Goal: Task Accomplishment & Management: Manage account settings

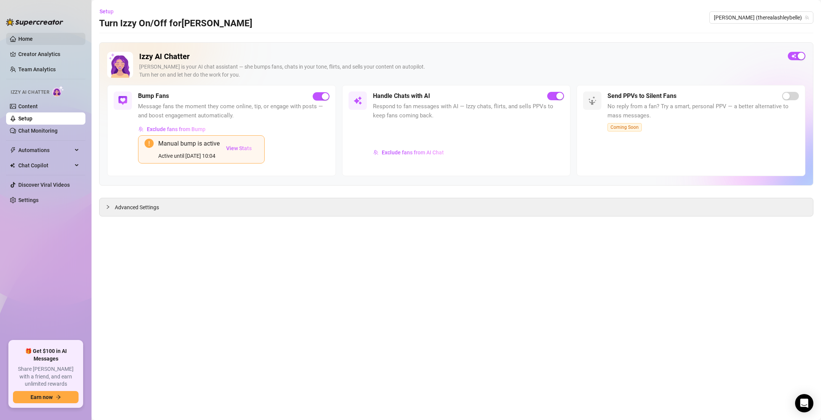
click at [25, 39] on link "Home" at bounding box center [25, 39] width 14 height 6
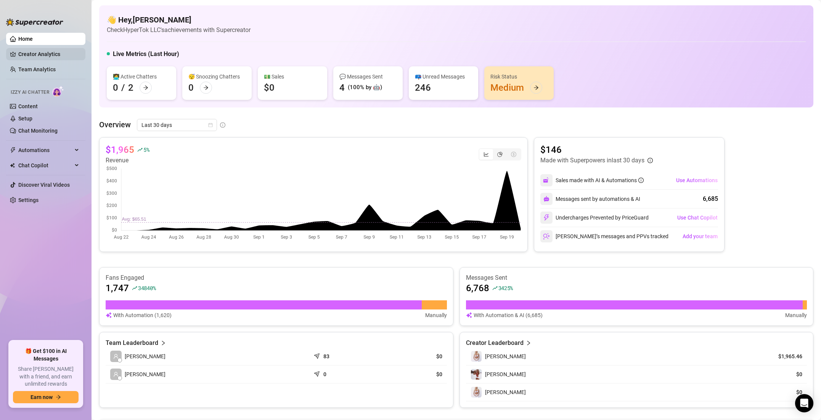
click at [26, 52] on link "Creator Analytics" at bounding box center [48, 54] width 61 height 12
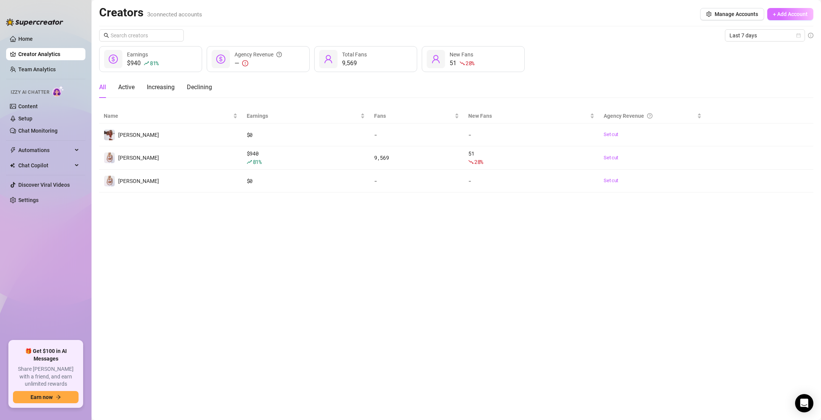
click at [779, 15] on span "+ Add Account" at bounding box center [790, 14] width 35 height 6
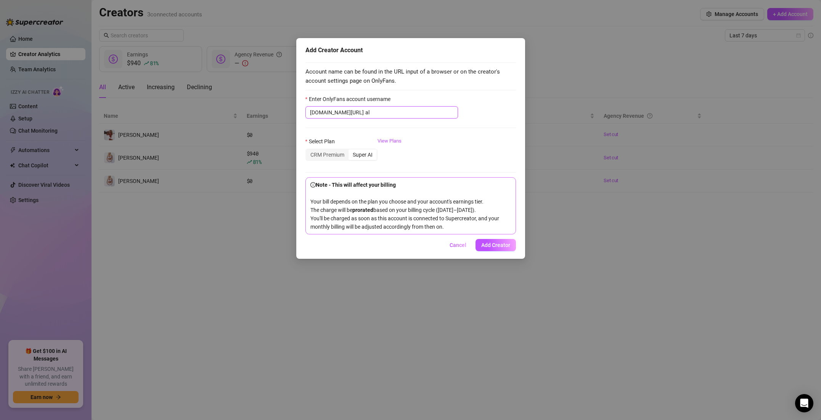
type input "a"
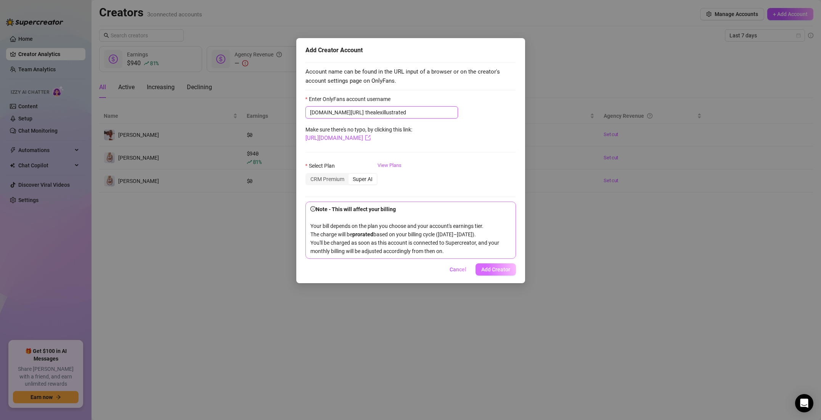
type input "thealexillustrated"
click at [492, 273] on span "Add Creator" at bounding box center [496, 270] width 29 height 6
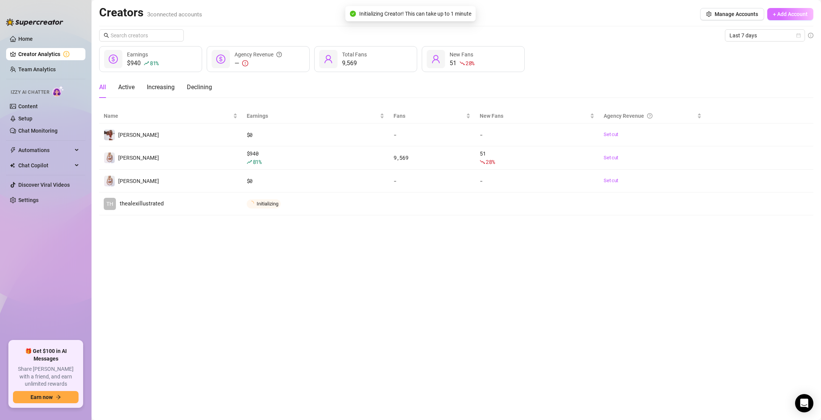
click at [788, 18] on button "+ Add Account" at bounding box center [791, 14] width 46 height 12
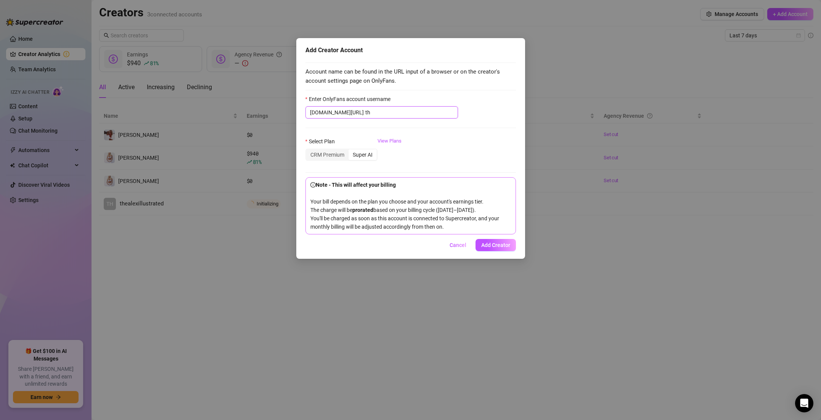
type input "t"
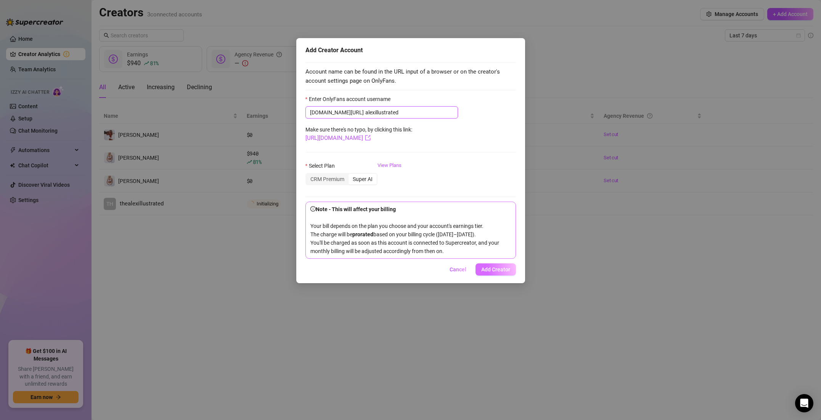
type input "alexillustrated"
click at [488, 272] on button "Add Creator" at bounding box center [496, 270] width 40 height 12
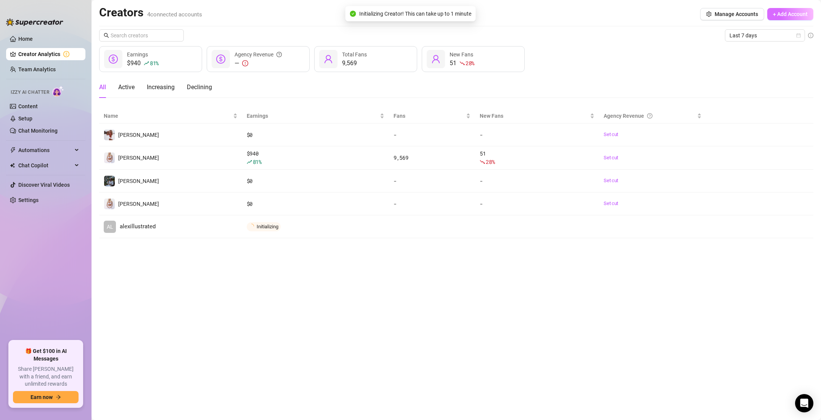
click at [783, 16] on span "+ Add Account" at bounding box center [790, 14] width 35 height 6
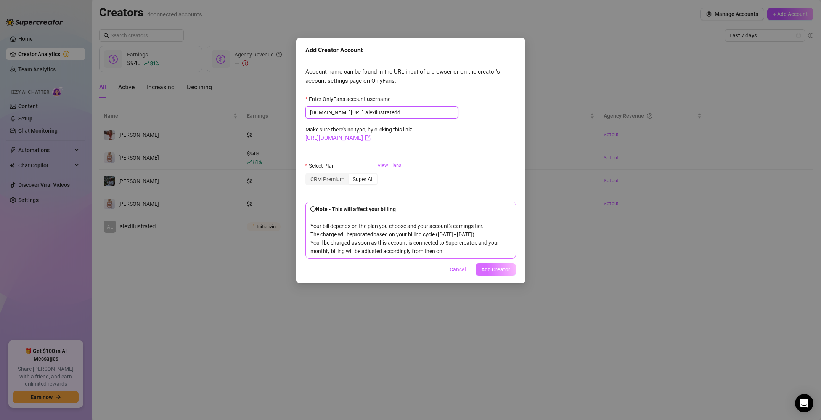
type input "alexilustratedd"
click at [501, 273] on span "Add Creator" at bounding box center [496, 270] width 29 height 6
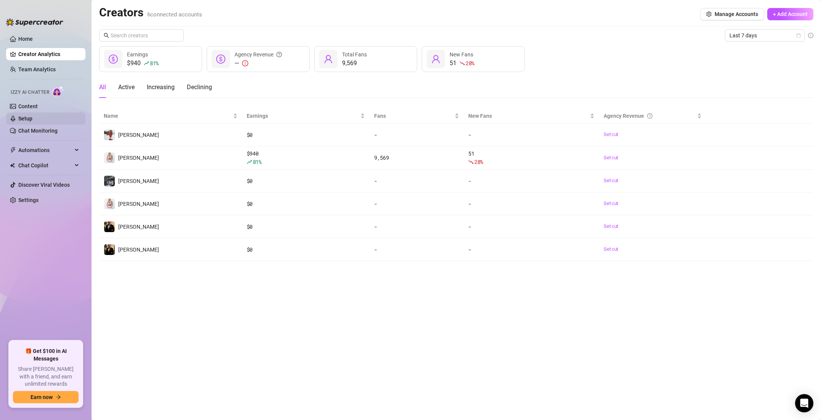
click at [32, 119] on link "Setup" at bounding box center [25, 119] width 14 height 6
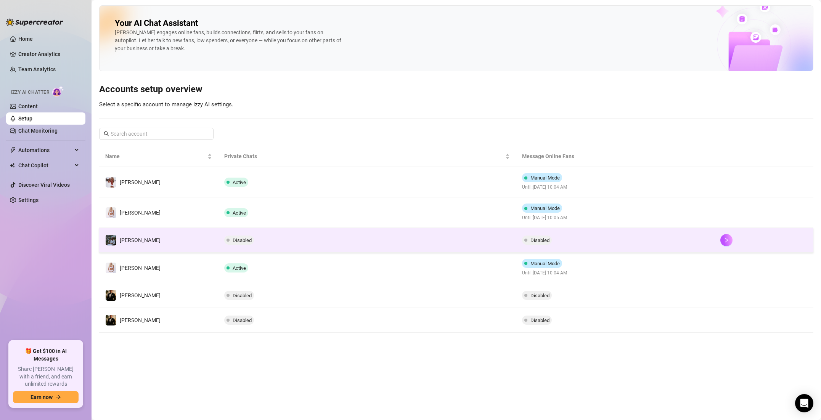
click at [614, 234] on td "Disabled" at bounding box center [615, 240] width 198 height 25
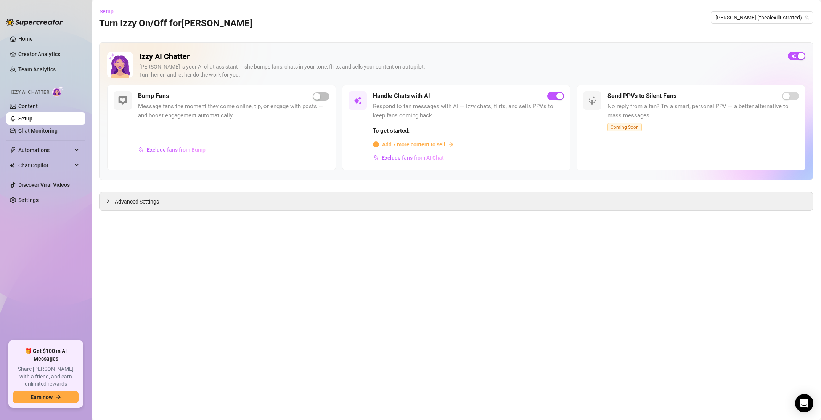
click at [316, 100] on div "Bump Fans" at bounding box center [234, 96] width 192 height 9
click at [317, 98] on div "button" at bounding box center [317, 96] width 7 height 7
click at [409, 143] on span "Add 7 more content to sell" at bounding box center [413, 144] width 63 height 8
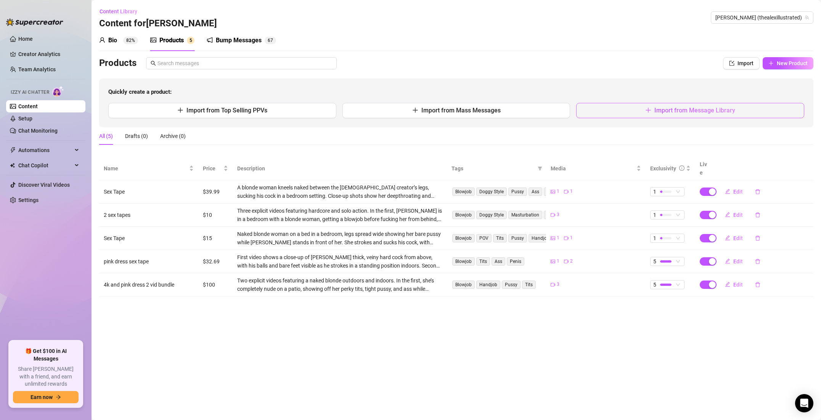
click at [627, 110] on button "Import from Message Library" at bounding box center [691, 110] width 228 height 15
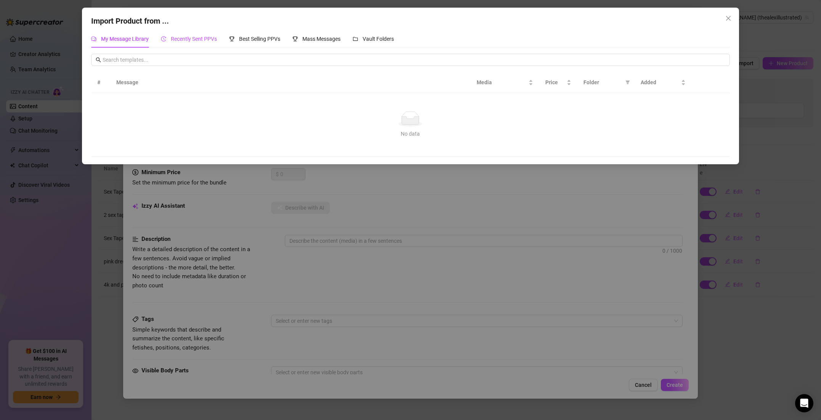
click at [182, 43] on div "Recently Sent PPVs" at bounding box center [189, 39] width 56 height 8
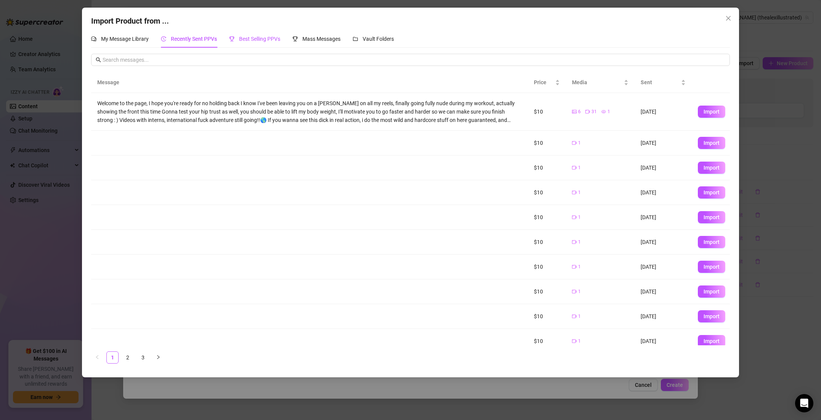
click at [243, 40] on span "Best Selling PPVs" at bounding box center [259, 39] width 41 height 6
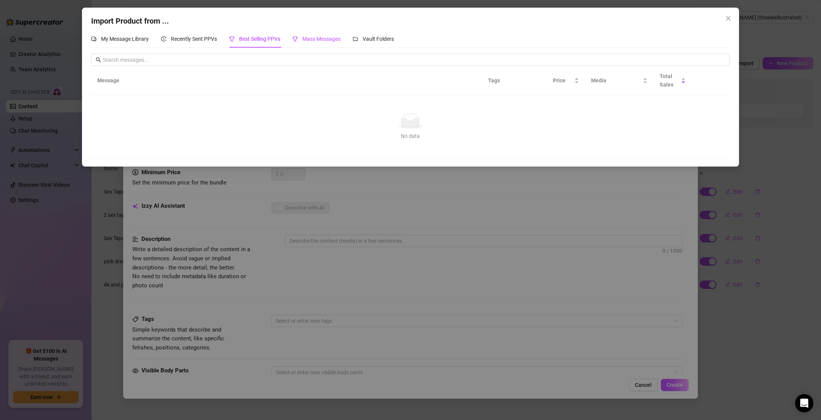
click at [316, 37] on span "Mass Messages" at bounding box center [322, 39] width 38 height 6
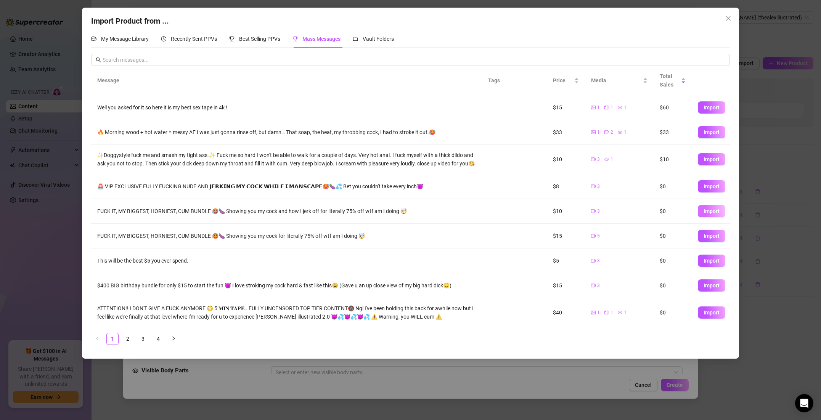
click at [713, 214] on span "Import" at bounding box center [712, 211] width 16 height 6
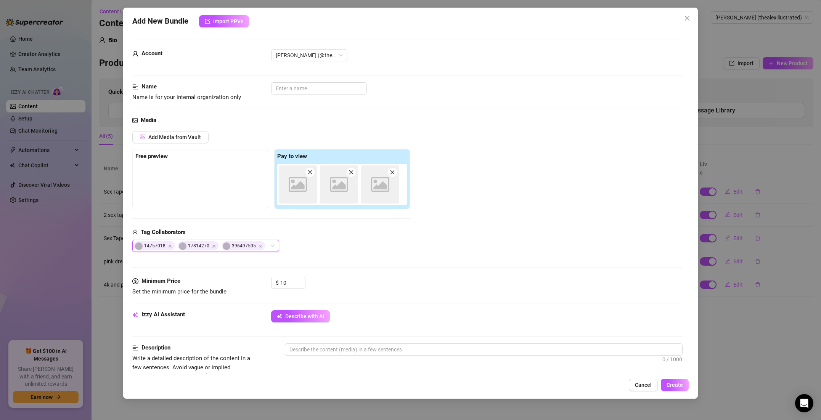
type textarea "FUCK IT, MY BIGGEST, HORNIEST, CUM BUNDLE 🥵🍆 Showing you my cock and how I jerk…"
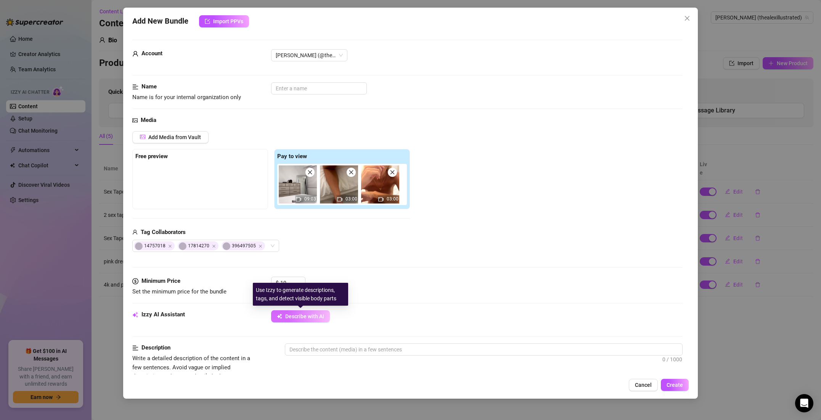
click at [299, 320] on button "Describe with AI" at bounding box center [300, 317] width 59 height 12
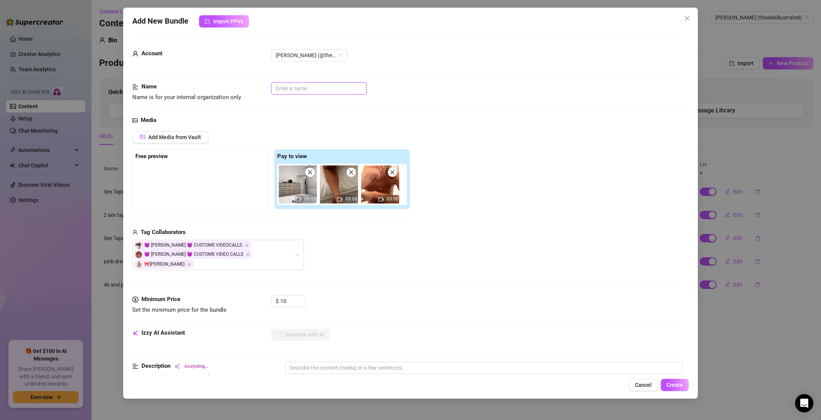
click at [303, 88] on input "text" at bounding box center [319, 88] width 96 height 12
type input "cumbundle"
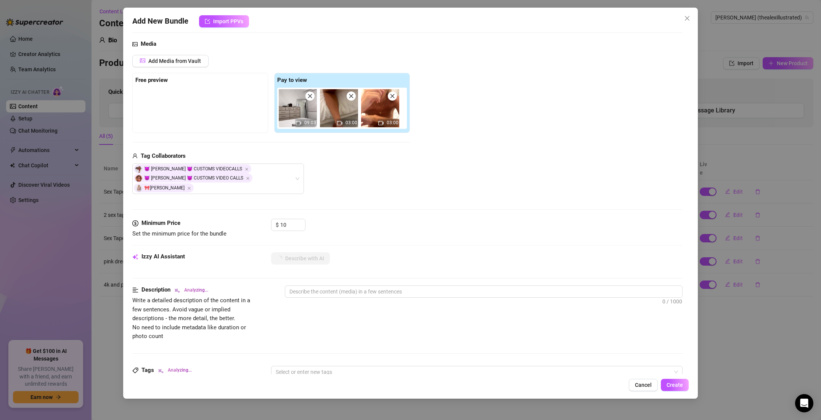
scroll to position [89, 0]
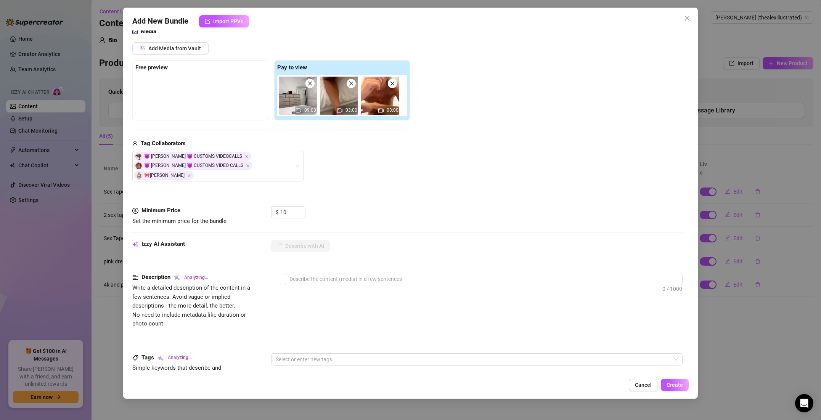
type textarea "A"
type textarea "A mix"
type textarea "A mix of"
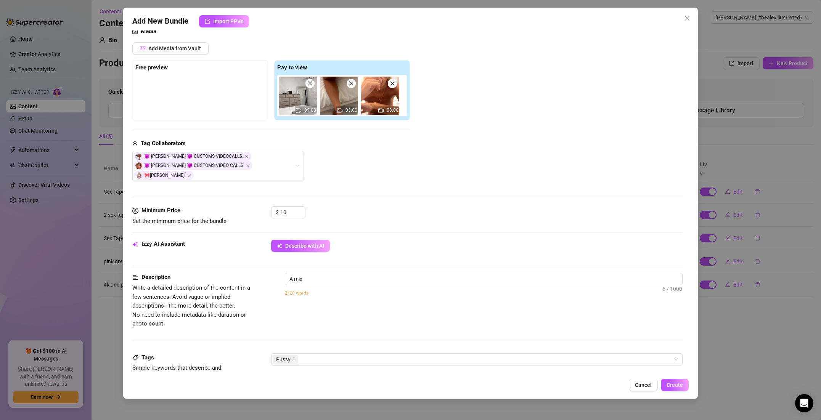
type textarea "A mix of"
type textarea "A mix of solo"
type textarea "A mix of solo and"
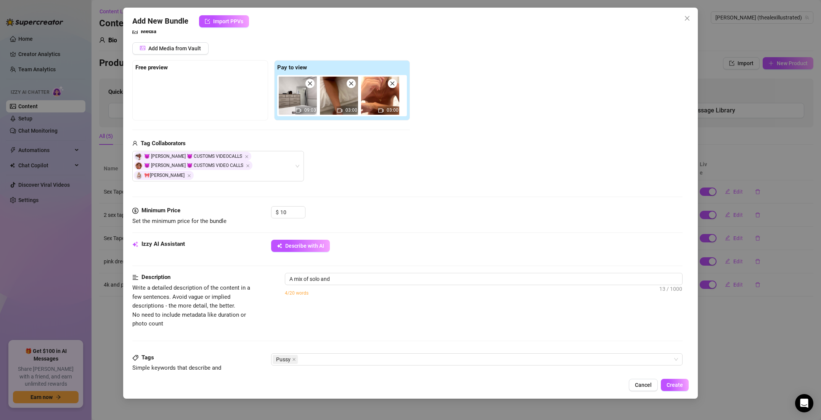
type textarea "A mix of solo and hardcore"
type textarea "A mix of solo and hardcore couple"
type textarea "A mix of solo and hardcore couple action."
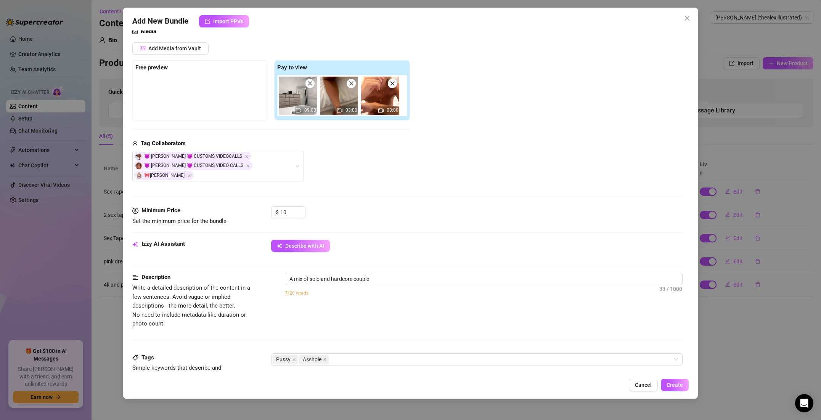
type textarea "A mix of solo and hardcore couple action."
type textarea "A mix of solo and hardcore couple action. Includes"
type textarea "A mix of solo and hardcore couple action. Includes close-up"
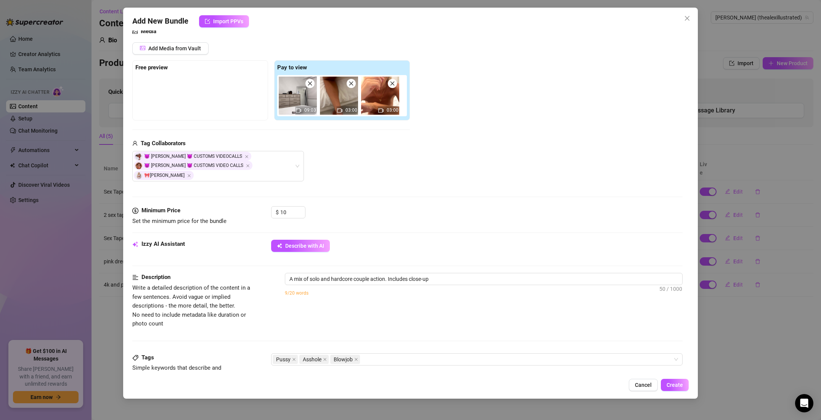
type textarea "A mix of solo and hardcore couple action. Includes close-up shots"
type textarea "A mix of solo and hardcore couple action. Includes close-up shots of"
type textarea "A mix of solo and hardcore couple action. Includes close-up shots of a"
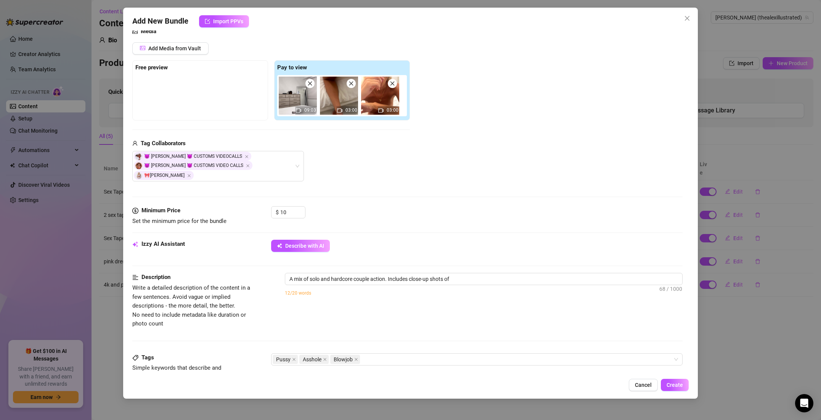
type textarea "A mix of solo and hardcore couple action. Includes close-up shots of a"
type textarea "A mix of solo and hardcore couple action. Includes close-up shots of a woman’s"
type textarea "A mix of solo and hardcore couple action. Includes close-up shots of a woman’s …"
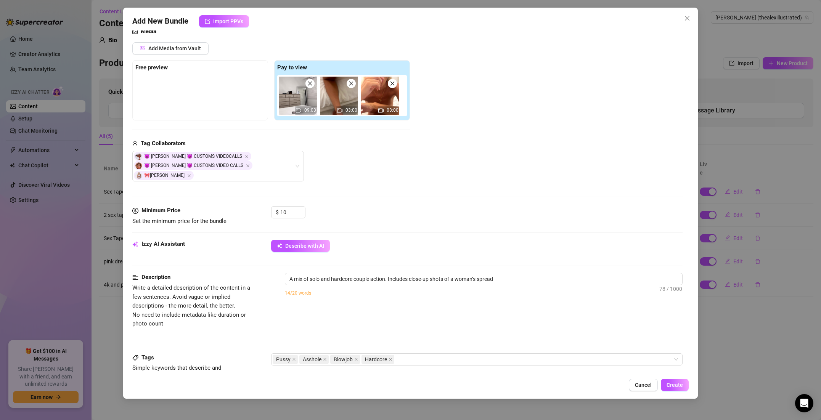
type textarea "A mix of solo and hardcore couple action. Includes close-up shots of a woman’s …"
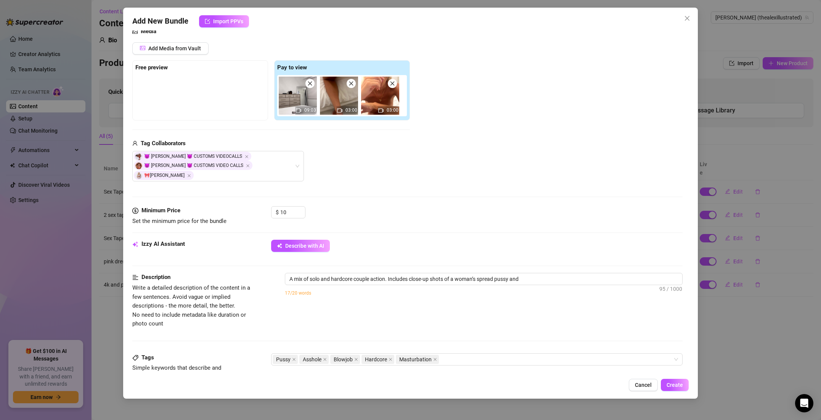
type textarea "A mix of solo and hardcore couple action. Includes close-up shots of a woman’s …"
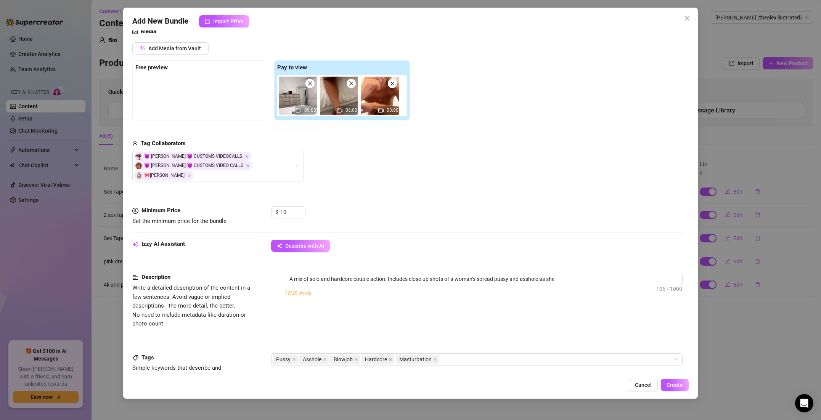
type textarea "A mix of solo and hardcore couple action. Includes close-up shots of a woman’s …"
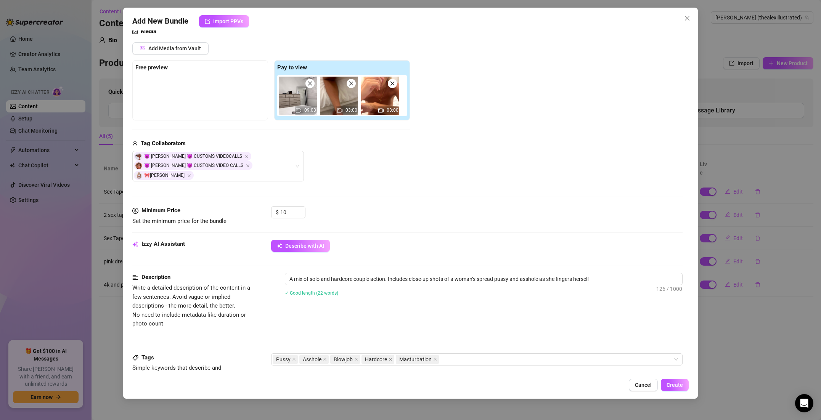
type textarea "A mix of solo and hardcore couple action. Includes close-up shots of a woman’s …"
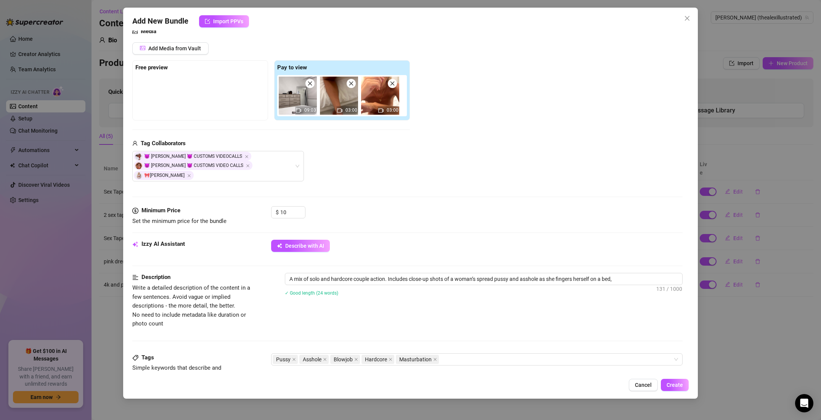
type textarea "A mix of solo and hardcore couple action. Includes close-up shots of a woman’s …"
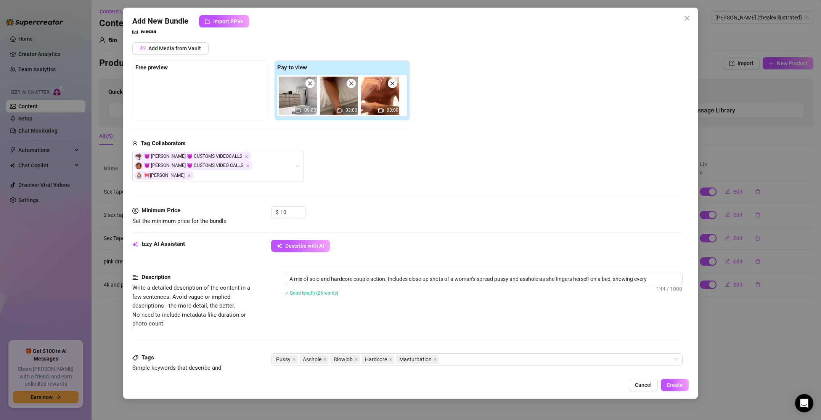
type textarea "A mix of solo and hardcore couple action. Includes close-up shots of a woman’s …"
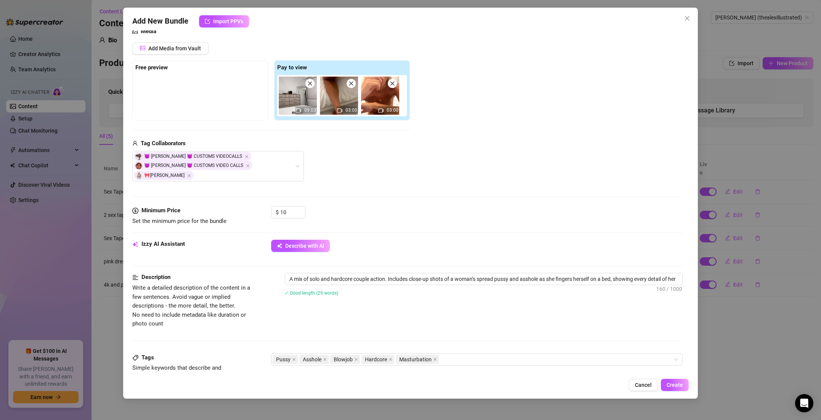
type textarea "A mix of solo and hardcore couple action. Includes close-up shots of a woman’s …"
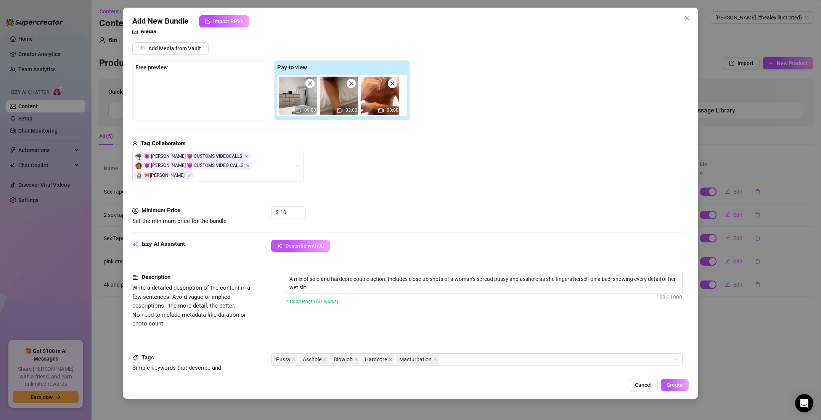
type textarea "A mix of solo and hardcore couple action. Includes close-up shots of a woman’s …"
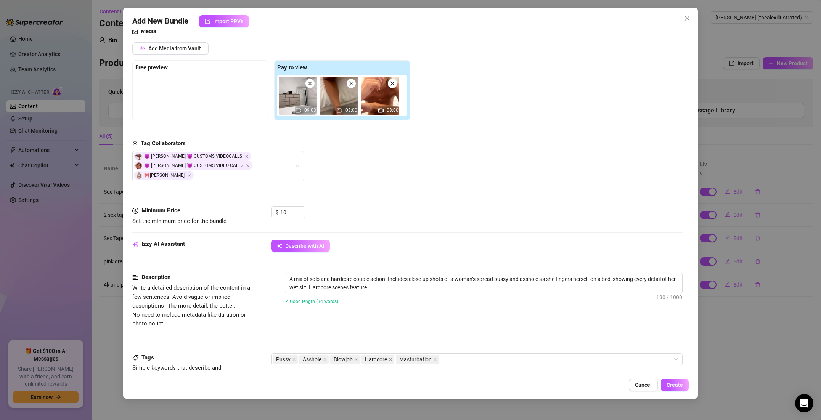
type textarea "A mix of solo and hardcore couple action. Includes close-up shots of a woman’s …"
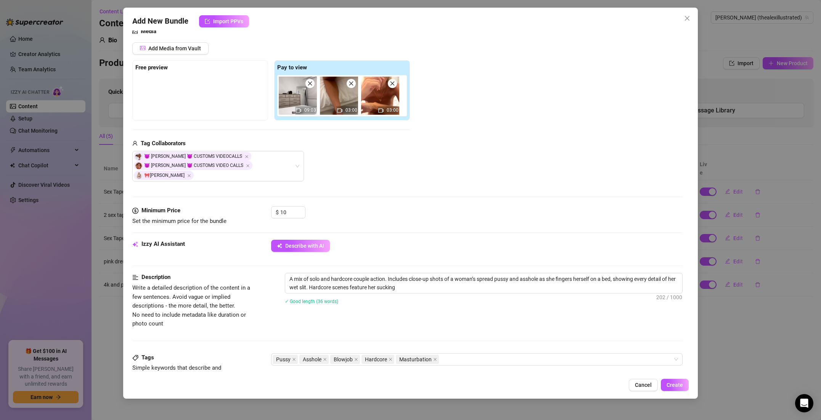
type textarea "A mix of solo and hardcore couple action. Includes close-up shots of a woman’s …"
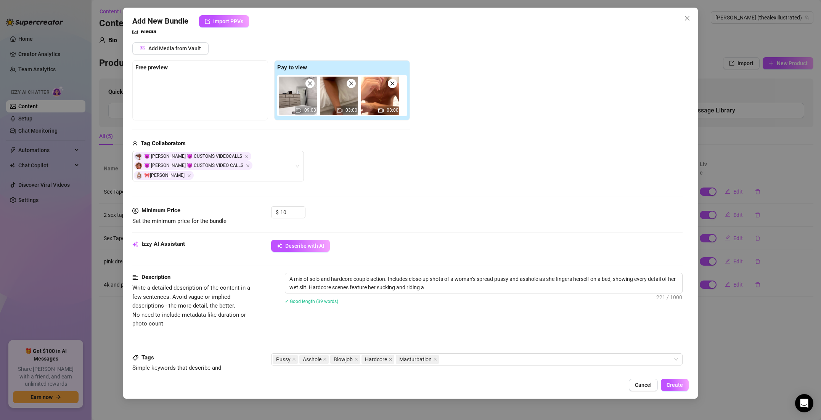
type textarea "A mix of solo and hardcore couple action. Includes close-up shots of a woman’s …"
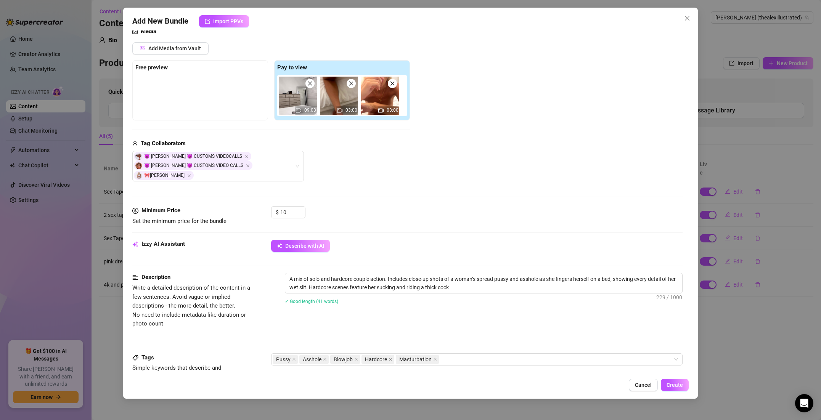
type textarea "A mix of solo and hardcore couple action. Includes close-up shots of a woman’s …"
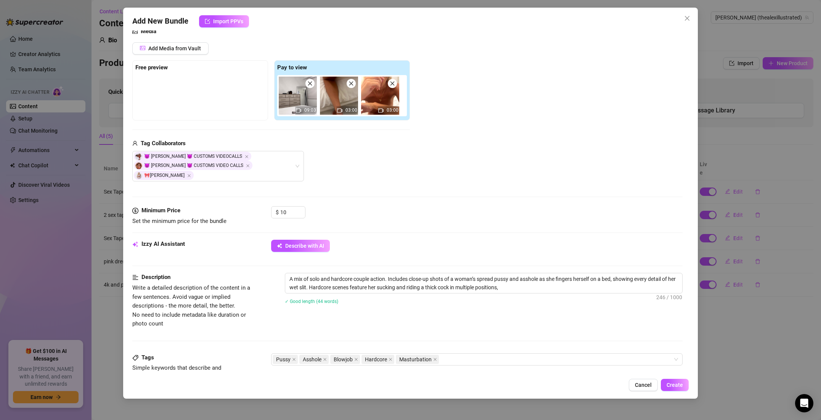
type textarea "A mix of solo and hardcore couple action. Includes close-up shots of a woman’s …"
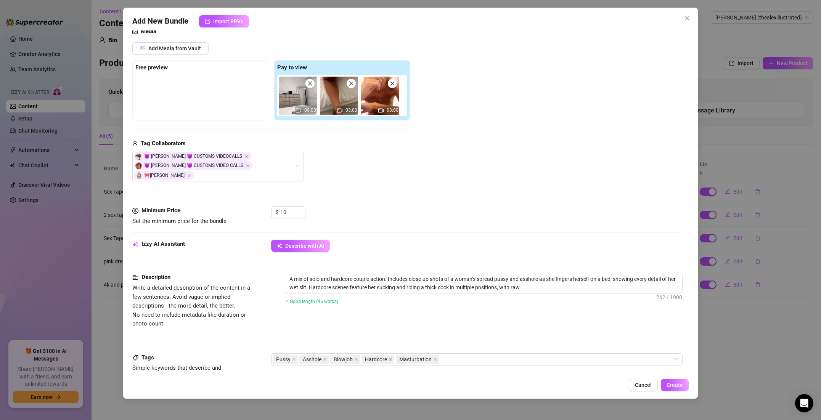
type textarea "A mix of solo and hardcore couple action. Includes close-up shots of a woman’s …"
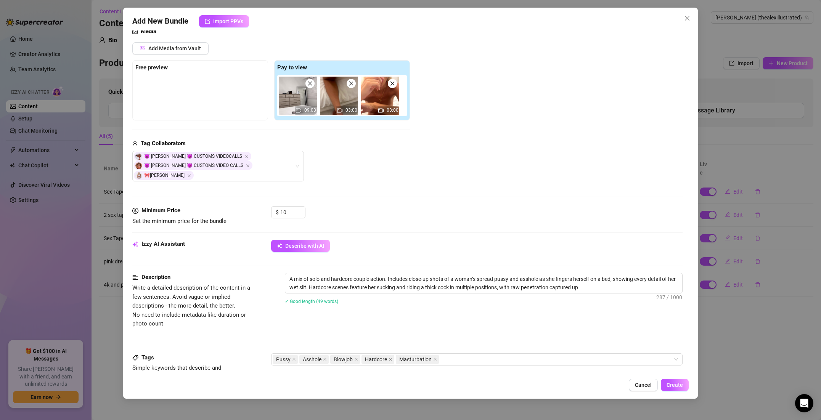
type textarea "A mix of solo and hardcore couple action. Includes close-up shots of a woman’s …"
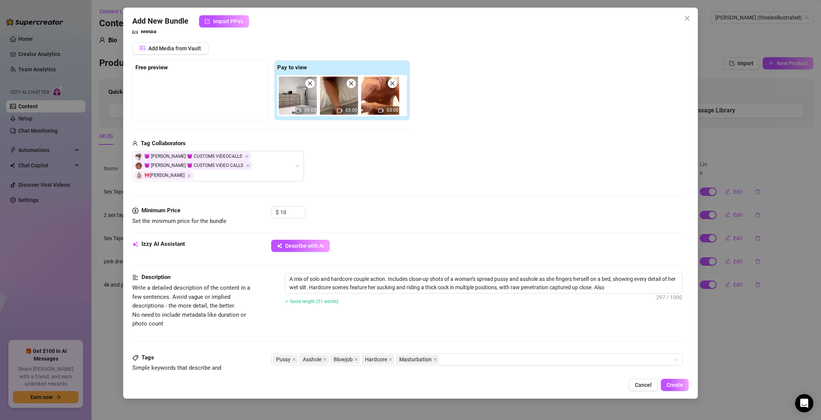
type textarea "A mix of solo and hardcore couple action. Includes close-up shots of a woman’s …"
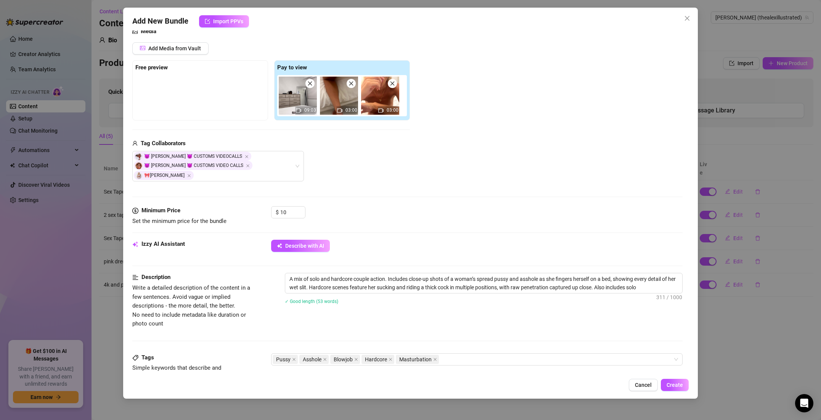
type textarea "A mix of solo and hardcore couple action. Includes close-up shots of a woman’s …"
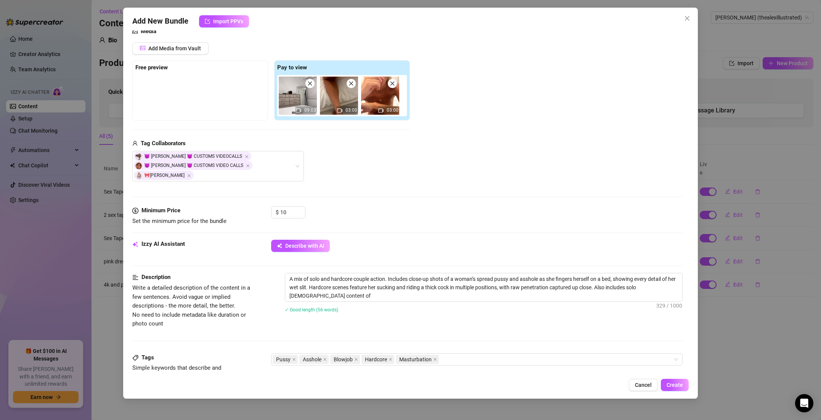
type textarea "A mix of solo and hardcore couple action. Includes close-up shots of a woman’s …"
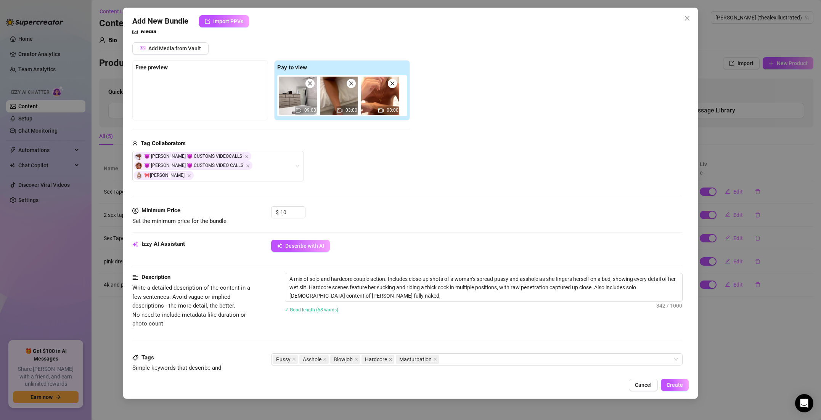
type textarea "A mix of solo and hardcore couple action. Includes close-up shots of a woman’s …"
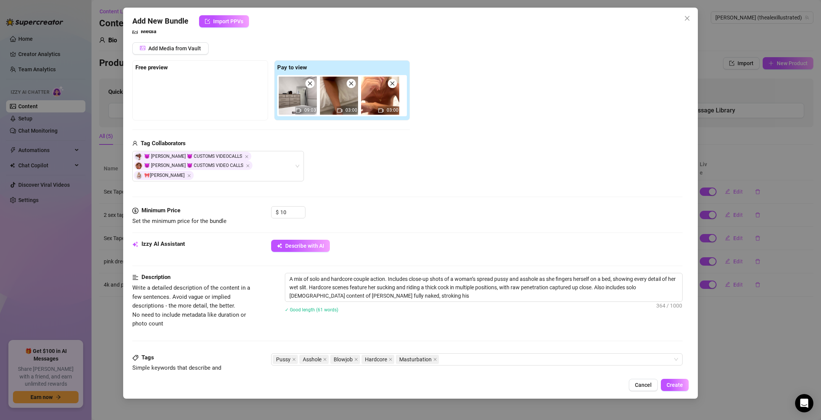
type textarea "A mix of solo and hardcore couple action. Includes close-up shots of a woman’s …"
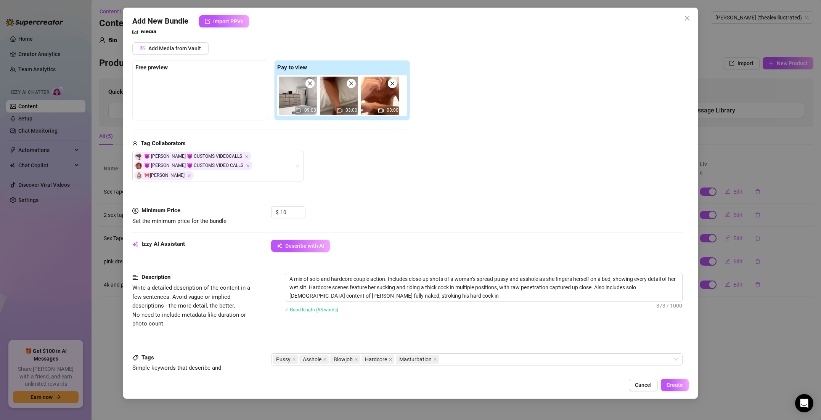
type textarea "A mix of solo and hardcore couple action. Includes close-up shots of a woman’s …"
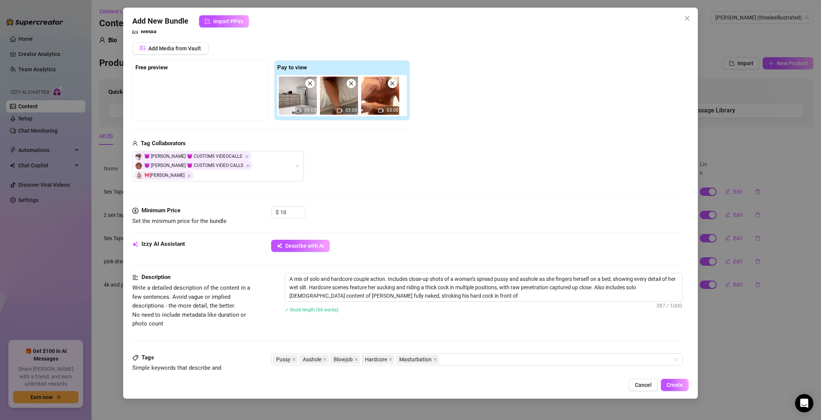
type textarea "A mix of solo and hardcore couple action. Includes close-up shots of a woman’s …"
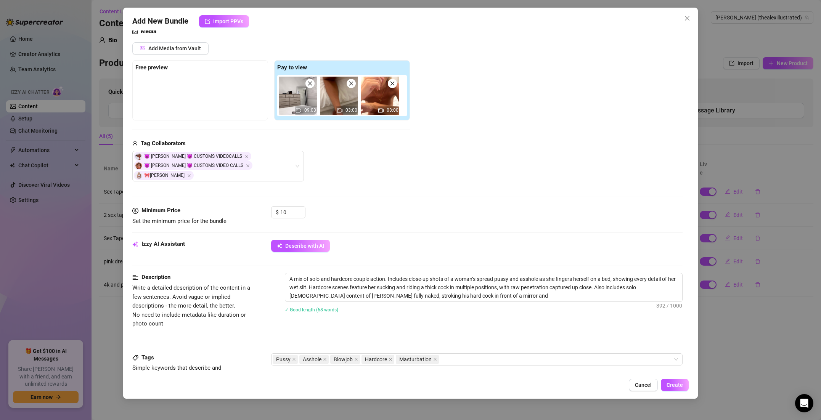
type textarea "A mix of solo and hardcore couple action. Includes close-up shots of a woman’s …"
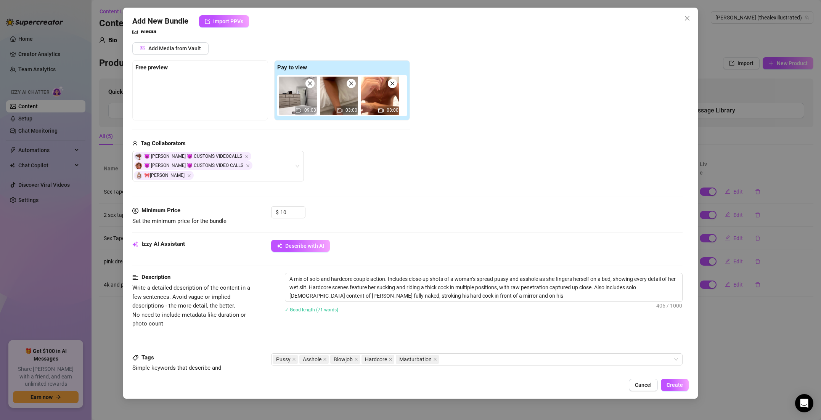
type textarea "A mix of solo and hardcore couple action. Includes close-up shots of a woman’s …"
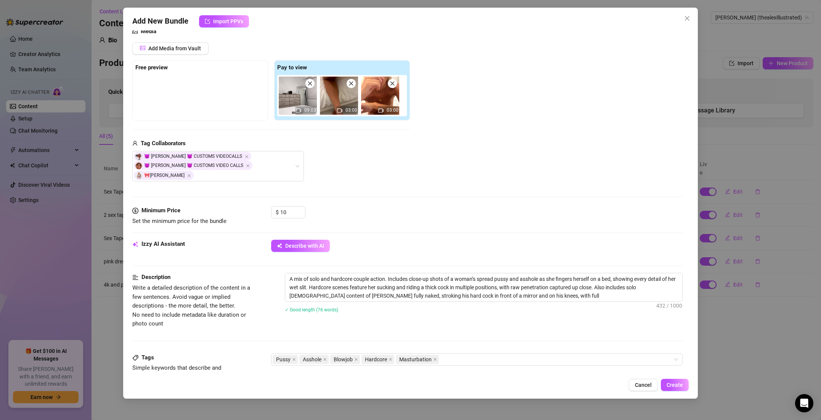
type textarea "A mix of solo and hardcore couple action. Includes close-up shots of a woman’s …"
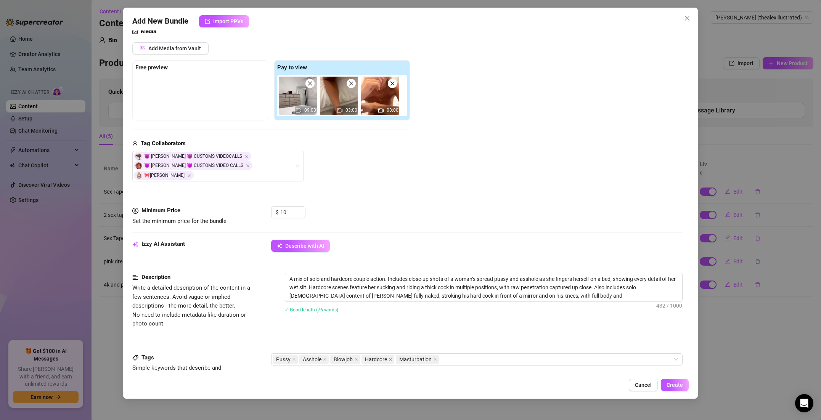
type textarea "A mix of solo and hardcore couple action. Includes close-up shots of a woman’s …"
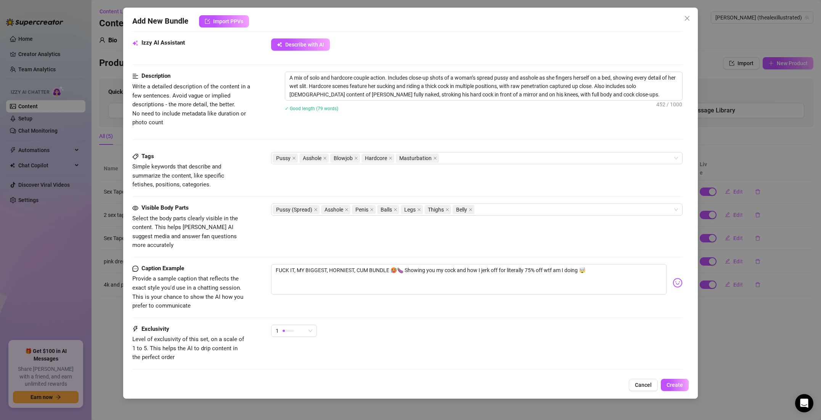
scroll to position [293, 0]
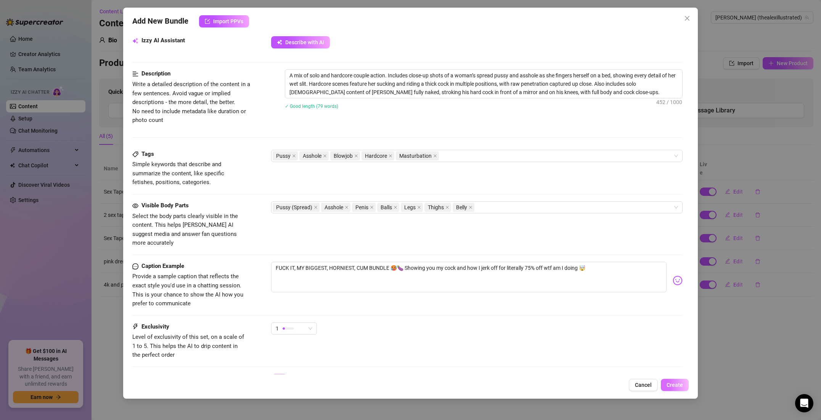
type input "cumbundle"
click at [671, 381] on button "Create" at bounding box center [675, 385] width 28 height 12
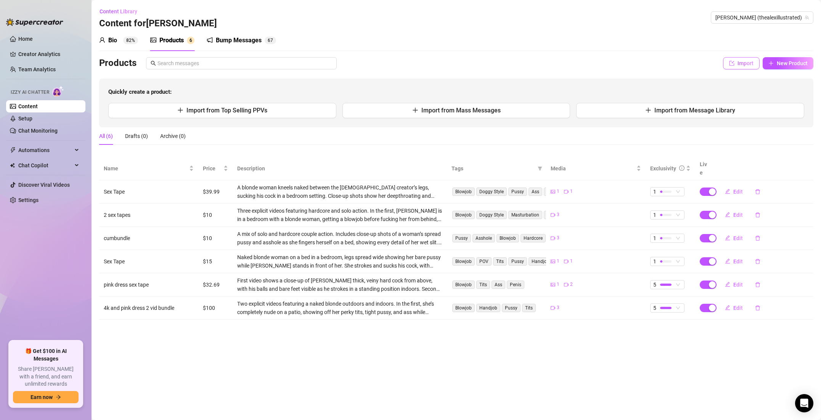
click at [747, 66] on span "Import" at bounding box center [746, 63] width 16 height 6
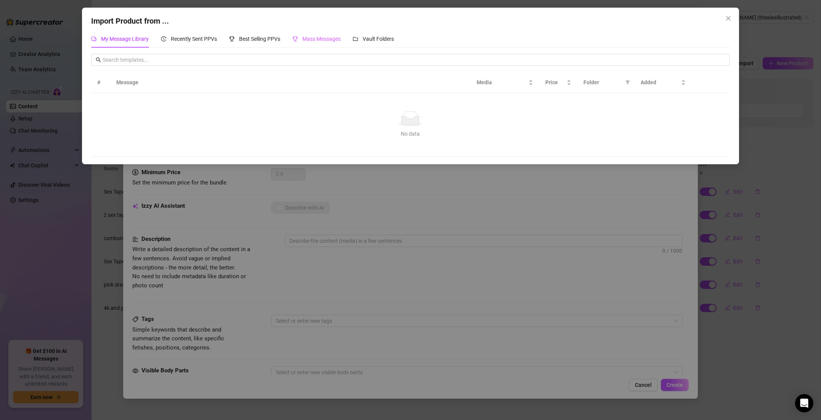
click at [333, 43] on div "Mass Messages" at bounding box center [317, 39] width 48 height 18
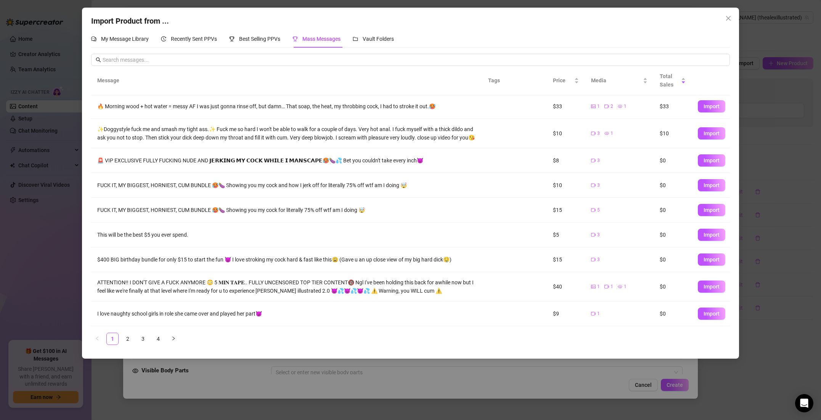
scroll to position [34, 0]
click at [713, 290] on button "Import" at bounding box center [711, 287] width 27 height 12
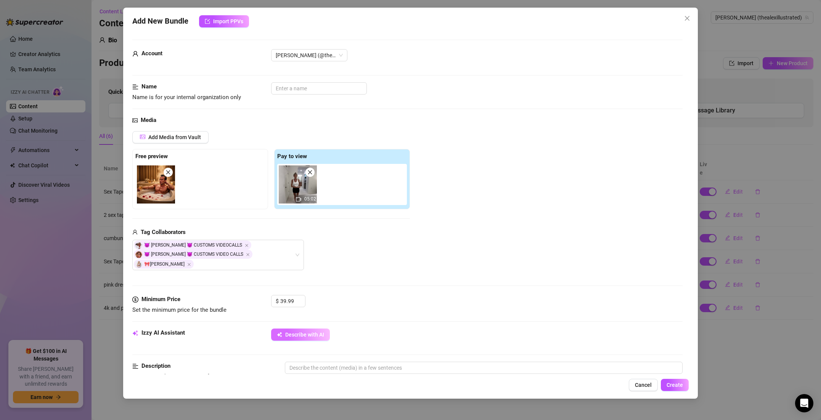
click at [324, 335] on button "Describe with AI" at bounding box center [300, 335] width 59 height 12
type textarea "A"
type textarea "A naked"
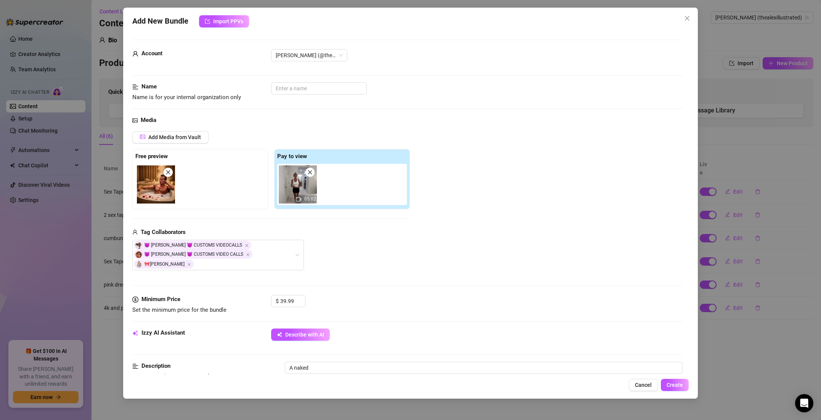
type textarea "A naked blonde"
type textarea "A naked blonde woman"
type textarea "A naked blonde woman kneels"
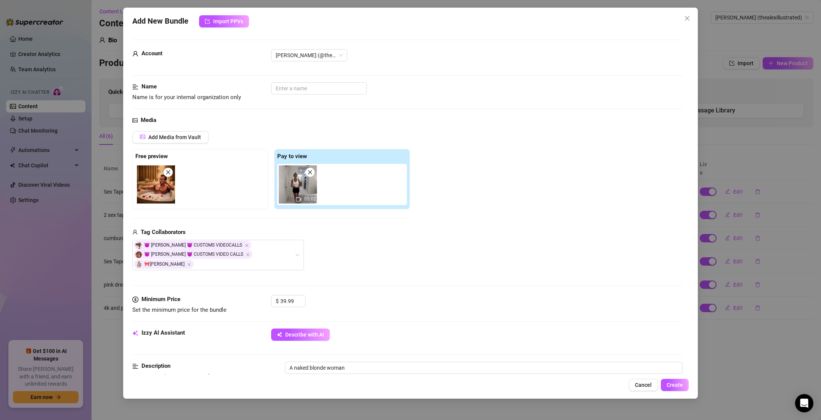
type textarea "A naked blonde woman kneels"
type textarea "A naked blonde woman kneels between"
type textarea "A naked blonde woman kneels between [PERSON_NAME]"
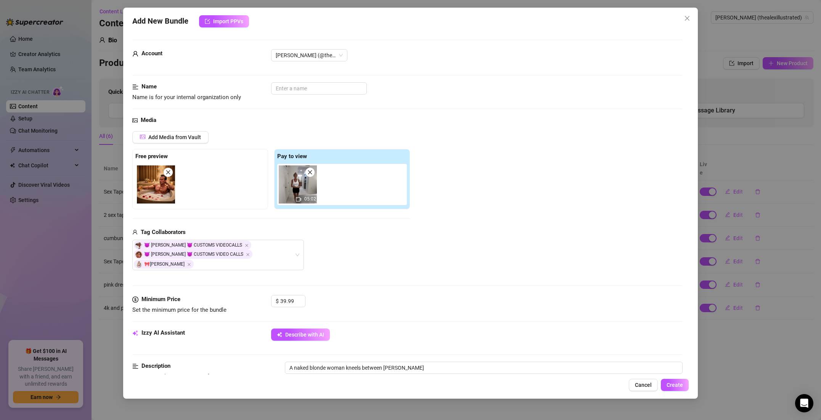
type textarea "A naked blonde woman kneels between [PERSON_NAME] legs,"
type textarea "A naked blonde woman kneels between [PERSON_NAME] legs, sucking"
type textarea "A naked blonde woman kneels between [PERSON_NAME] legs, sucking his"
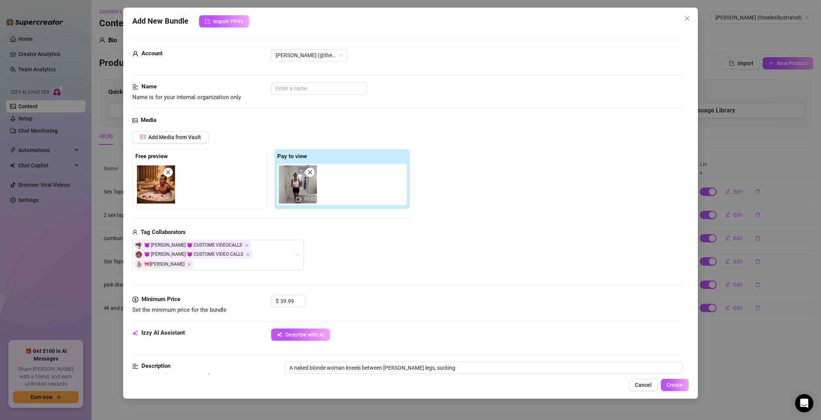
type textarea "A naked blonde woman kneels between [PERSON_NAME] legs, sucking his"
type textarea "A naked blonde woman kneels between [PERSON_NAME] legs, sucking his cock"
type textarea "A naked blonde woman kneels between [PERSON_NAME] legs, sucking his cock deep"
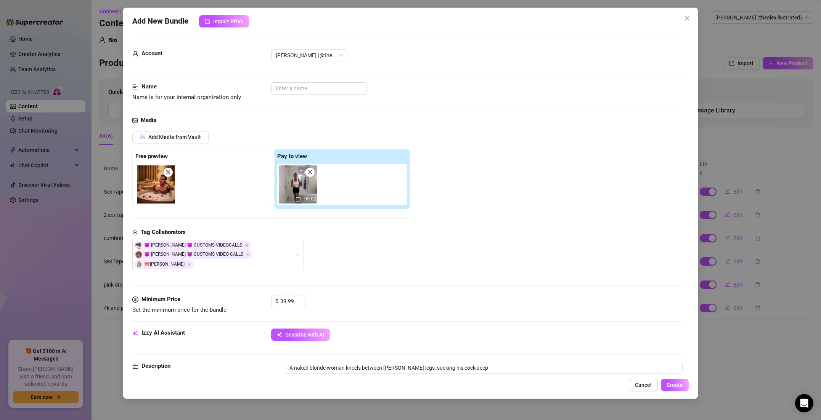
type textarea "A naked blonde woman kneels between [PERSON_NAME] legs, sucking his cock deep w…"
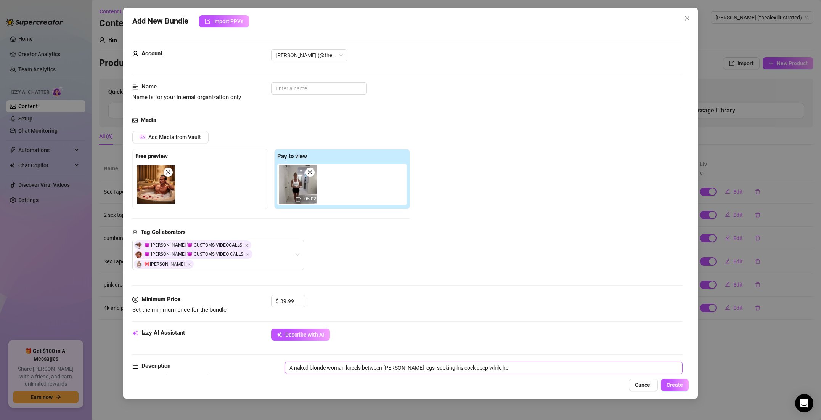
type textarea "A naked blonde woman kneels between [PERSON_NAME] legs, sucking his cock deep w…"
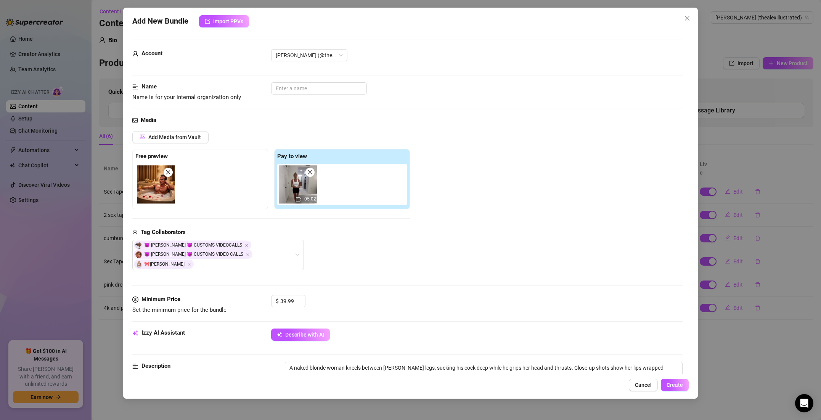
scroll to position [160, 0]
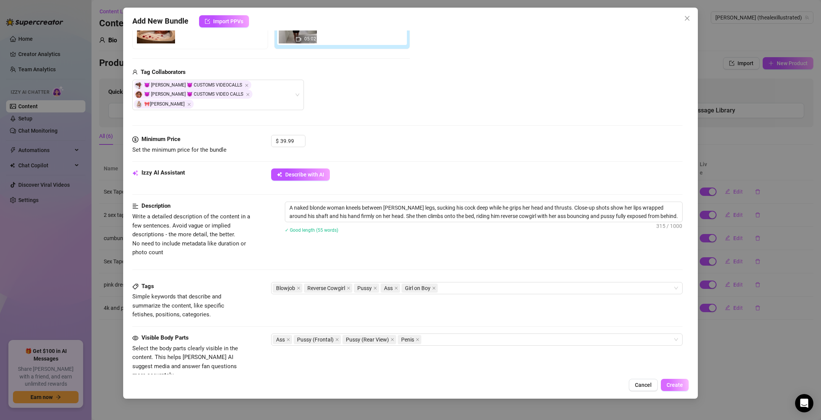
click at [676, 383] on span "Create" at bounding box center [675, 385] width 16 height 6
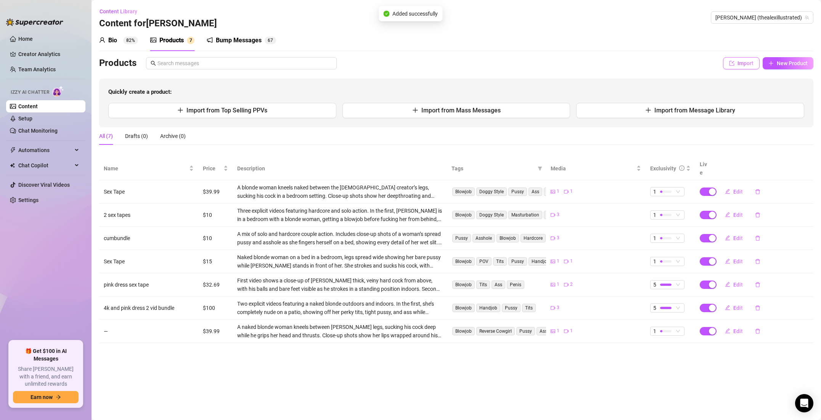
click at [738, 61] on button "Import" at bounding box center [741, 63] width 37 height 12
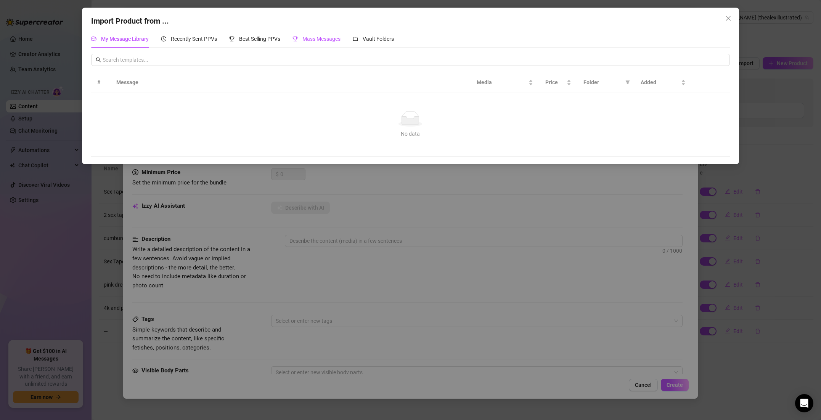
click at [327, 42] on div "Mass Messages" at bounding box center [317, 39] width 48 height 8
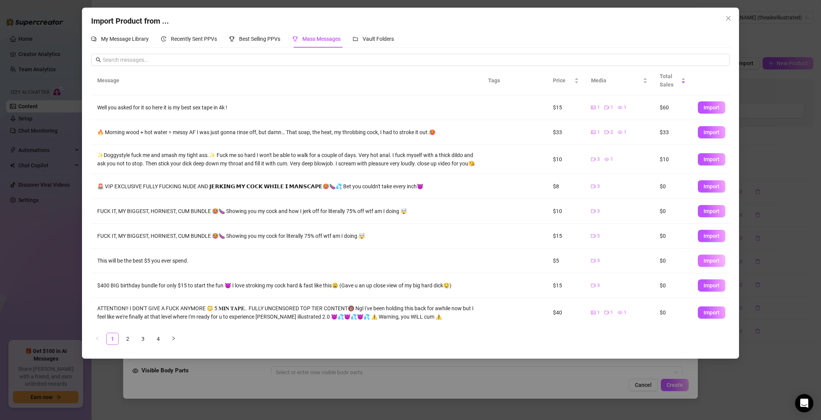
click at [704, 266] on button "Import" at bounding box center [711, 261] width 27 height 12
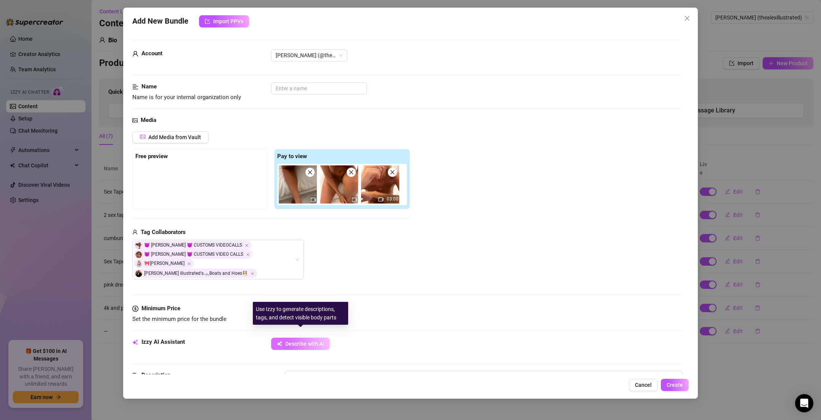
click at [296, 341] on span "Describe with AI" at bounding box center [304, 344] width 39 height 6
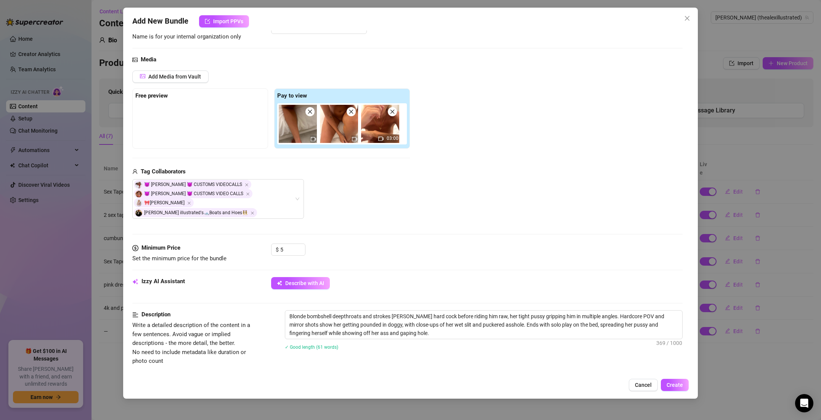
scroll to position [0, 0]
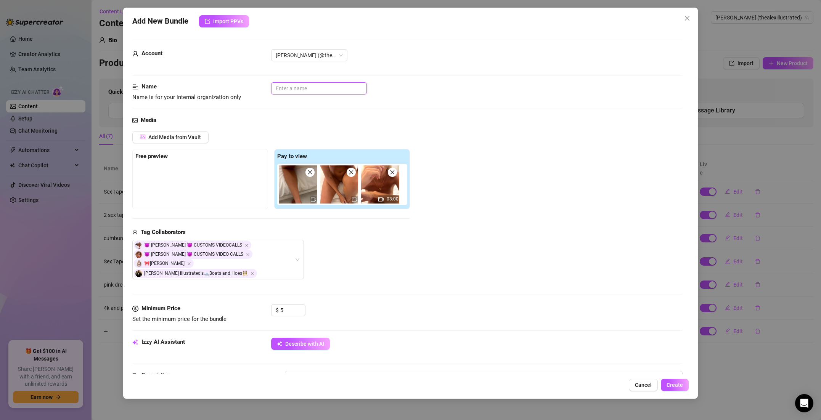
click at [295, 91] on input "text" at bounding box center [319, 88] width 96 height 12
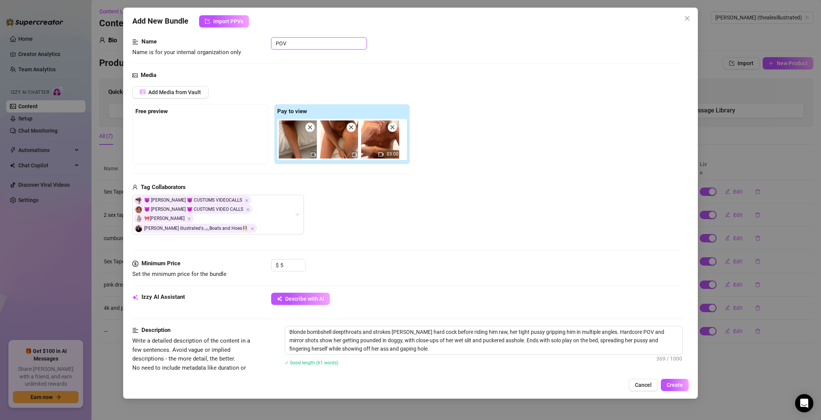
scroll to position [47, 0]
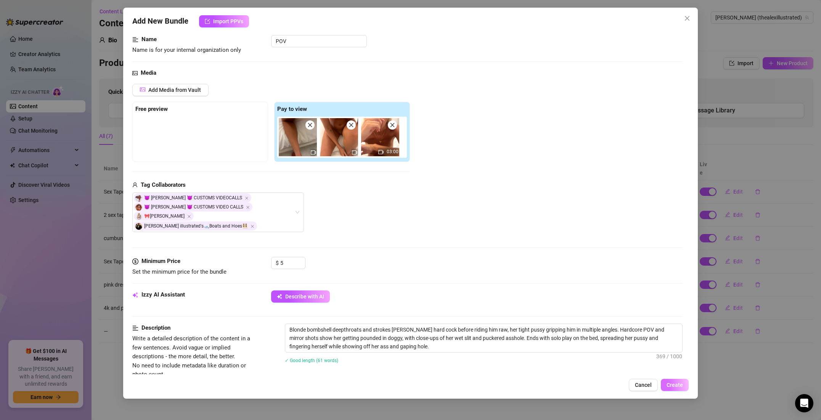
click at [670, 381] on button "Create" at bounding box center [675, 385] width 28 height 12
click at [387, 338] on textarea "Blonde bombshell deepthroats and strokes [PERSON_NAME] hard cock before riding …" at bounding box center [483, 338] width 397 height 28
click at [384, 337] on textarea "Blonde bombshell deepthroats and strokes [PERSON_NAME] hard cock before riding …" at bounding box center [483, 338] width 397 height 28
click at [683, 385] on button "Create" at bounding box center [675, 385] width 28 height 12
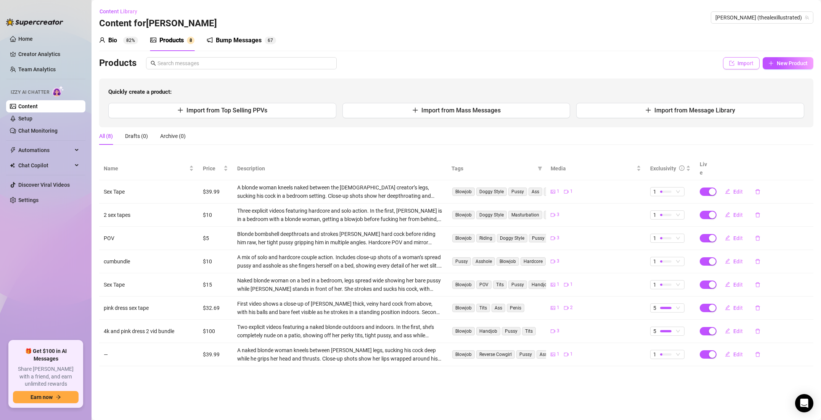
click at [742, 63] on span "Import" at bounding box center [746, 63] width 16 height 6
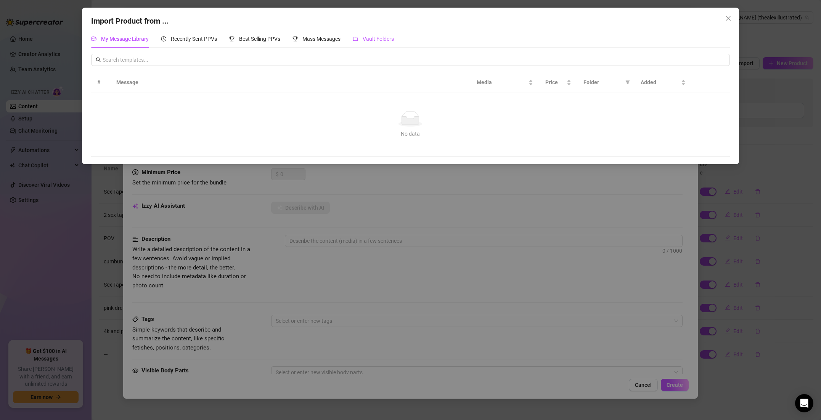
click at [367, 40] on span "Vault Folders" at bounding box center [378, 39] width 31 height 6
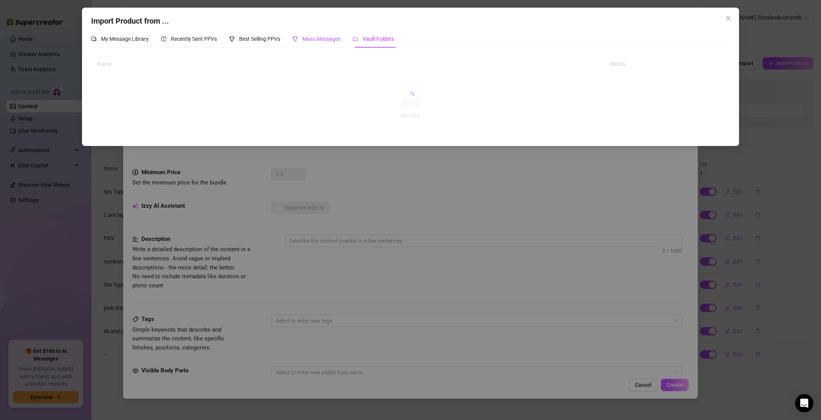
click at [341, 41] on span "Mass Messages" at bounding box center [322, 39] width 38 height 6
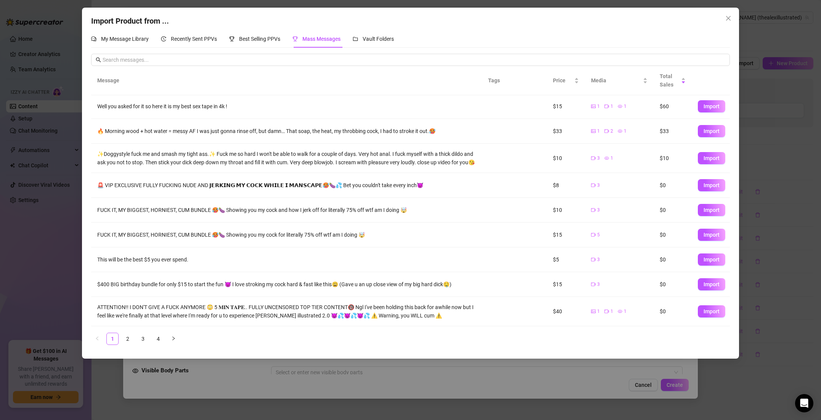
scroll to position [34, 0]
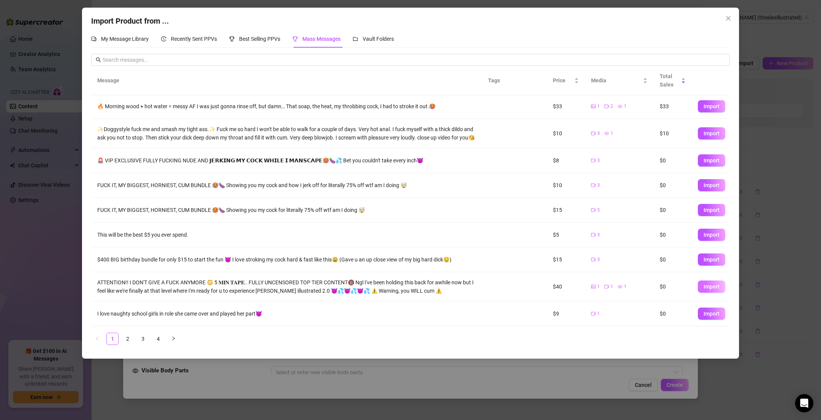
click at [721, 290] on button "Import" at bounding box center [711, 287] width 27 height 12
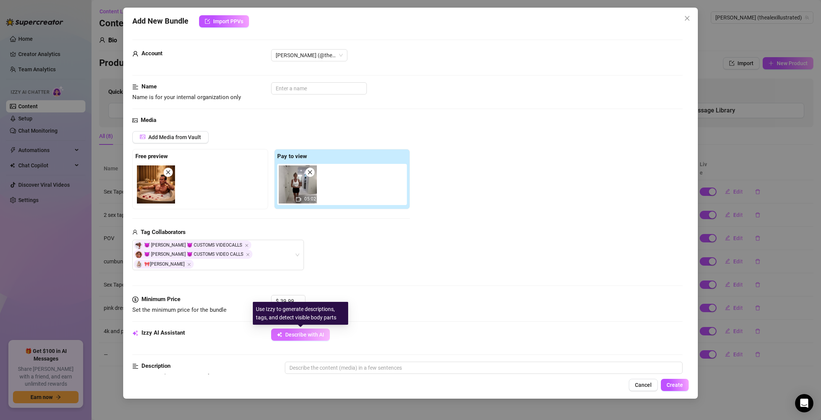
click at [306, 330] on button "Describe with AI" at bounding box center [300, 335] width 59 height 12
click at [214, 25] on button "Import PPVs" at bounding box center [224, 21] width 50 height 12
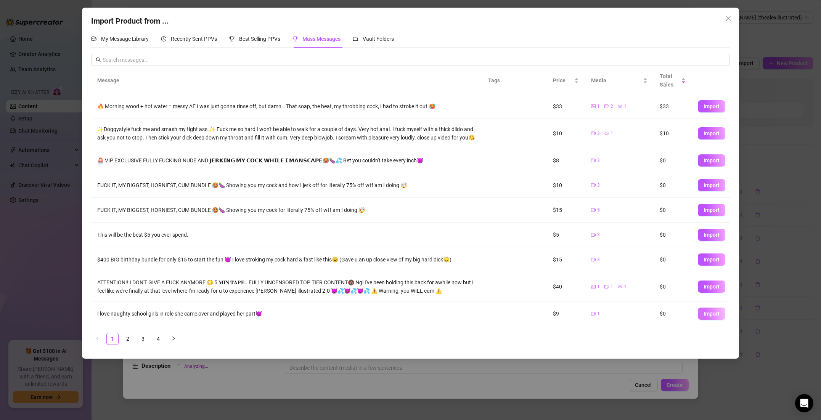
click at [705, 312] on span "Import" at bounding box center [712, 314] width 16 height 6
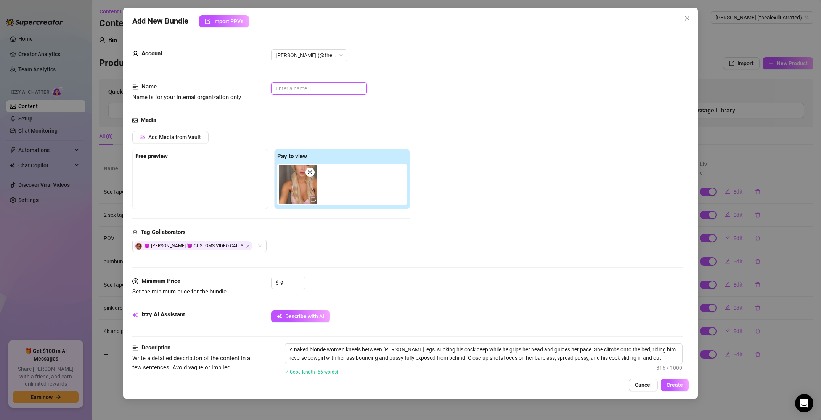
click at [308, 90] on input "text" at bounding box center [319, 88] width 96 height 12
click at [671, 383] on span "Create" at bounding box center [675, 385] width 16 height 6
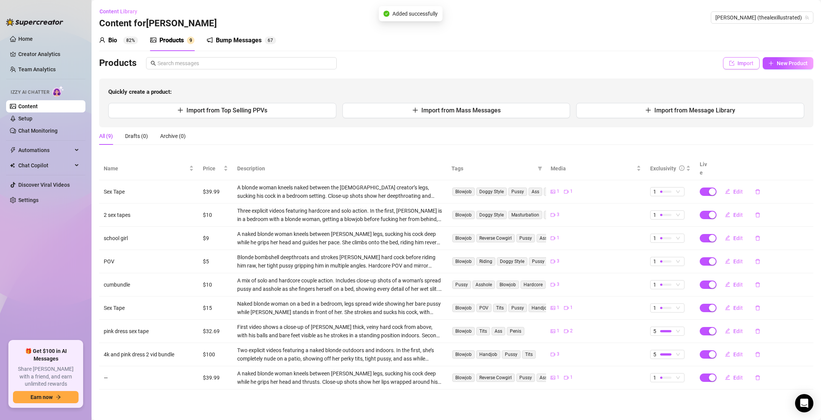
click at [742, 66] on span "Import" at bounding box center [746, 63] width 16 height 6
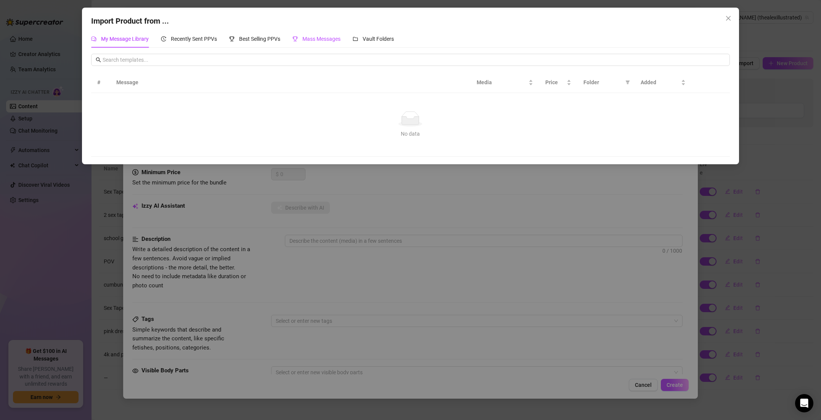
click at [316, 41] on span "Mass Messages" at bounding box center [322, 39] width 38 height 6
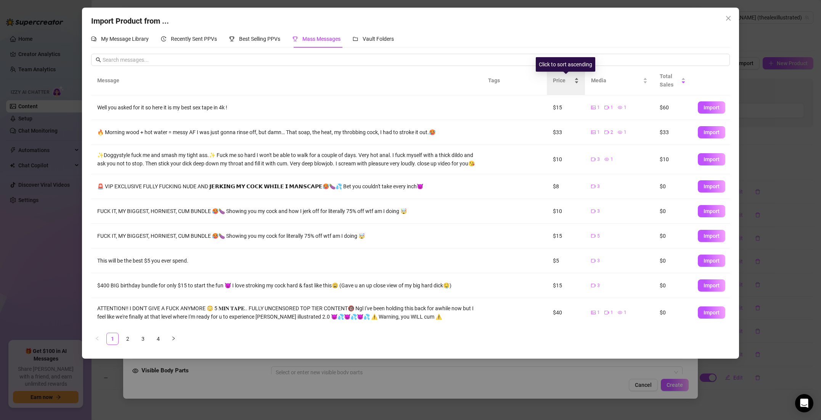
click at [578, 81] on div "Price" at bounding box center [566, 80] width 26 height 8
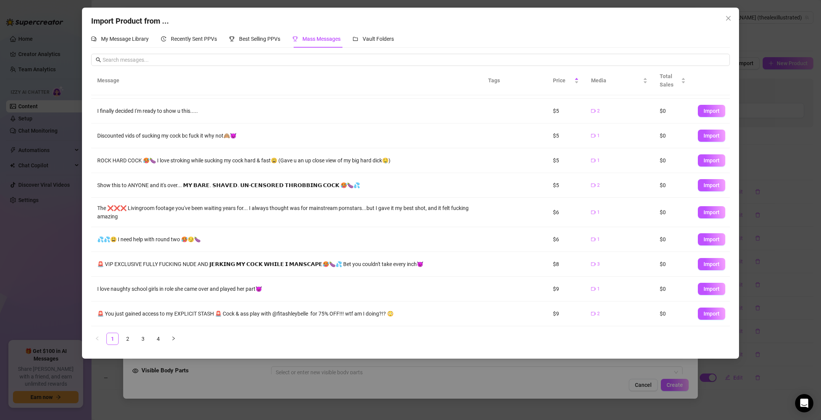
scroll to position [0, 0]
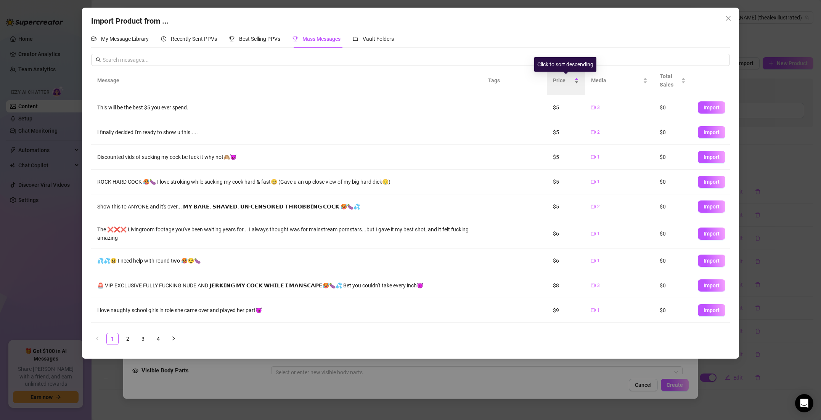
click at [572, 82] on span "Price" at bounding box center [563, 80] width 20 height 8
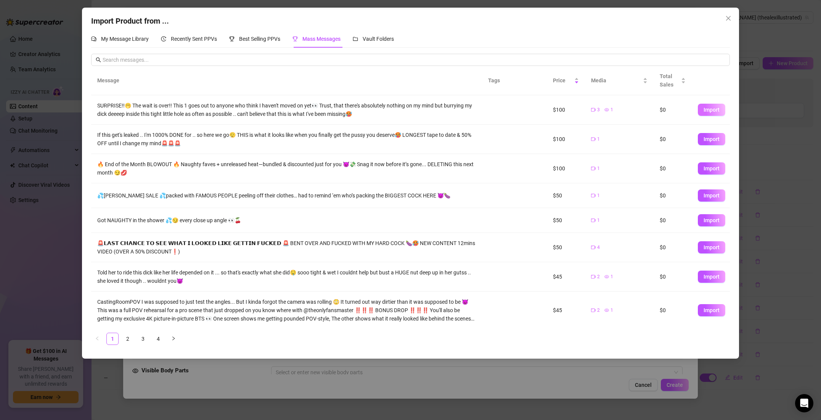
click at [712, 113] on span "Import" at bounding box center [712, 110] width 16 height 6
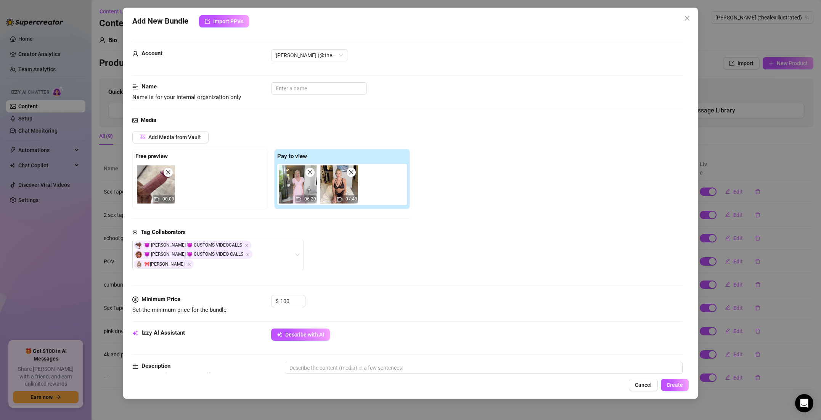
click at [348, 171] on span at bounding box center [351, 172] width 9 height 9
click at [281, 86] on input "text" at bounding box center [319, 88] width 96 height 12
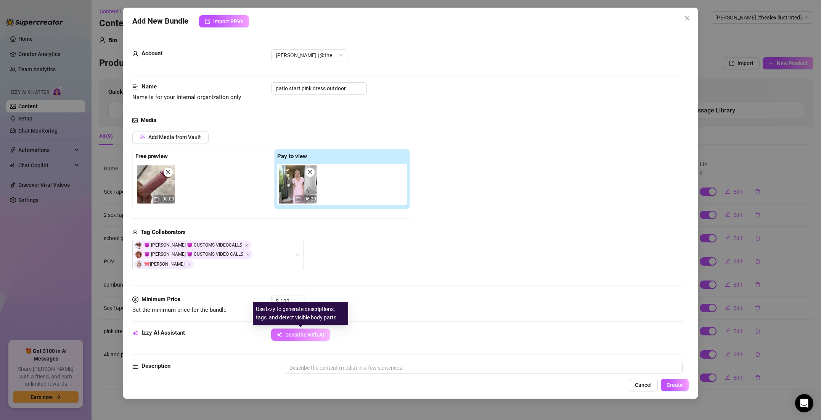
click at [308, 338] on span "Describe with AI" at bounding box center [304, 335] width 39 height 6
click at [166, 170] on icon "close" at bounding box center [168, 172] width 5 height 5
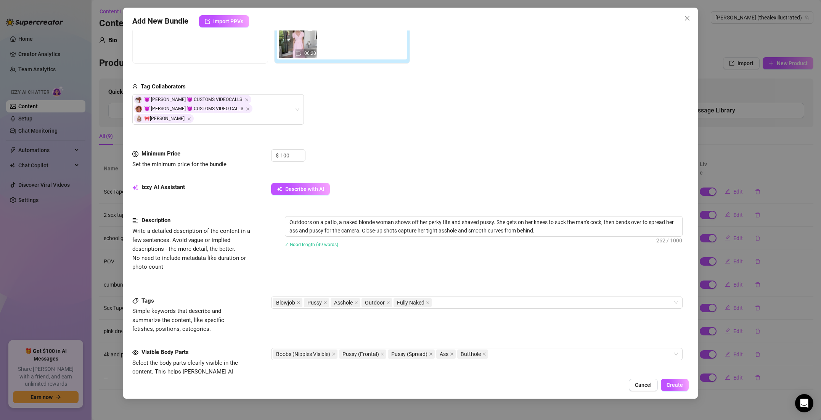
scroll to position [241, 0]
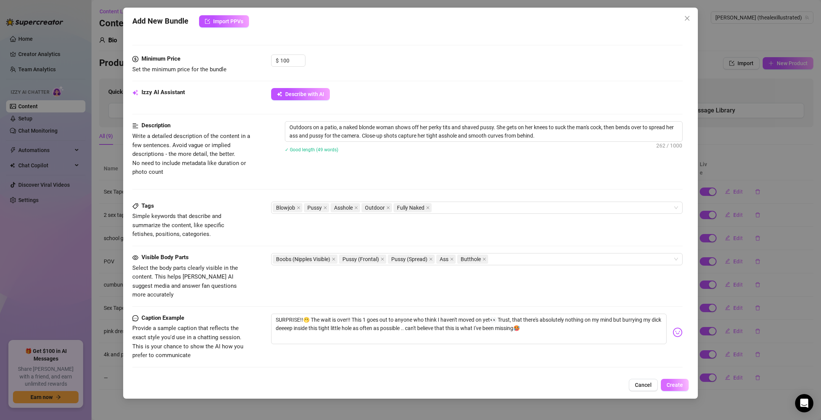
click at [671, 381] on button "Create" at bounding box center [675, 385] width 28 height 12
click at [388, 209] on icon "close" at bounding box center [389, 208] width 4 height 4
click at [475, 208] on div "Blowjob Pussy Asshole Fully Naked" at bounding box center [473, 208] width 401 height 11
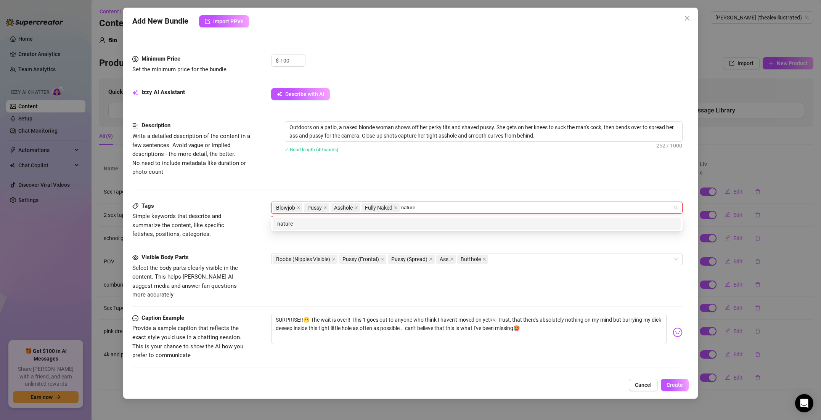
click at [317, 223] on div "nature" at bounding box center [476, 224] width 399 height 8
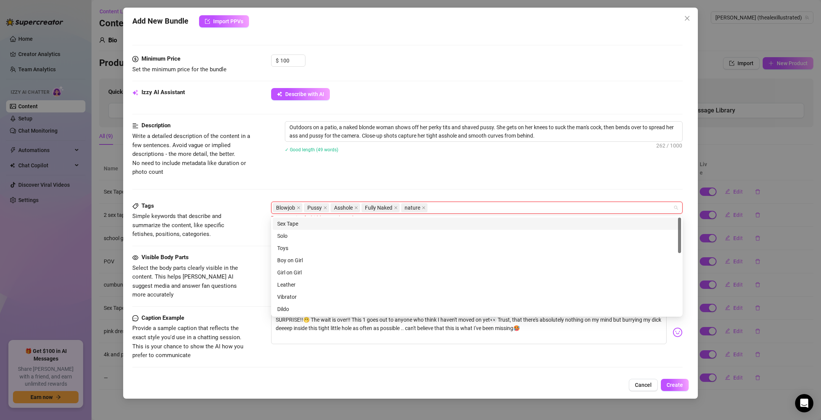
click at [359, 222] on div "Sex Tape" at bounding box center [476, 224] width 399 height 8
click at [328, 259] on div "Boy on Girl" at bounding box center [476, 260] width 399 height 8
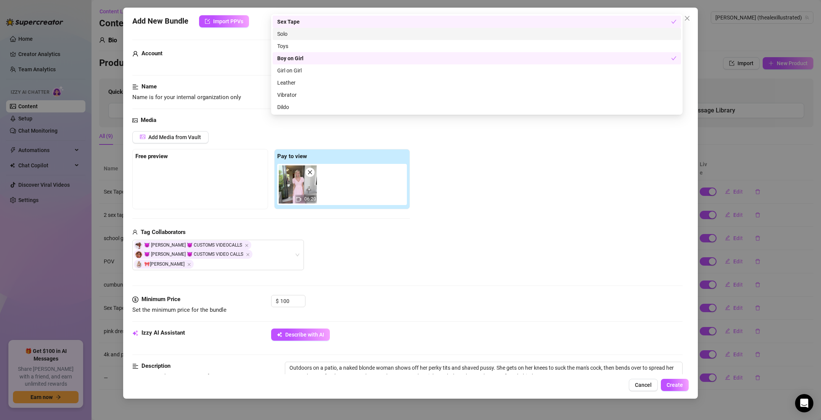
scroll to position [327, 0]
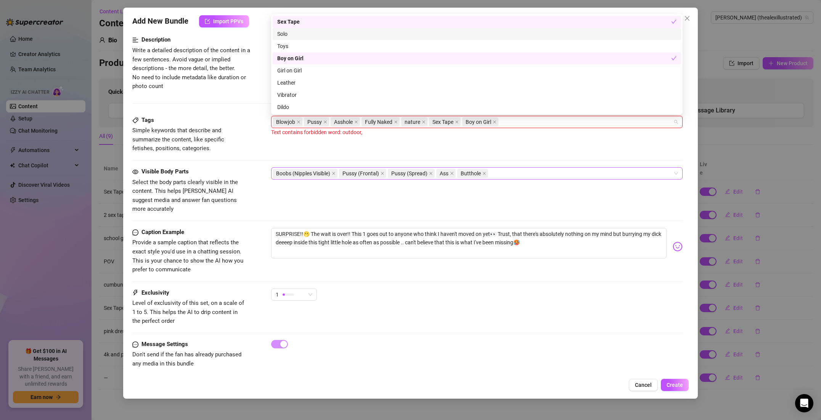
click at [509, 171] on div "Boobs (Nipples Visible) Pussy (Frontal) Pussy (Spread) Ass Butthole" at bounding box center [473, 173] width 401 height 11
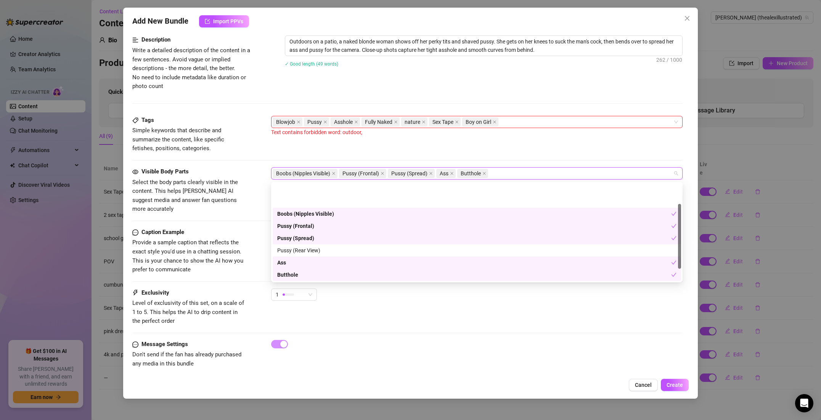
scroll to position [49, 0]
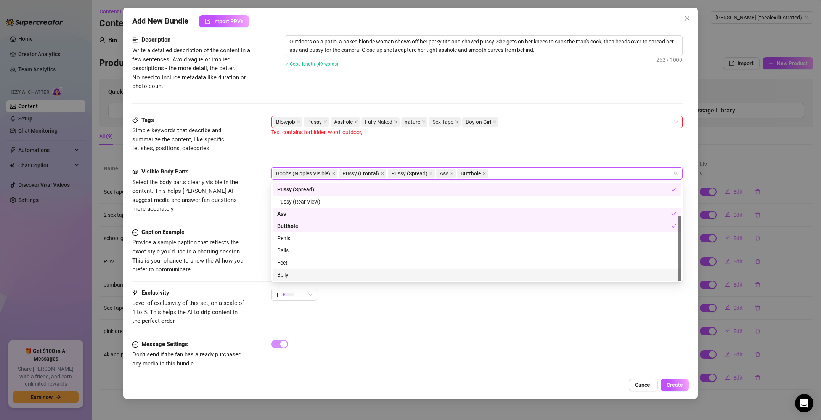
click at [301, 273] on div "Belly" at bounding box center [476, 275] width 399 height 8
click at [303, 263] on div "Feet" at bounding box center [476, 263] width 399 height 8
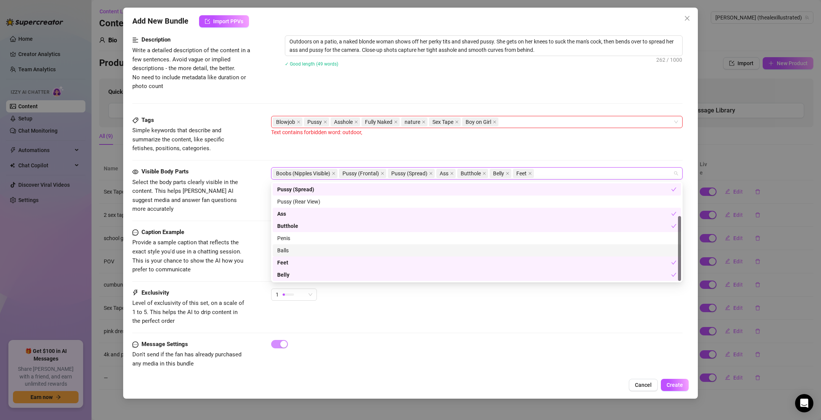
click at [307, 248] on div "Balls" at bounding box center [476, 250] width 399 height 8
click at [309, 238] on div "Penis" at bounding box center [476, 238] width 399 height 8
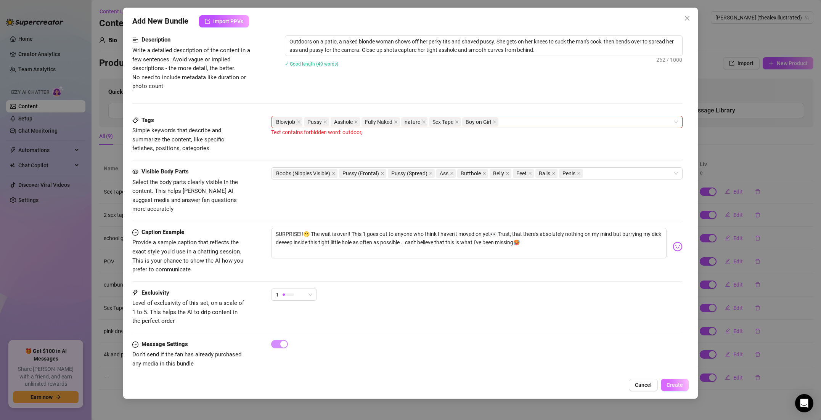
click at [674, 382] on span "Create" at bounding box center [675, 385] width 16 height 6
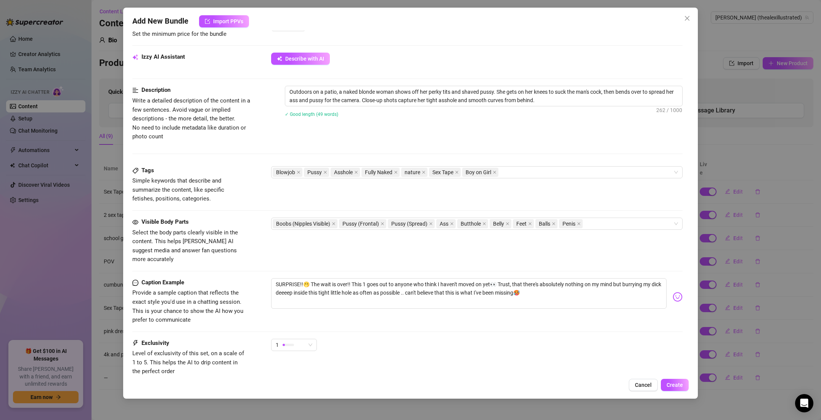
scroll to position [327, 0]
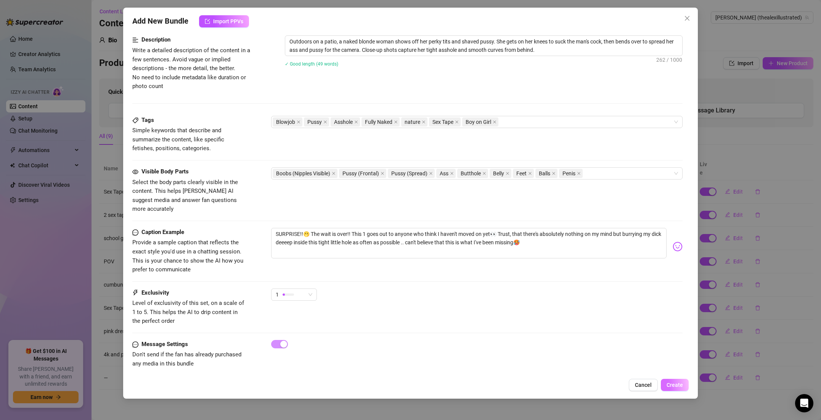
click at [673, 383] on span "Create" at bounding box center [675, 385] width 16 height 6
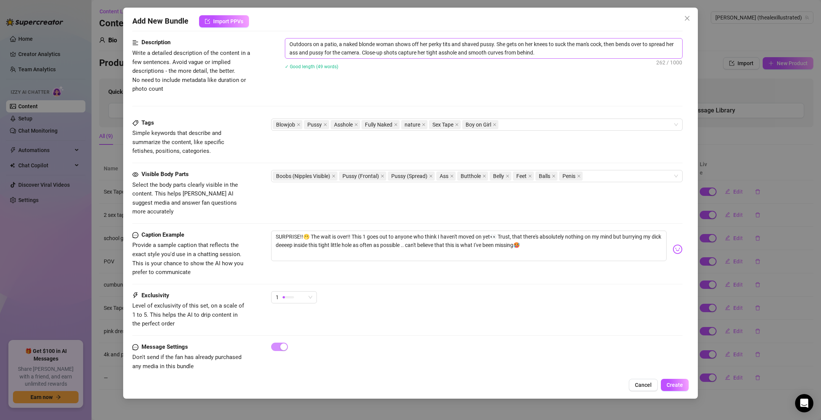
scroll to position [324, 0]
click at [310, 292] on span "1" at bounding box center [294, 297] width 37 height 11
click at [306, 349] on span "5 - Most Exclusive 🔥" at bounding box center [302, 353] width 50 height 8
click at [666, 383] on button "Create" at bounding box center [675, 385] width 28 height 12
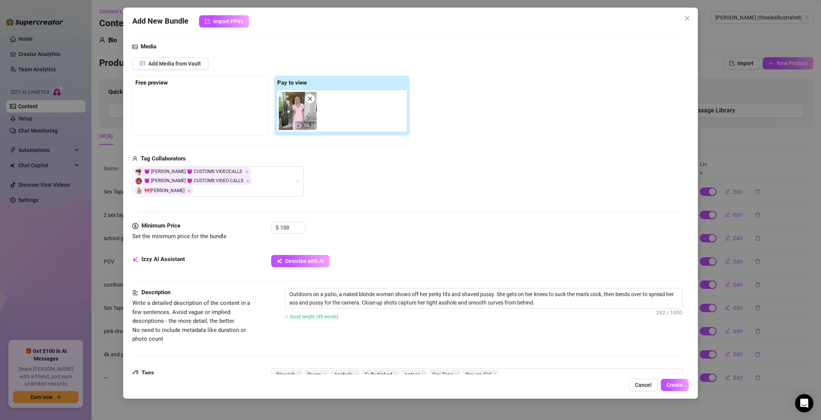
scroll to position [0, 0]
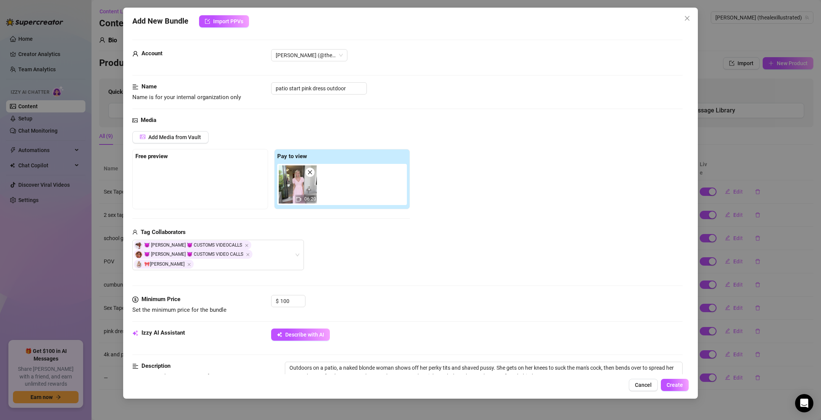
click at [228, 21] on span "Import PPVs" at bounding box center [228, 21] width 30 height 6
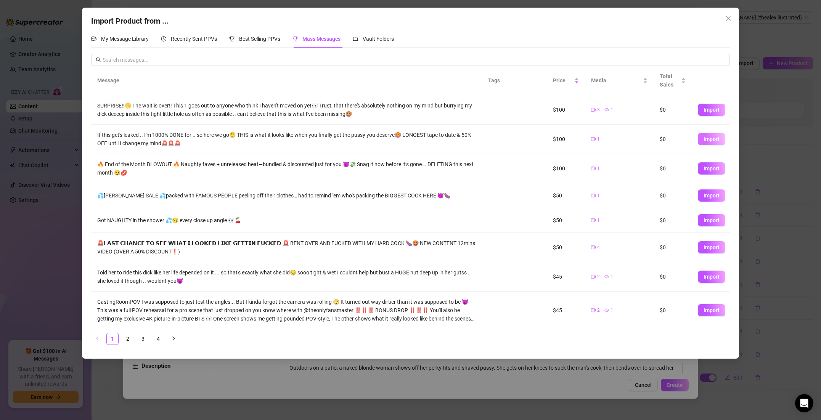
click at [711, 140] on span "Import" at bounding box center [712, 139] width 16 height 6
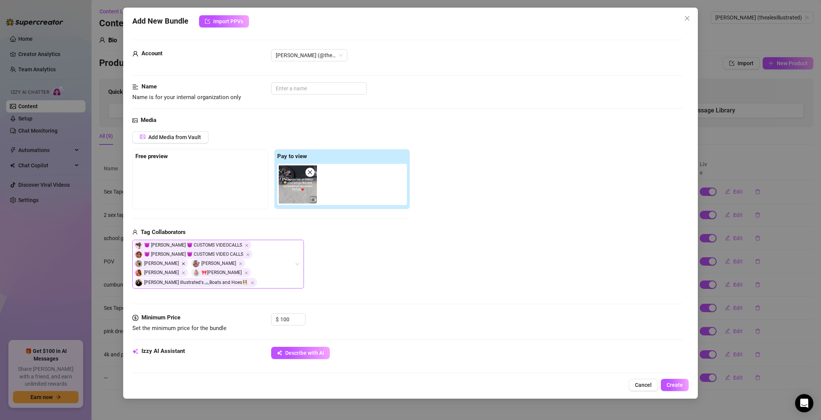
click at [185, 262] on icon "Close" at bounding box center [184, 264] width 4 height 4
click at [185, 281] on icon "Close" at bounding box center [184, 283] width 4 height 4
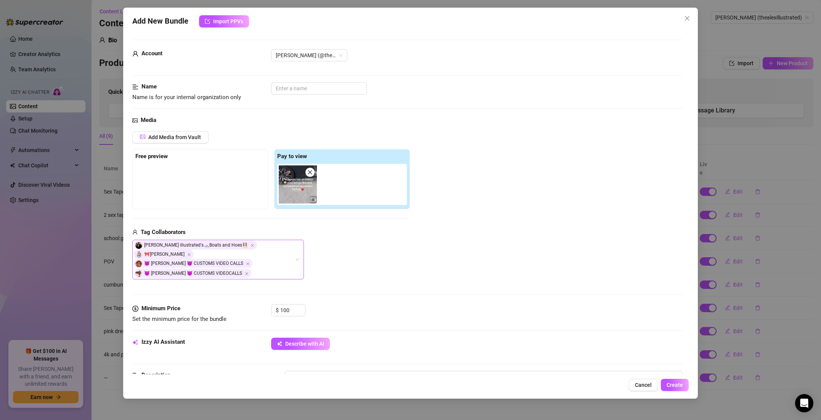
click at [301, 197] on img at bounding box center [298, 185] width 38 height 38
click at [315, 200] on icon "video-camera" at bounding box center [313, 200] width 5 height 4
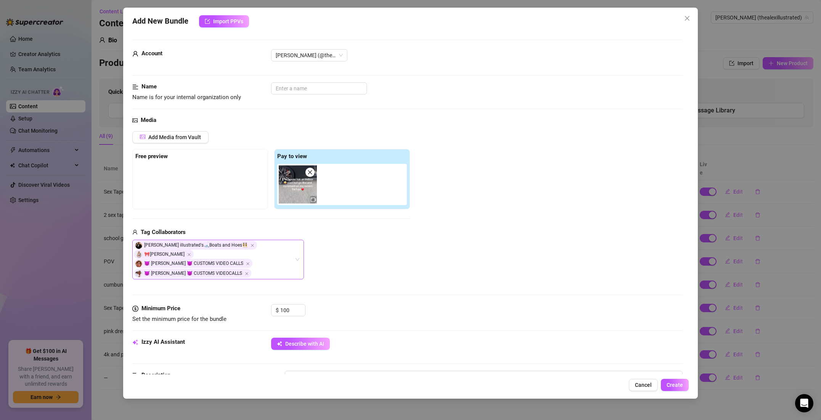
click at [315, 200] on icon "video-camera" at bounding box center [313, 200] width 5 height 4
click at [308, 171] on icon "close" at bounding box center [310, 172] width 5 height 5
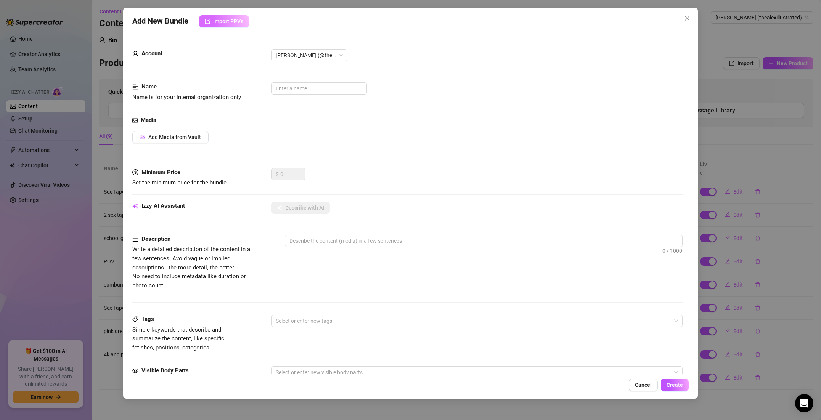
click at [234, 21] on span "Import PPVs" at bounding box center [228, 21] width 30 height 6
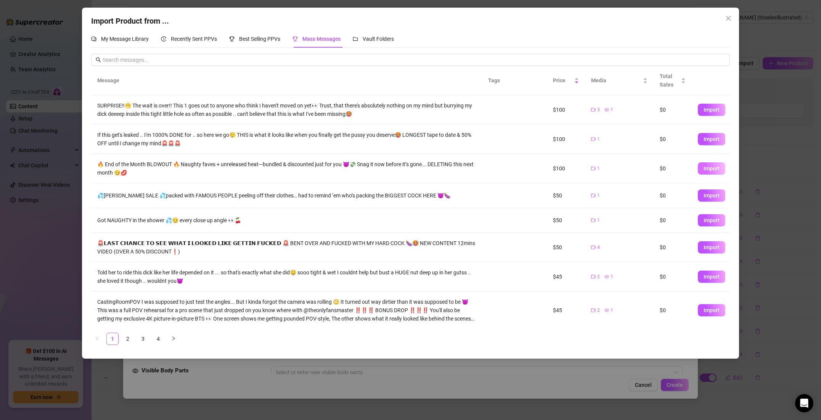
click at [722, 171] on button "Import" at bounding box center [711, 169] width 27 height 12
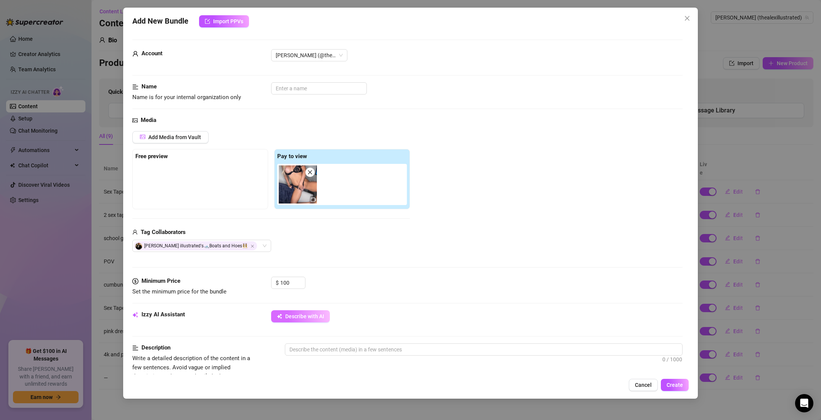
click at [302, 316] on span "Describe with AI" at bounding box center [304, 317] width 39 height 6
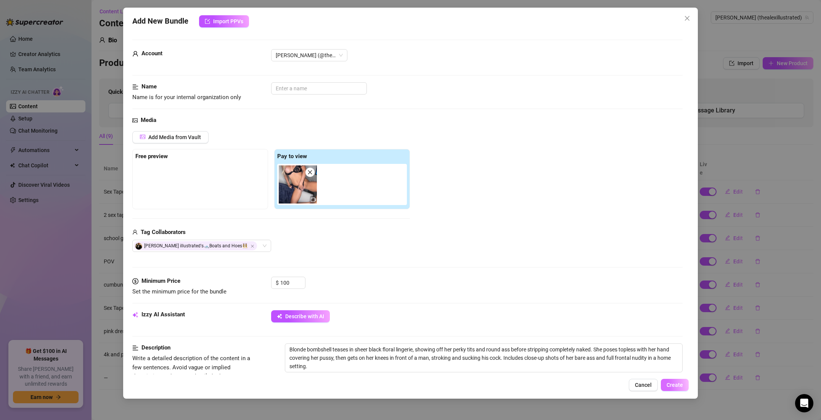
click at [668, 384] on span "Create" at bounding box center [675, 385] width 16 height 6
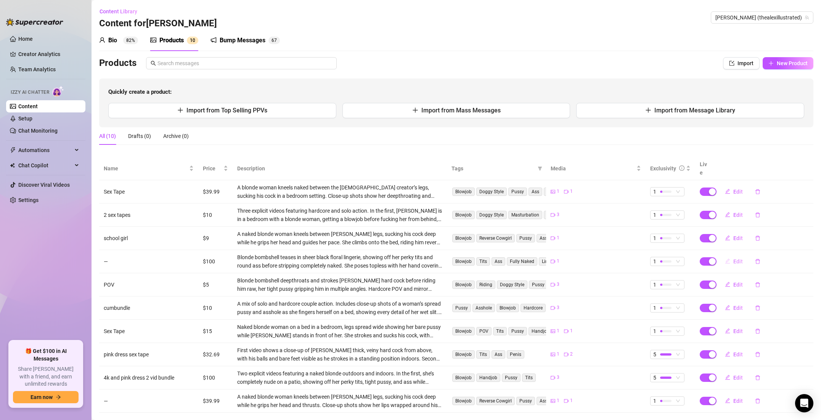
click at [733, 256] on button "Edit" at bounding box center [734, 262] width 30 height 12
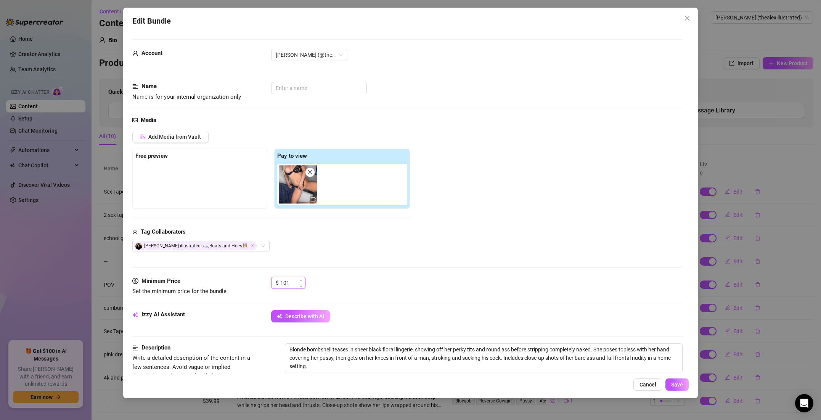
click at [298, 282] on span "Increase Value" at bounding box center [301, 280] width 8 height 7
drag, startPoint x: 291, startPoint y: 283, endPoint x: 269, endPoint y: 283, distance: 22.1
click at [269, 283] on div "Minimum Price Set the minimum price for the bundle $ 101" at bounding box center [407, 286] width 551 height 19
click at [678, 383] on span "Save" at bounding box center [678, 385] width 12 height 6
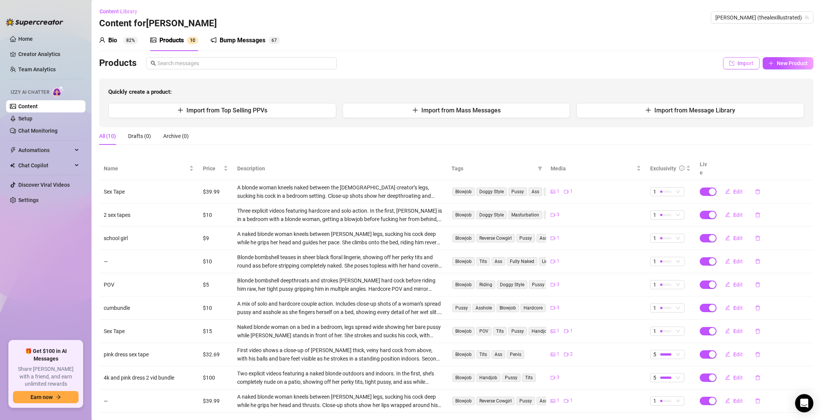
click at [742, 65] on span "Import" at bounding box center [746, 63] width 16 height 6
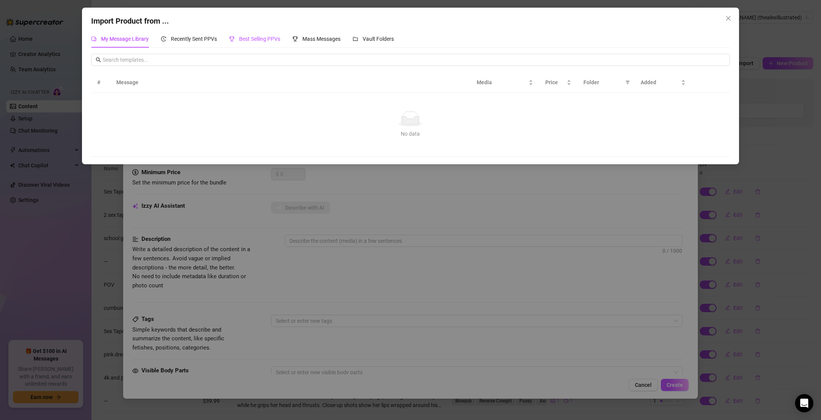
click at [273, 39] on span "Best Selling PPVs" at bounding box center [259, 39] width 41 height 6
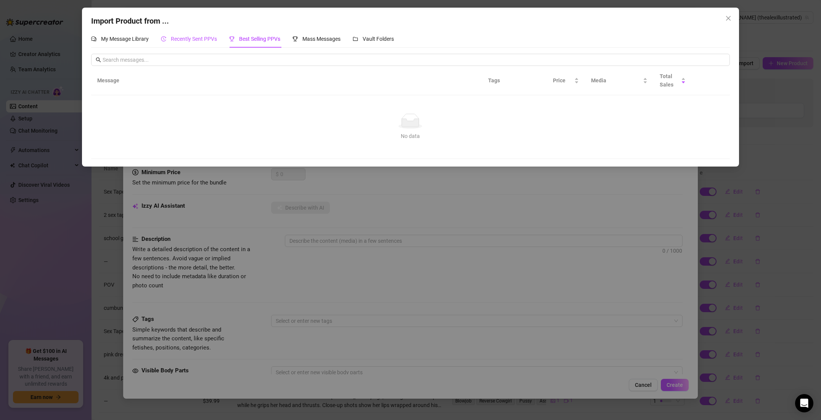
click at [209, 37] on span "Recently Sent PPVs" at bounding box center [194, 39] width 46 height 6
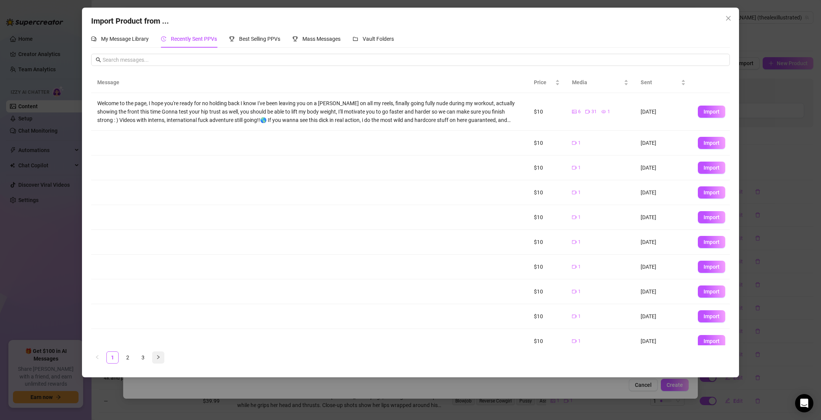
click at [162, 359] on button "button" at bounding box center [158, 358] width 12 height 12
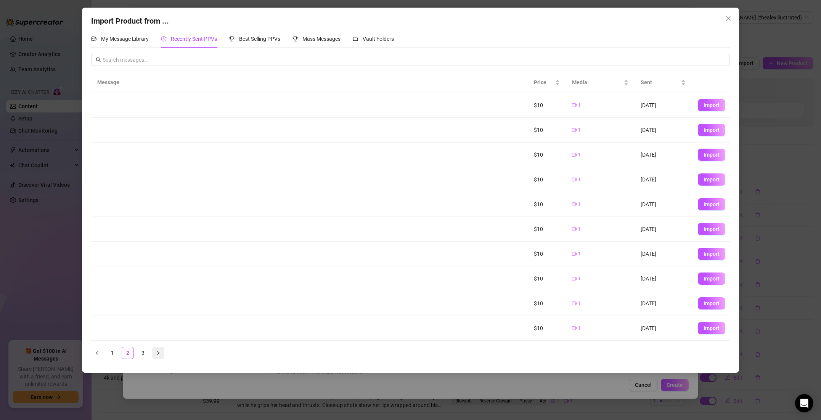
click at [161, 357] on button "button" at bounding box center [158, 353] width 12 height 12
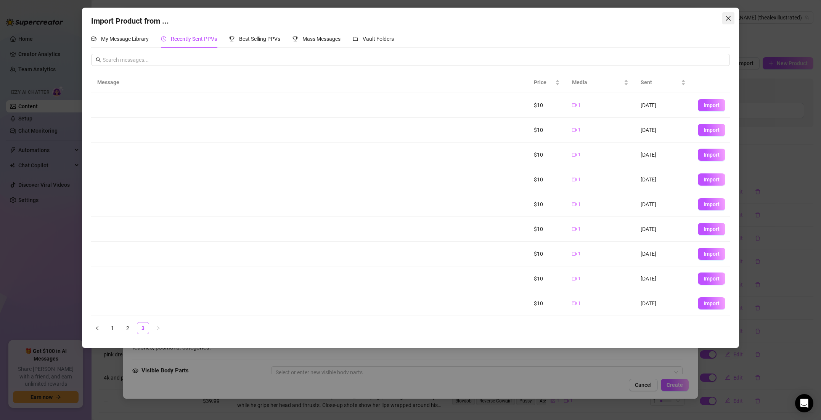
click at [726, 19] on icon "close" at bounding box center [729, 18] width 6 height 6
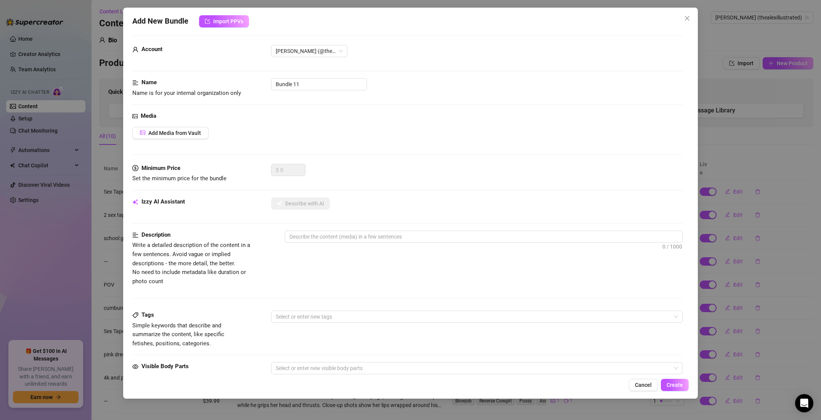
scroll to position [6, 0]
click at [638, 384] on span "Cancel" at bounding box center [643, 385] width 17 height 6
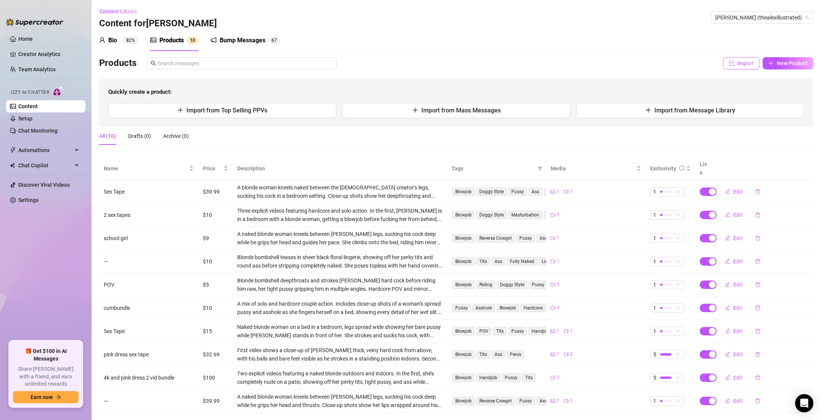
click at [735, 62] on button "Import" at bounding box center [741, 63] width 37 height 12
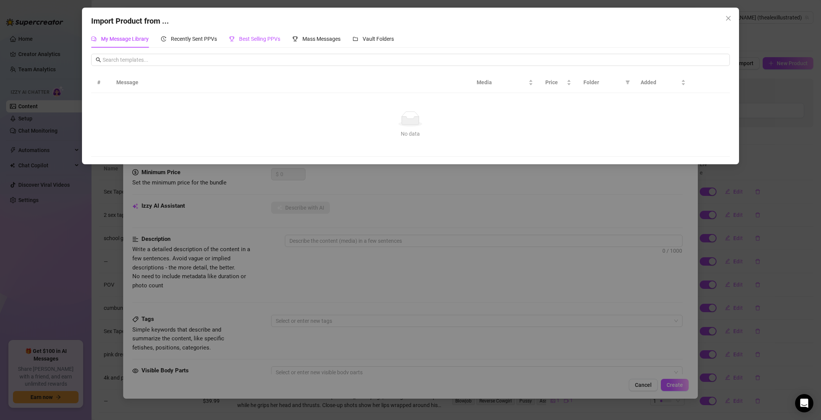
click at [261, 37] on span "Best Selling PPVs" at bounding box center [259, 39] width 41 height 6
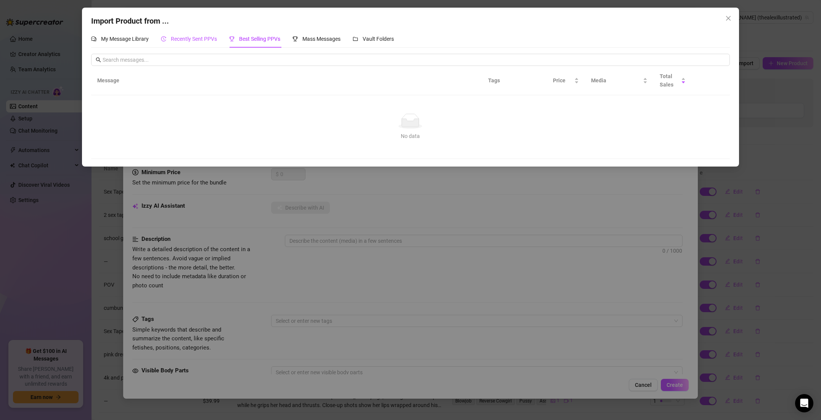
click at [208, 38] on span "Recently Sent PPVs" at bounding box center [194, 39] width 46 height 6
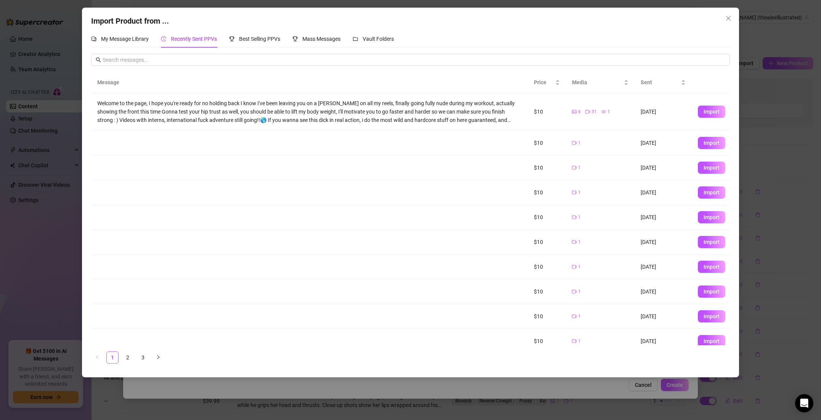
scroll to position [9, 0]
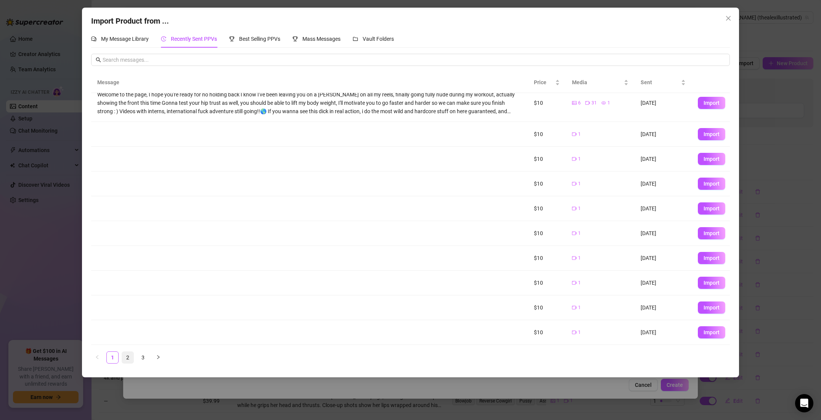
click at [124, 359] on link "2" at bounding box center [127, 357] width 11 height 11
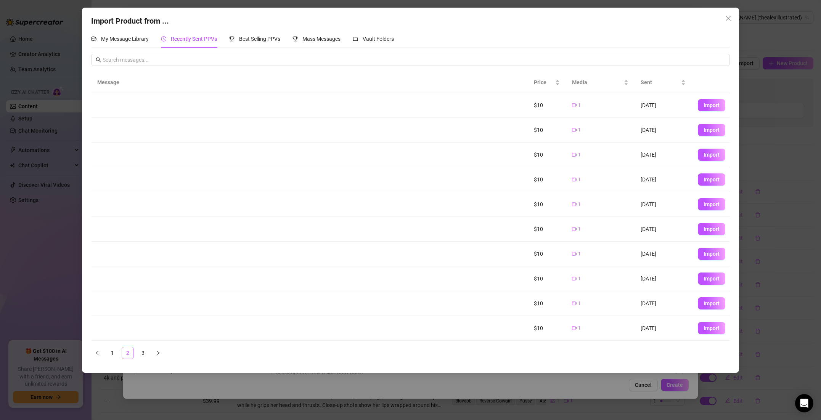
scroll to position [0, 0]
click at [140, 351] on link "3" at bounding box center [142, 353] width 11 height 11
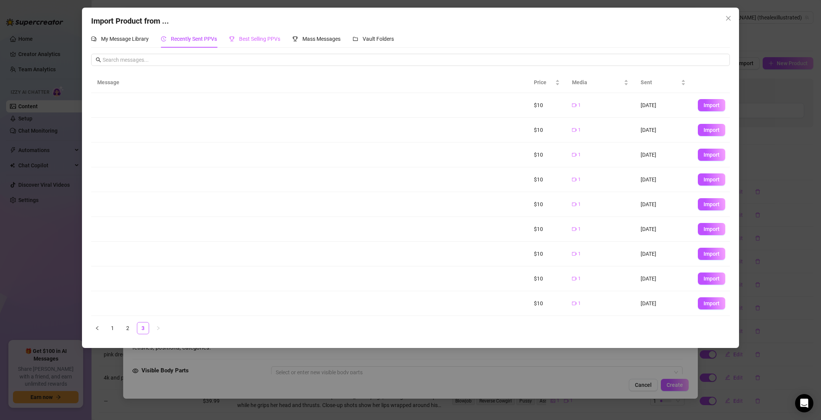
click at [246, 34] on div "Best Selling PPVs" at bounding box center [254, 39] width 51 height 18
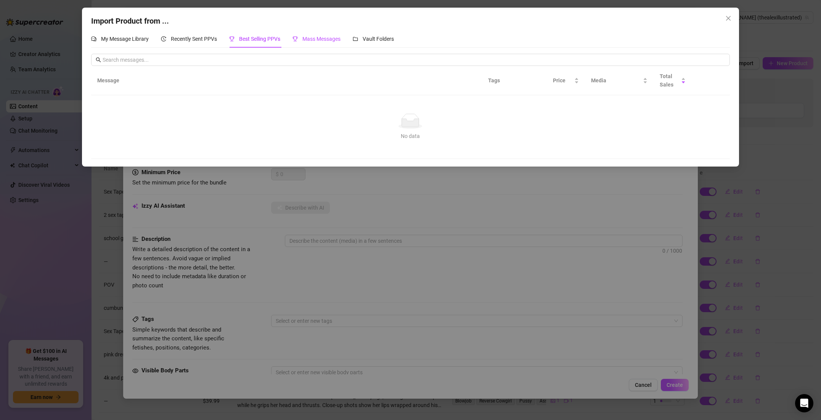
click at [300, 37] on div "Mass Messages" at bounding box center [317, 39] width 48 height 8
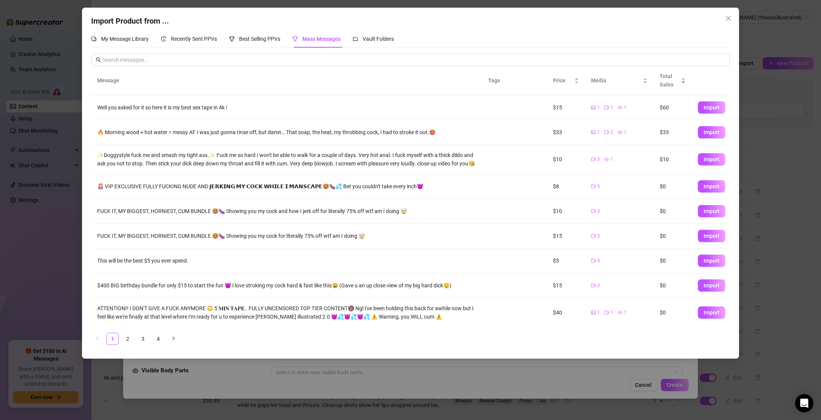
scroll to position [34, 0]
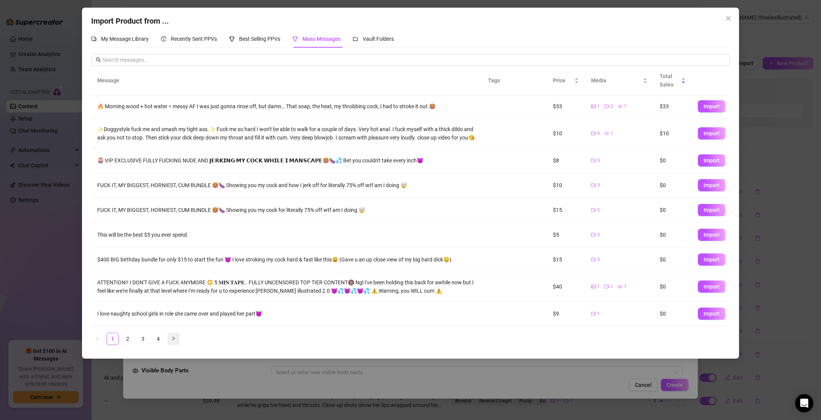
click at [171, 341] on button "button" at bounding box center [173, 339] width 12 height 12
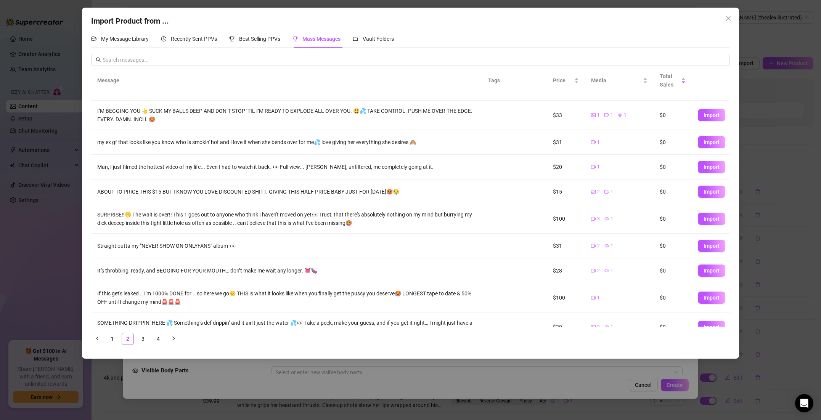
scroll to position [35, 0]
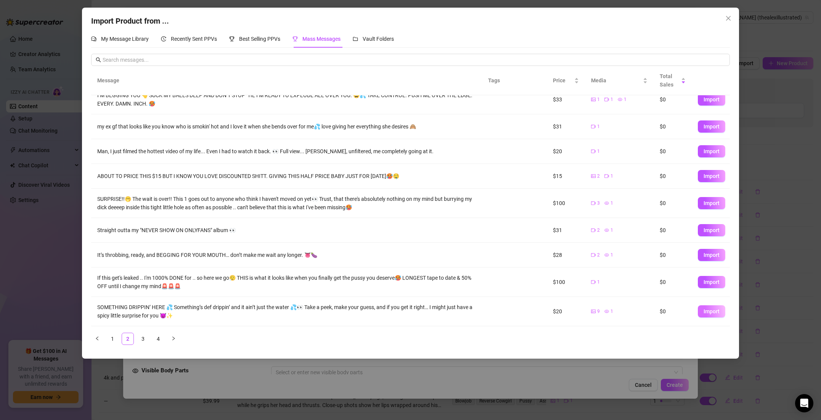
click at [712, 309] on span "Import" at bounding box center [712, 312] width 16 height 6
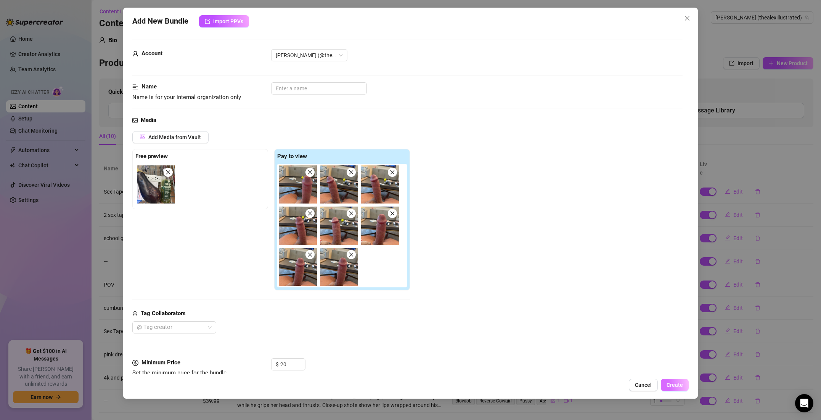
click at [672, 383] on span "Create" at bounding box center [675, 385] width 16 height 6
click at [286, 90] on input "text" at bounding box center [319, 88] width 96 height 12
click at [679, 387] on span "Create" at bounding box center [675, 385] width 16 height 6
click at [329, 85] on input "dick picts" at bounding box center [319, 88] width 96 height 12
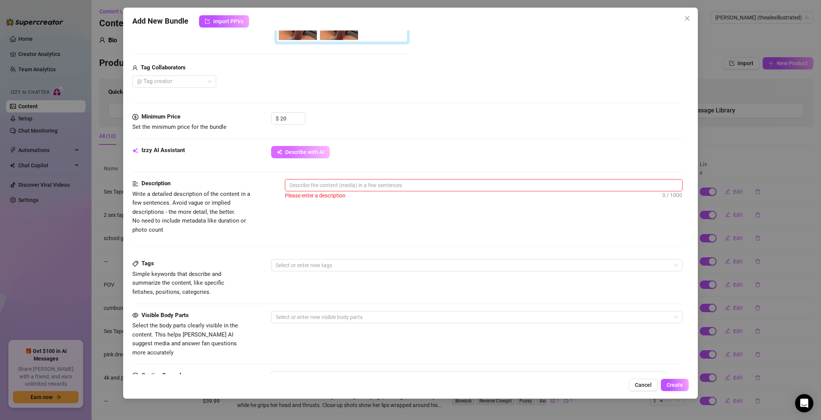
scroll to position [247, 0]
click at [323, 150] on span "Describe with AI" at bounding box center [304, 151] width 39 height 6
click at [318, 264] on div at bounding box center [473, 264] width 401 height 11
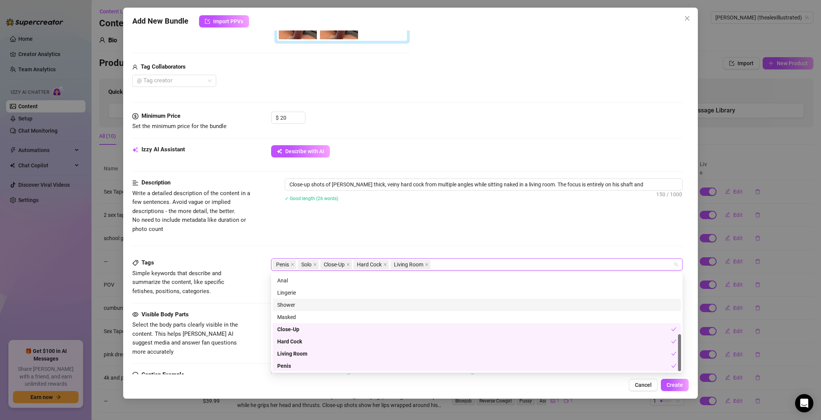
scroll to position [159, 0]
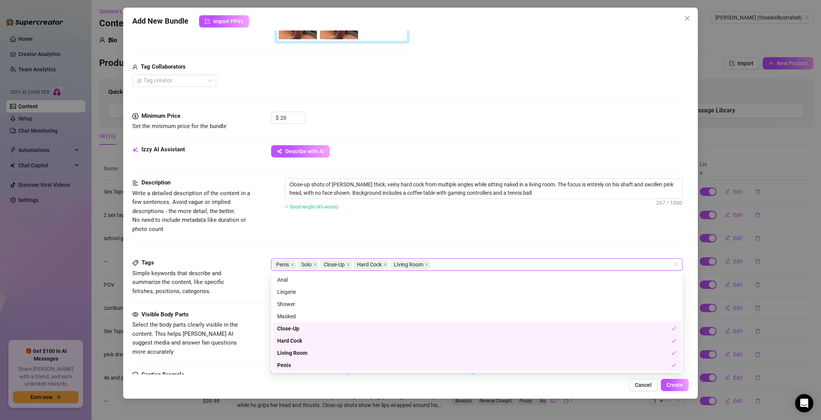
click at [501, 381] on div "Cancel Create" at bounding box center [410, 385] width 557 height 12
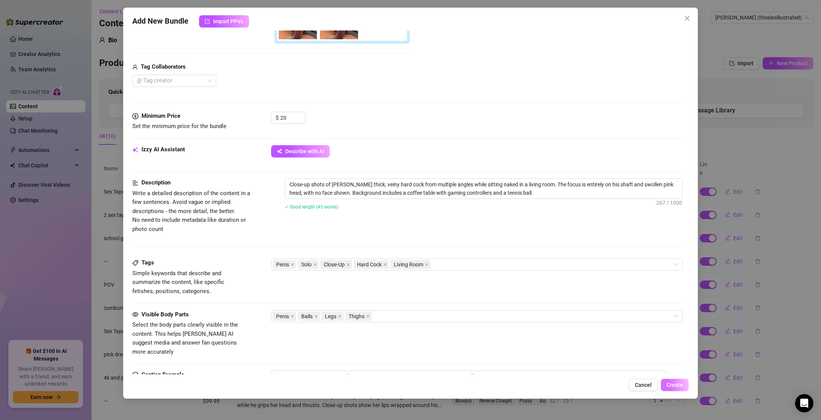
click at [671, 382] on span "Create" at bounding box center [675, 385] width 16 height 6
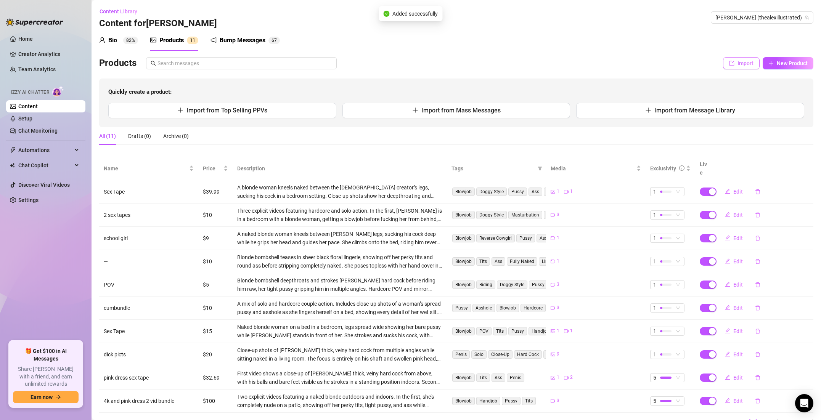
click at [742, 68] on button "Import" at bounding box center [741, 63] width 37 height 12
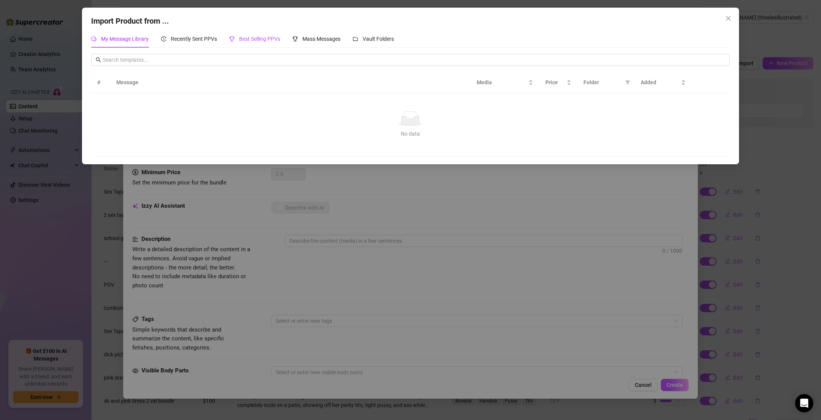
click at [240, 41] on span "Best Selling PPVs" at bounding box center [259, 39] width 41 height 6
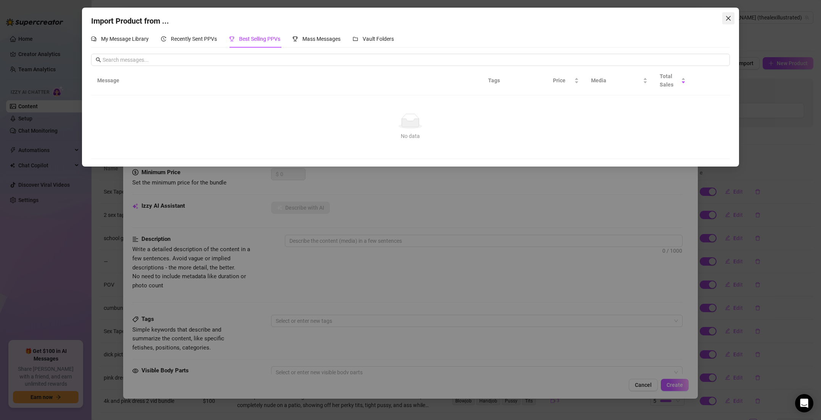
click at [733, 18] on span "Close" at bounding box center [729, 18] width 12 height 6
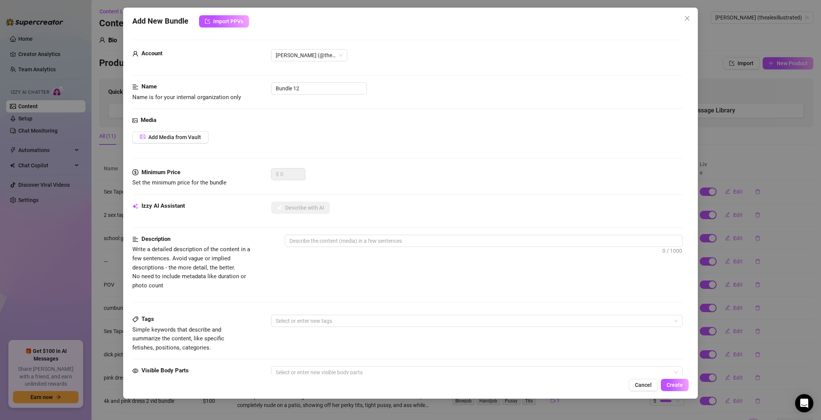
click at [689, 20] on icon "close" at bounding box center [687, 18] width 6 height 6
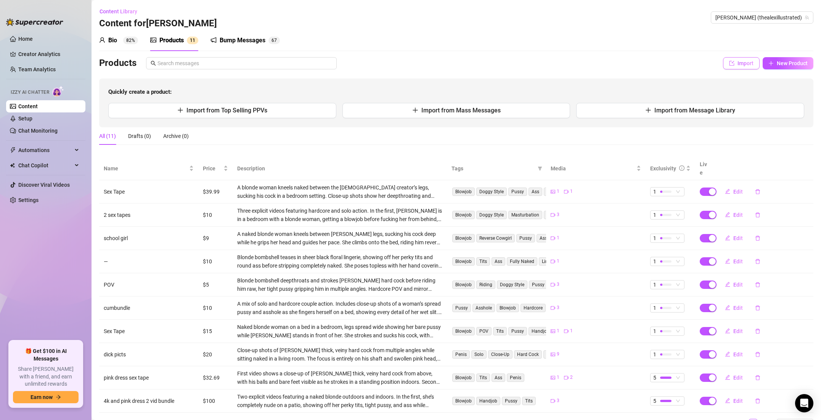
click at [732, 63] on icon "import" at bounding box center [732, 63] width 5 height 5
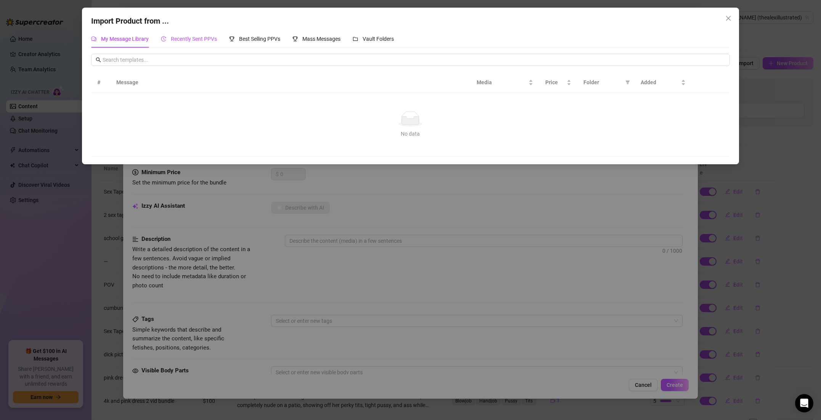
click at [217, 39] on span "Recently Sent PPVs" at bounding box center [194, 39] width 46 height 6
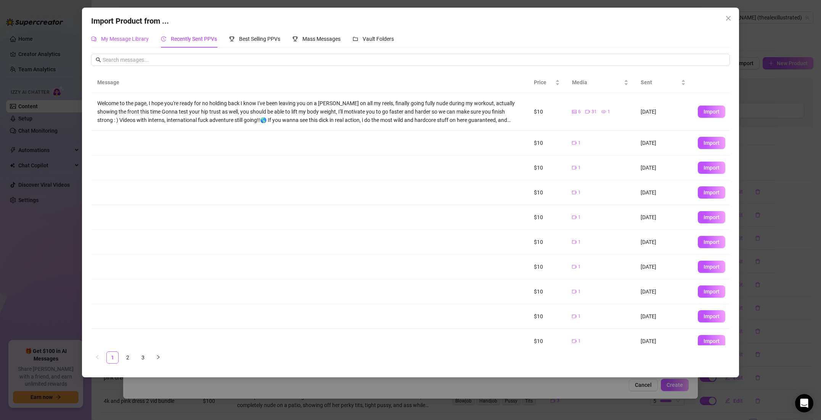
click at [128, 42] on div "My Message Library" at bounding box center [120, 39] width 58 height 8
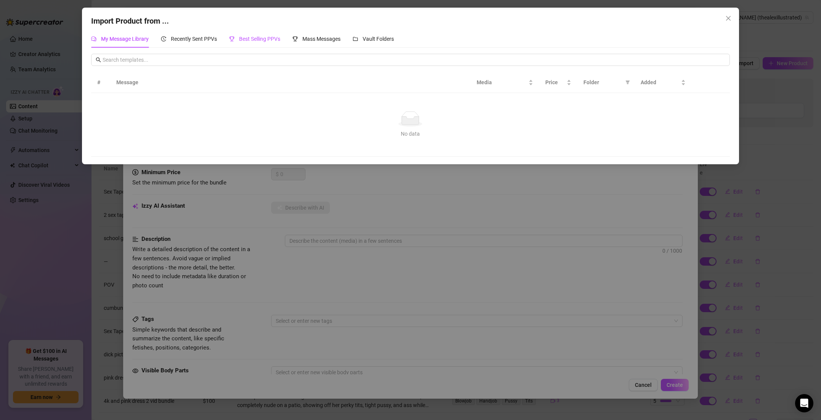
click at [244, 36] on span "Best Selling PPVs" at bounding box center [259, 39] width 41 height 6
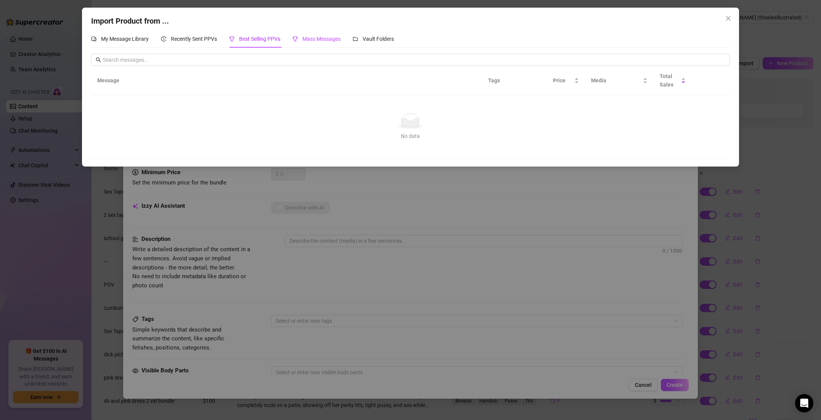
click at [314, 37] on span "Mass Messages" at bounding box center [322, 39] width 38 height 6
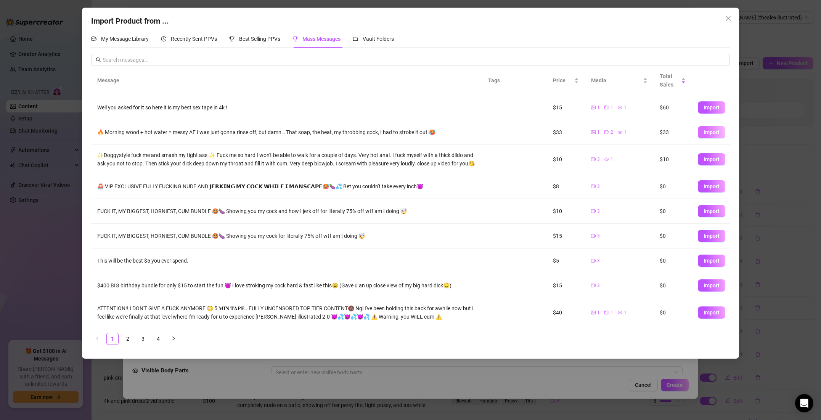
click at [707, 130] on span "Import" at bounding box center [712, 132] width 16 height 6
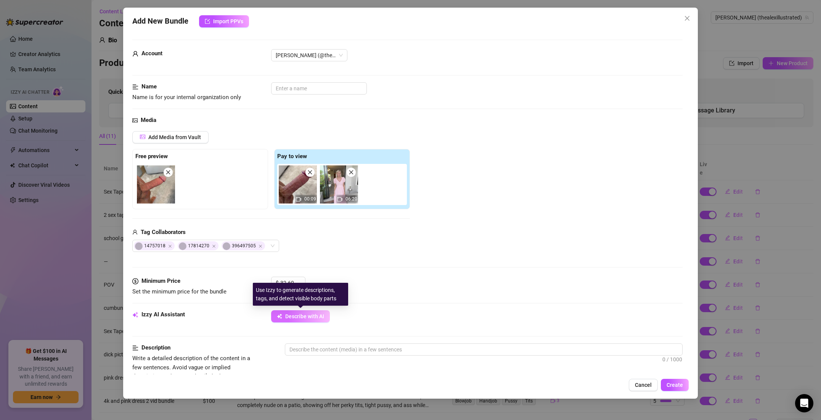
click at [323, 315] on span "Describe with AI" at bounding box center [304, 317] width 39 height 6
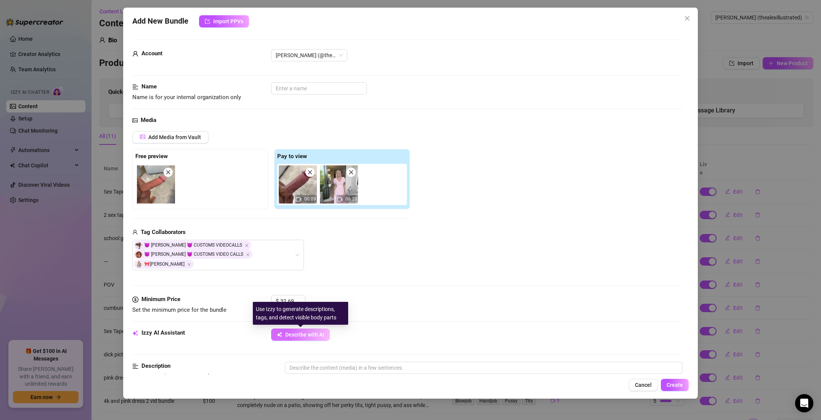
drag, startPoint x: 314, startPoint y: 334, endPoint x: 319, endPoint y: 333, distance: 5.0
click at [314, 334] on span "Describe with AI" at bounding box center [304, 335] width 39 height 6
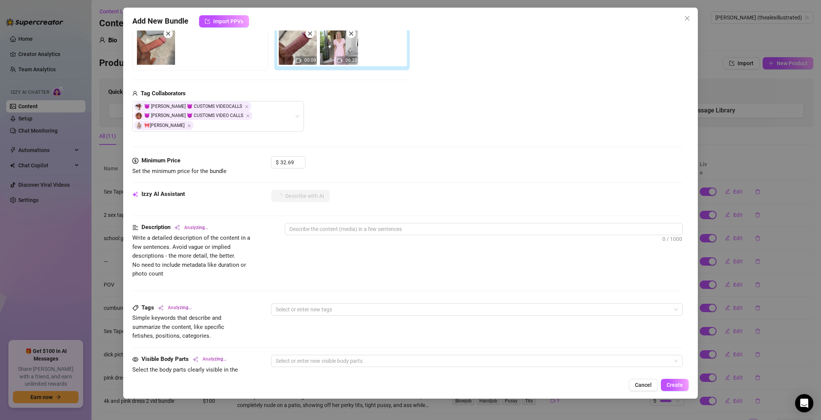
scroll to position [178, 0]
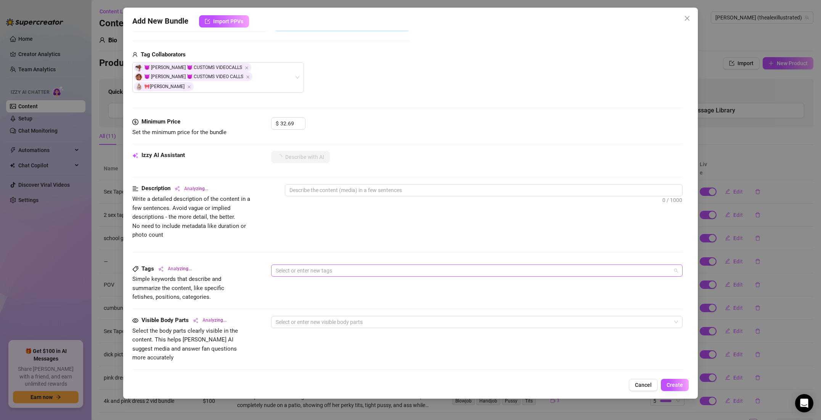
click at [319, 274] on div at bounding box center [473, 271] width 401 height 11
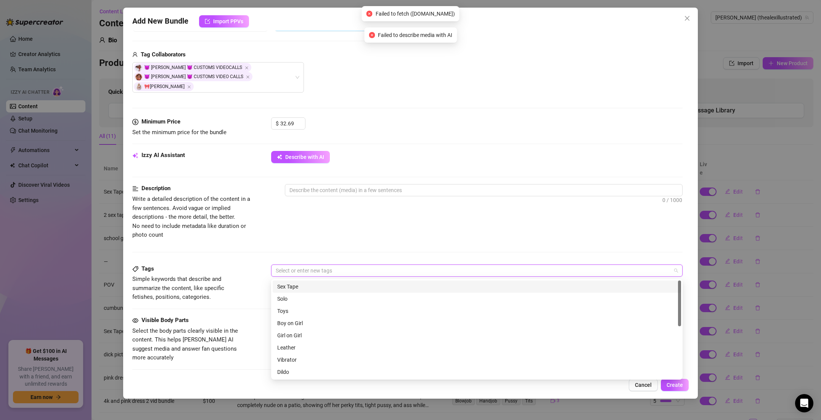
click at [307, 286] on div "Sex Tape" at bounding box center [476, 287] width 399 height 8
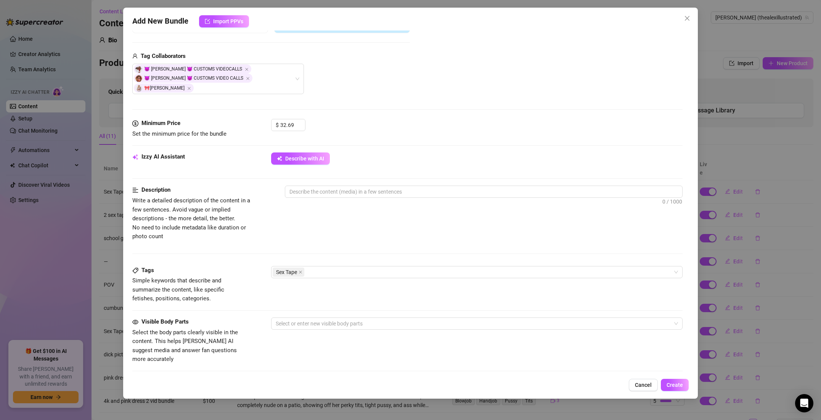
click at [326, 238] on div "Description Write a detailed description of the content in a few sentences. Avo…" at bounding box center [407, 213] width 551 height 55
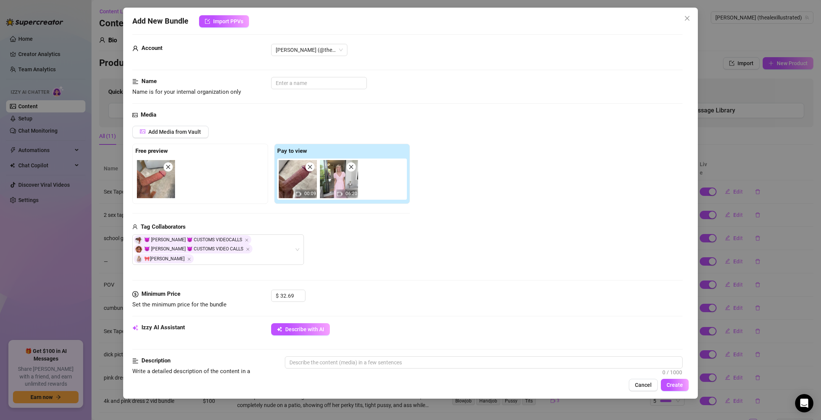
scroll to position [0, 0]
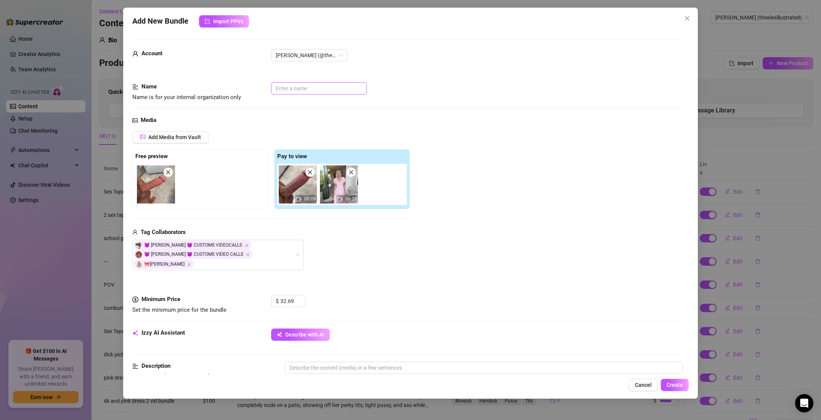
click at [309, 82] on div "Account [PERSON_NAME] (@thealexillustrated)" at bounding box center [407, 65] width 551 height 33
click at [306, 85] on input "text" at bounding box center [319, 88] width 96 height 12
click at [234, 27] on button "Import PPVs" at bounding box center [224, 21] width 50 height 12
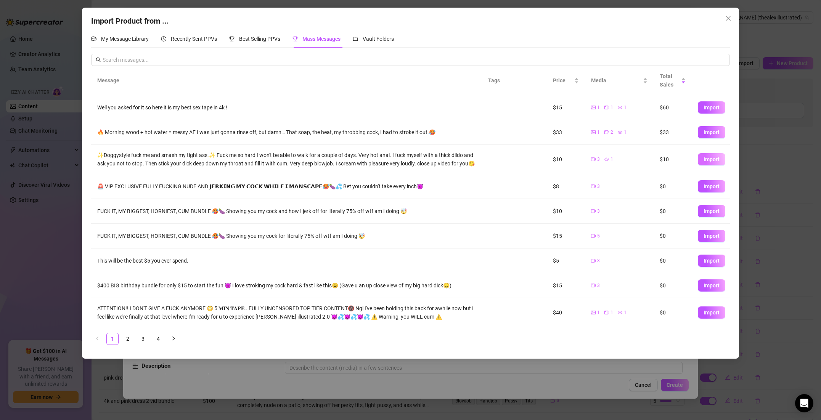
click at [707, 161] on span "Import" at bounding box center [712, 159] width 16 height 6
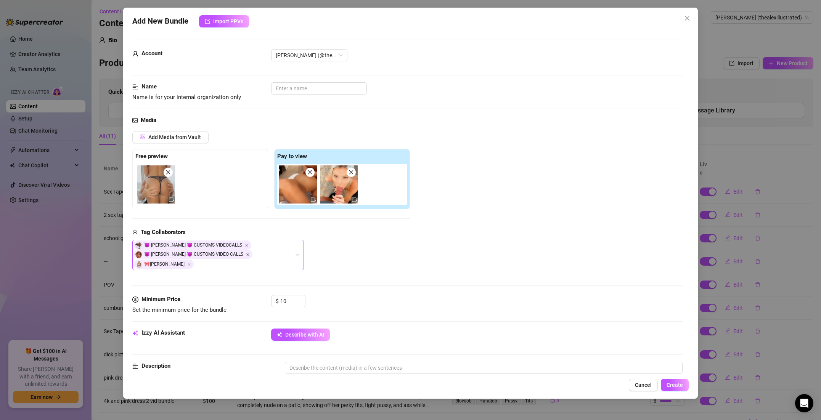
click at [246, 254] on icon "Close" at bounding box center [248, 255] width 4 height 4
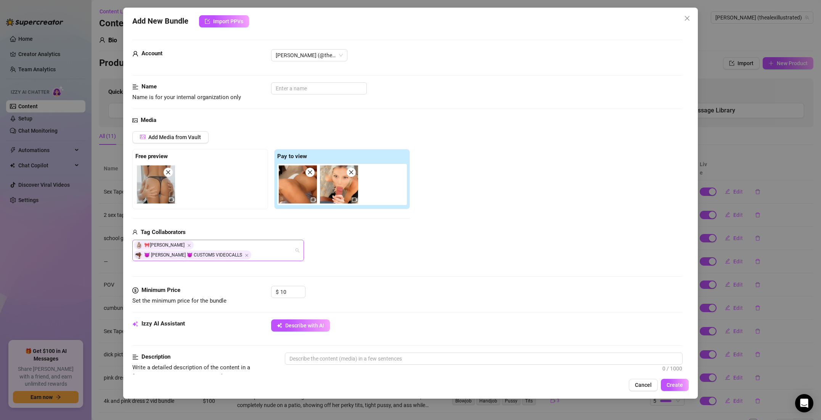
click at [235, 254] on div "🎀[PERSON_NAME] 😈 [PERSON_NAME] 😈 CUSTOMS VIDEOCALLS" at bounding box center [214, 251] width 161 height 20
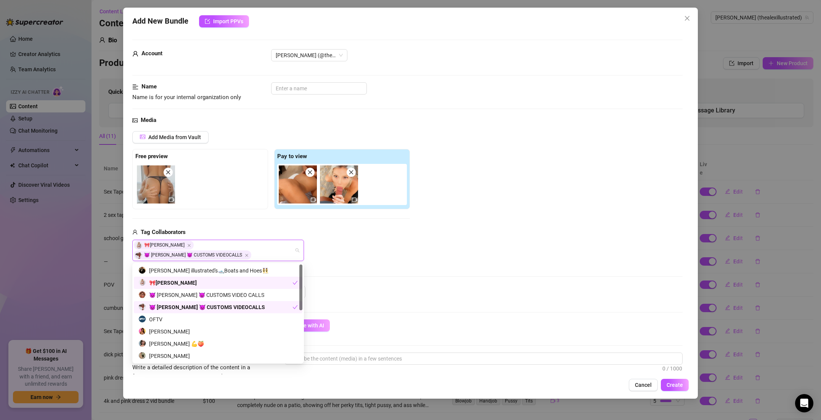
click at [196, 282] on div "🎀[PERSON_NAME]" at bounding box center [215, 283] width 154 height 8
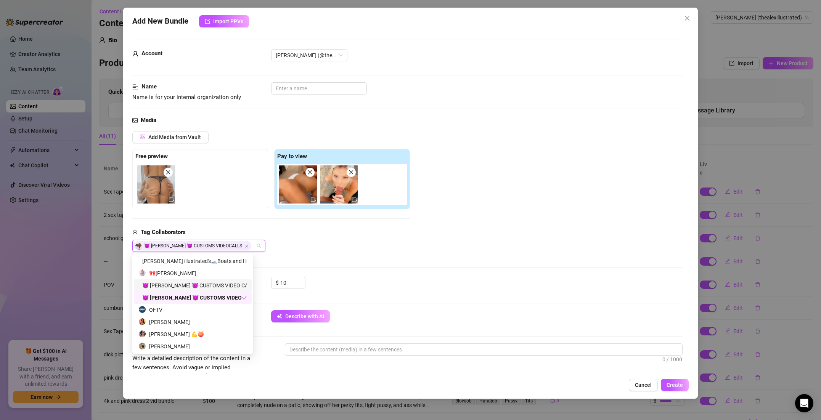
click at [208, 284] on div "😈 [PERSON_NAME] 😈 CUSTOMS VIDEO CALLS" at bounding box center [192, 286] width 109 height 8
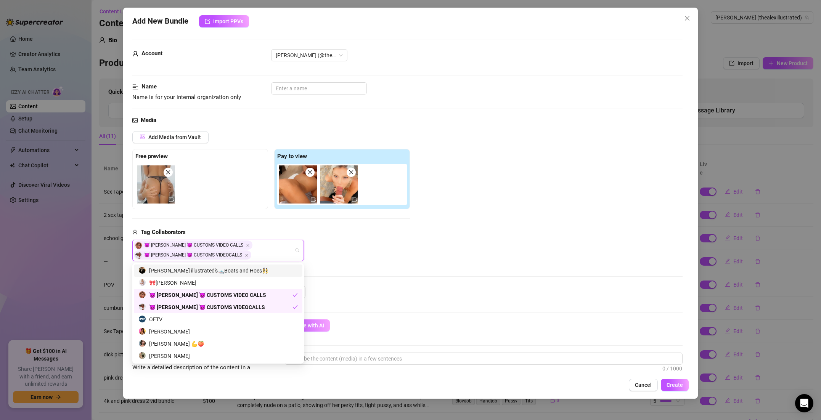
click at [273, 230] on div "Tag Collaborators" at bounding box center [271, 232] width 278 height 9
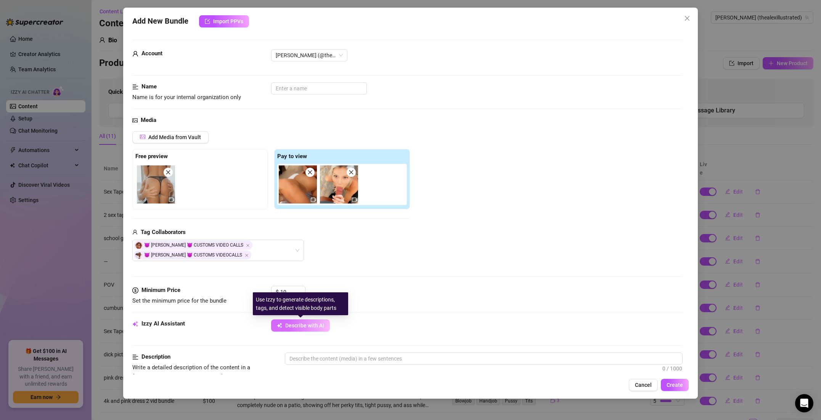
click at [299, 328] on span "Describe with AI" at bounding box center [304, 326] width 39 height 6
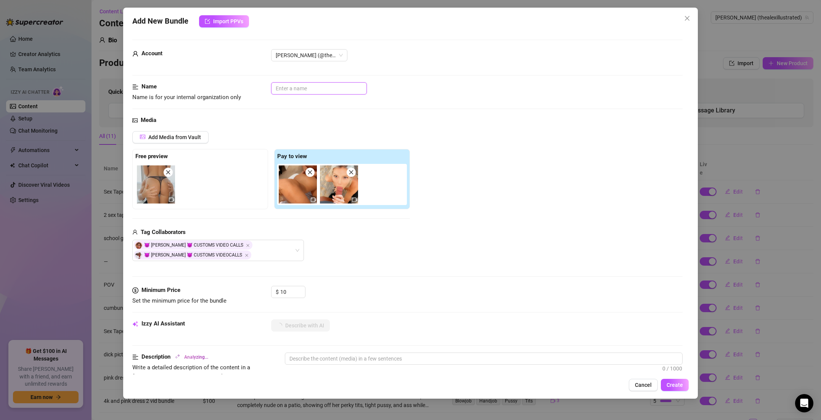
click at [295, 89] on input "text" at bounding box center [319, 88] width 96 height 12
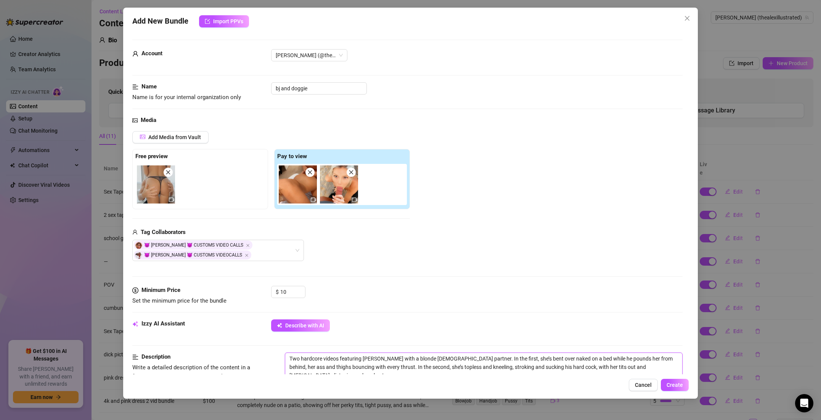
drag, startPoint x: 412, startPoint y: 358, endPoint x: 373, endPoint y: 359, distance: 39.3
click at [373, 359] on textarea "Two hardcore videos featuring [PERSON_NAME] with a blonde [DEMOGRAPHIC_DATA] pa…" at bounding box center [483, 367] width 397 height 28
click at [676, 385] on span "Create" at bounding box center [675, 385] width 16 height 6
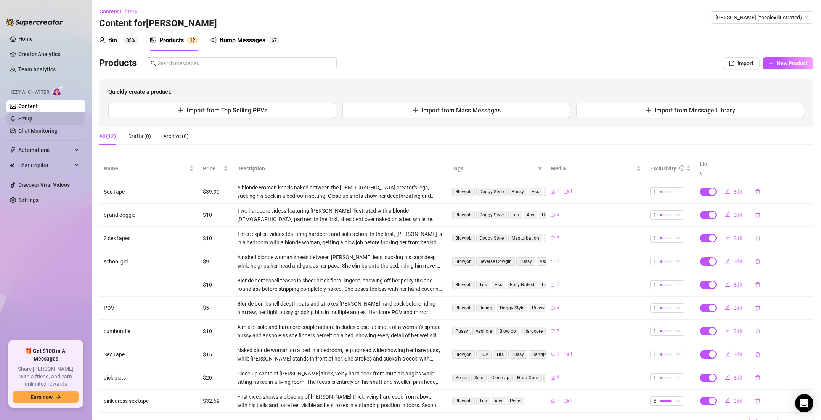
click at [32, 117] on link "Setup" at bounding box center [25, 119] width 14 height 6
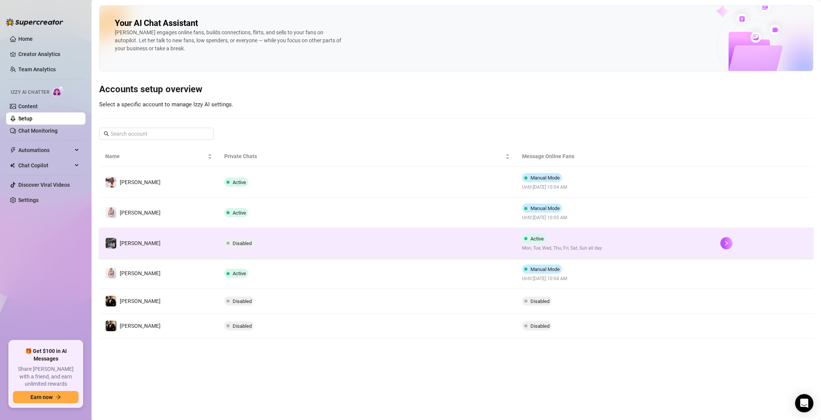
click at [219, 238] on td "Disabled" at bounding box center [367, 243] width 298 height 31
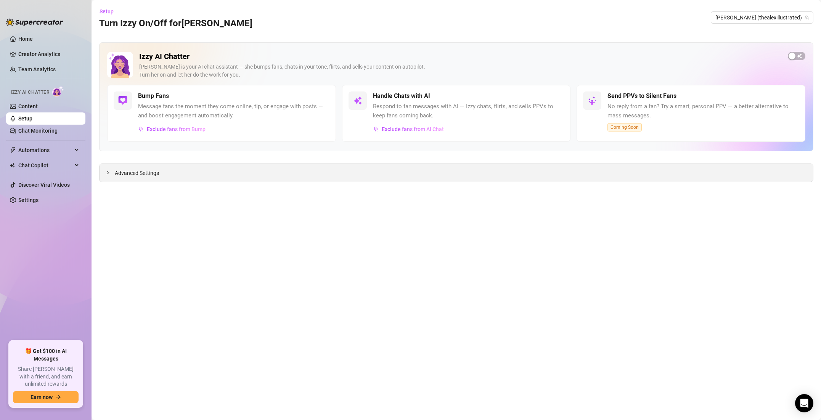
click at [143, 174] on span "Advanced Settings" at bounding box center [137, 173] width 44 height 8
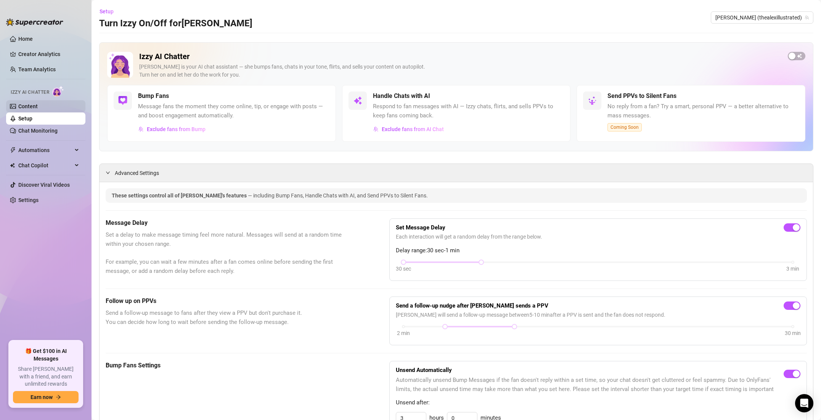
click at [34, 106] on link "Content" at bounding box center [27, 106] width 19 height 6
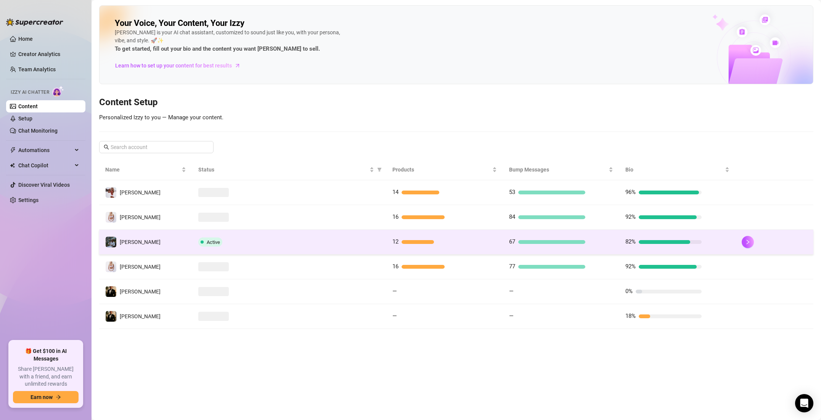
click at [261, 236] on td "Active" at bounding box center [289, 242] width 194 height 25
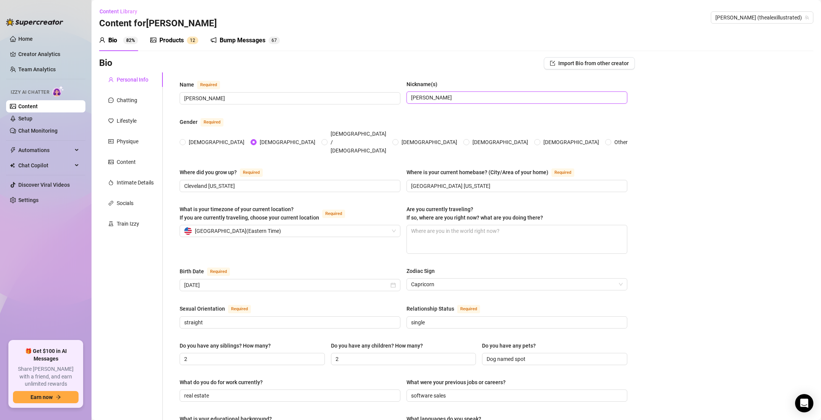
drag, startPoint x: 424, startPoint y: 97, endPoint x: 406, endPoint y: 98, distance: 17.6
click at [407, 98] on span "[PERSON_NAME]" at bounding box center [517, 98] width 221 height 12
drag, startPoint x: 252, startPoint y: 100, endPoint x: 178, endPoint y: 99, distance: 74.4
click at [178, 99] on div "Name Required [PERSON_NAME] Nickname(s) [PERSON_NAME] Gender Required [DEMOGRAP…" at bounding box center [403, 388] width 463 height 632
drag, startPoint x: 415, startPoint y: 98, endPoint x: 411, endPoint y: 98, distance: 4.2
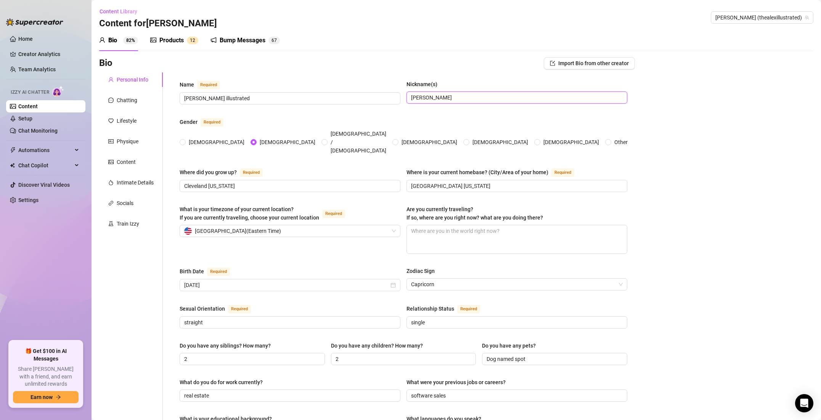
click at [411, 98] on span "[PERSON_NAME]" at bounding box center [517, 98] width 221 height 12
click at [425, 96] on input "[PERSON_NAME]" at bounding box center [516, 97] width 210 height 8
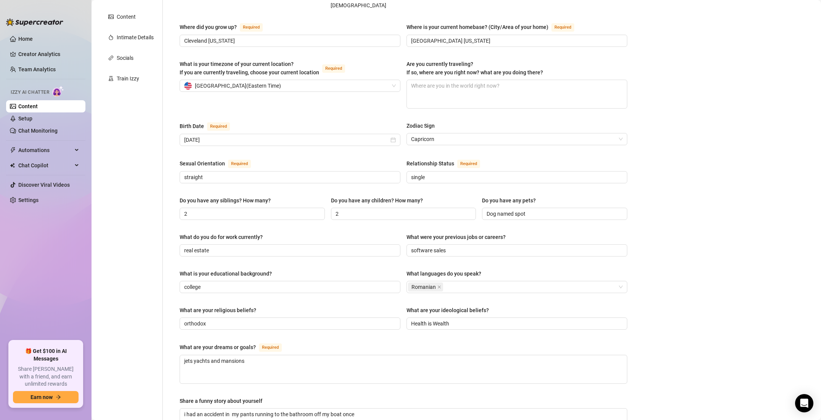
scroll to position [146, 0]
click at [289, 172] on input "straight" at bounding box center [289, 176] width 210 height 8
drag, startPoint x: 509, startPoint y: 199, endPoint x: 477, endPoint y: 200, distance: 31.7
click at [477, 200] on div "Do you have any siblings? How many? 2 Do you have any children? How many? 2 Do …" at bounding box center [404, 211] width 448 height 31
drag, startPoint x: 433, startPoint y: 236, endPoint x: 405, endPoint y: 235, distance: 28.6
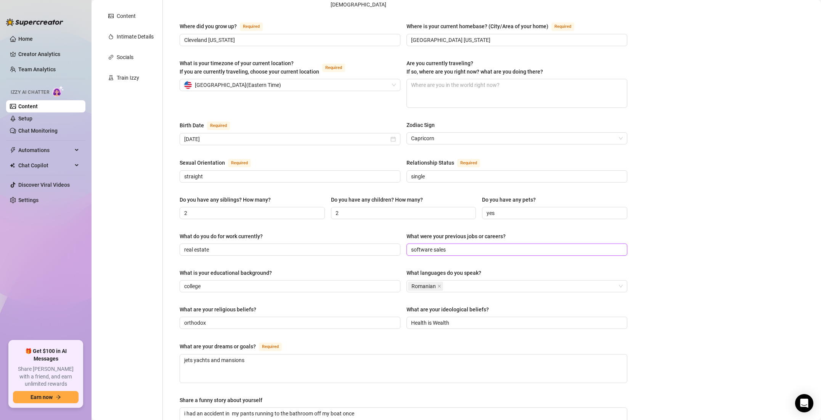
click at [405, 235] on div "What do you do for work currently? real estate What were your previous jobs or …" at bounding box center [404, 247] width 448 height 31
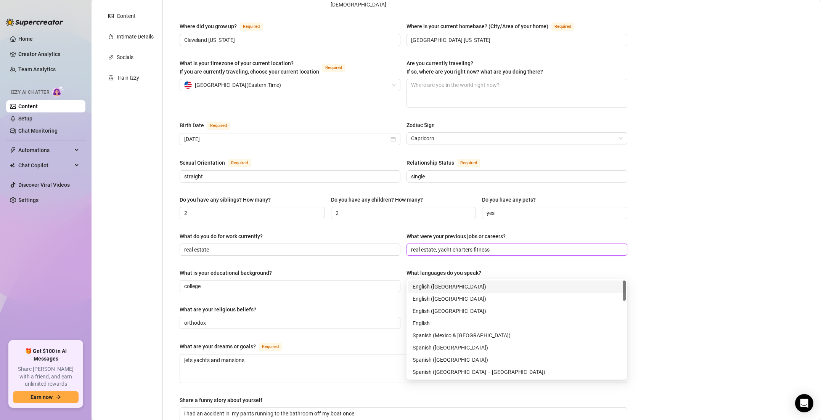
click at [470, 281] on div "Romanian" at bounding box center [513, 286] width 210 height 11
click at [444, 286] on div "English ([GEOGRAPHIC_DATA])" at bounding box center [517, 287] width 209 height 8
click at [313, 282] on input "college" at bounding box center [289, 286] width 210 height 8
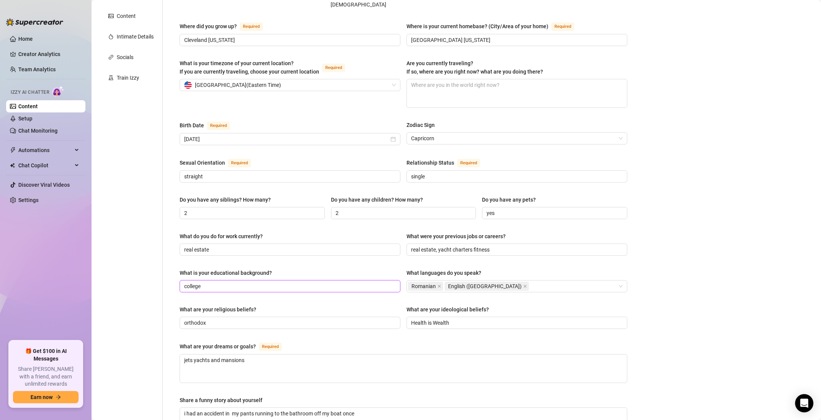
drag, startPoint x: 251, startPoint y: 271, endPoint x: 171, endPoint y: 269, distance: 80.1
click at [171, 269] on div "Name Required [PERSON_NAME] illustrated Nickname(s) [PERSON_NAME] Gender Requir…" at bounding box center [399, 242] width 472 height 632
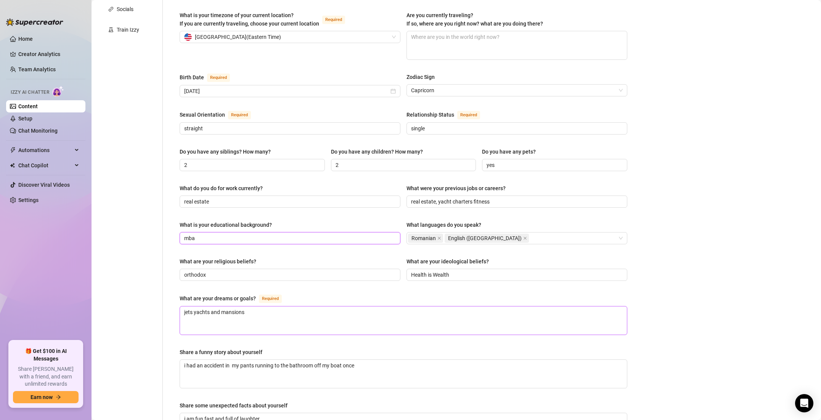
scroll to position [202, 0]
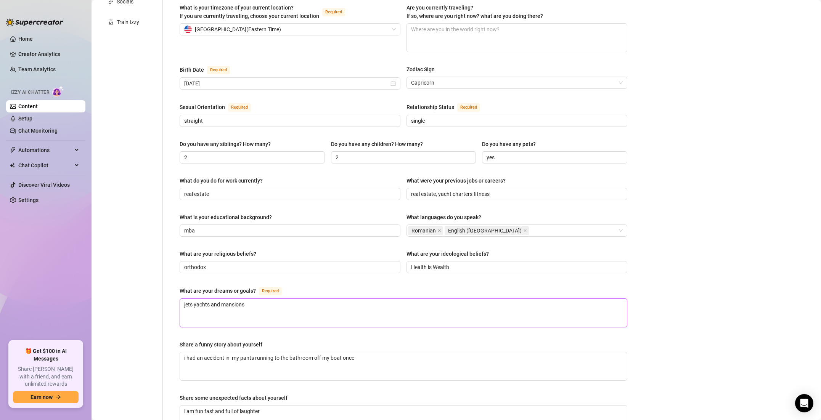
click at [208, 299] on textarea "jets yachts and mansions" at bounding box center [403, 313] width 447 height 28
click at [210, 299] on textarea "jets yachts and mansions" at bounding box center [403, 313] width 447 height 28
click at [194, 299] on textarea "jets yacht and mansions" at bounding box center [403, 313] width 447 height 28
click at [244, 299] on textarea "jets yacht and mansions" at bounding box center [403, 313] width 447 height 28
click at [208, 299] on textarea "jets yacht and mansions" at bounding box center [403, 313] width 447 height 28
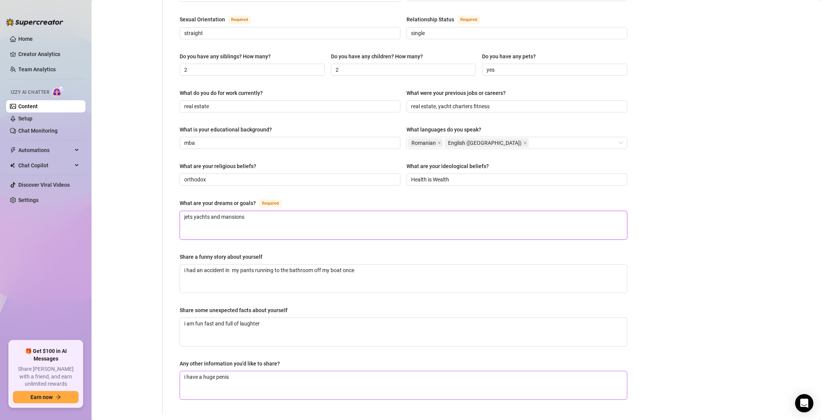
scroll to position [335, 0]
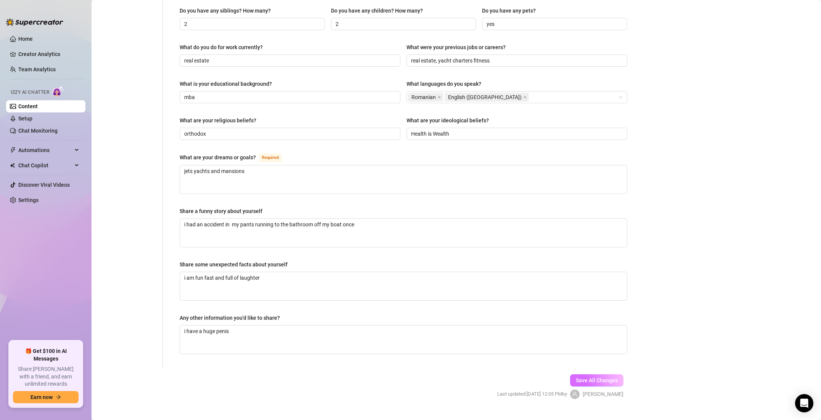
click at [586, 378] on span "Save All Changes" at bounding box center [597, 381] width 42 height 6
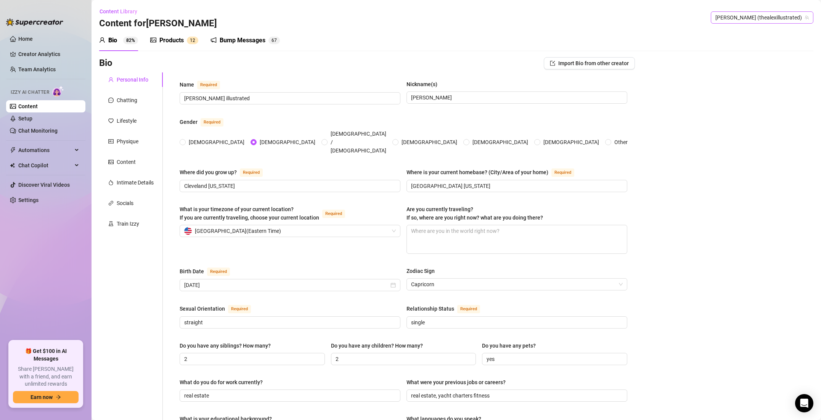
click at [757, 20] on span "[PERSON_NAME] (thealexillustrated)" at bounding box center [762, 17] width 93 height 11
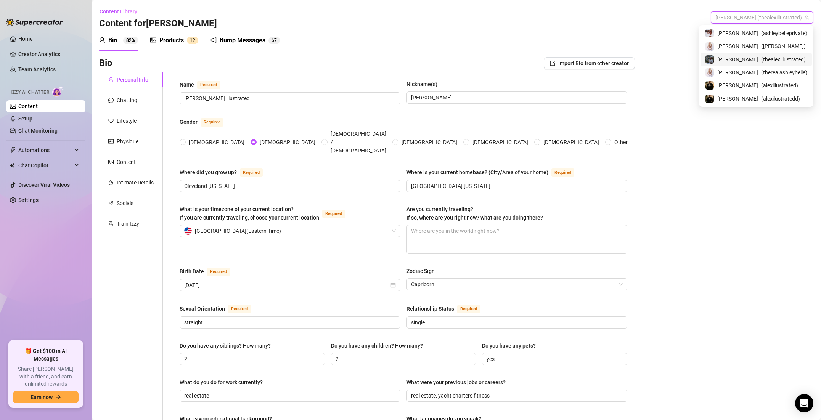
click at [762, 57] on span "( thealexillustrated )" at bounding box center [784, 59] width 45 height 8
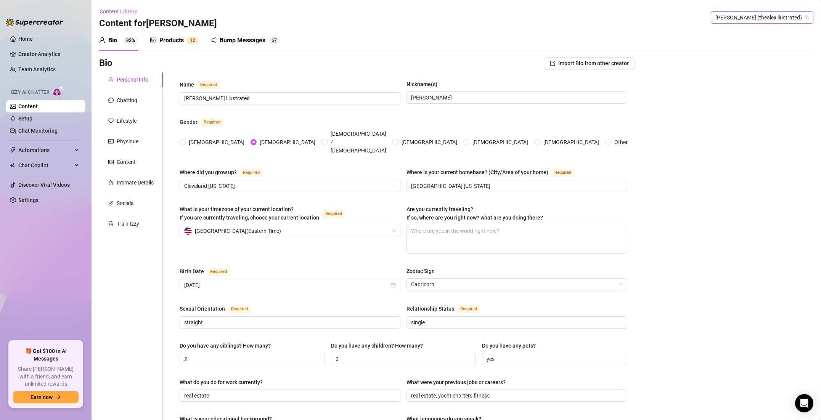
click at [756, 17] on span "[PERSON_NAME] (thealexillustrated)" at bounding box center [762, 17] width 93 height 11
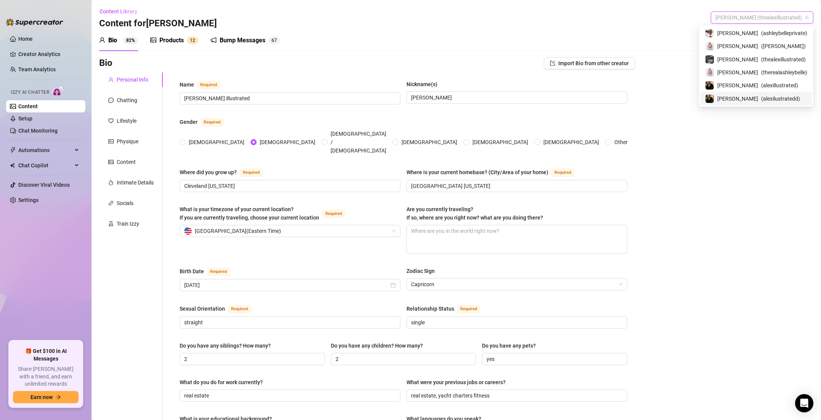
click at [762, 97] on span "( alexilustratedd )" at bounding box center [781, 99] width 39 height 8
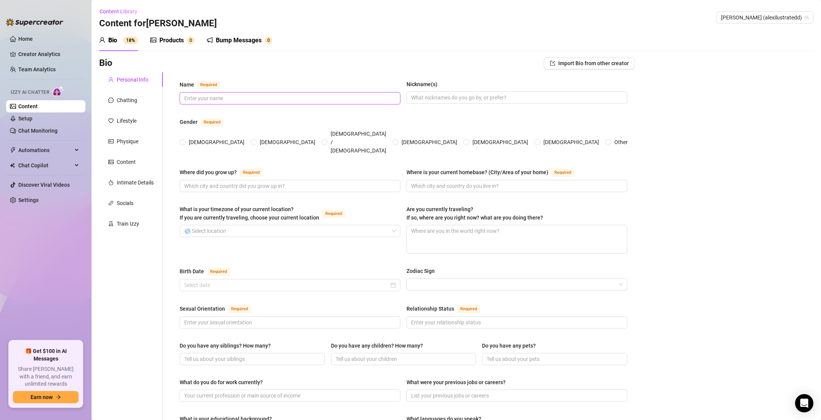
click at [248, 95] on input "Name Required" at bounding box center [289, 98] width 210 height 8
click at [574, 61] on span "Import Bio from other creator" at bounding box center [594, 63] width 71 height 6
click at [572, 82] on input "search" at bounding box center [586, 84] width 60 height 11
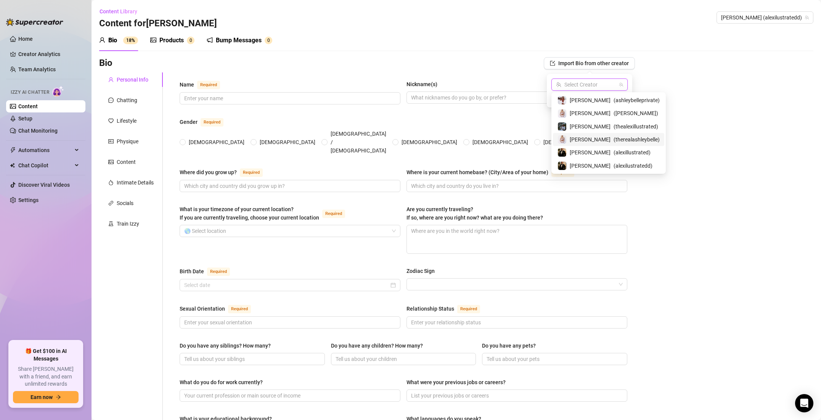
click at [614, 136] on span "( therealashleybelle )" at bounding box center [637, 139] width 46 height 8
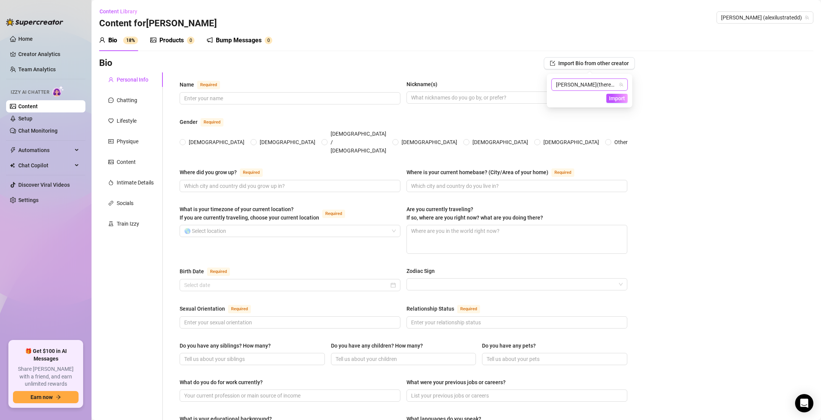
click at [612, 84] on span "( therealashleybelle )" at bounding box center [620, 85] width 46 height 6
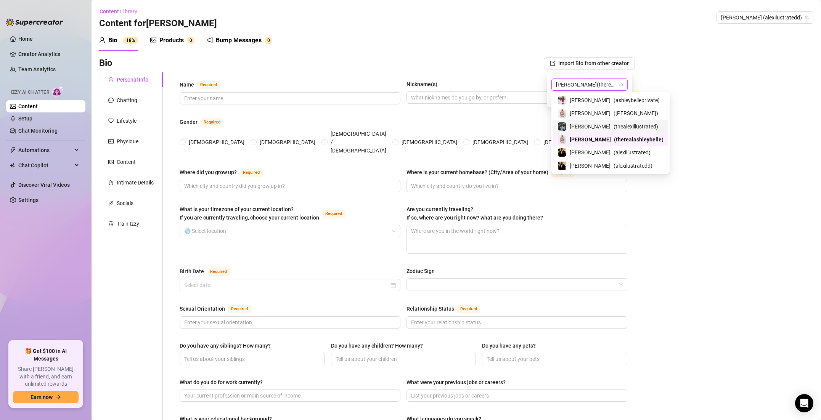
click at [614, 122] on span "( thealexillustrated )" at bounding box center [636, 126] width 45 height 8
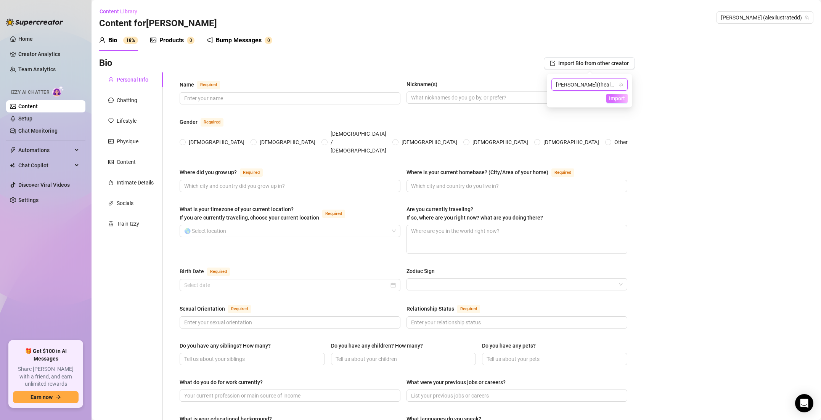
click at [617, 100] on span "Import" at bounding box center [617, 98] width 16 height 6
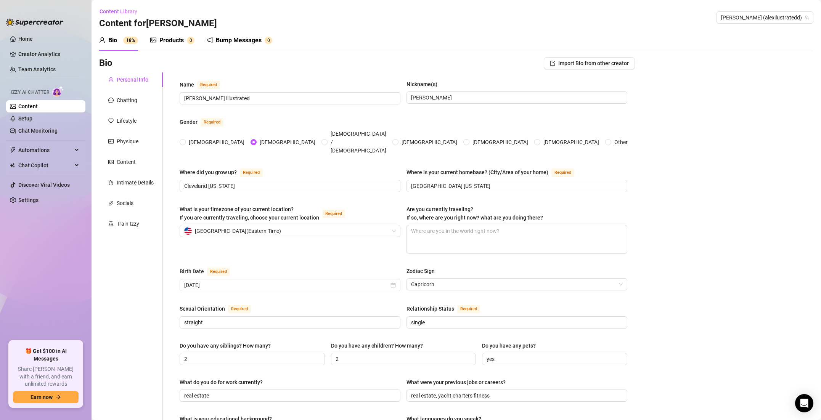
scroll to position [335, 0]
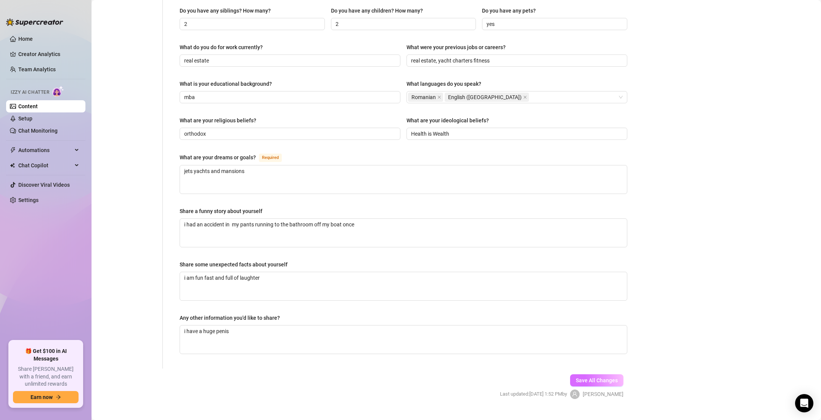
click at [589, 375] on button "Save All Changes" at bounding box center [596, 381] width 53 height 12
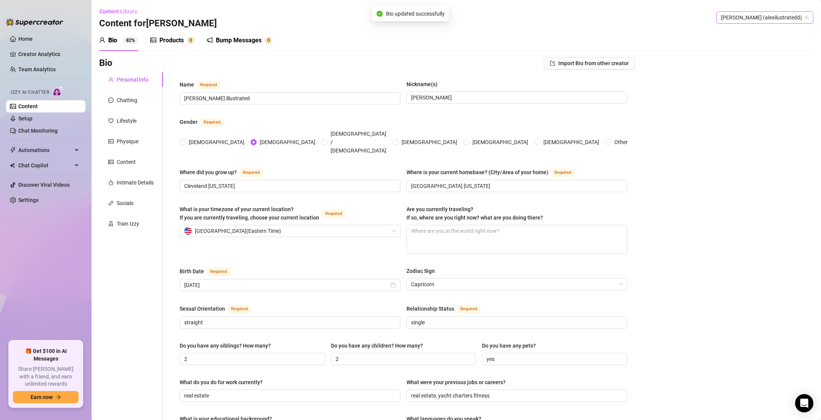
click at [788, 21] on span "[PERSON_NAME] (alexilustratedd)" at bounding box center [765, 17] width 88 height 11
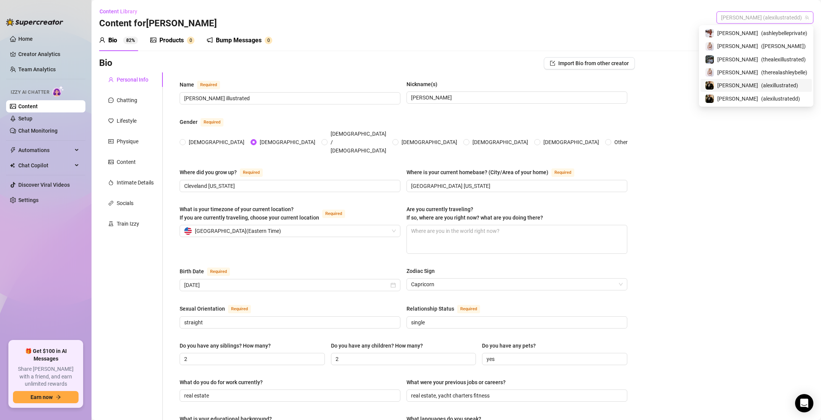
click at [782, 82] on span "( alexillustrated )" at bounding box center [780, 85] width 37 height 8
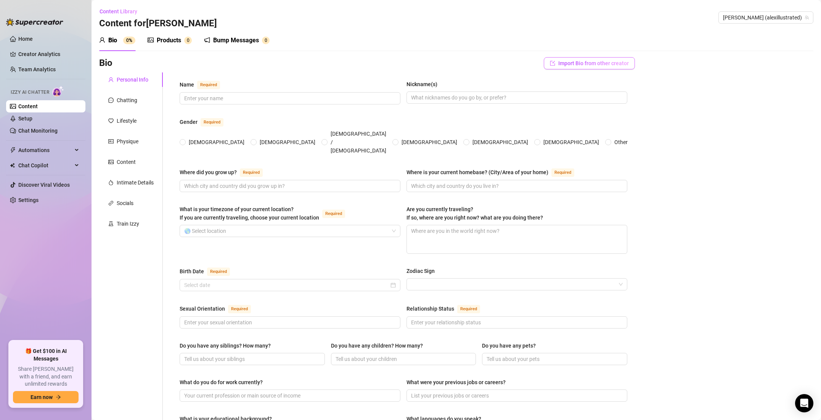
click at [617, 66] on span "Import Bio from other creator" at bounding box center [594, 63] width 71 height 6
click at [616, 96] on span "Import" at bounding box center [617, 98] width 16 height 6
click at [611, 62] on span "Import Bio from other creator" at bounding box center [594, 63] width 71 height 6
click at [603, 84] on input "search" at bounding box center [586, 84] width 60 height 11
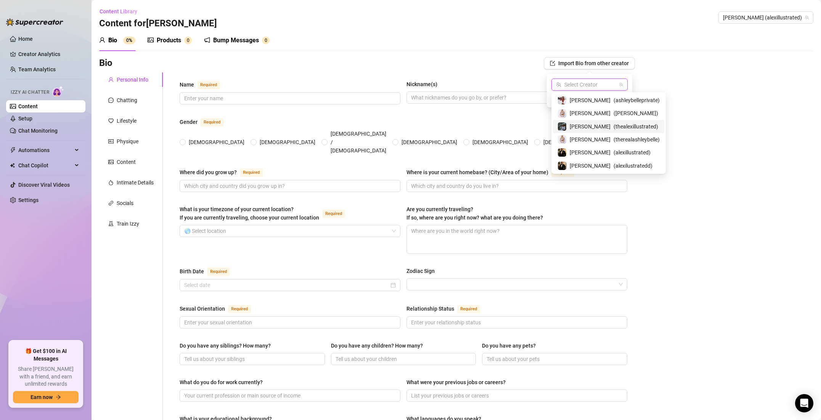
click at [616, 128] on span "( thealexillustrated )" at bounding box center [636, 126] width 45 height 8
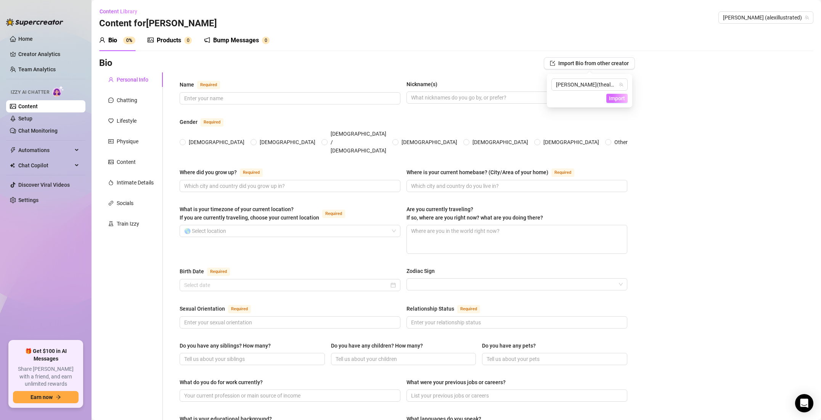
click at [623, 98] on span "Import" at bounding box center [617, 98] width 16 height 6
click at [591, 64] on span "Import Bio from other creator" at bounding box center [594, 63] width 71 height 6
click at [615, 98] on span "Import" at bounding box center [617, 98] width 16 height 6
click at [143, 96] on div "Chatting" at bounding box center [131, 100] width 64 height 14
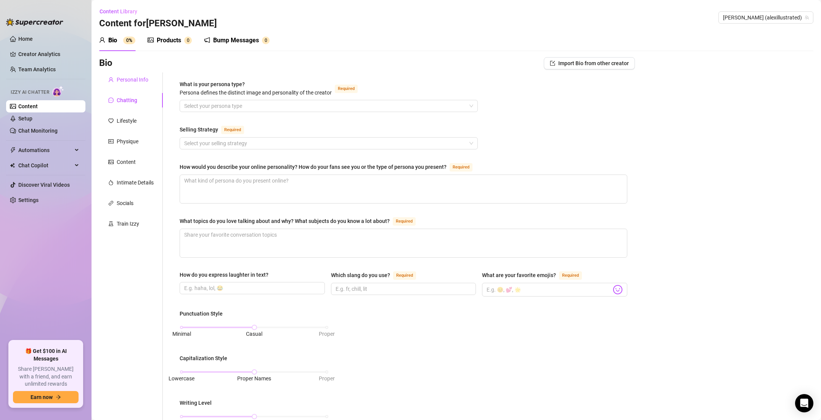
click at [146, 79] on div "Personal Info" at bounding box center [133, 80] width 32 height 8
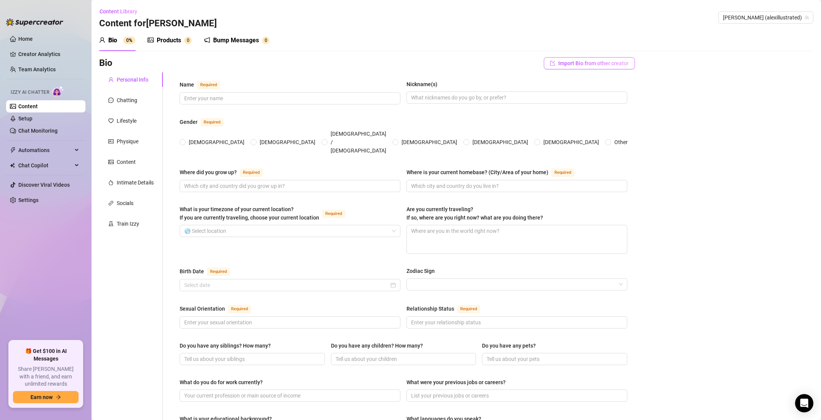
drag, startPoint x: 540, startPoint y: 61, endPoint x: 559, endPoint y: 62, distance: 19.1
click at [547, 61] on div "Bio Import Bio from other creator" at bounding box center [367, 63] width 536 height 12
click at [559, 62] on span "Import Bio from other creator" at bounding box center [594, 63] width 71 height 6
click at [625, 103] on div "[PERSON_NAME] ( thealexillustrated ) Import" at bounding box center [589, 91] width 85 height 34
click at [625, 100] on span "Import" at bounding box center [617, 98] width 16 height 6
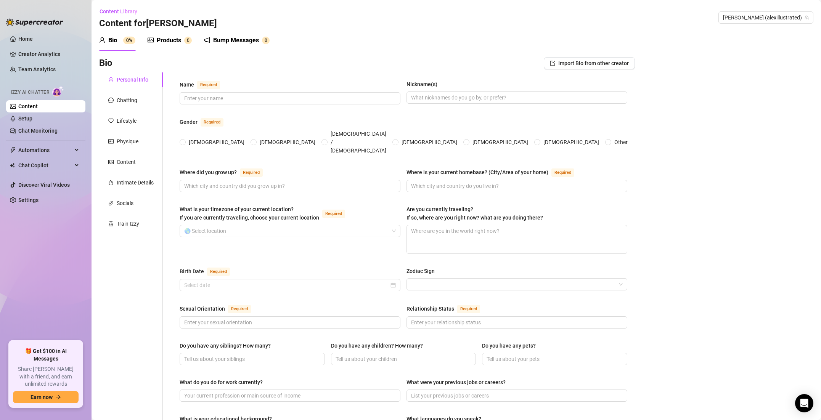
click at [504, 106] on div "Name Required Nickname(s)" at bounding box center [404, 95] width 448 height 31
click at [566, 59] on button "Import Bio from other creator" at bounding box center [589, 63] width 91 height 12
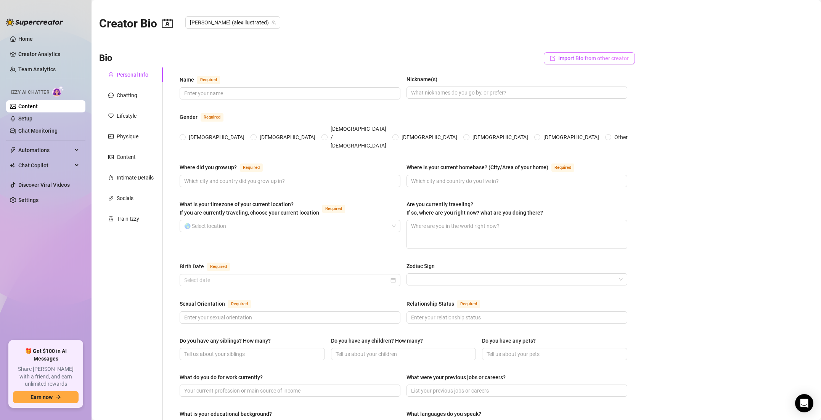
click at [572, 54] on button "Import Bio from other creator" at bounding box center [589, 58] width 91 height 12
click at [623, 91] on span "Import" at bounding box center [617, 93] width 16 height 6
click at [607, 62] on button "Import Bio from other creator" at bounding box center [589, 58] width 91 height 12
click at [600, 81] on input "search" at bounding box center [586, 79] width 60 height 11
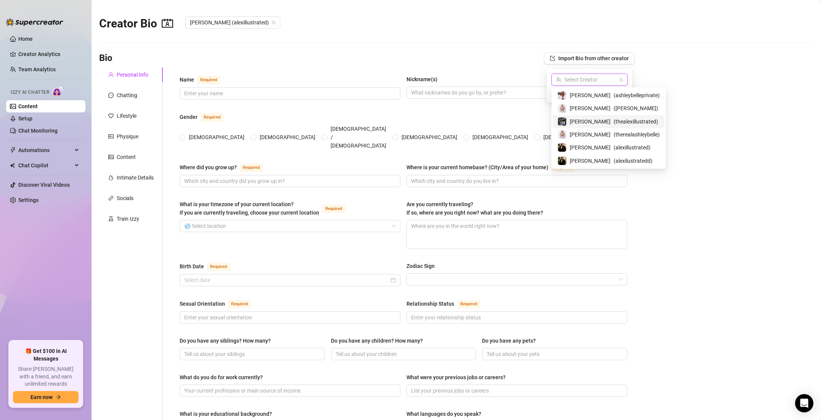
click at [614, 120] on span "( thealexillustrated )" at bounding box center [636, 122] width 45 height 8
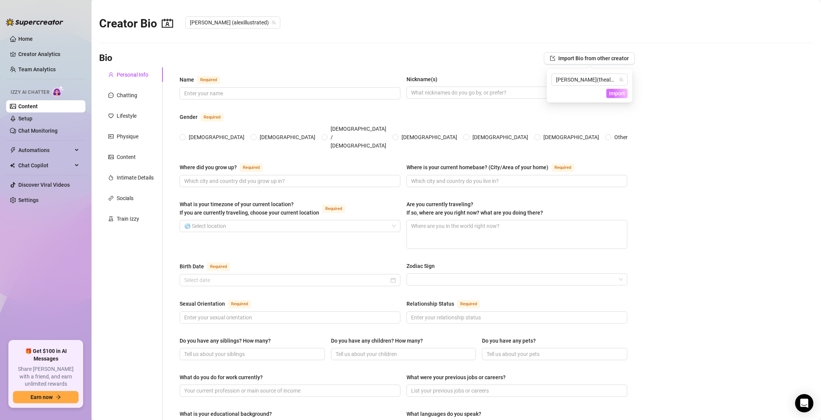
click at [617, 93] on span "Import" at bounding box center [617, 93] width 16 height 6
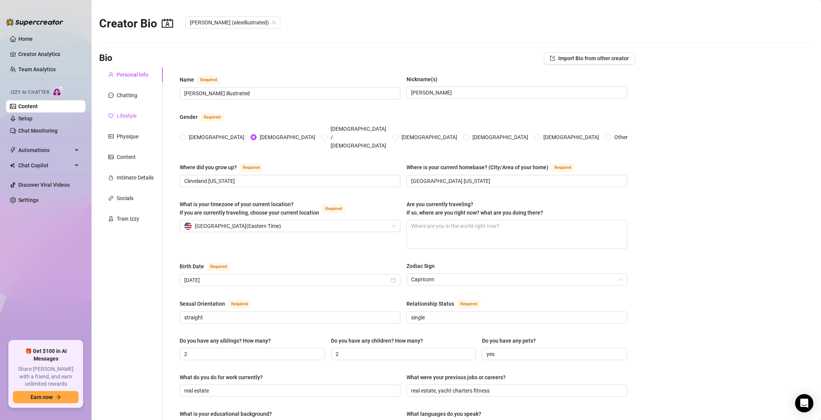
click at [131, 113] on div "Lifestyle" at bounding box center [127, 116] width 20 height 8
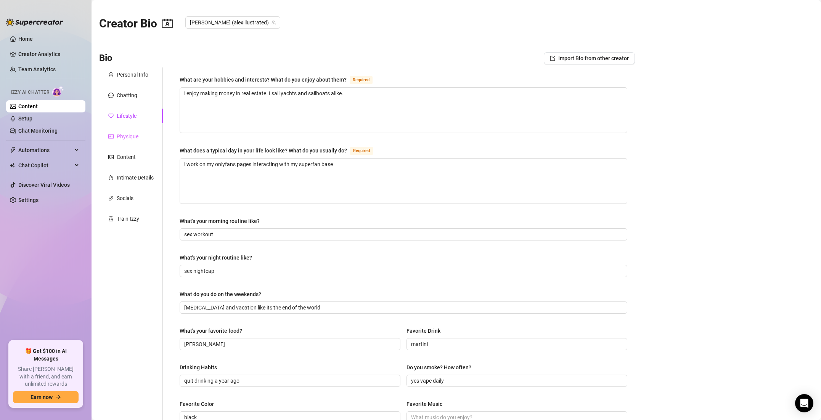
click at [126, 132] on div "Physique" at bounding box center [131, 136] width 64 height 14
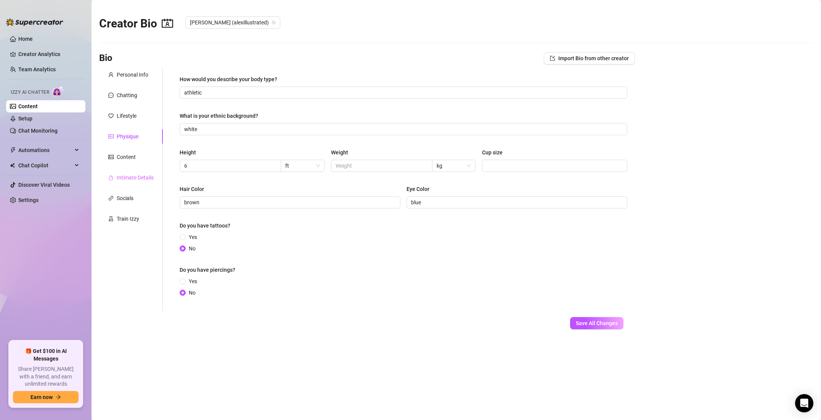
click at [130, 173] on div "Intimate Details" at bounding box center [131, 178] width 64 height 14
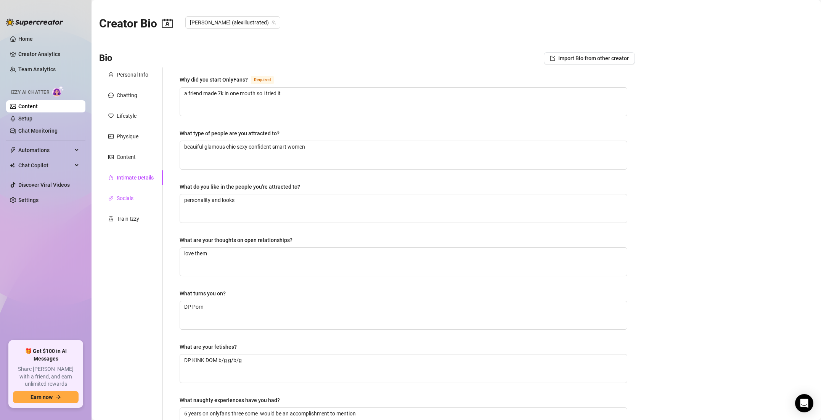
click at [133, 197] on div "Socials" at bounding box center [125, 198] width 17 height 8
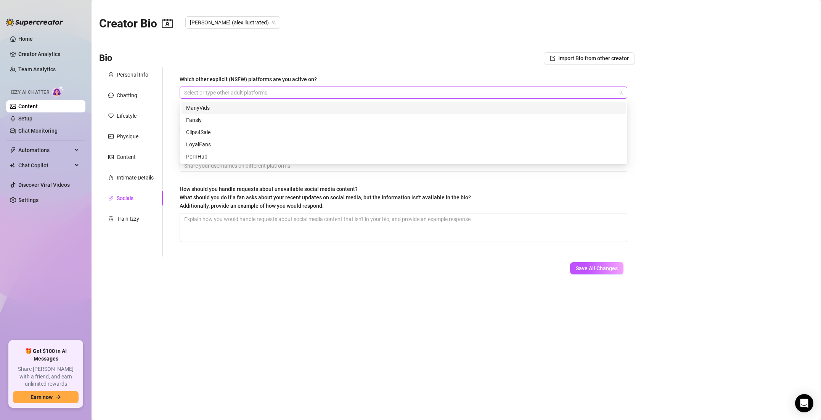
click at [221, 91] on div at bounding box center [399, 92] width 437 height 11
click at [210, 153] on div "PornHub" at bounding box center [403, 157] width 435 height 8
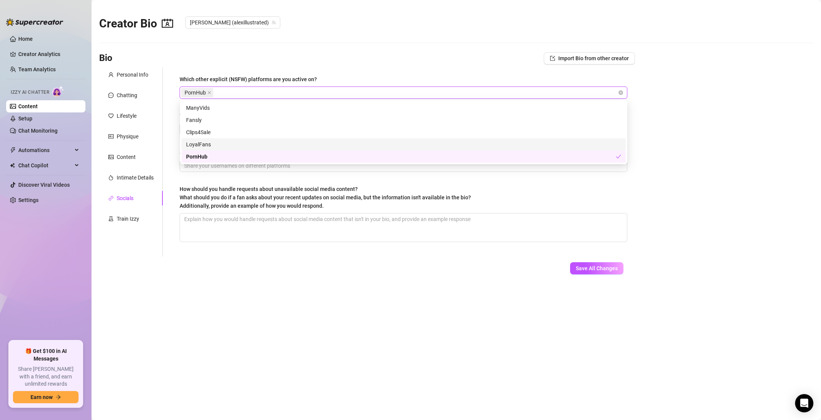
click at [213, 145] on div "LoyalFans" at bounding box center [403, 144] width 435 height 8
drag, startPoint x: 214, startPoint y: 134, endPoint x: 211, endPoint y: 128, distance: 6.2
click at [213, 133] on div "Clips4Sale" at bounding box center [403, 132] width 435 height 8
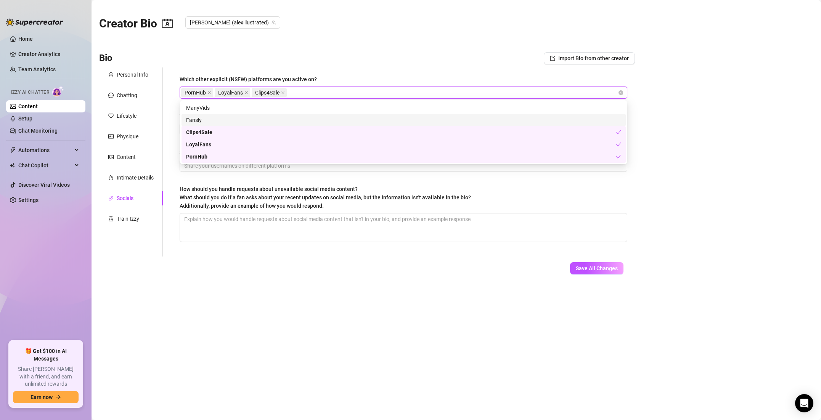
click at [209, 118] on div "Fansly" at bounding box center [403, 120] width 435 height 8
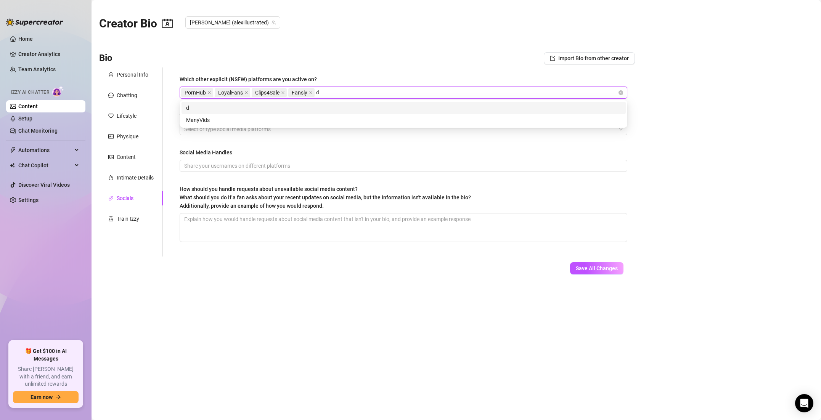
click at [212, 108] on div "d ManyVids" at bounding box center [404, 114] width 444 height 24
click at [204, 118] on div "ManyVids" at bounding box center [403, 120] width 435 height 8
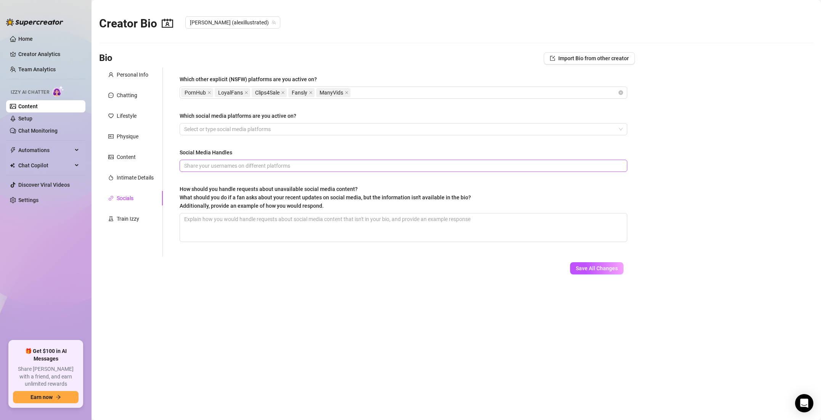
click at [182, 168] on span at bounding box center [404, 166] width 448 height 12
click at [218, 224] on textarea "How should you handle requests about unavailable social media content? What sho…" at bounding box center [403, 228] width 447 height 28
click at [276, 134] on div at bounding box center [399, 129] width 437 height 11
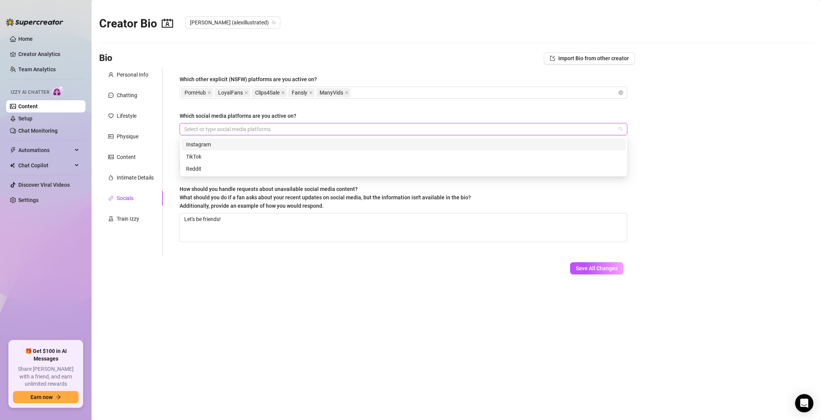
click at [243, 145] on div "Instagram" at bounding box center [403, 144] width 435 height 8
click at [216, 157] on div "TikTok" at bounding box center [403, 157] width 435 height 8
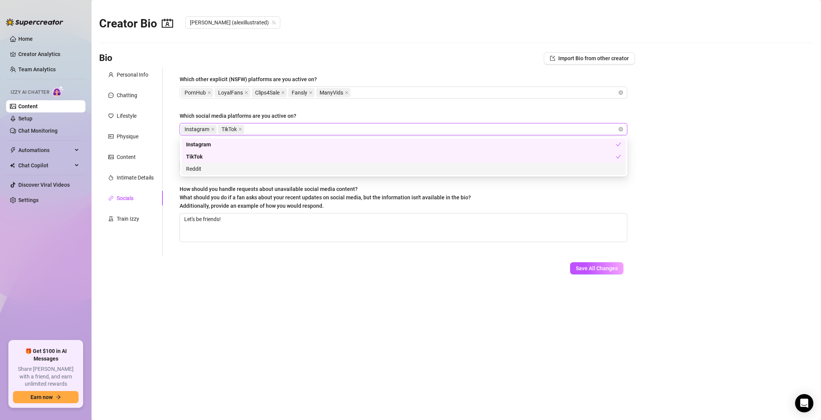
click at [202, 167] on div "Reddit" at bounding box center [403, 169] width 435 height 8
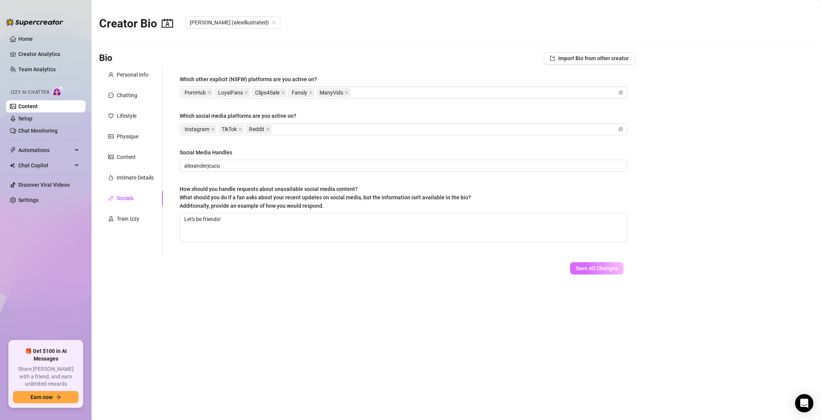
click at [594, 266] on span "Save All Changes" at bounding box center [597, 269] width 42 height 6
click at [346, 92] on icon "close" at bounding box center [347, 93] width 4 height 4
click at [137, 217] on div "Train Izzy" at bounding box center [128, 219] width 23 height 8
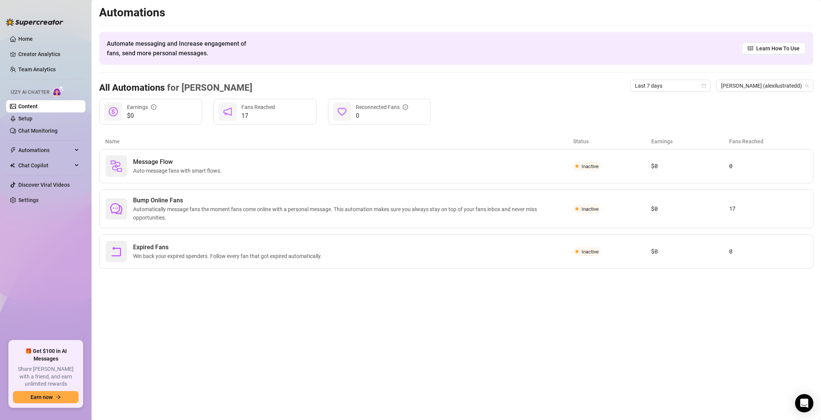
click at [38, 109] on link "Content" at bounding box center [27, 106] width 19 height 6
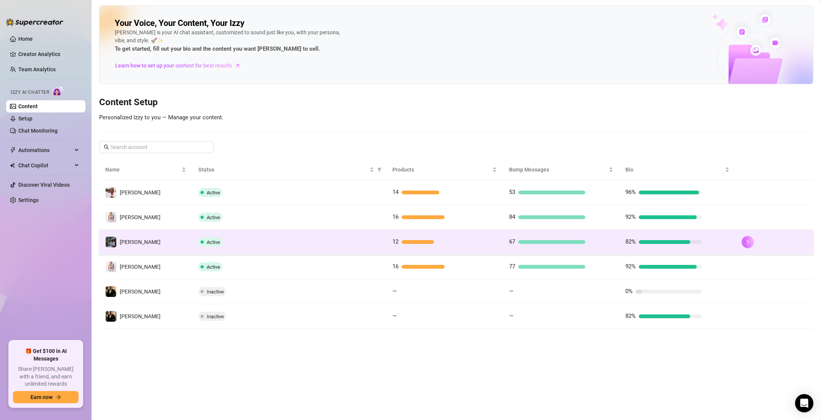
click at [744, 238] on button "button" at bounding box center [748, 242] width 12 height 12
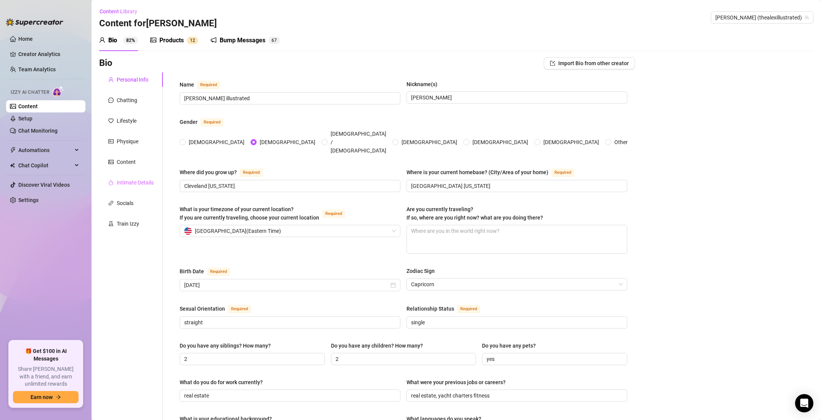
click at [145, 177] on div "Intimate Details" at bounding box center [131, 183] width 64 height 14
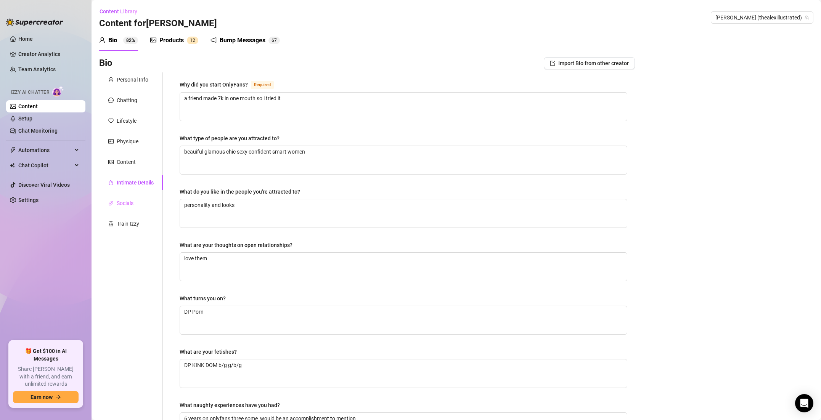
click at [138, 200] on div "Socials" at bounding box center [131, 203] width 64 height 14
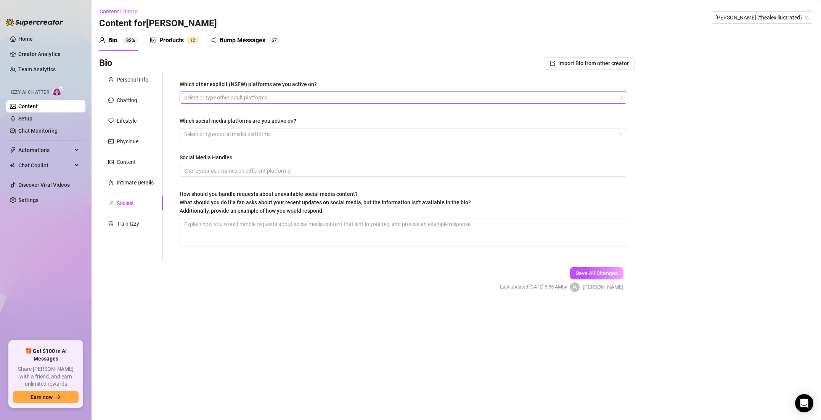
click at [224, 98] on div at bounding box center [399, 97] width 437 height 11
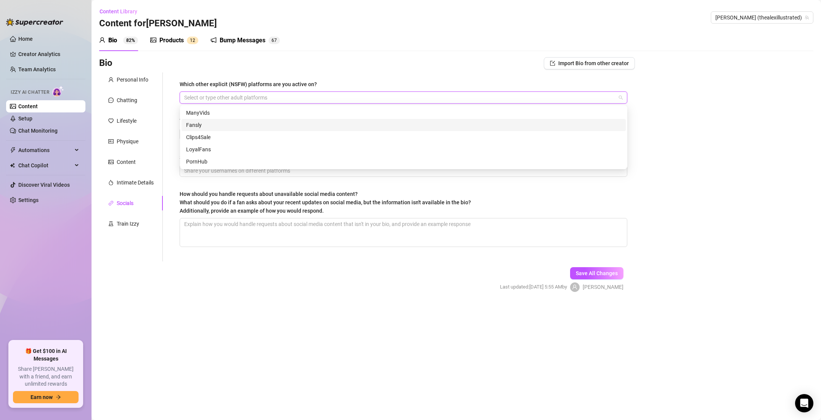
click at [205, 124] on div "Fansly" at bounding box center [403, 125] width 435 height 8
click at [204, 160] on div "PornHub" at bounding box center [403, 162] width 435 height 8
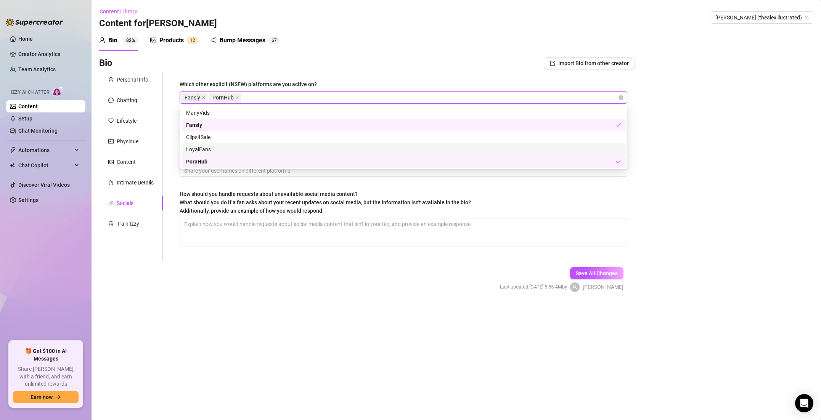
click at [208, 147] on div "LoyalFans" at bounding box center [403, 149] width 435 height 8
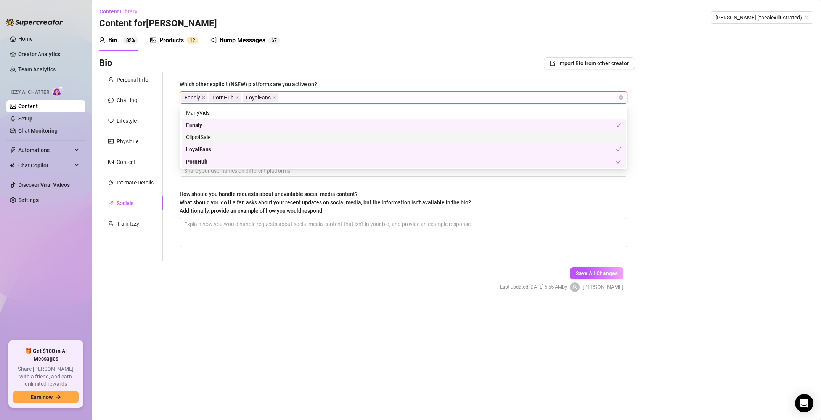
drag, startPoint x: 218, startPoint y: 135, endPoint x: 219, endPoint y: 125, distance: 10.7
click at [218, 135] on div "Clips4Sale" at bounding box center [403, 137] width 435 height 8
click at [222, 111] on div "ManyVids" at bounding box center [403, 113] width 435 height 8
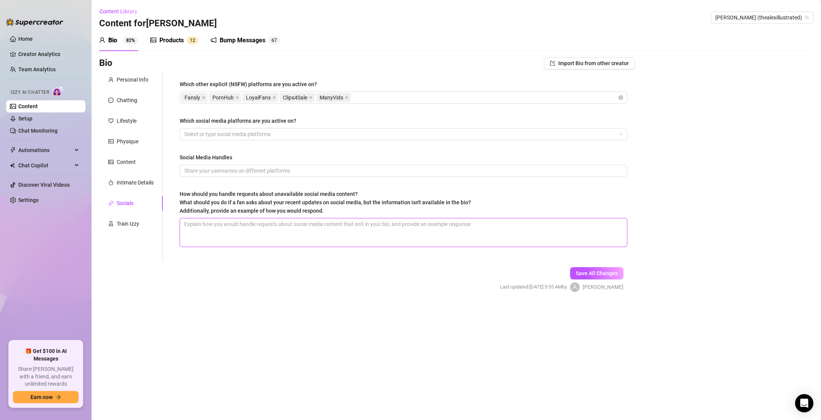
click at [298, 227] on textarea "How should you handle requests about unavailable social media content? What sho…" at bounding box center [403, 233] width 447 height 28
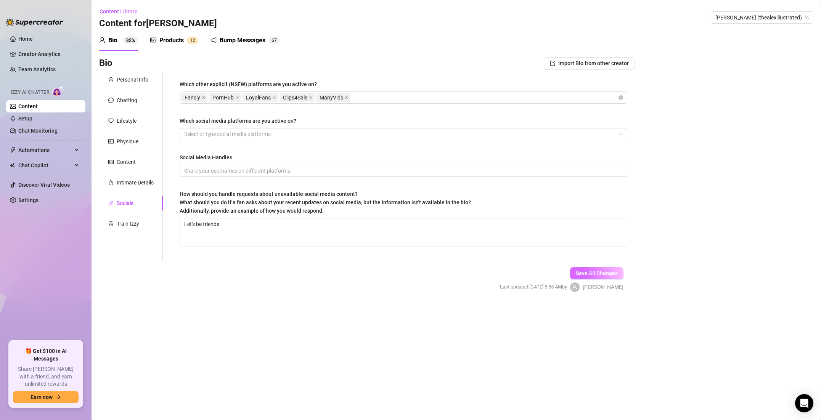
click at [597, 269] on button "Save All Changes" at bounding box center [596, 273] width 53 height 12
click at [245, 169] on input "Social Media Handles" at bounding box center [402, 171] width 437 height 8
click at [345, 98] on icon "close" at bounding box center [347, 98] width 4 height 4
click at [598, 272] on span "Save All Changes" at bounding box center [597, 275] width 42 height 6
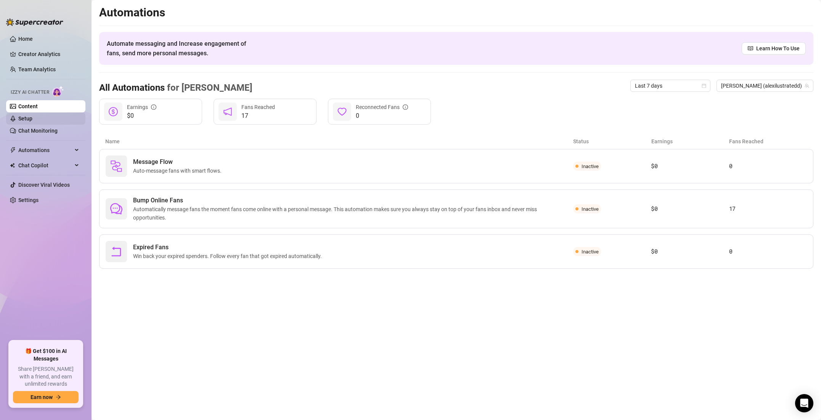
click at [32, 120] on link "Setup" at bounding box center [25, 119] width 14 height 6
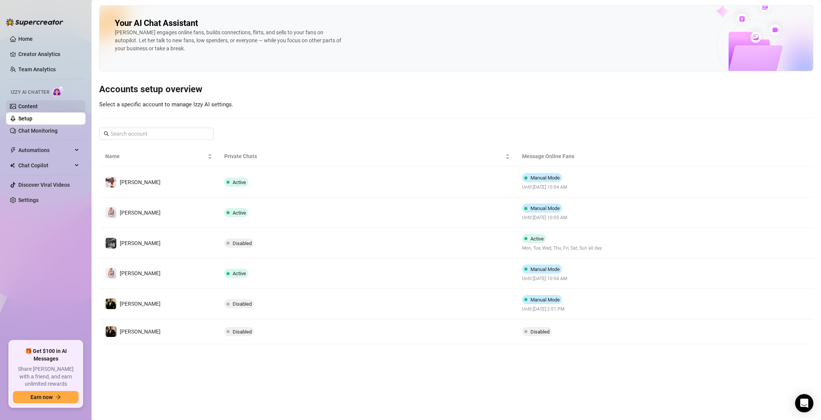
click at [36, 110] on link "Content" at bounding box center [27, 106] width 19 height 6
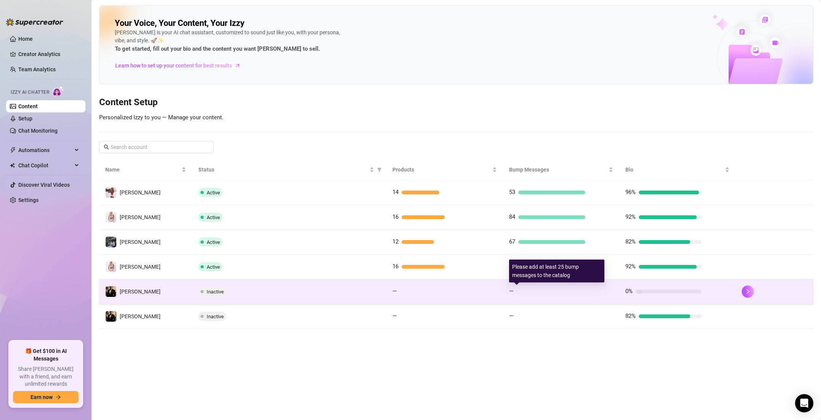
click at [565, 295] on div "—" at bounding box center [547, 291] width 76 height 9
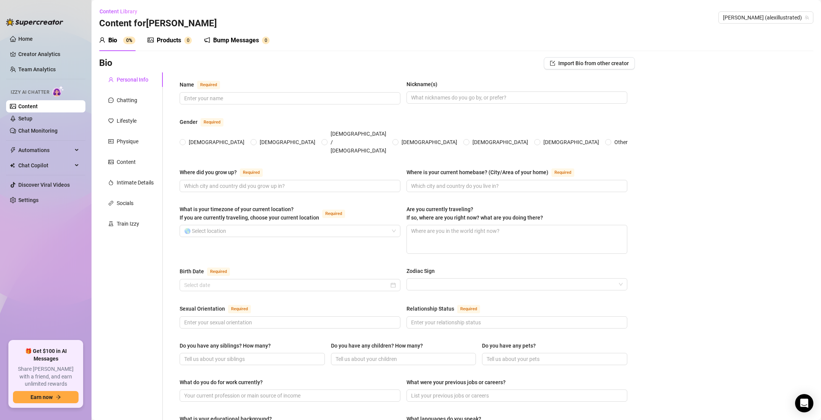
click at [618, 70] on div "Bio Import Bio from other creator" at bounding box center [367, 64] width 536 height 15
click at [618, 66] on span "Import Bio from other creator" at bounding box center [594, 63] width 71 height 6
click at [598, 79] on input "search" at bounding box center [586, 84] width 60 height 11
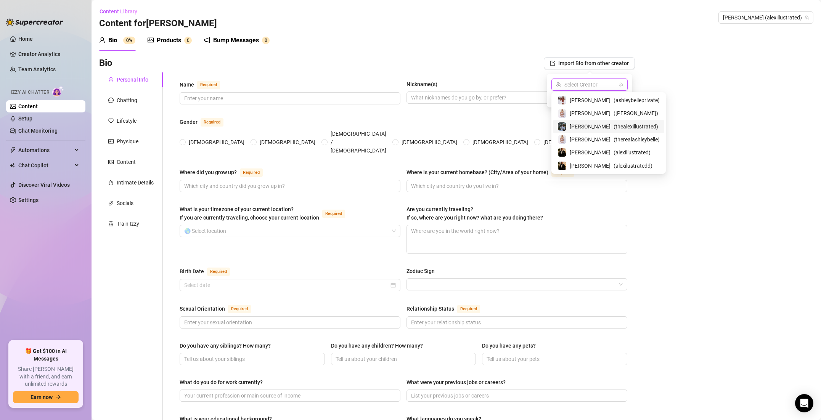
click at [624, 125] on span "( thealexillustrated )" at bounding box center [636, 126] width 45 height 8
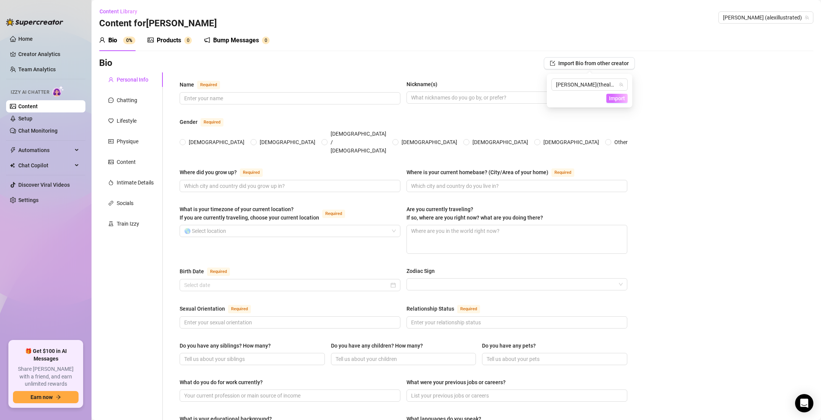
click at [623, 101] on span "Import" at bounding box center [617, 98] width 16 height 6
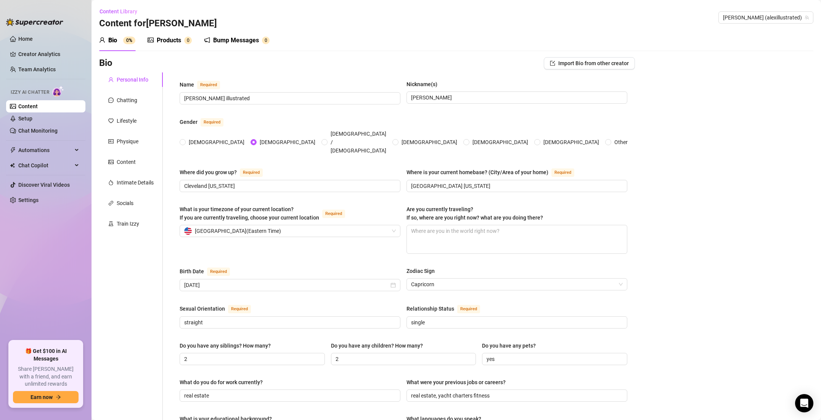
scroll to position [323, 0]
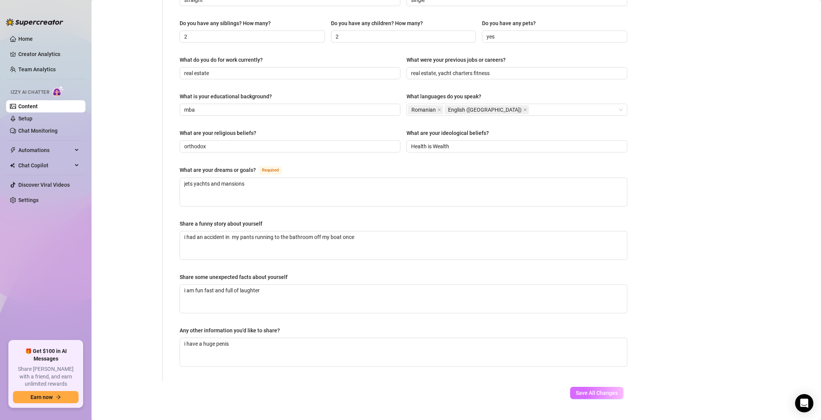
click at [597, 387] on button "Save All Changes" at bounding box center [596, 393] width 53 height 12
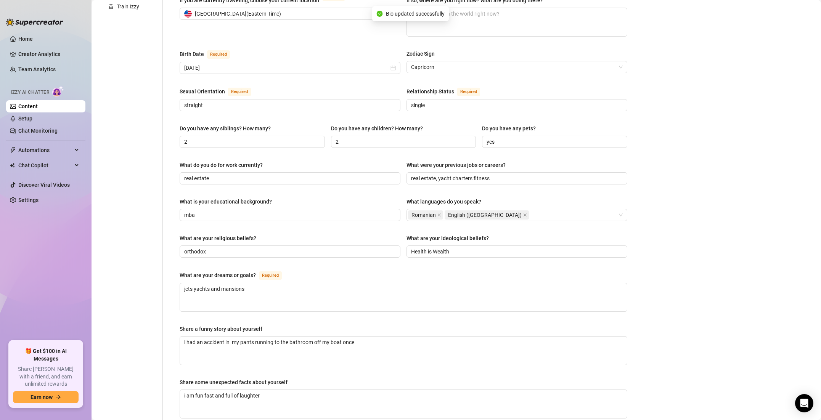
scroll to position [0, 0]
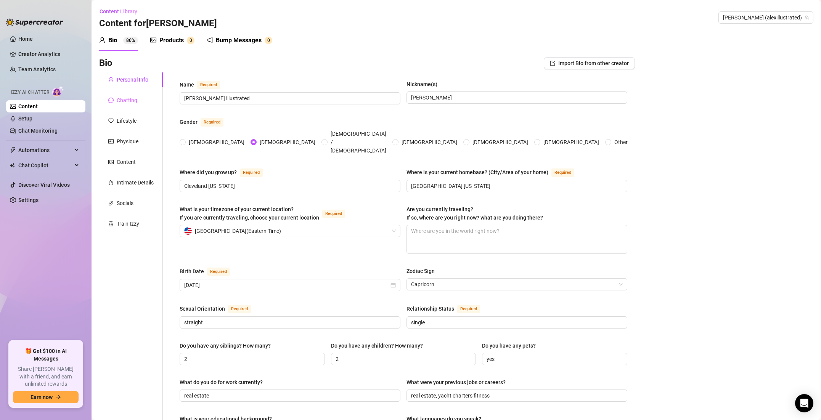
click at [137, 104] on div "Chatting" at bounding box center [131, 100] width 64 height 14
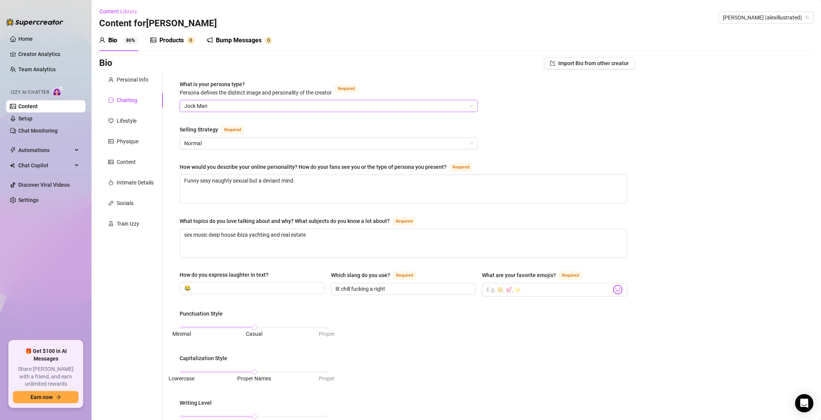
click at [214, 102] on span "Jock Man" at bounding box center [328, 105] width 289 height 11
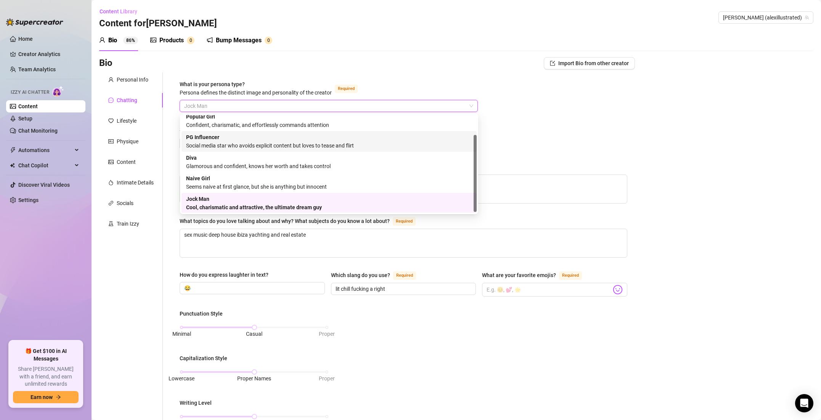
scroll to position [26, 0]
click at [242, 202] on div "Jock Man Cool, charismatic and attractive, the ultimate dream guy" at bounding box center [329, 202] width 286 height 17
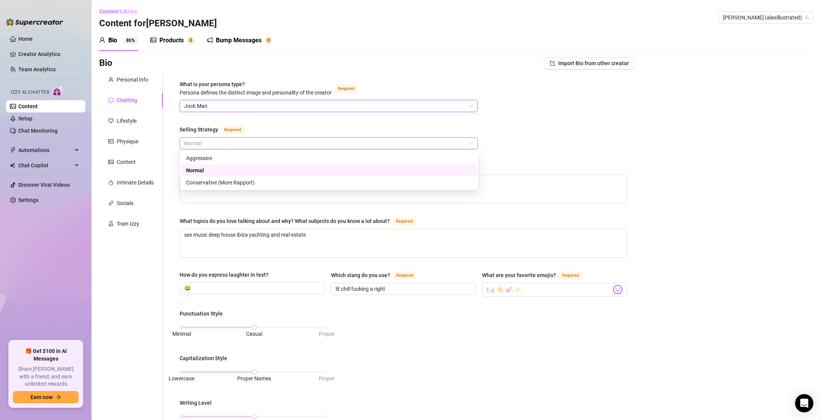
click at [228, 142] on span "Normal" at bounding box center [328, 143] width 289 height 11
click at [217, 156] on div "Aggressive" at bounding box center [329, 158] width 286 height 8
click at [225, 146] on span "Aggressive" at bounding box center [328, 143] width 289 height 11
click at [225, 183] on div "Conservative (More Rapport)" at bounding box center [329, 183] width 286 height 8
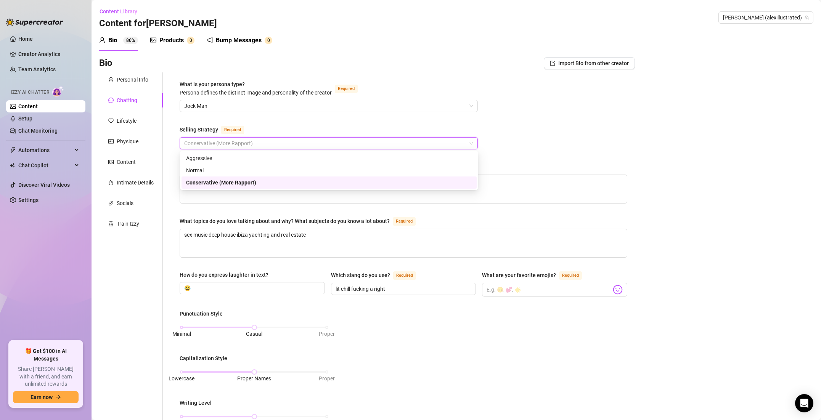
click at [241, 143] on span "Conservative (More Rapport)" at bounding box center [328, 143] width 289 height 11
click at [221, 156] on div "Aggressive" at bounding box center [329, 158] width 286 height 8
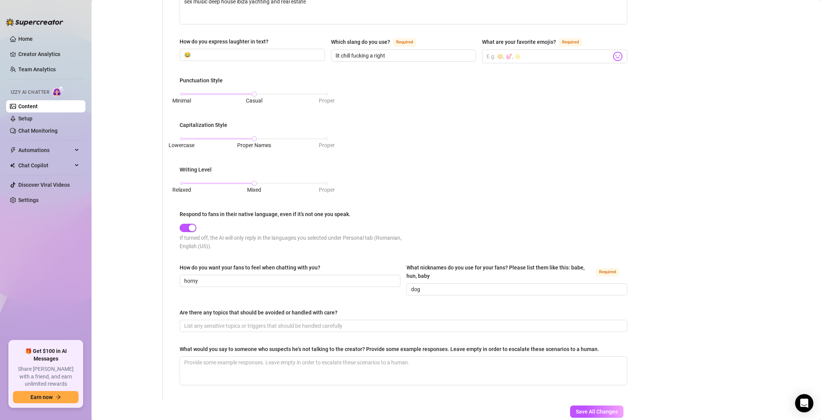
scroll to position [237, 0]
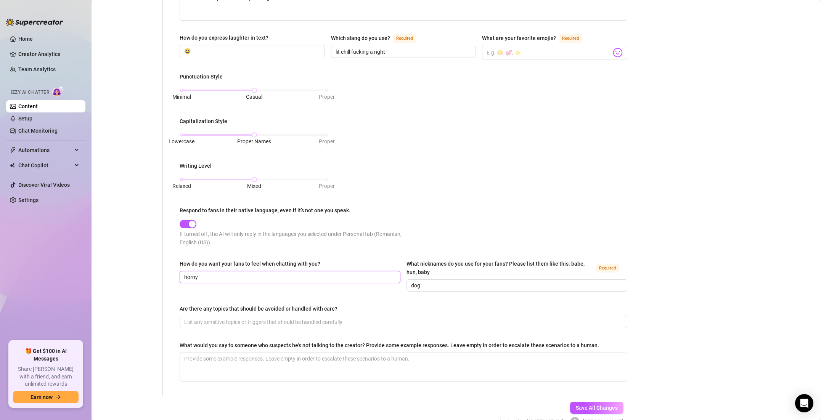
click at [251, 274] on input "horny" at bounding box center [289, 277] width 210 height 8
drag, startPoint x: 196, startPoint y: 275, endPoint x: 170, endPoint y: 274, distance: 25.6
click at [170, 274] on div "What is your persona type? [PERSON_NAME] defines the distinct image and persona…" at bounding box center [399, 115] width 472 height 561
drag, startPoint x: 429, startPoint y: 287, endPoint x: 405, endPoint y: 287, distance: 24.0
click at [405, 287] on div "How do you want your fans to feel when chatting with you? sexual What nicknames…" at bounding box center [404, 279] width 448 height 39
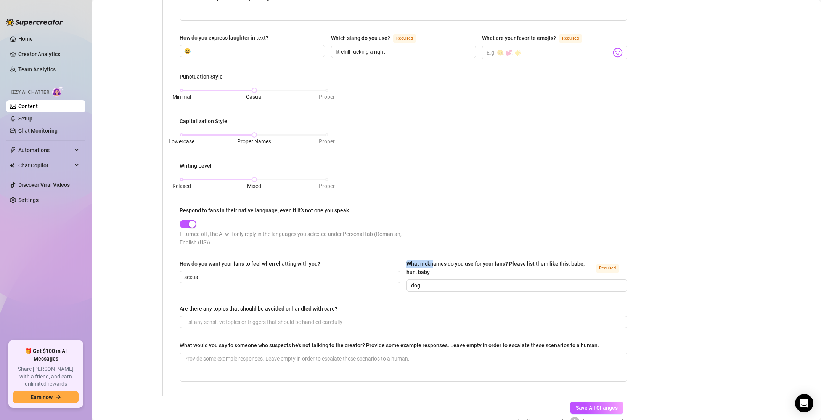
drag, startPoint x: 410, startPoint y: 260, endPoint x: 433, endPoint y: 266, distance: 24.1
click at [433, 266] on div "What nicknames do you use for your fans? Please list them like this: babe, hun,…" at bounding box center [500, 268] width 187 height 17
click at [427, 282] on input "dog" at bounding box center [516, 286] width 210 height 8
drag, startPoint x: 431, startPoint y: 272, endPoint x: 413, endPoint y: 261, distance: 20.4
click at [409, 262] on div "What nicknames do you use for your fans? Please list them like this: babe, hun,…" at bounding box center [500, 268] width 187 height 17
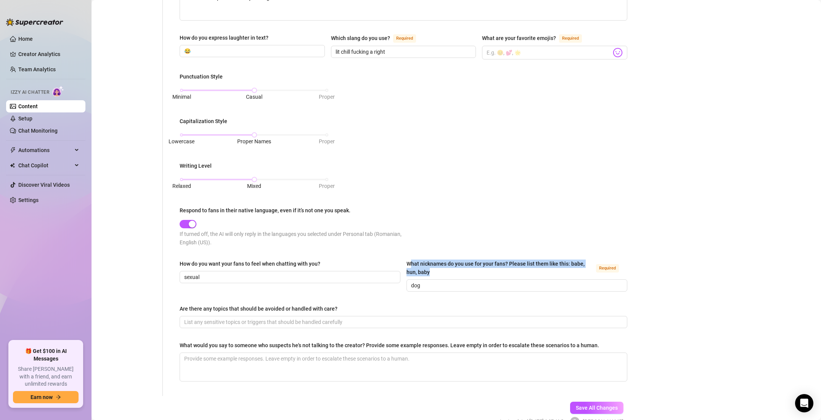
click at [411, 262] on div "What nicknames do you use for your fans? Please list them like this: babe, hun,…" at bounding box center [500, 268] width 187 height 17
click at [411, 282] on input "dog" at bounding box center [516, 286] width 210 height 8
drag, startPoint x: 423, startPoint y: 285, endPoint x: 407, endPoint y: 283, distance: 15.7
click at [407, 283] on span "dog" at bounding box center [517, 286] width 221 height 12
click at [610, 409] on span "Save All Changes" at bounding box center [597, 408] width 42 height 6
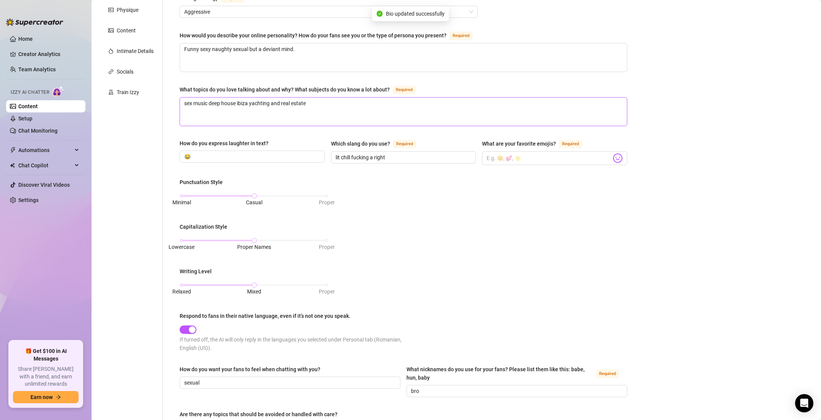
scroll to position [0, 0]
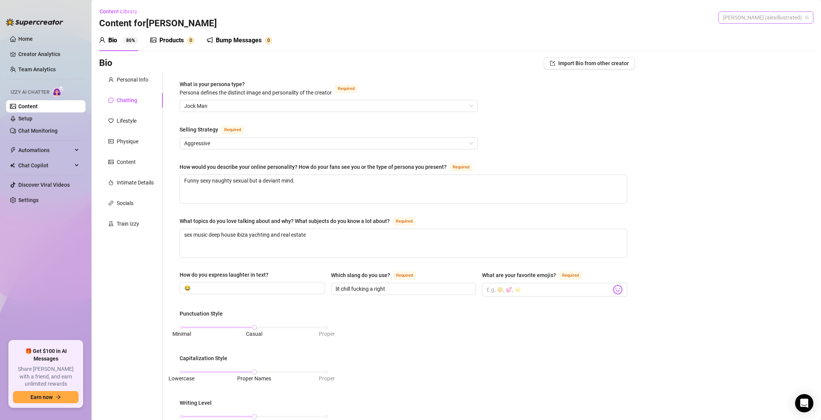
click at [796, 20] on span "[PERSON_NAME] (alexillustrated)" at bounding box center [766, 17] width 86 height 11
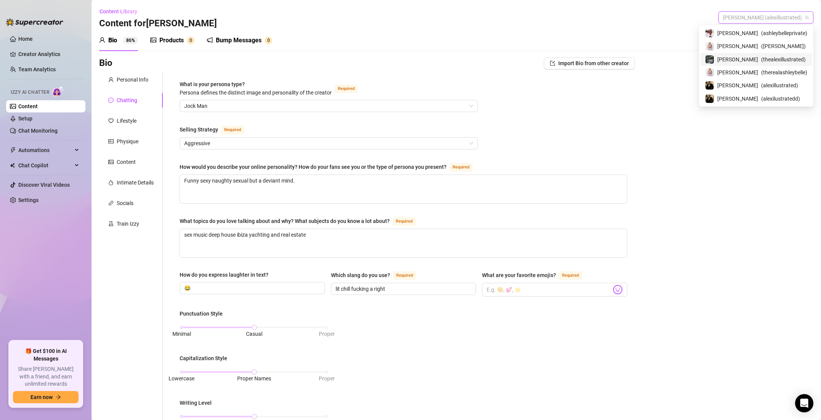
click at [772, 55] on span "( thealexillustrated )" at bounding box center [784, 59] width 45 height 8
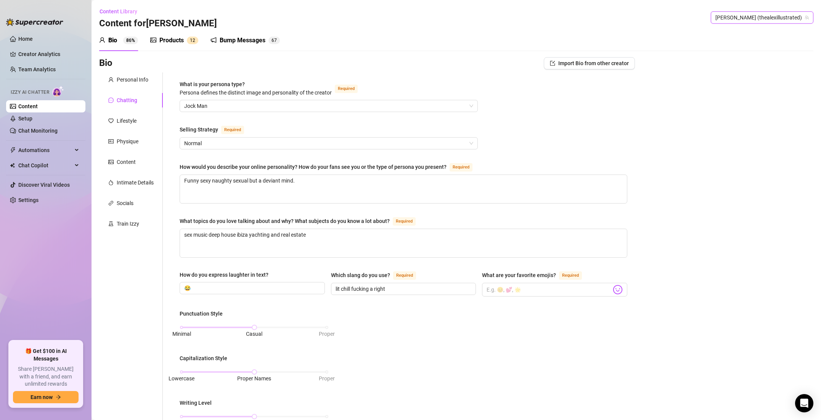
scroll to position [279, 0]
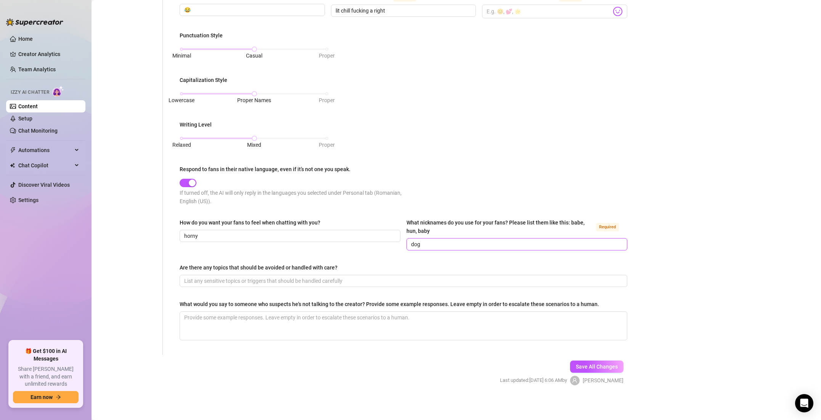
drag, startPoint x: 426, startPoint y: 244, endPoint x: 404, endPoint y: 243, distance: 22.1
click at [404, 243] on div "How do you want your fans to feel when chatting with you? horny What nicknames …" at bounding box center [404, 238] width 448 height 39
click at [589, 365] on span "Save All Changes" at bounding box center [597, 367] width 42 height 6
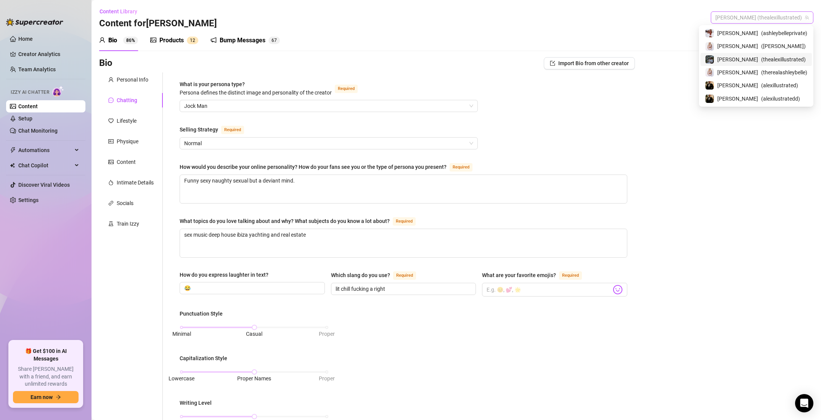
click at [782, 17] on span "[PERSON_NAME] (thealexillustrated)" at bounding box center [762, 17] width 93 height 11
click at [773, 81] on span "( alexillustrated )" at bounding box center [780, 85] width 37 height 8
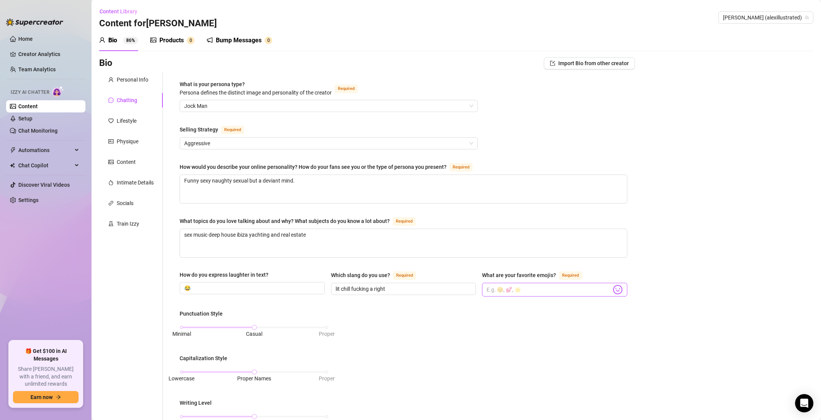
click at [496, 295] on span at bounding box center [554, 290] width 145 height 14
click at [501, 288] on input "What are your favorite emojis? Required" at bounding box center [549, 290] width 125 height 10
click at [237, 289] on input "😂" at bounding box center [251, 288] width 135 height 8
click at [539, 290] on input "💥😈🥧👑🥳🎉🍦" at bounding box center [549, 290] width 125 height 10
click at [544, 385] on div "Punctuation Style Minimal Casual Proper Capitalization Style Lowercase Proper N…" at bounding box center [404, 400] width 448 height 181
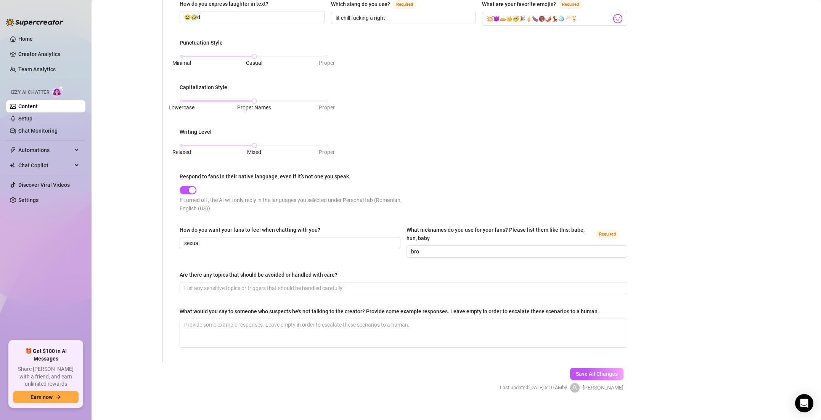
scroll to position [275, 0]
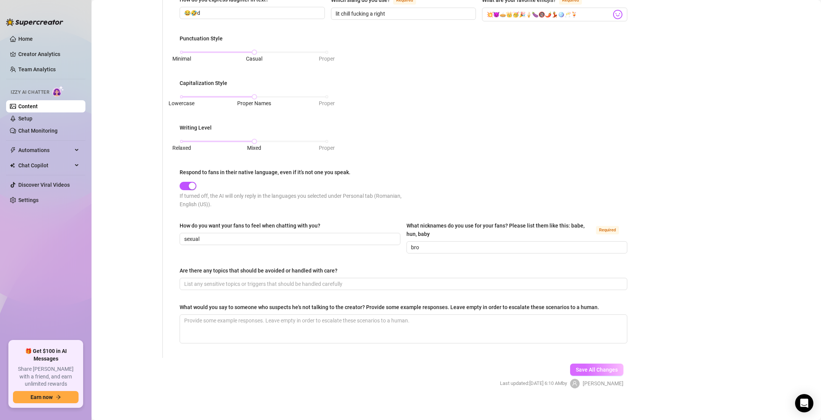
click at [598, 369] on span "Save All Changes" at bounding box center [597, 370] width 42 height 6
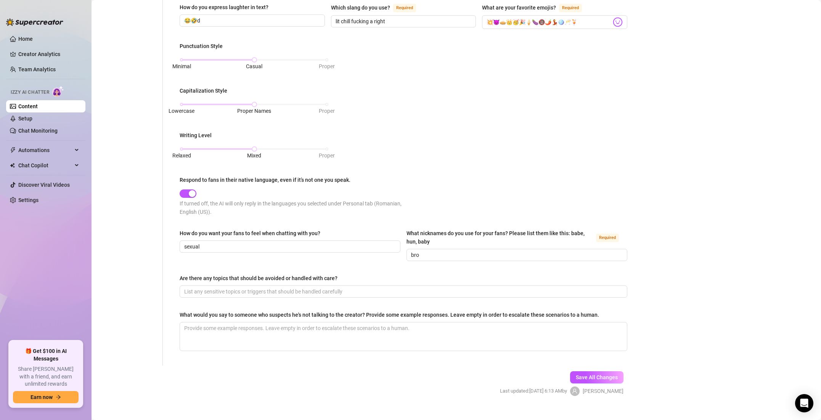
scroll to position [0, 0]
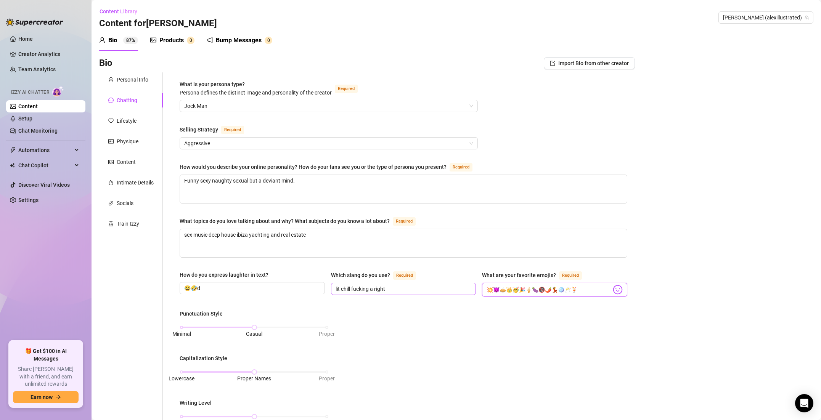
drag, startPoint x: 566, startPoint y: 289, endPoint x: 471, endPoint y: 288, distance: 95.4
click at [471, 288] on div "How do you express laughter in text? 😂🤣d Which slang do you use? Required lit c…" at bounding box center [404, 287] width 448 height 33
click at [777, 22] on span "[PERSON_NAME] (alexillustrated)" at bounding box center [766, 17] width 86 height 11
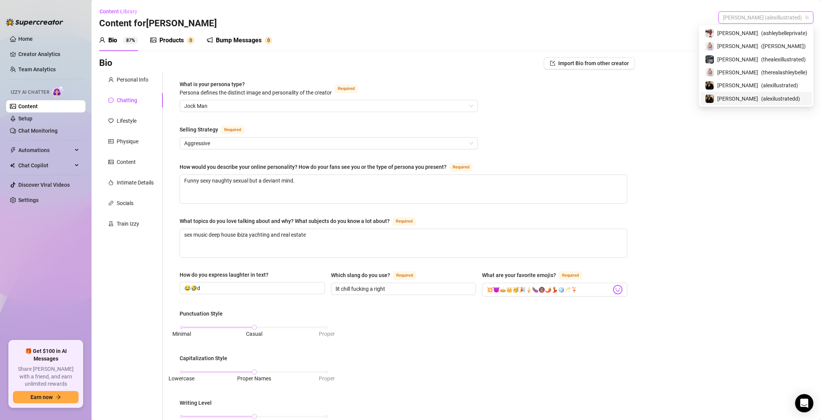
click at [773, 95] on span "( alexilustratedd )" at bounding box center [781, 99] width 39 height 8
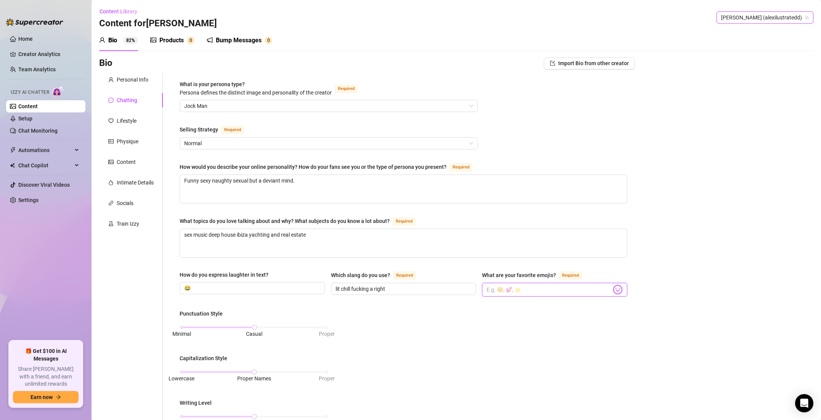
click at [534, 289] on input "What are your favorite emojis? Required" at bounding box center [549, 290] width 125 height 10
paste input "💥😈🥧👑🥳🎉🍦🍆🔞🌶️💃🪩🥂🍹"
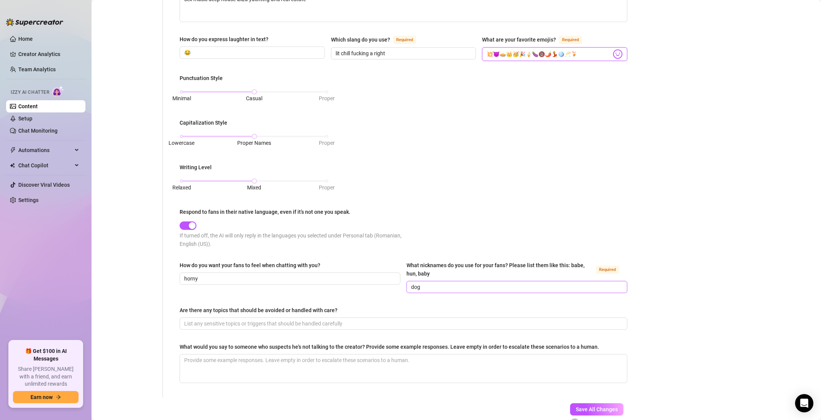
scroll to position [238, 0]
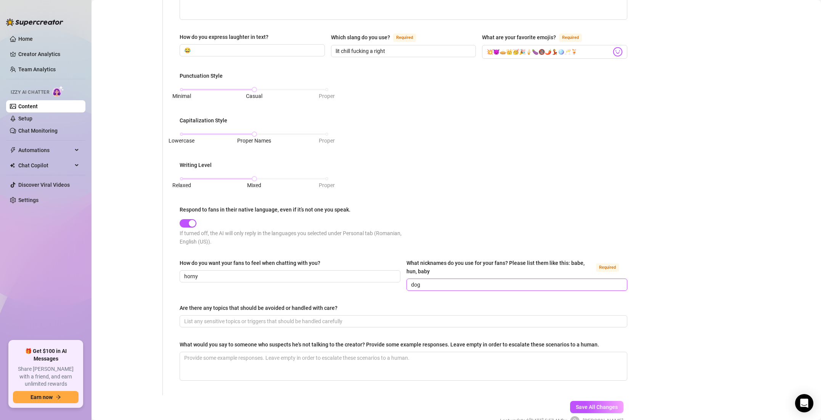
drag, startPoint x: 417, startPoint y: 287, endPoint x: 401, endPoint y: 286, distance: 15.7
click at [401, 286] on div "How do you want your fans to feel when chatting with you? horny What nicknames …" at bounding box center [404, 278] width 448 height 39
click at [591, 409] on span "Save All Changes" at bounding box center [597, 407] width 42 height 6
click at [482, 283] on input "bro" at bounding box center [516, 285] width 210 height 8
click at [428, 283] on input "bro grent brother" at bounding box center [516, 285] width 210 height 8
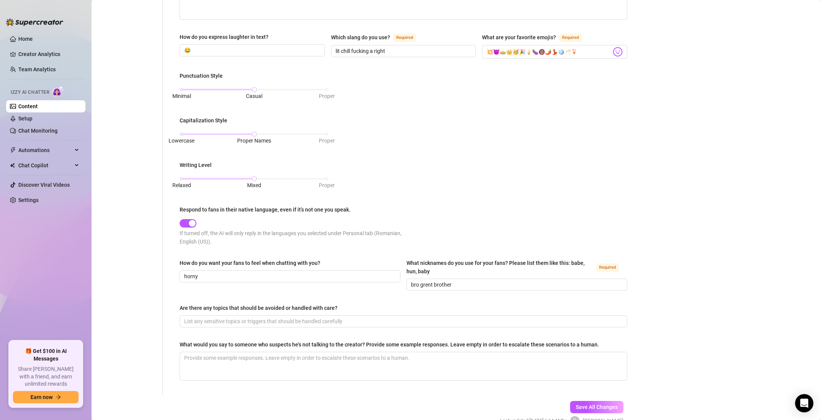
scroll to position [238, 0]
drag, startPoint x: 472, startPoint y: 284, endPoint x: 445, endPoint y: 284, distance: 27.5
click at [470, 284] on input "bro grent brother" at bounding box center [516, 285] width 210 height 8
click at [426, 285] on input "bro grent brother" at bounding box center [516, 285] width 210 height 8
click at [459, 284] on input "bro gent brother" at bounding box center [516, 285] width 210 height 8
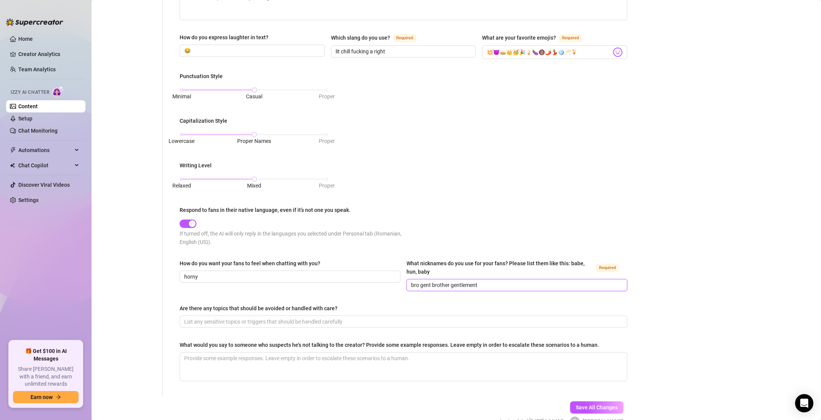
click at [487, 283] on input "bro gent brother gentlement" at bounding box center [516, 285] width 210 height 8
drag, startPoint x: 487, startPoint y: 283, endPoint x: 409, endPoint y: 285, distance: 77.8
click at [409, 285] on span "bro gent brother gentlement" at bounding box center [517, 285] width 221 height 12
click at [582, 405] on span "Save All Changes" at bounding box center [597, 408] width 42 height 6
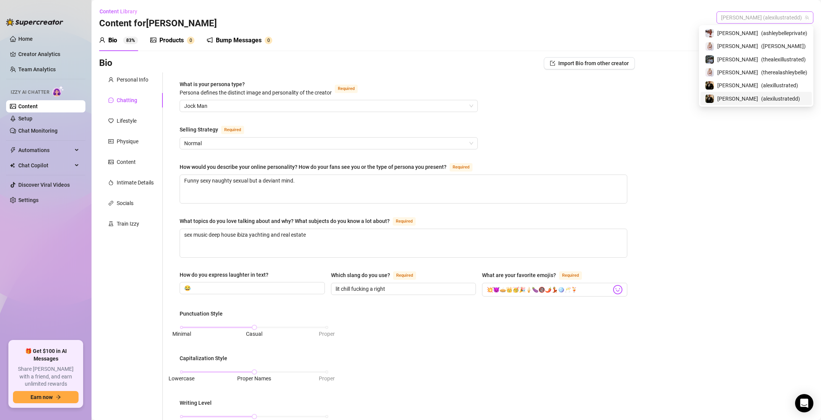
click at [794, 21] on span "[PERSON_NAME] (alexilustratedd)" at bounding box center [765, 17] width 88 height 11
click at [781, 85] on span "( alexillustrated )" at bounding box center [780, 85] width 37 height 8
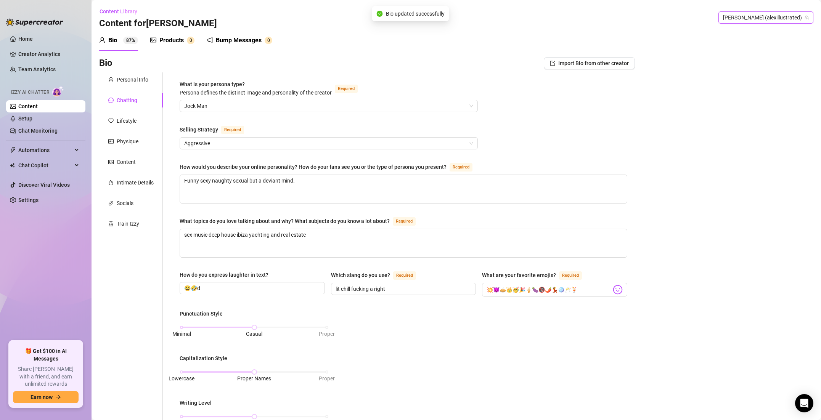
scroll to position [279, 0]
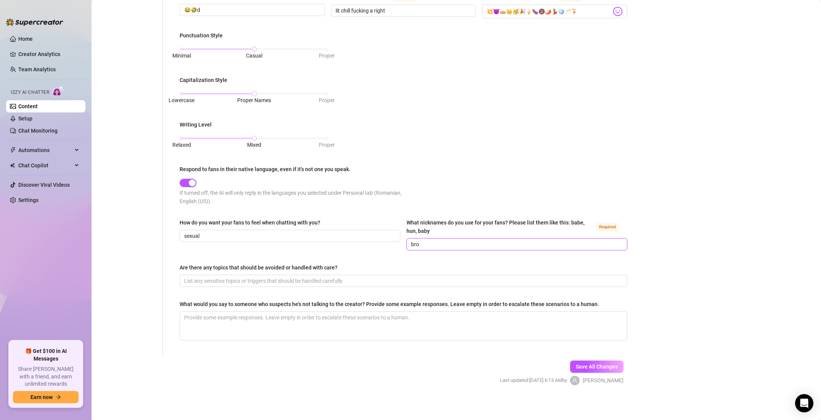
click at [492, 243] on input "bro" at bounding box center [516, 244] width 210 height 8
drag, startPoint x: 395, startPoint y: 241, endPoint x: 386, endPoint y: 241, distance: 8.8
click at [386, 241] on div "How do you want your fans to feel when chatting with you? sexual What nicknames…" at bounding box center [404, 238] width 448 height 39
paste input "gent brother gentlement"
click at [592, 364] on span "Save All Changes" at bounding box center [597, 367] width 42 height 6
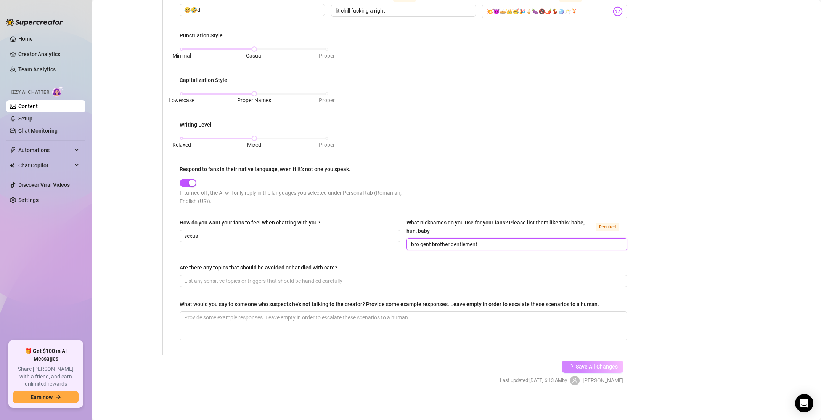
click at [507, 246] on input "bro gent brother gentlement" at bounding box center [516, 244] width 210 height 8
click at [587, 365] on span "Save All Changes" at bounding box center [597, 367] width 42 height 6
click at [506, 245] on input "bro gent brother gentlement" at bounding box center [516, 244] width 210 height 8
click at [589, 367] on span "Save All Changes" at bounding box center [597, 367] width 42 height 6
click at [607, 364] on span "Save All Changes" at bounding box center [597, 367] width 42 height 6
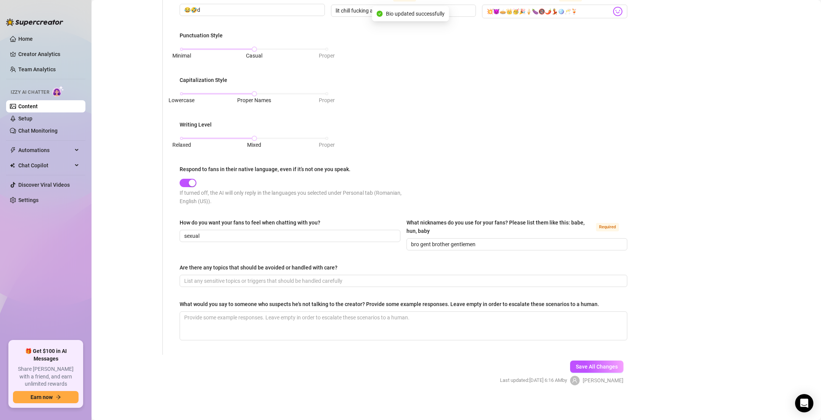
scroll to position [0, 0]
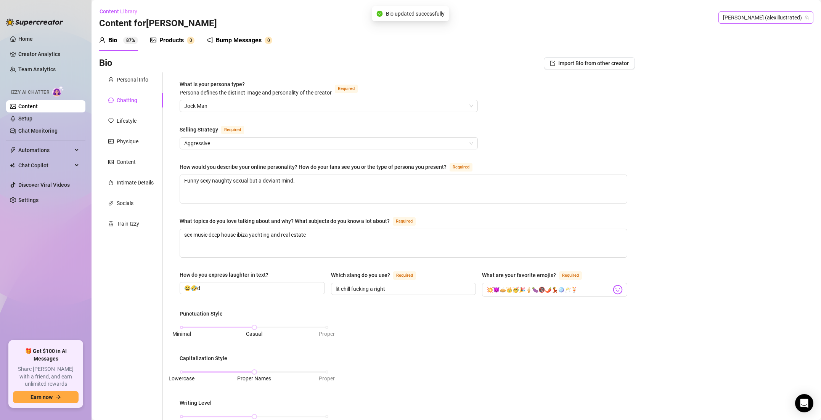
click at [780, 16] on span "[PERSON_NAME] (alexillustrated)" at bounding box center [766, 17] width 86 height 11
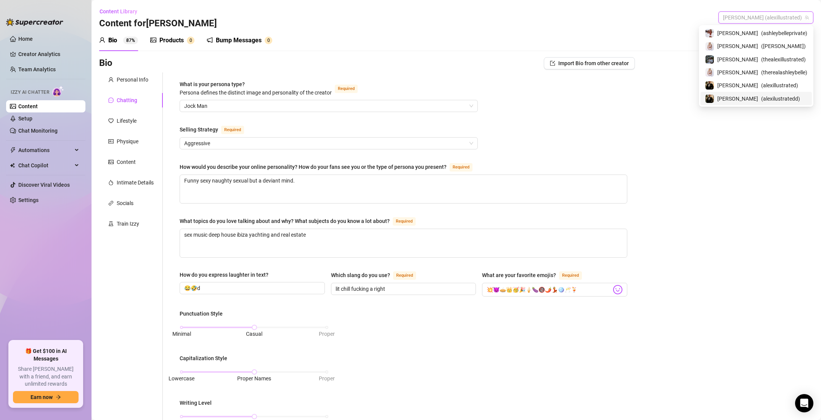
click at [772, 95] on span "( alexilustratedd )" at bounding box center [781, 99] width 39 height 8
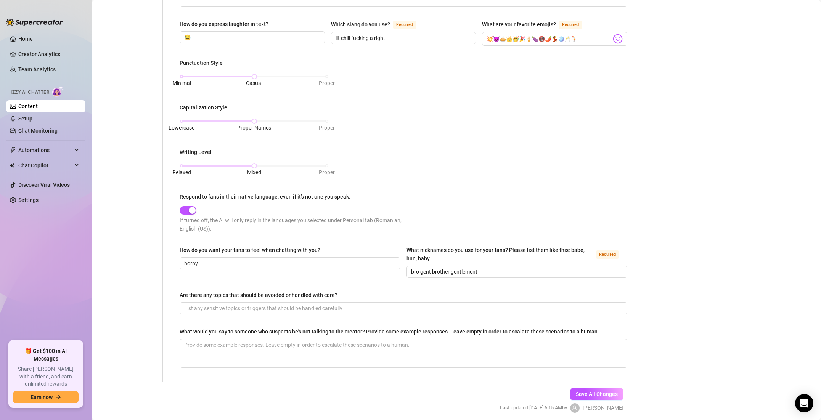
scroll to position [279, 0]
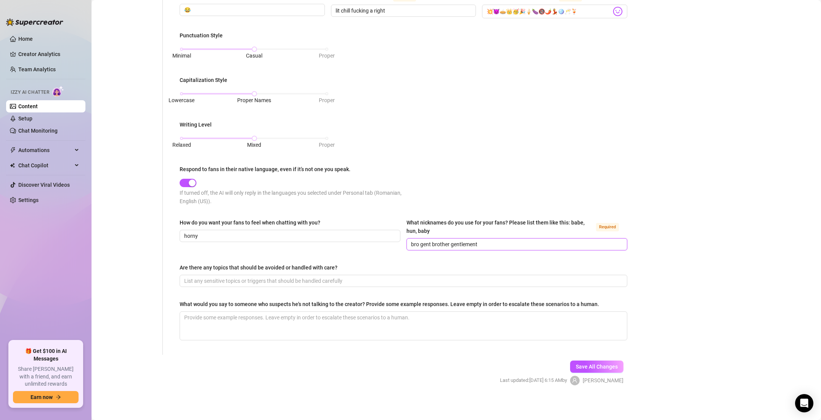
click at [501, 246] on input "bro gent brother gentlement" at bounding box center [516, 244] width 210 height 8
click at [593, 362] on button "Save All Changes" at bounding box center [596, 367] width 53 height 12
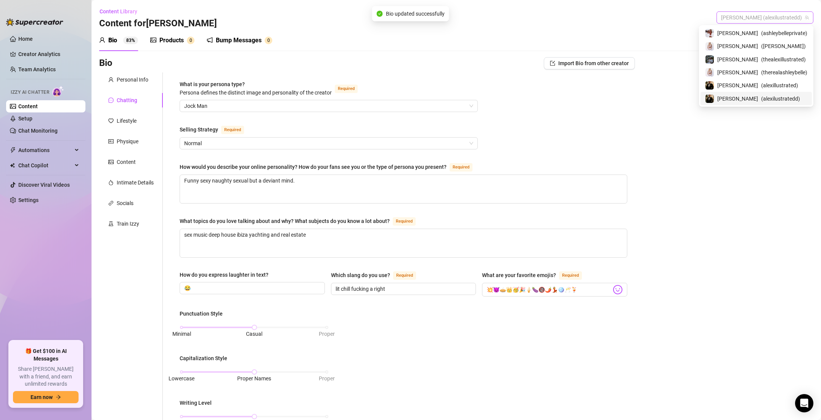
click at [799, 19] on span "[PERSON_NAME] (alexilustratedd)" at bounding box center [765, 17] width 88 height 11
click at [784, 56] on span "( thealexillustrated )" at bounding box center [784, 59] width 45 height 8
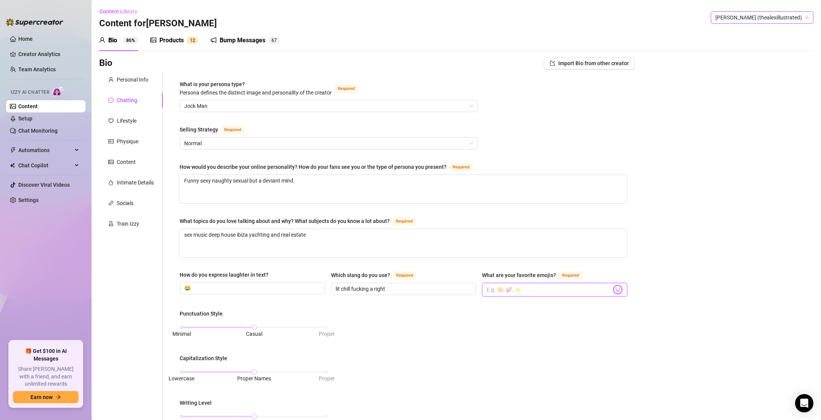
click at [507, 287] on input "What are your favorite emojis? Required" at bounding box center [549, 290] width 125 height 10
click at [594, 286] on input "🍑🎰🤠🎉🥳💥😈💃🕺🎊🔥🏆🙌🙌👯‍♂️🍆🐶" at bounding box center [549, 290] width 125 height 10
drag, startPoint x: 587, startPoint y: 288, endPoint x: 484, endPoint y: 289, distance: 102.6
click at [482, 289] on div "How do you express laughter in text? 😂 Which slang do you use? Required lit chi…" at bounding box center [404, 287] width 448 height 33
click at [640, 253] on div "Bio Import Bio from other creator Personal Info Chatting Lifestyle Physique Con…" at bounding box center [456, 367] width 715 height 620
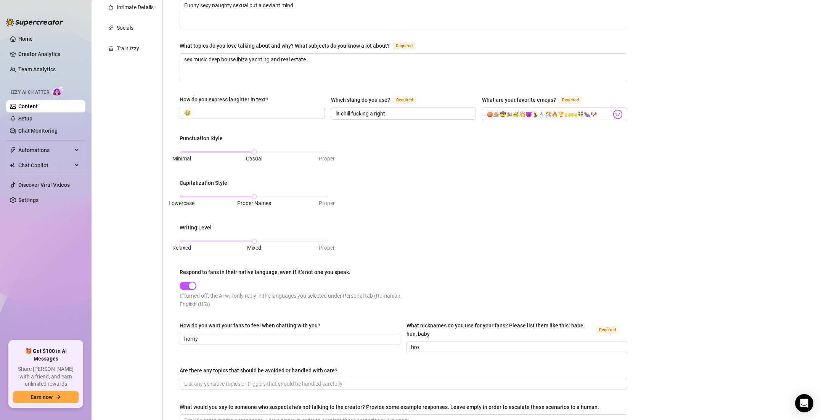
scroll to position [279, 0]
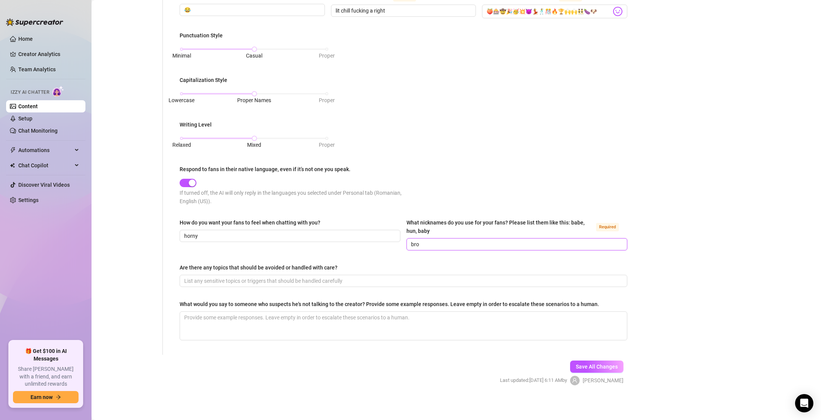
click at [481, 244] on input "bro" at bounding box center [516, 244] width 210 height 8
click at [608, 369] on button "Save All Changes" at bounding box center [596, 367] width 53 height 12
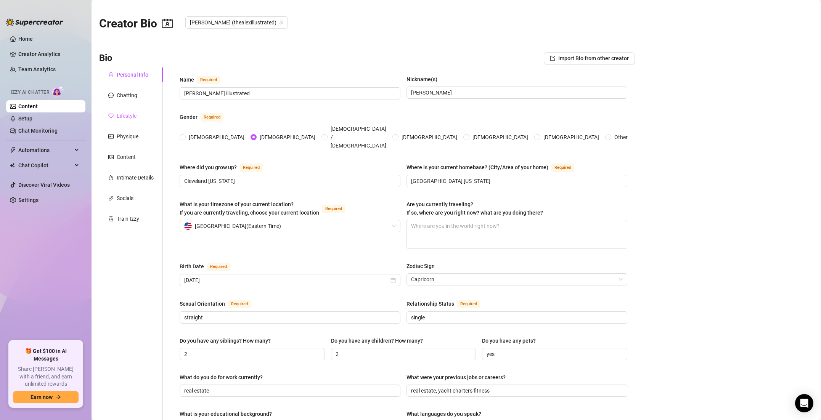
click at [141, 120] on div "Lifestyle" at bounding box center [131, 116] width 64 height 14
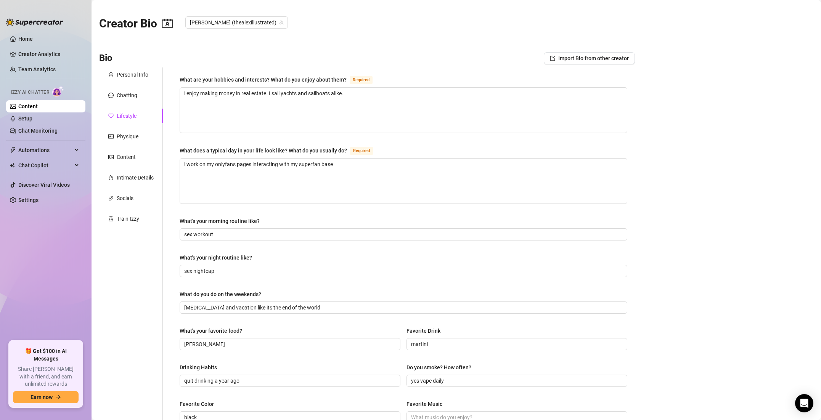
click at [132, 87] on div "Personal Info Chatting Lifestyle Physique Content Intimate Details Socials Trai…" at bounding box center [131, 325] width 64 height 514
click at [132, 92] on div "Chatting" at bounding box center [127, 95] width 21 height 8
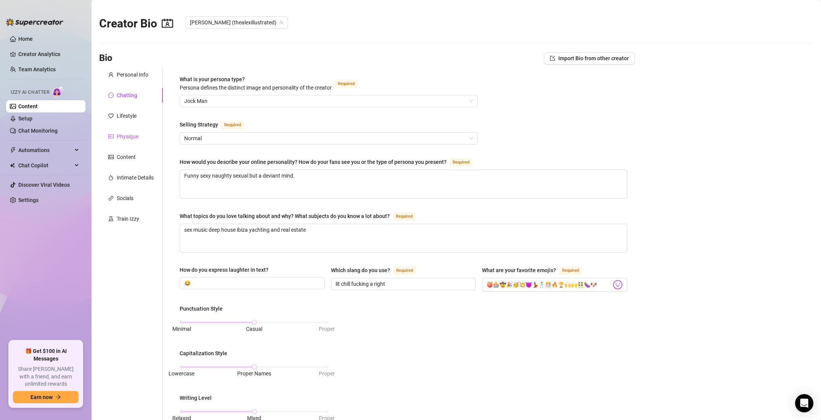
click at [127, 140] on div "Physique" at bounding box center [128, 136] width 22 height 8
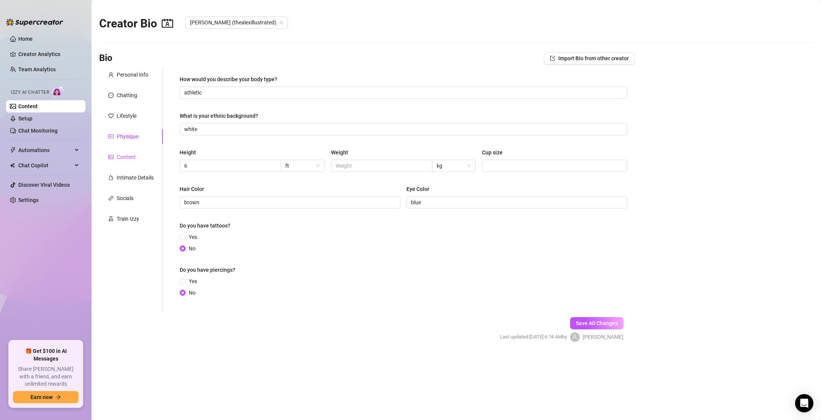
click at [127, 156] on div "Content" at bounding box center [126, 157] width 19 height 8
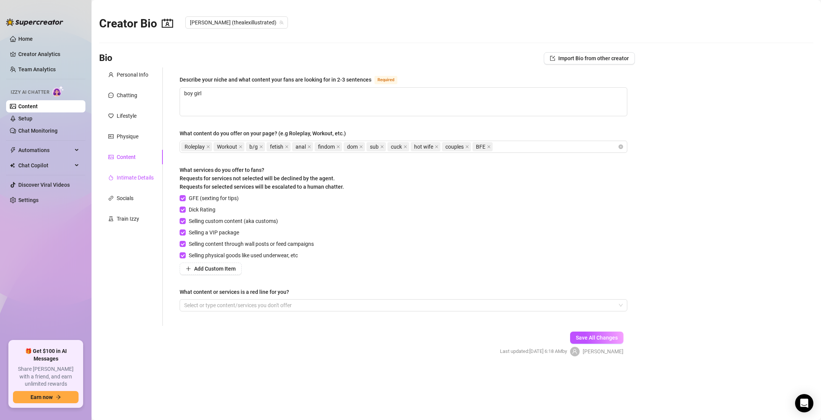
click at [131, 178] on div "Intimate Details" at bounding box center [135, 178] width 37 height 8
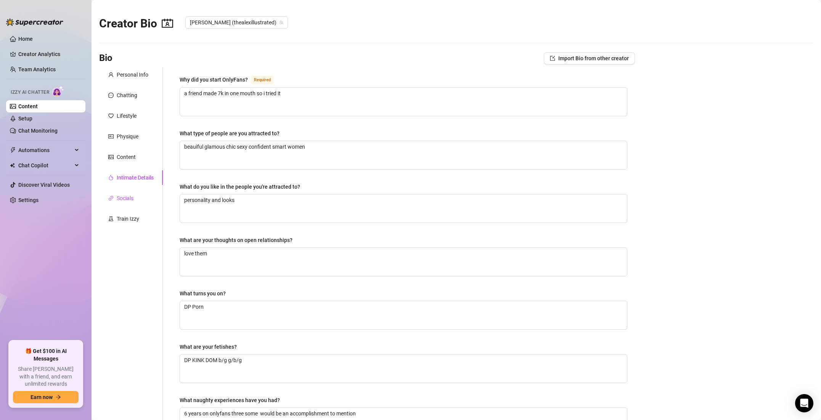
drag, startPoint x: 126, startPoint y: 198, endPoint x: 127, endPoint y: 204, distance: 5.5
click at [126, 198] on div "Socials" at bounding box center [125, 198] width 17 height 8
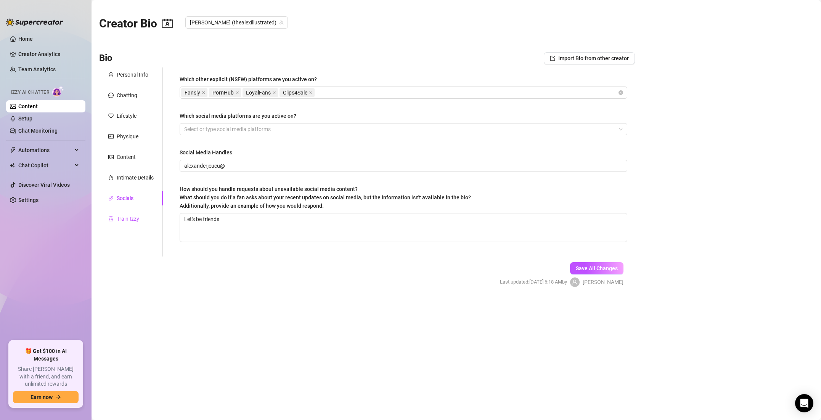
click at [127, 216] on div "Train Izzy" at bounding box center [128, 219] width 23 height 8
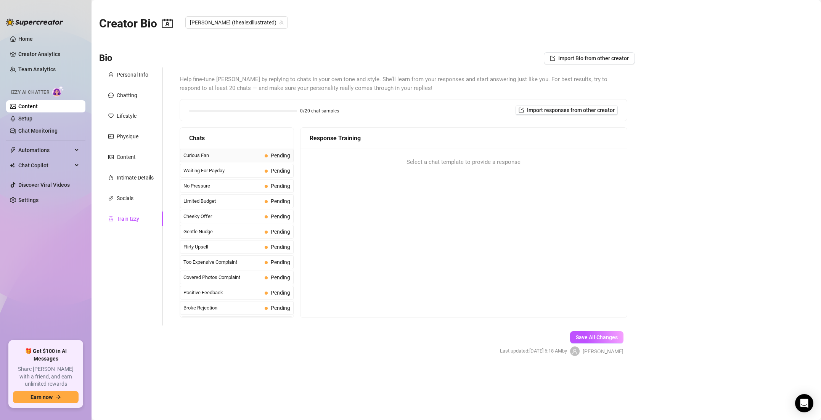
click at [275, 156] on span "Pending" at bounding box center [280, 156] width 19 height 6
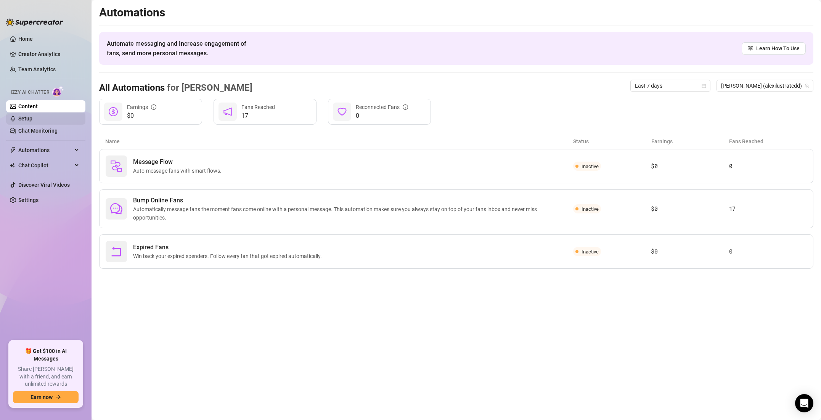
click at [32, 122] on link "Setup" at bounding box center [25, 119] width 14 height 6
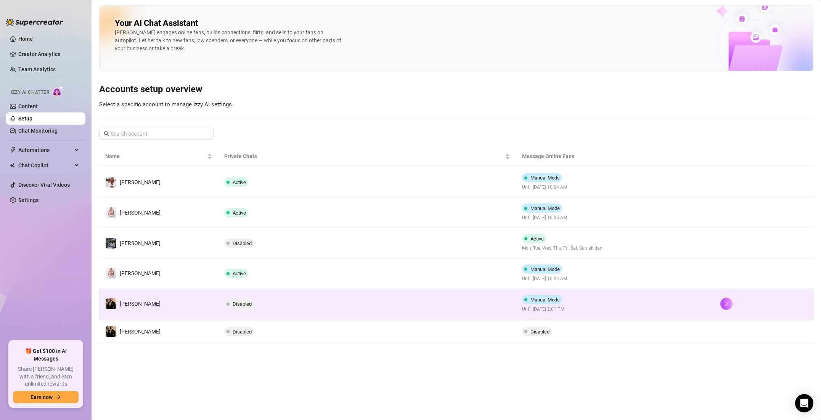
click at [554, 296] on span "Manual Mode" at bounding box center [542, 299] width 40 height 9
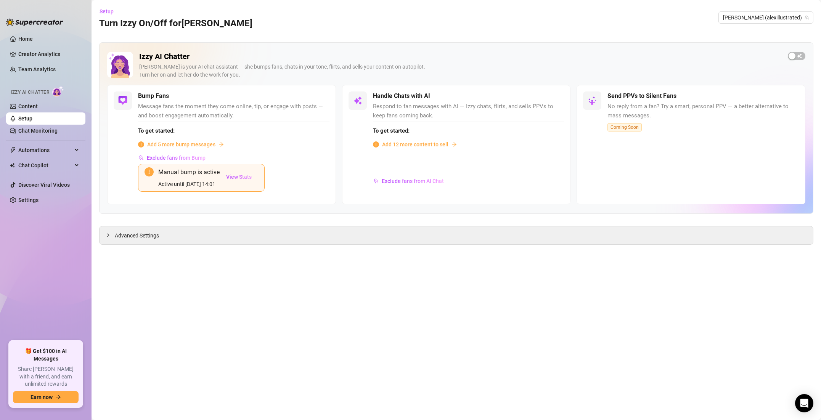
click at [217, 143] on div "Add 5 more bump messages" at bounding box center [234, 144] width 192 height 8
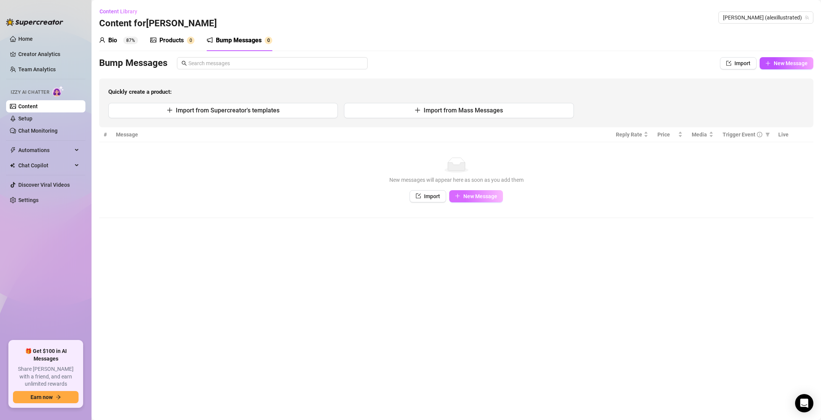
click at [481, 198] on span "New Message" at bounding box center [481, 196] width 34 height 6
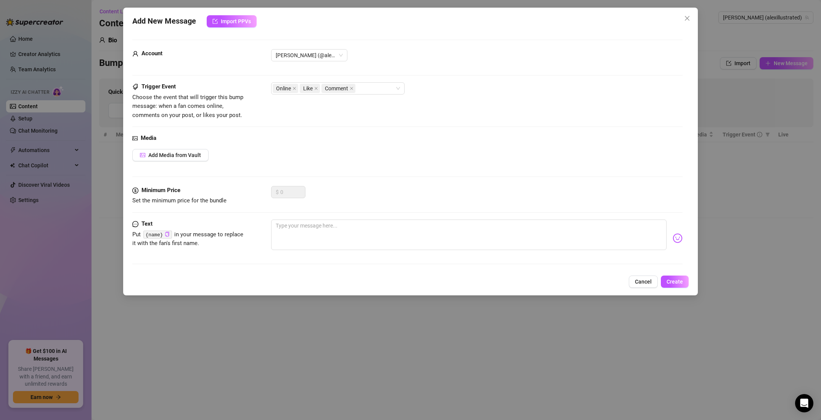
drag, startPoint x: 649, startPoint y: 280, endPoint x: 644, endPoint y: 278, distance: 5.3
click at [649, 280] on span "Cancel" at bounding box center [643, 282] width 17 height 6
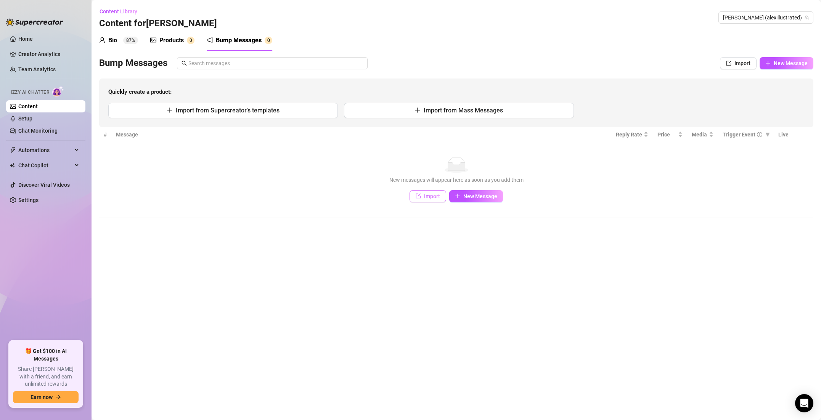
click at [441, 200] on button "Import" at bounding box center [428, 196] width 37 height 12
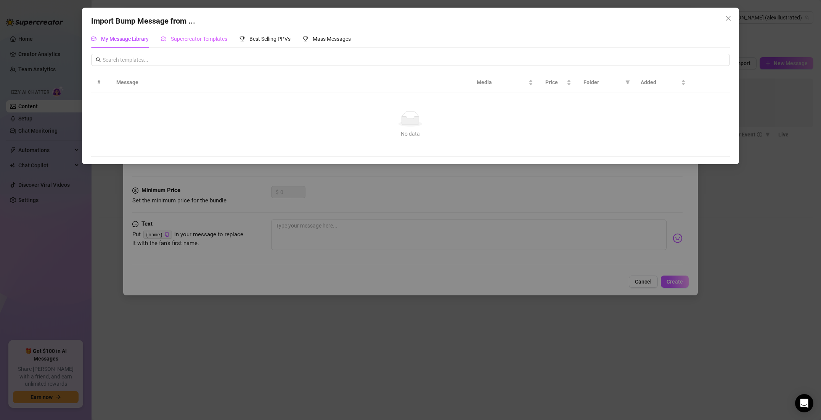
click at [196, 30] on div "Supercreator Templates" at bounding box center [194, 39] width 66 height 18
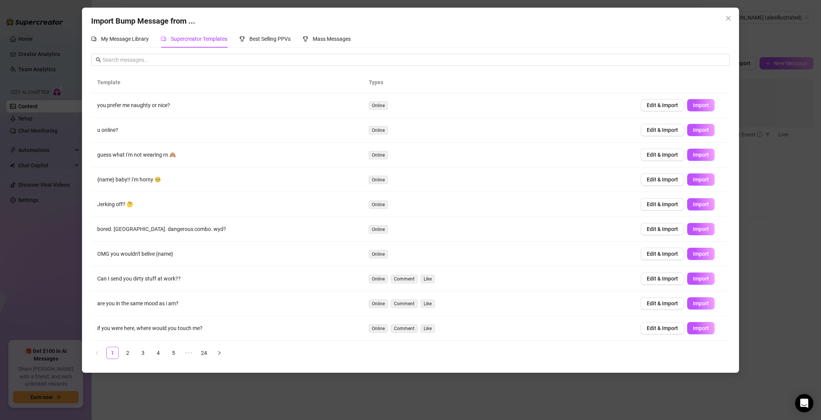
click at [195, 36] on span "Supercreator Templates" at bounding box center [199, 39] width 56 height 6
click at [699, 202] on span "Import" at bounding box center [701, 204] width 16 height 6
click at [701, 252] on span "Import" at bounding box center [701, 254] width 16 height 6
click at [706, 225] on button "Import" at bounding box center [701, 229] width 27 height 12
drag, startPoint x: 701, startPoint y: 202, endPoint x: 701, endPoint y: 185, distance: 17.2
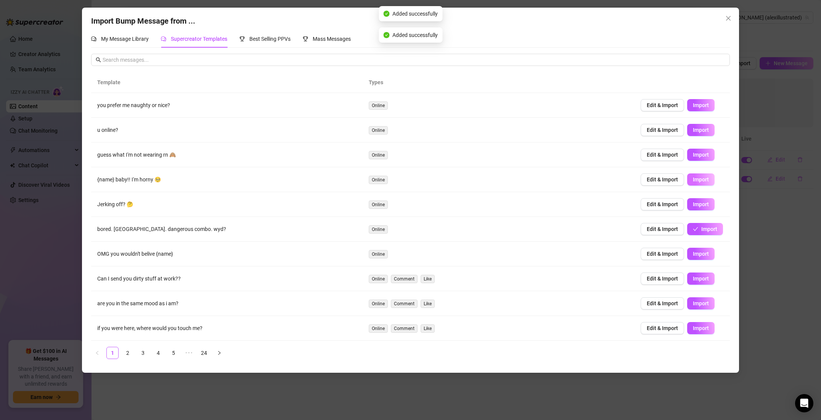
click at [701, 202] on span "Import" at bounding box center [701, 204] width 16 height 6
click at [701, 181] on span "Import" at bounding box center [701, 180] width 16 height 6
click at [702, 158] on button "Import" at bounding box center [701, 155] width 27 height 12
click at [701, 102] on span "Import" at bounding box center [701, 105] width 16 height 6
click at [700, 131] on span "Import" at bounding box center [701, 130] width 16 height 6
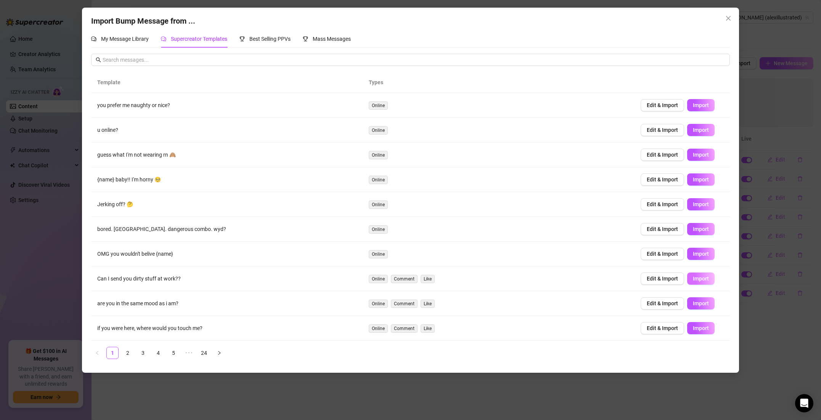
click at [701, 282] on button "Import" at bounding box center [701, 279] width 27 height 12
click at [701, 300] on button "Import" at bounding box center [701, 304] width 27 height 12
click at [701, 325] on button "Import" at bounding box center [701, 328] width 27 height 12
click at [129, 354] on link "2" at bounding box center [127, 353] width 11 height 11
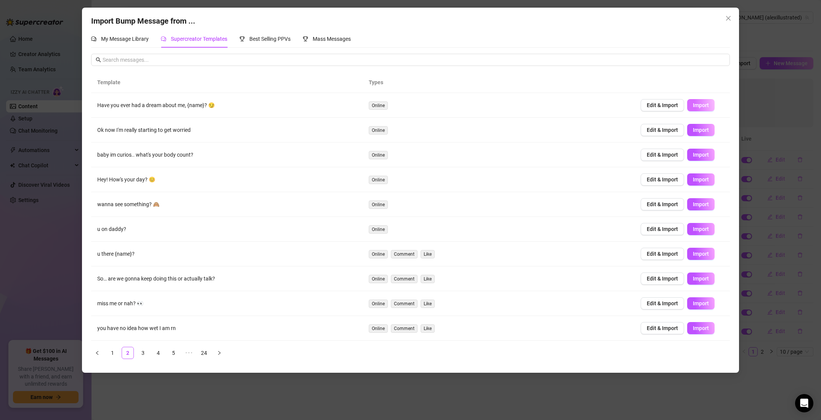
click at [700, 103] on span "Import" at bounding box center [701, 105] width 16 height 6
click at [698, 174] on button "Import" at bounding box center [701, 180] width 27 height 12
click at [694, 254] on span "Import" at bounding box center [701, 254] width 16 height 6
click at [697, 277] on span "Import" at bounding box center [701, 279] width 16 height 6
click at [140, 353] on link "3" at bounding box center [142, 353] width 11 height 11
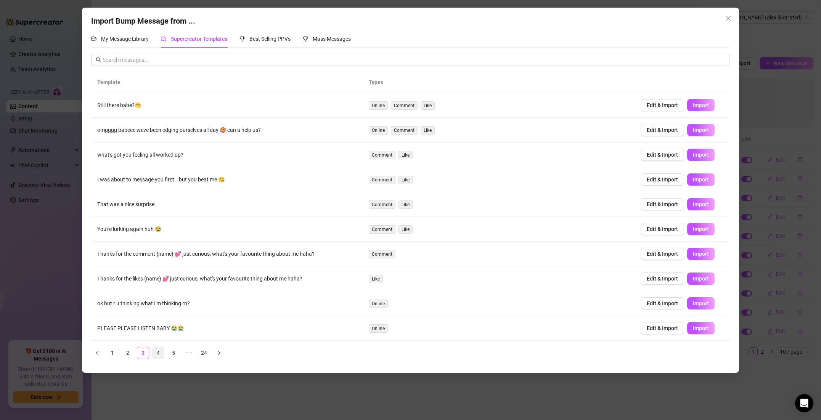
click at [158, 349] on link "4" at bounding box center [158, 353] width 11 height 11
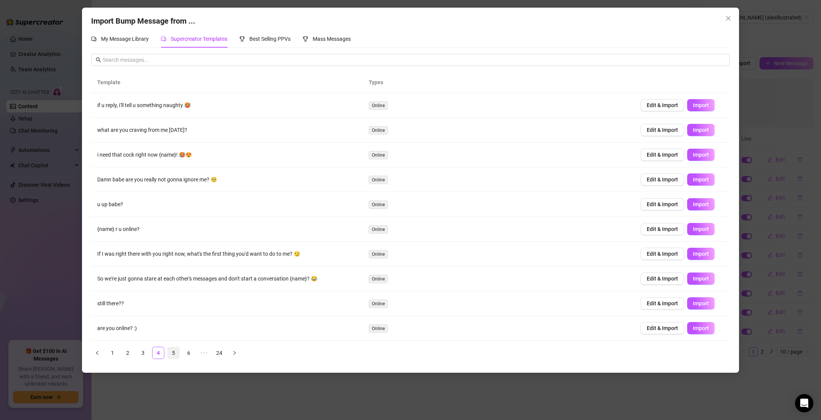
click at [174, 356] on link "5" at bounding box center [173, 353] width 11 height 11
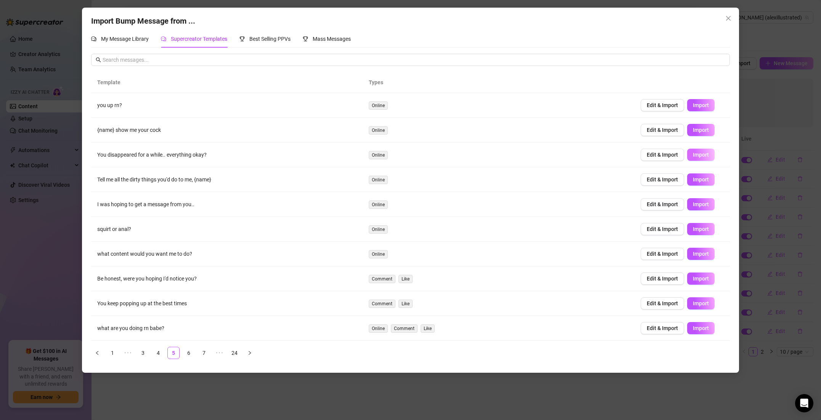
click at [698, 152] on span "Import" at bounding box center [701, 155] width 16 height 6
click at [190, 353] on link "6" at bounding box center [188, 353] width 11 height 11
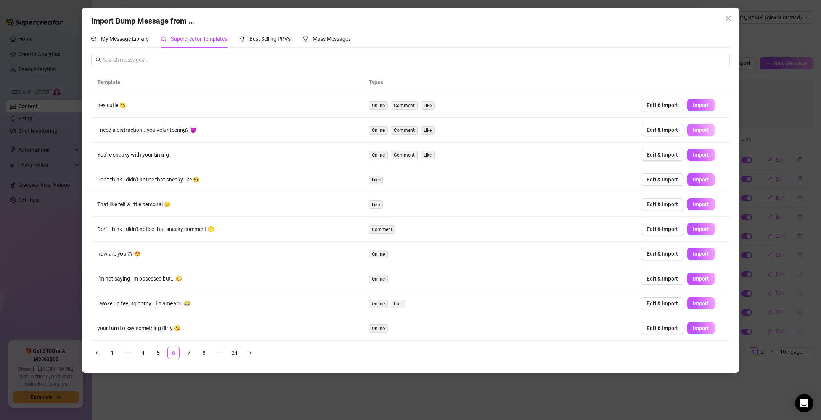
click at [704, 127] on span "Import" at bounding box center [701, 130] width 16 height 6
click at [189, 354] on link "7" at bounding box center [188, 353] width 11 height 11
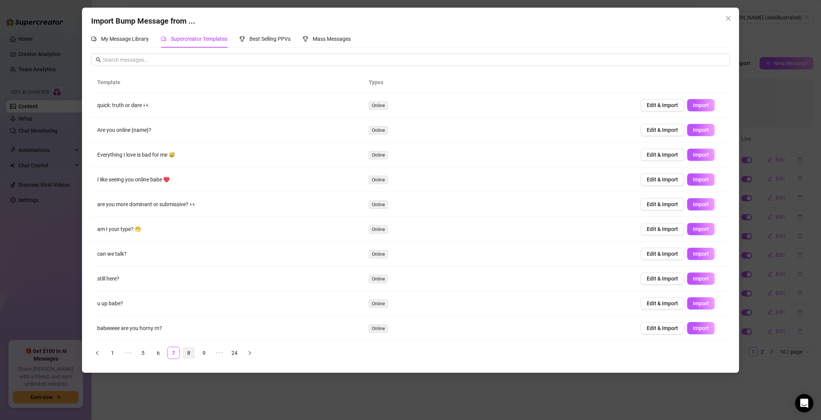
click at [187, 352] on link "8" at bounding box center [188, 353] width 11 height 11
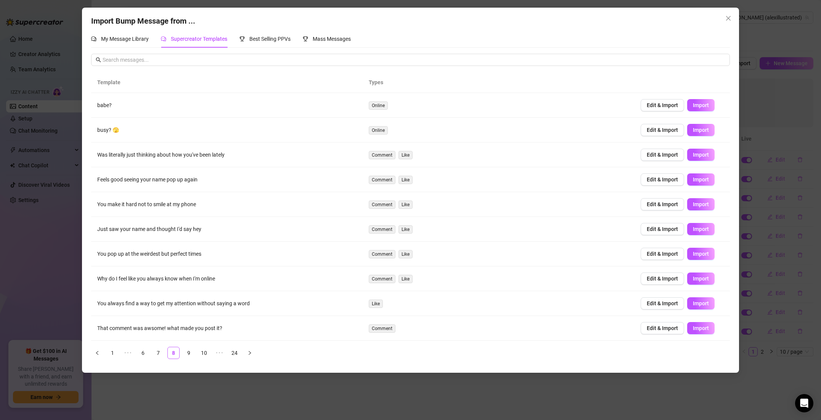
click at [727, 18] on icon "close" at bounding box center [729, 18] width 6 height 6
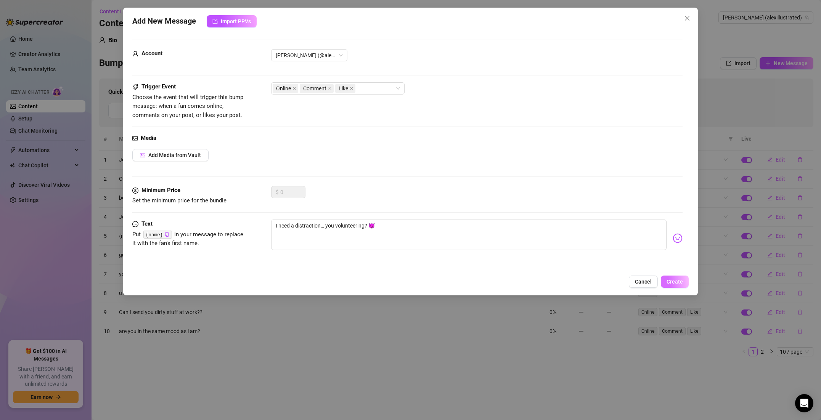
click at [671, 282] on span "Create" at bounding box center [675, 282] width 16 height 6
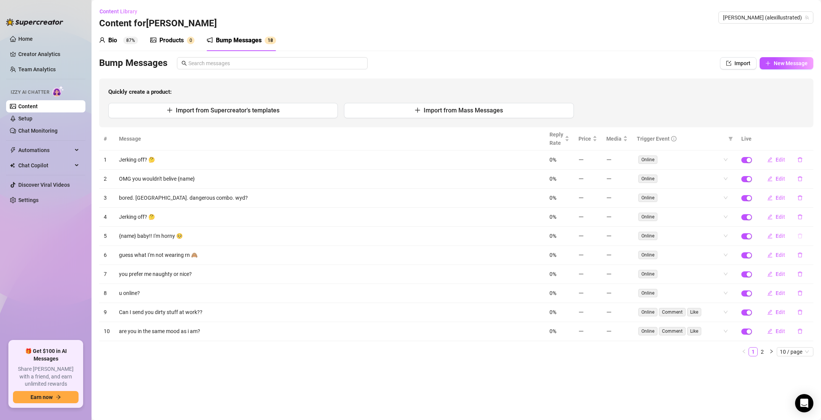
click at [798, 236] on icon "delete" at bounding box center [800, 236] width 5 height 5
click at [808, 217] on span "Yes" at bounding box center [808, 216] width 9 height 6
click at [800, 238] on icon "delete" at bounding box center [800, 236] width 5 height 5
click at [808, 219] on button "Yes" at bounding box center [808, 216] width 14 height 9
click at [800, 315] on icon "delete" at bounding box center [800, 312] width 5 height 5
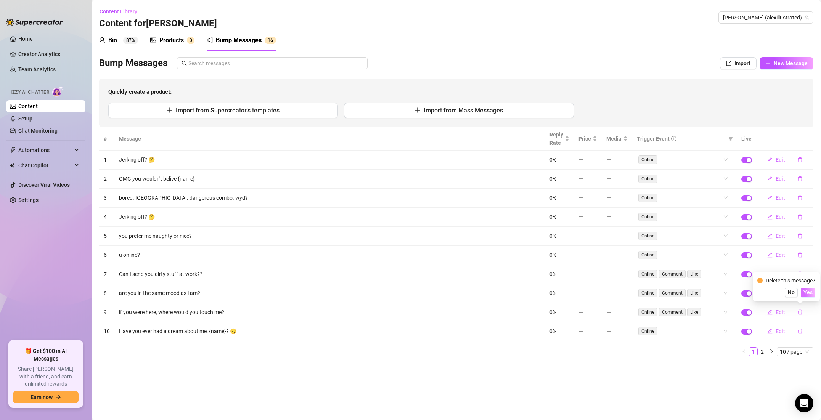
click at [808, 293] on span "Yes" at bounding box center [808, 293] width 9 height 6
click at [775, 331] on button "Edit" at bounding box center [777, 331] width 30 height 12
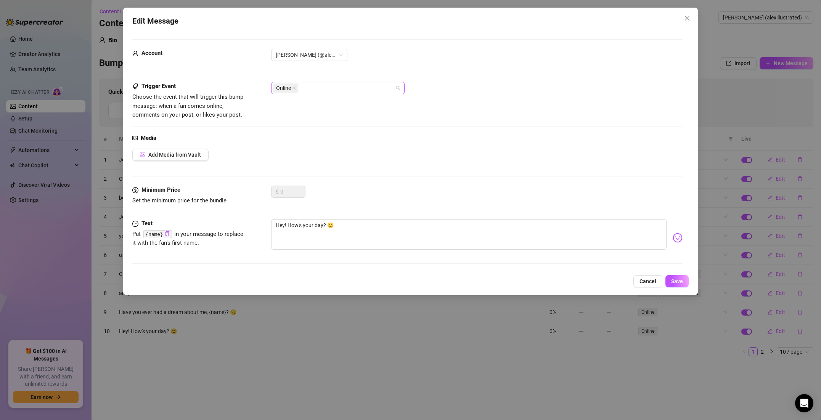
click at [321, 86] on div "Online" at bounding box center [334, 88] width 122 height 11
click at [301, 114] on div "Like" at bounding box center [337, 115] width 121 height 8
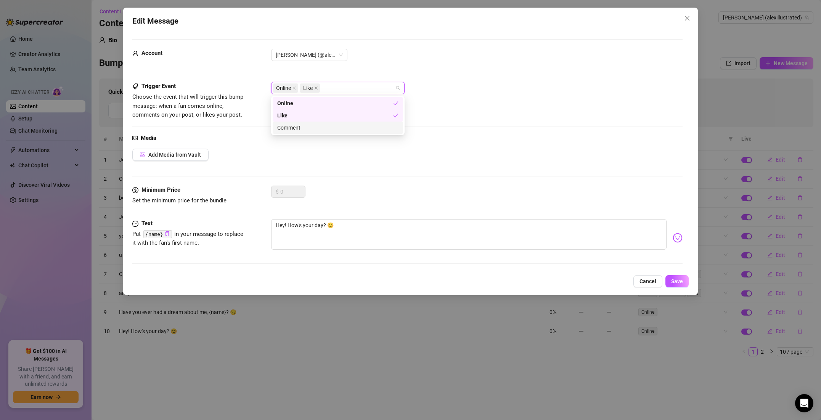
click at [299, 124] on div "Comment" at bounding box center [337, 128] width 121 height 8
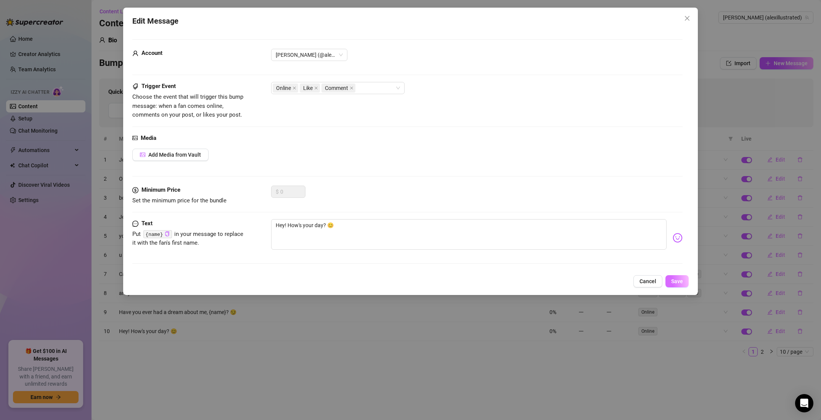
click at [678, 282] on span "Save" at bounding box center [678, 282] width 12 height 6
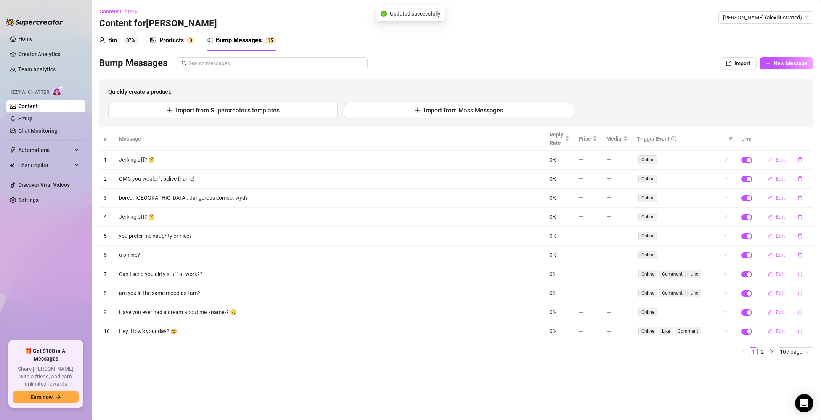
click at [780, 160] on span "Edit" at bounding box center [781, 160] width 10 height 6
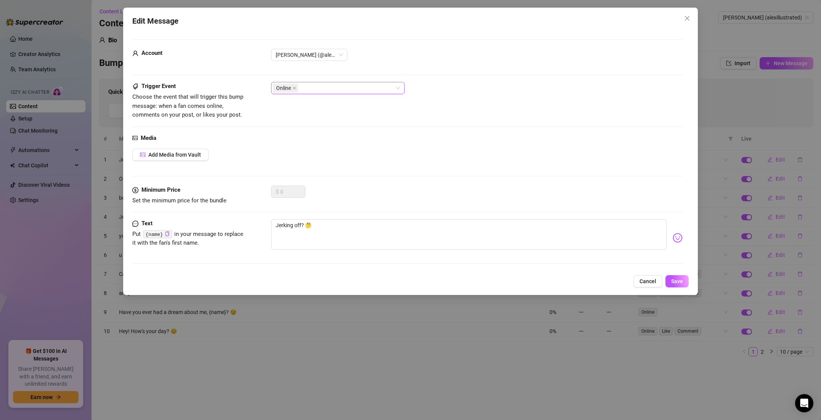
click at [372, 92] on div "Online" at bounding box center [334, 88] width 122 height 11
click at [354, 115] on div "Like" at bounding box center [337, 115] width 121 height 8
click at [345, 121] on div "Like" at bounding box center [338, 116] width 130 height 12
click at [342, 125] on div "Comment" at bounding box center [337, 128] width 121 height 8
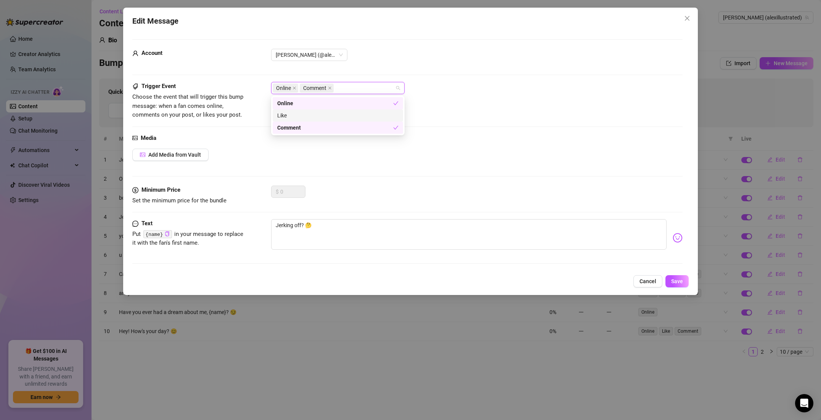
click at [345, 115] on div "Like" at bounding box center [337, 115] width 121 height 8
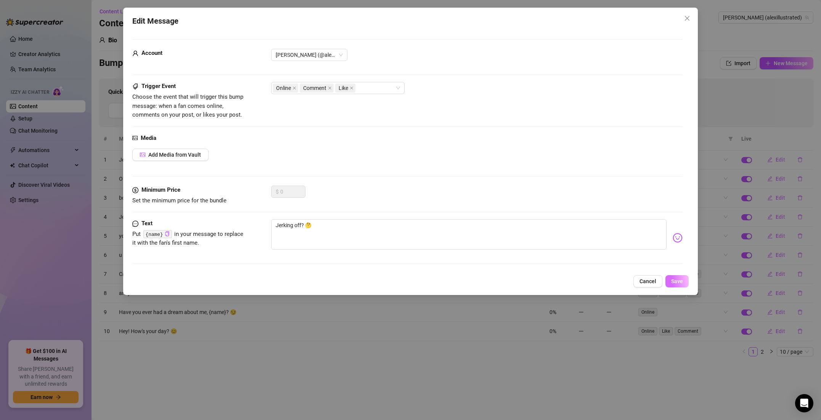
click at [677, 286] on button "Save" at bounding box center [677, 281] width 23 height 12
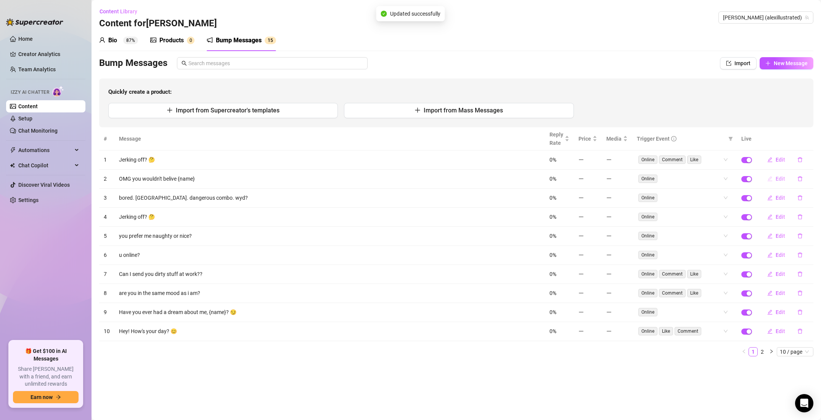
click at [773, 179] on icon "edit" at bounding box center [770, 178] width 5 height 5
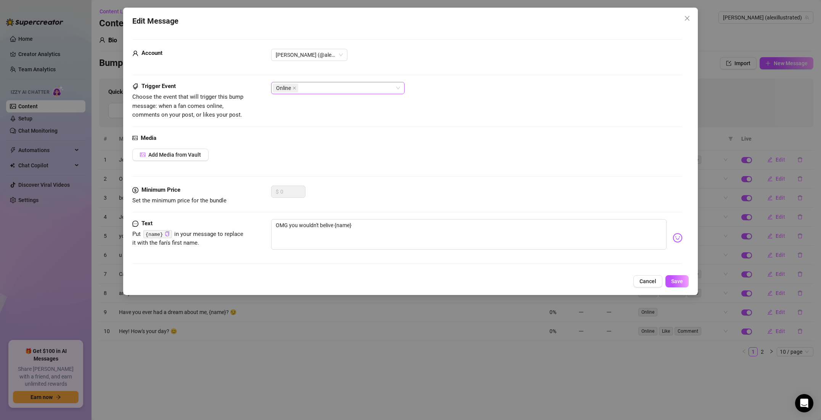
click at [318, 92] on div "Online" at bounding box center [334, 88] width 122 height 11
click at [304, 111] on div "Like" at bounding box center [337, 115] width 121 height 8
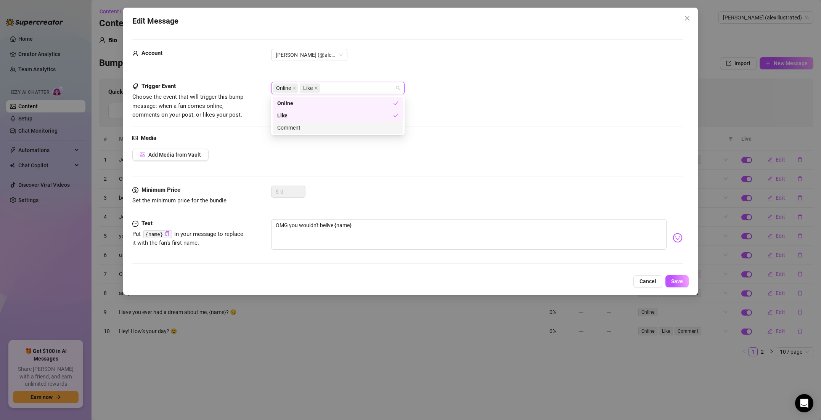
click at [298, 127] on div "Comment" at bounding box center [337, 128] width 121 height 8
click at [680, 283] on span "Save" at bounding box center [678, 282] width 12 height 6
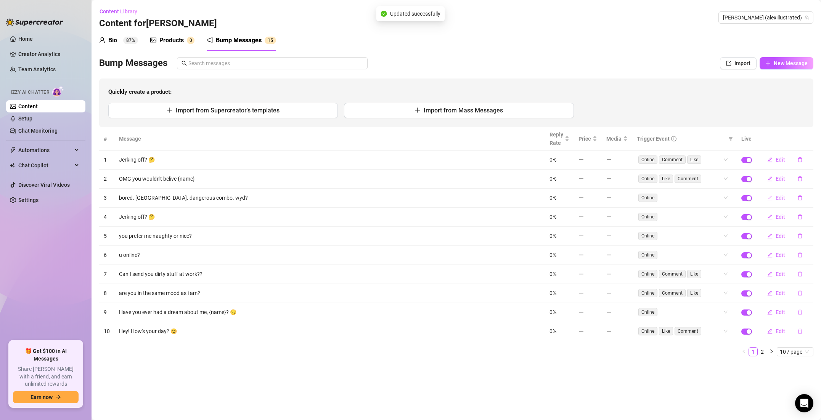
click at [774, 199] on button "Edit" at bounding box center [777, 198] width 30 height 12
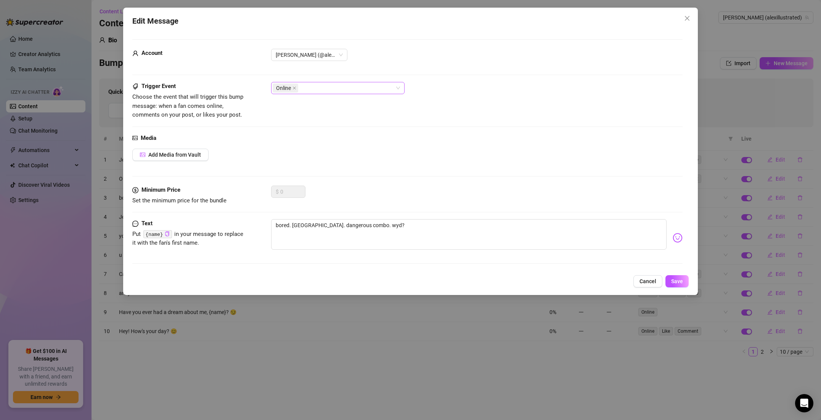
click at [316, 92] on div "Online" at bounding box center [334, 88] width 122 height 11
click at [303, 114] on div "Like" at bounding box center [337, 115] width 121 height 8
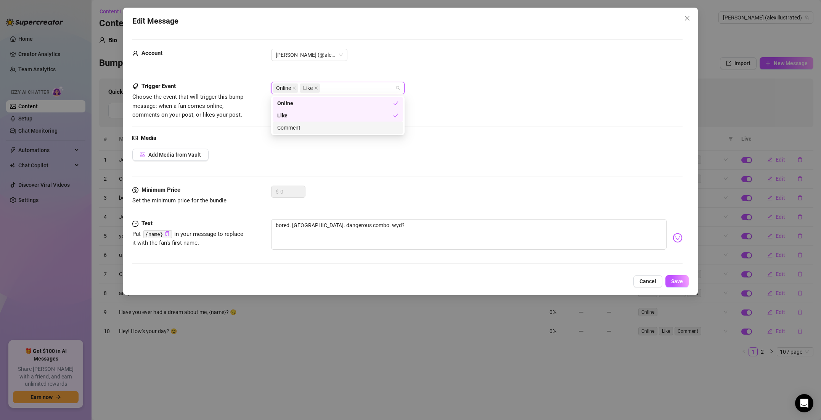
click at [298, 125] on div "Comment" at bounding box center [337, 128] width 121 height 8
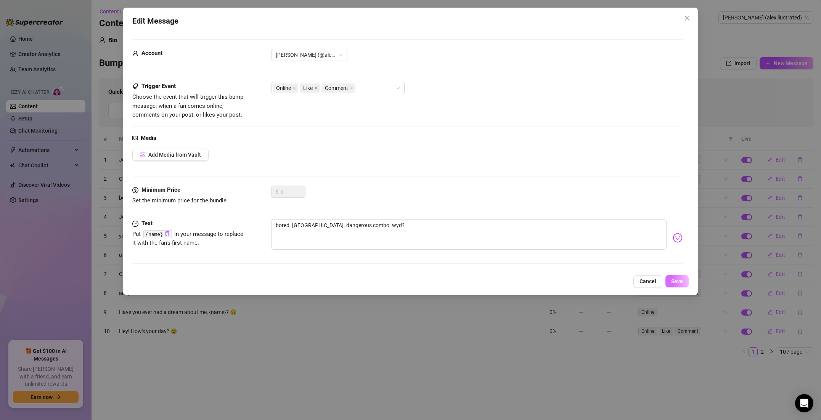
click at [676, 285] on button "Save" at bounding box center [677, 281] width 23 height 12
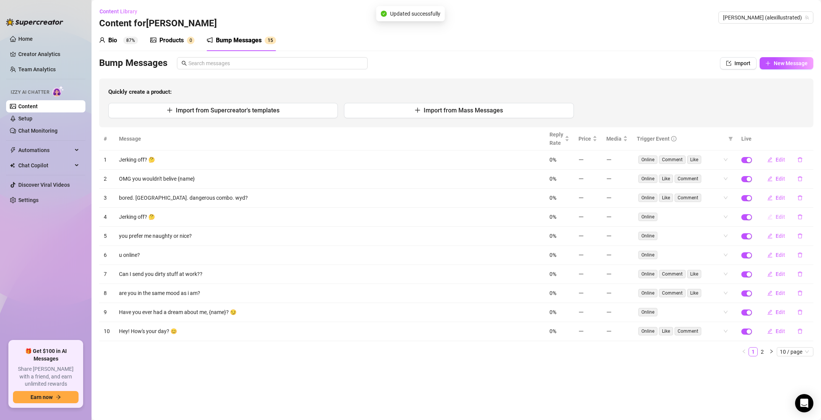
click at [773, 217] on icon "edit" at bounding box center [770, 216] width 5 height 5
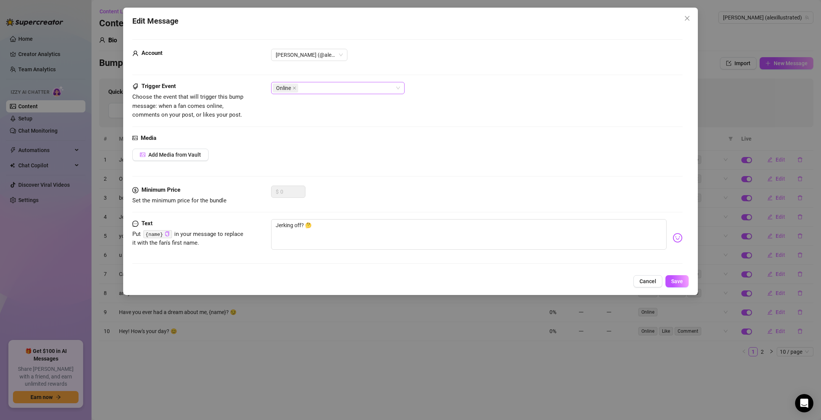
click at [317, 90] on div "Online" at bounding box center [334, 88] width 122 height 11
click at [303, 114] on div "Like" at bounding box center [337, 115] width 121 height 8
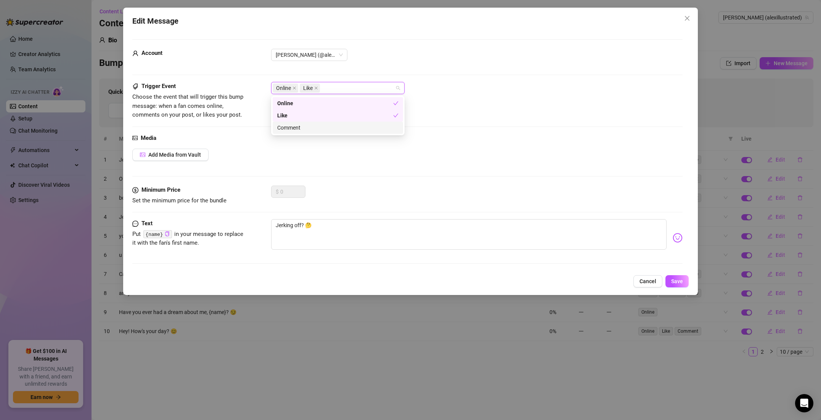
click at [300, 129] on div "Comment" at bounding box center [337, 128] width 121 height 8
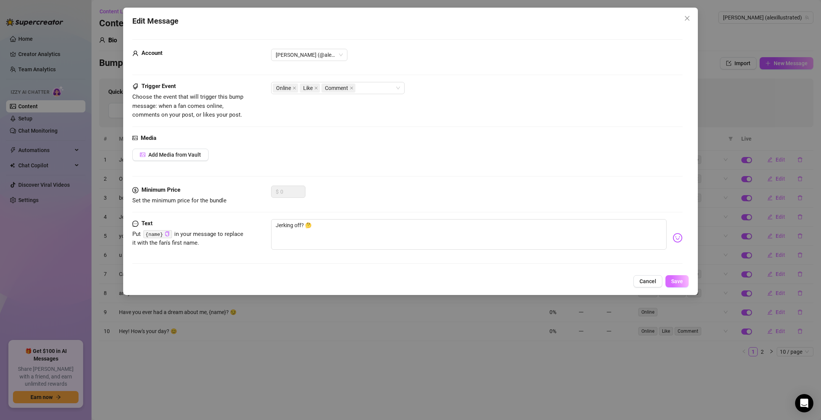
click at [672, 279] on span "Save" at bounding box center [678, 282] width 12 height 6
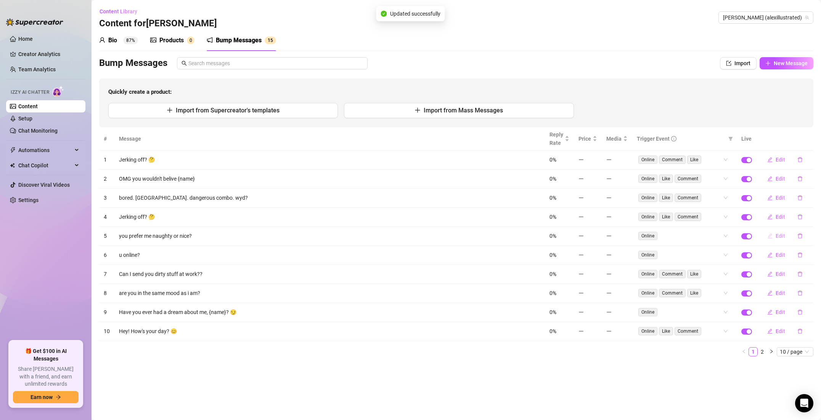
click at [779, 236] on span "Edit" at bounding box center [781, 236] width 10 height 6
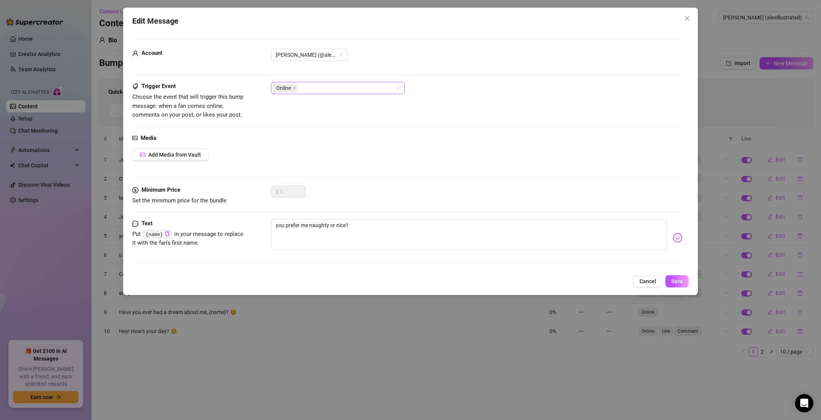
click at [319, 89] on div "Online" at bounding box center [334, 88] width 122 height 11
click at [301, 112] on div "Like" at bounding box center [337, 115] width 121 height 8
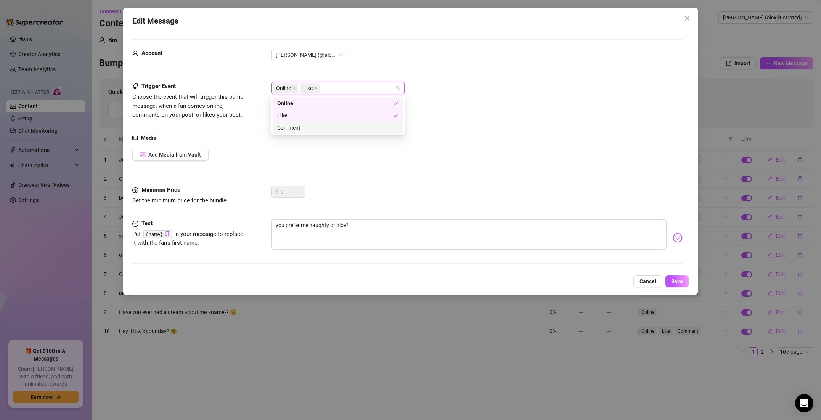
click at [296, 125] on div "Comment" at bounding box center [337, 128] width 121 height 8
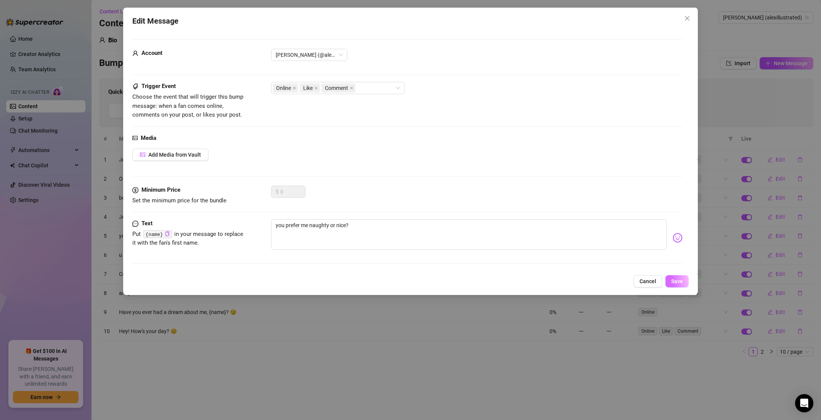
click at [676, 279] on button "Save" at bounding box center [677, 281] width 23 height 12
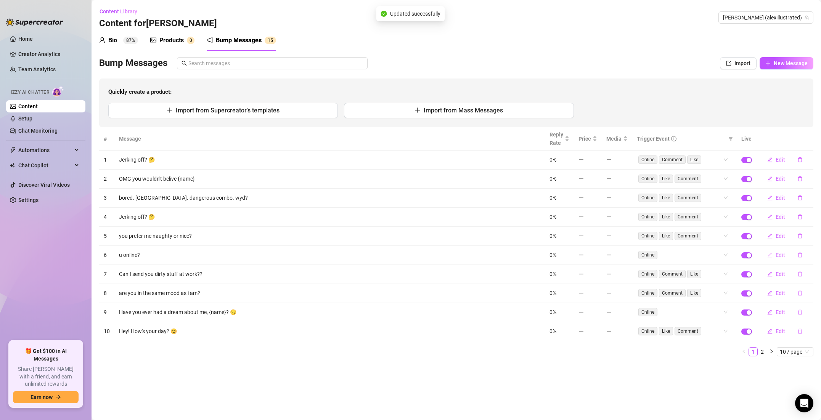
click at [777, 255] on span "Edit" at bounding box center [781, 255] width 10 height 6
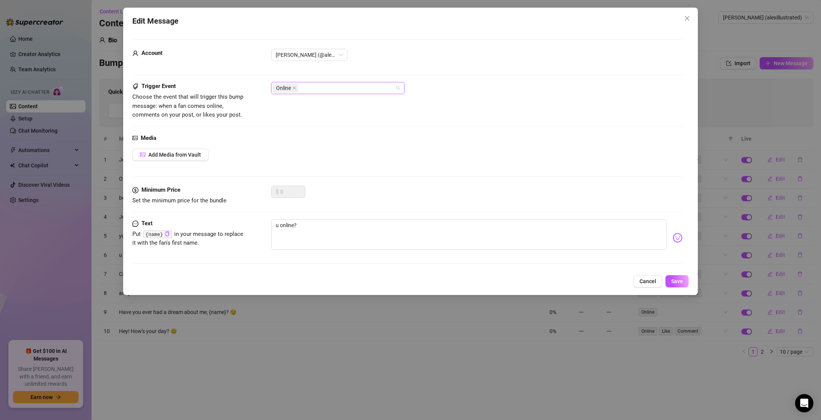
click at [332, 89] on div "Online" at bounding box center [334, 88] width 122 height 11
drag, startPoint x: 301, startPoint y: 114, endPoint x: 309, endPoint y: 108, distance: 9.8
click at [301, 114] on div "Like" at bounding box center [337, 115] width 121 height 8
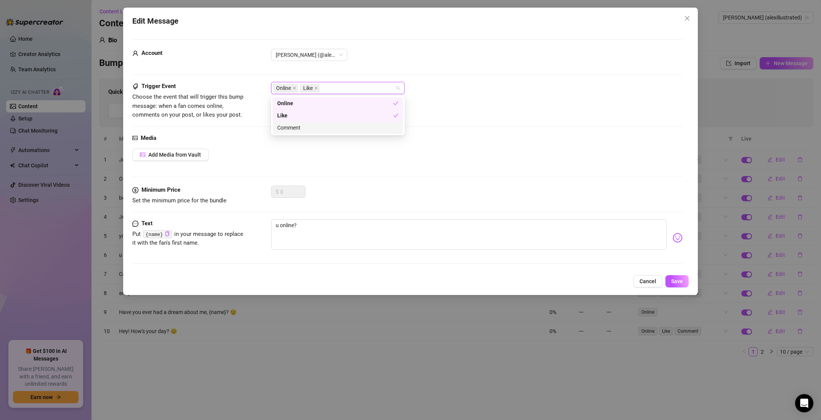
click at [294, 126] on div "Comment" at bounding box center [337, 128] width 121 height 8
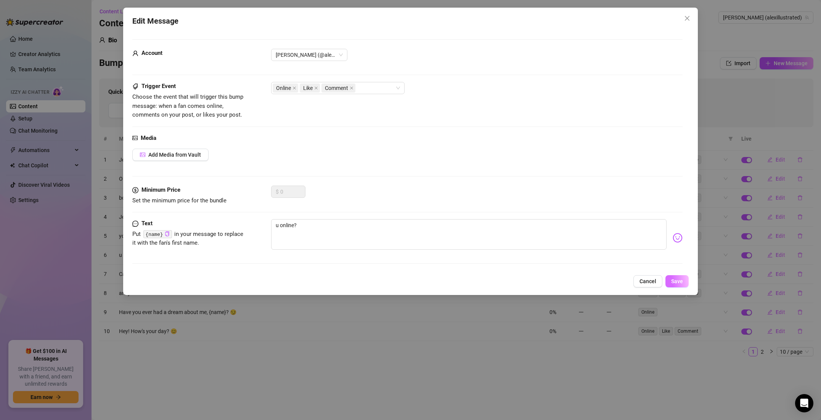
click at [677, 280] on span "Save" at bounding box center [678, 282] width 12 height 6
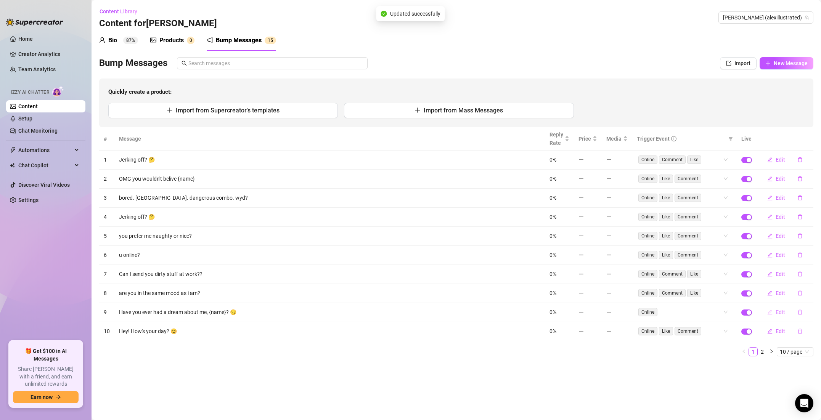
click at [777, 313] on span "Edit" at bounding box center [781, 312] width 10 height 6
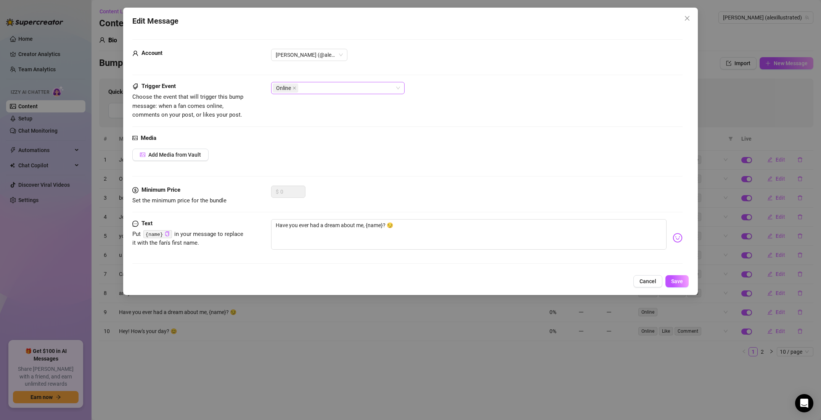
click at [330, 90] on div "Online" at bounding box center [334, 88] width 122 height 11
drag, startPoint x: 307, startPoint y: 116, endPoint x: 313, endPoint y: 103, distance: 14.2
click at [307, 116] on div "Like" at bounding box center [337, 115] width 121 height 8
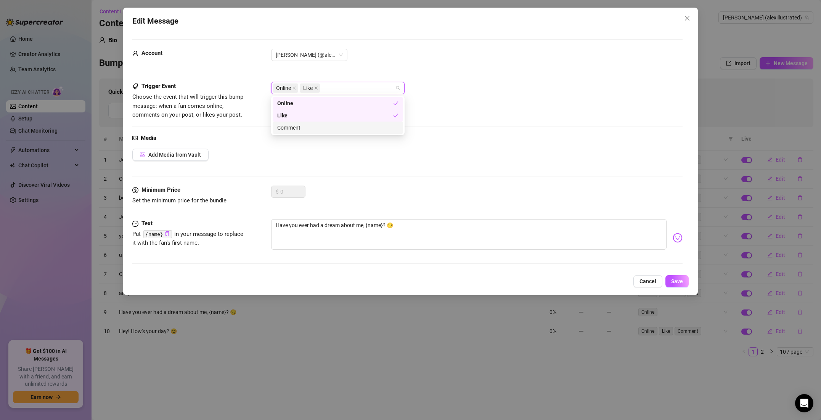
click at [286, 127] on div "Comment" at bounding box center [337, 128] width 121 height 8
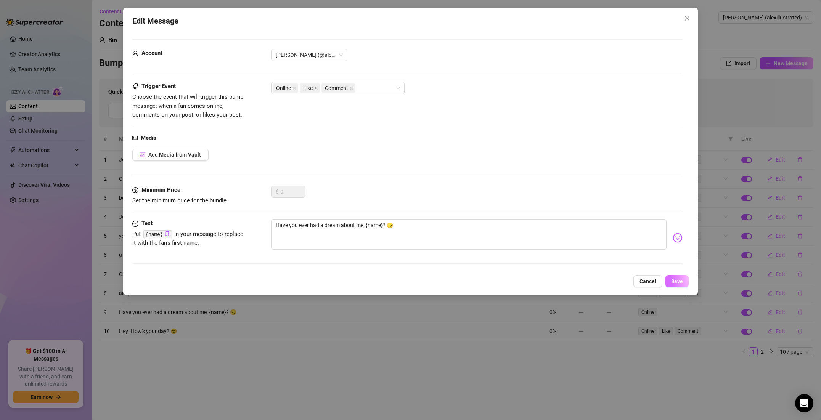
click at [676, 277] on button "Save" at bounding box center [677, 281] width 23 height 12
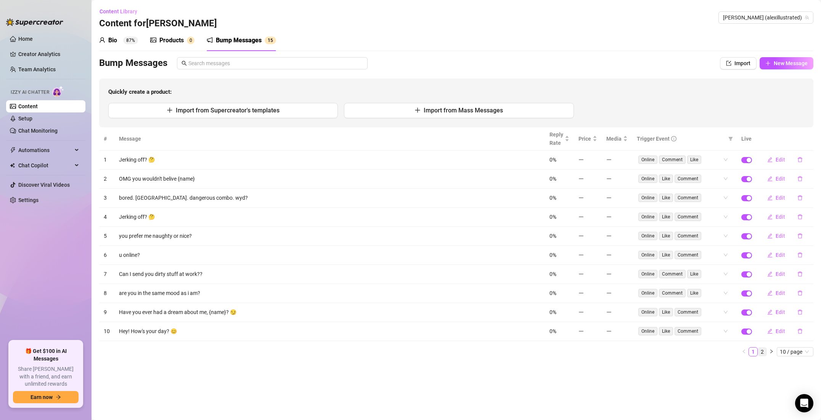
click at [762, 352] on link "2" at bounding box center [763, 352] width 8 height 8
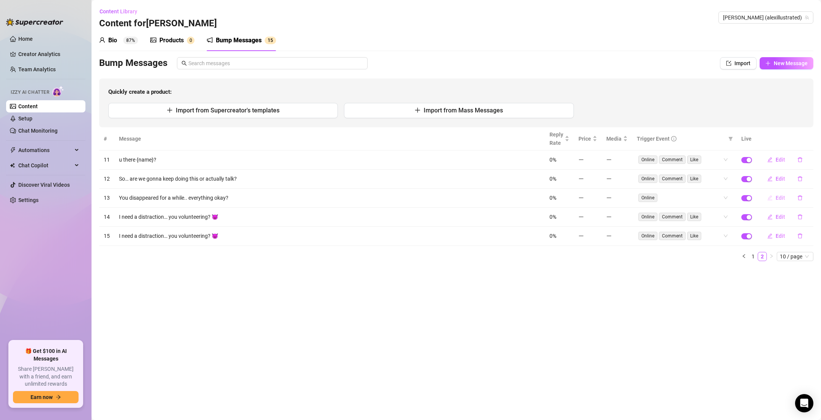
click at [776, 198] on span "Edit" at bounding box center [781, 198] width 10 height 6
type textarea "You disappeared for a while.. everything okay?"
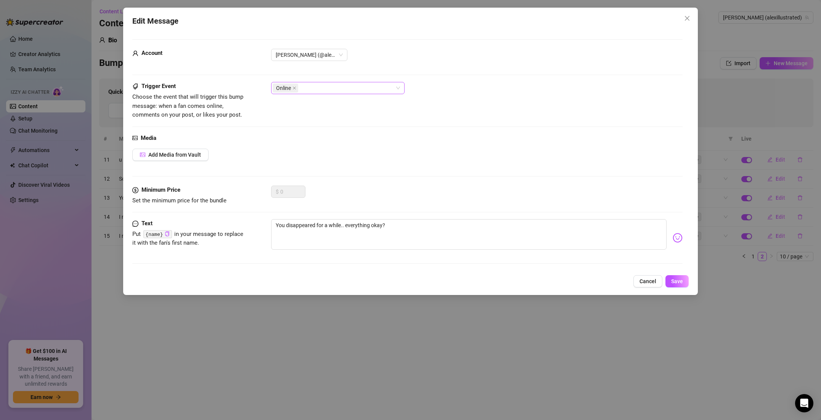
click at [335, 92] on div "Online" at bounding box center [334, 88] width 122 height 11
click at [315, 114] on div "Like" at bounding box center [337, 115] width 121 height 8
click at [316, 121] on div "Like" at bounding box center [338, 116] width 130 height 12
click at [314, 124] on div "Comment" at bounding box center [337, 128] width 121 height 8
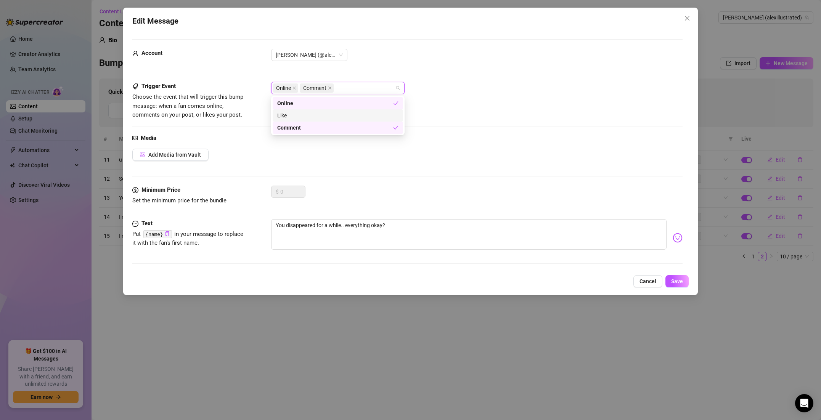
click at [318, 116] on div "Like" at bounding box center [337, 115] width 121 height 8
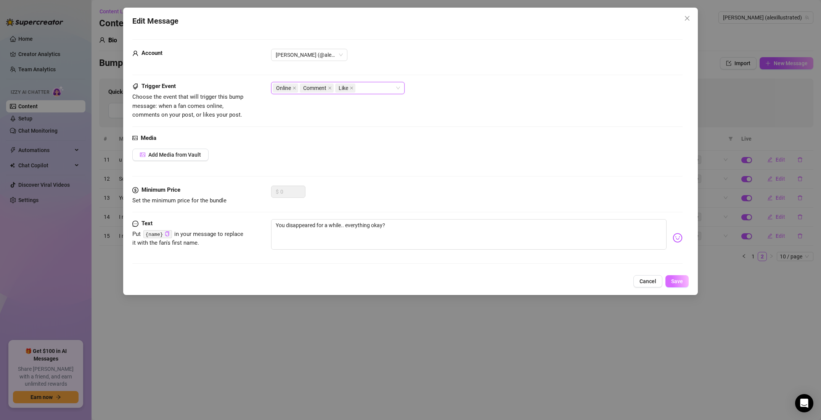
click at [682, 285] on button "Save" at bounding box center [677, 281] width 23 height 12
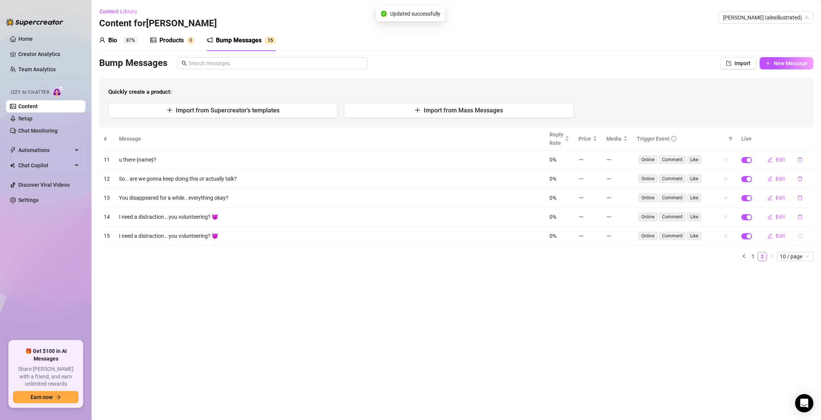
click at [803, 238] on icon "delete" at bounding box center [800, 236] width 5 height 5
click at [807, 215] on span "Yes" at bounding box center [808, 216] width 9 height 6
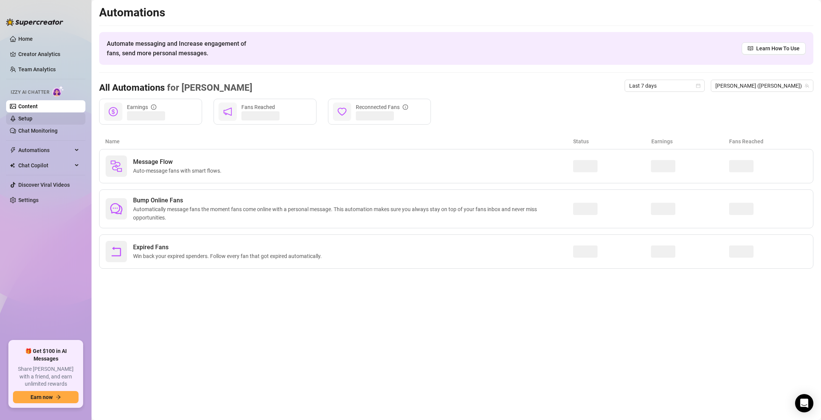
click at [32, 122] on link "Setup" at bounding box center [25, 119] width 14 height 6
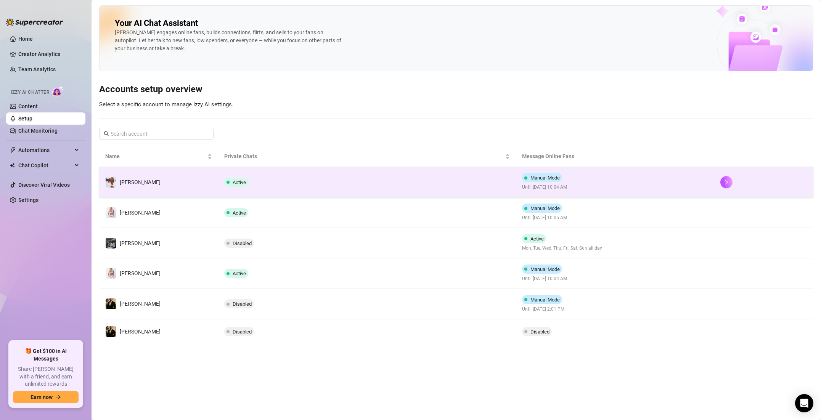
click at [600, 174] on td "Manual Mode Until: September 21, 2025 10:04 AM" at bounding box center [615, 182] width 198 height 31
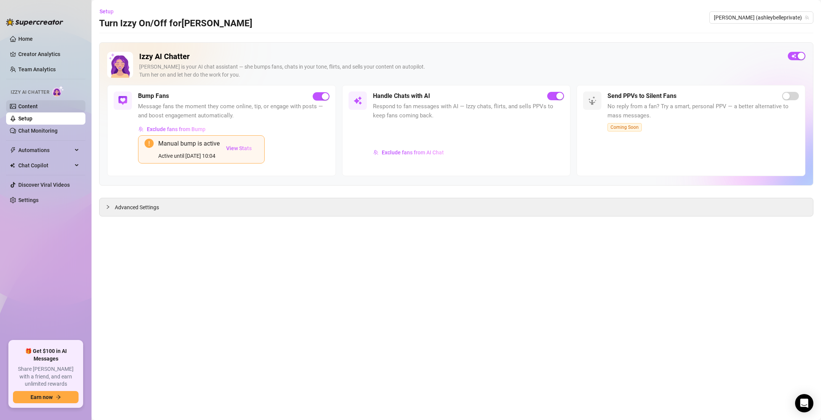
click at [38, 110] on link "Content" at bounding box center [27, 106] width 19 height 6
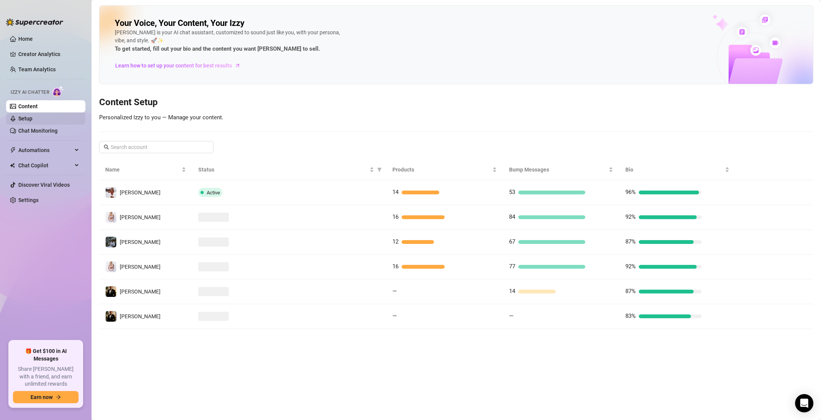
click at [32, 116] on link "Setup" at bounding box center [25, 119] width 14 height 6
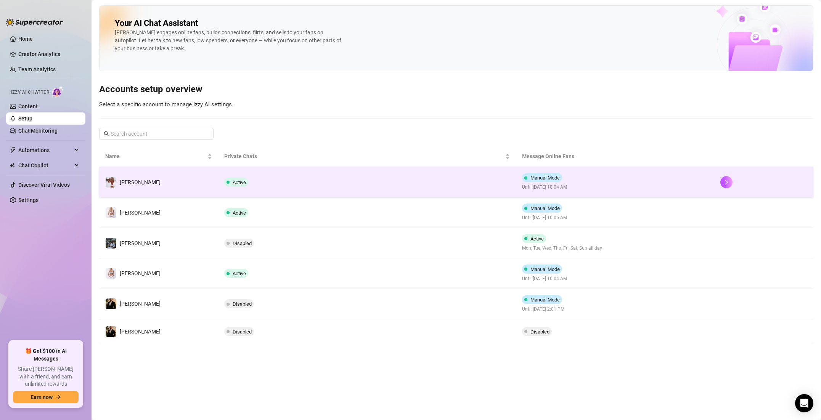
click at [498, 175] on td "Active" at bounding box center [367, 182] width 298 height 31
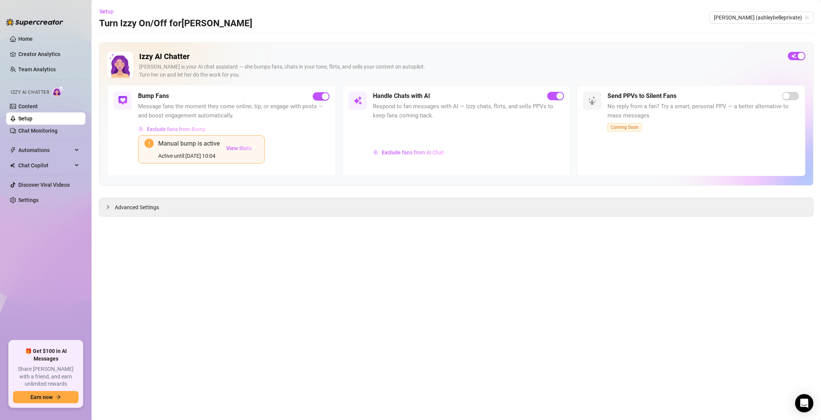
click at [174, 132] on span "Exclude fans from Bump" at bounding box center [176, 129] width 59 height 6
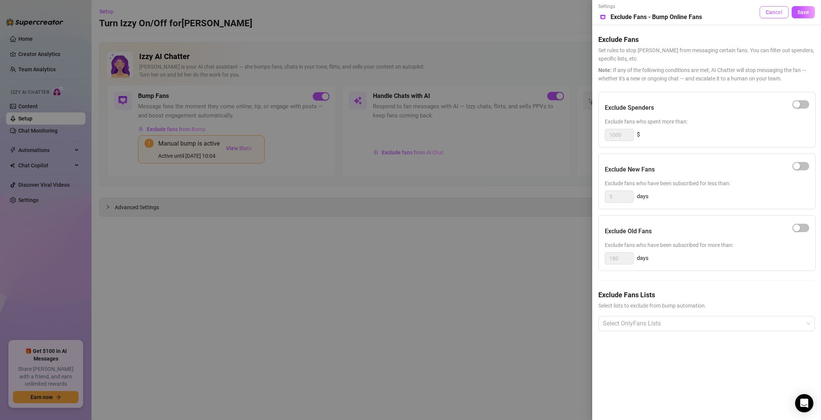
click at [783, 16] on button "Cancel" at bounding box center [774, 12] width 29 height 12
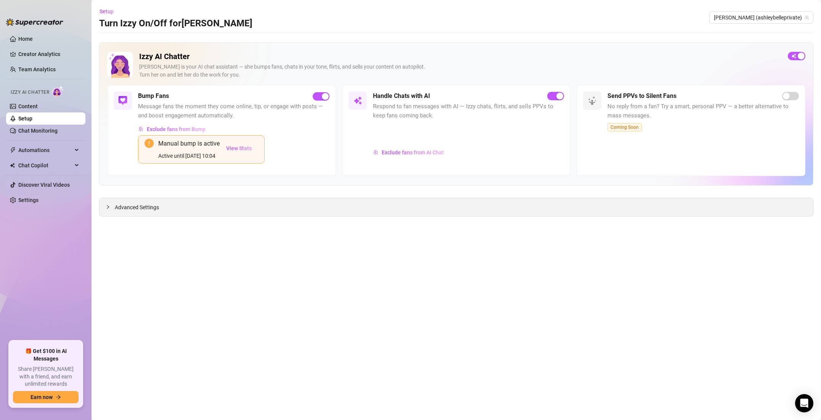
click at [230, 199] on div "Advanced Settings" at bounding box center [457, 207] width 714 height 18
click at [227, 203] on div "Advanced Settings" at bounding box center [457, 207] width 714 height 18
drag, startPoint x: 225, startPoint y: 205, endPoint x: 217, endPoint y: 206, distance: 8.6
click at [225, 205] on div "Advanced Settings" at bounding box center [457, 207] width 714 height 18
drag, startPoint x: 158, startPoint y: 209, endPoint x: 147, endPoint y: 209, distance: 10.7
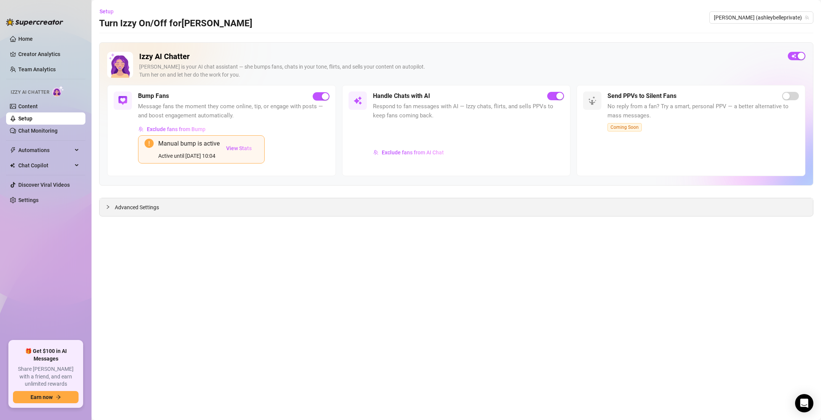
click at [158, 209] on span "Advanced Settings" at bounding box center [137, 207] width 44 height 8
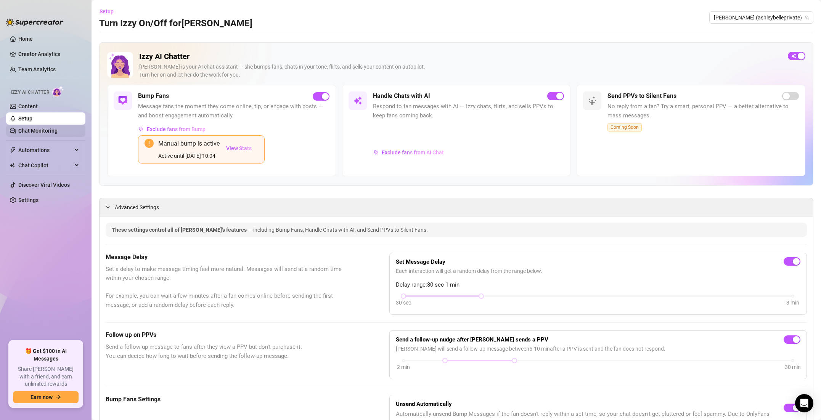
click at [58, 134] on link "Chat Monitoring" at bounding box center [37, 131] width 39 height 6
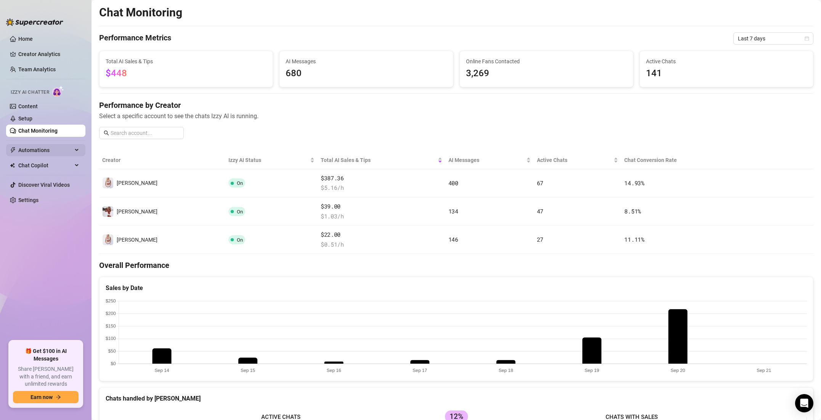
click at [73, 148] on div "Automations" at bounding box center [45, 150] width 79 height 12
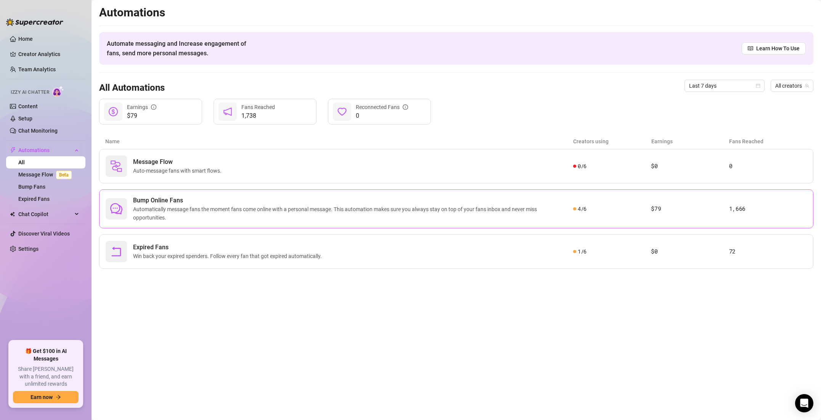
click at [494, 216] on span "Automatically message fans the moment fans come online with a personal message.…" at bounding box center [353, 213] width 440 height 17
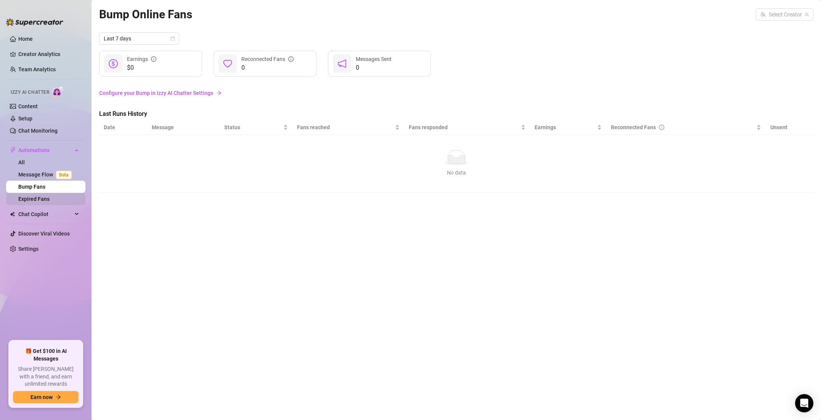
click at [50, 197] on link "Expired Fans" at bounding box center [33, 199] width 31 height 6
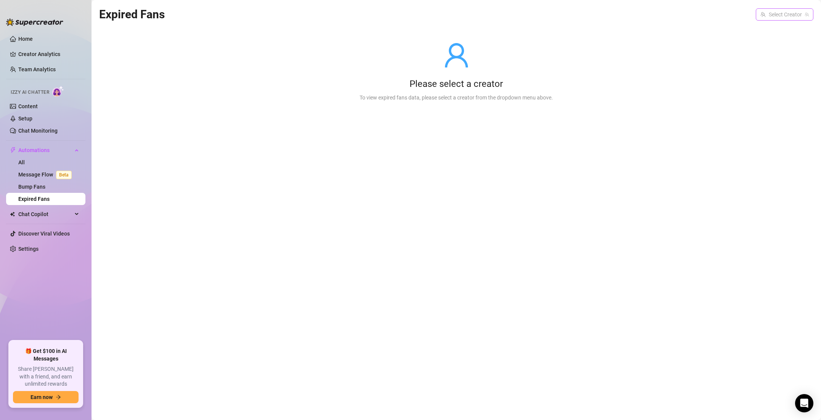
click at [788, 13] on input "search" at bounding box center [782, 14] width 42 height 11
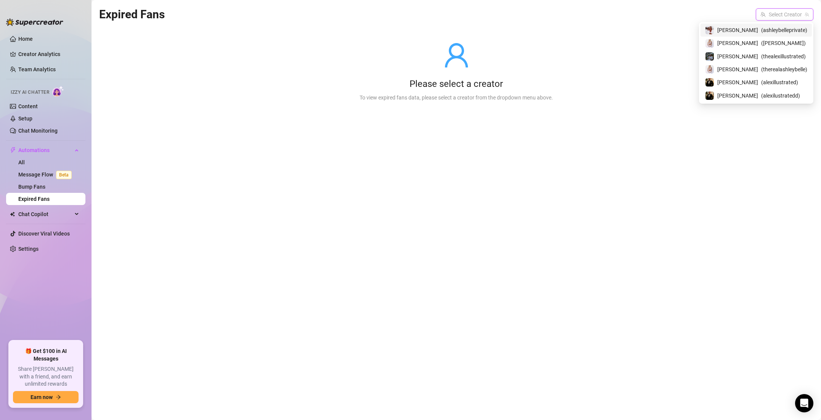
click at [791, 30] on span "( ashleybelleprivate )" at bounding box center [785, 30] width 46 height 8
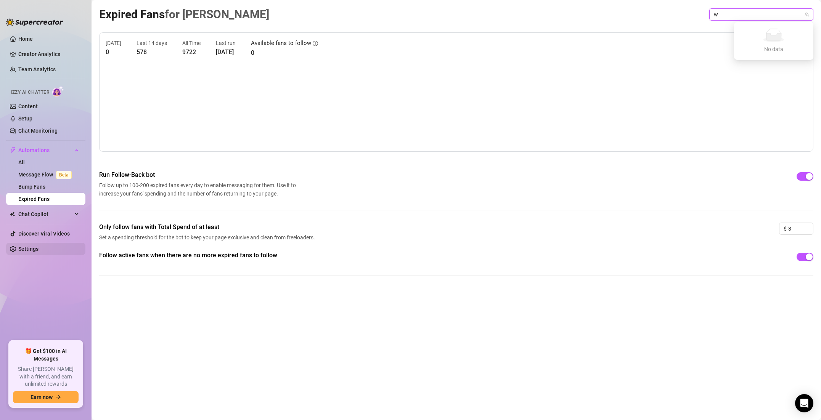
type input "w"
click at [20, 251] on link "Settings" at bounding box center [28, 249] width 20 height 6
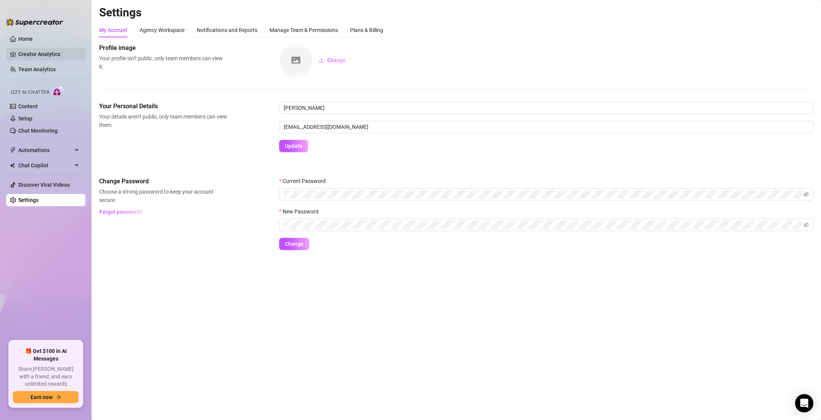
click at [21, 56] on link "Creator Analytics" at bounding box center [48, 54] width 61 height 12
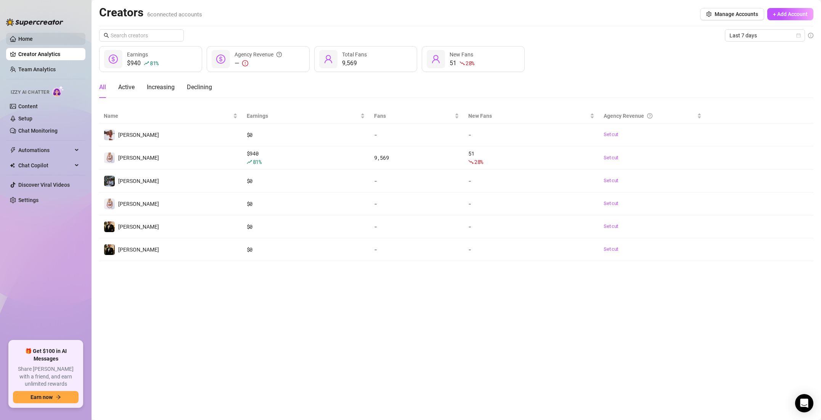
click at [30, 42] on link "Home" at bounding box center [25, 39] width 14 height 6
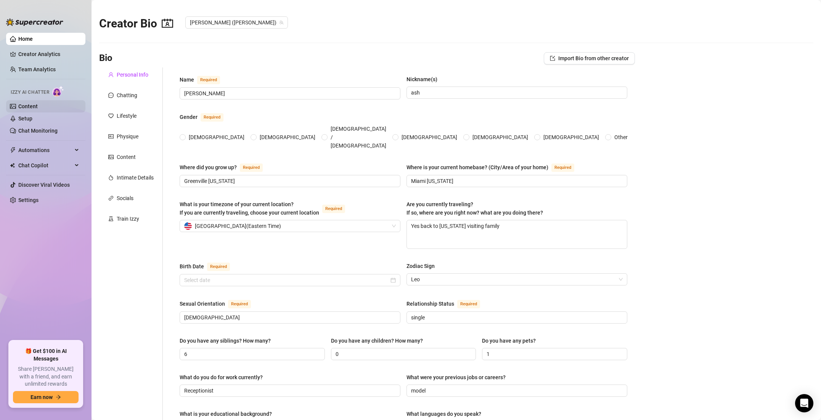
radio input "true"
type input "September 8th, 1998"
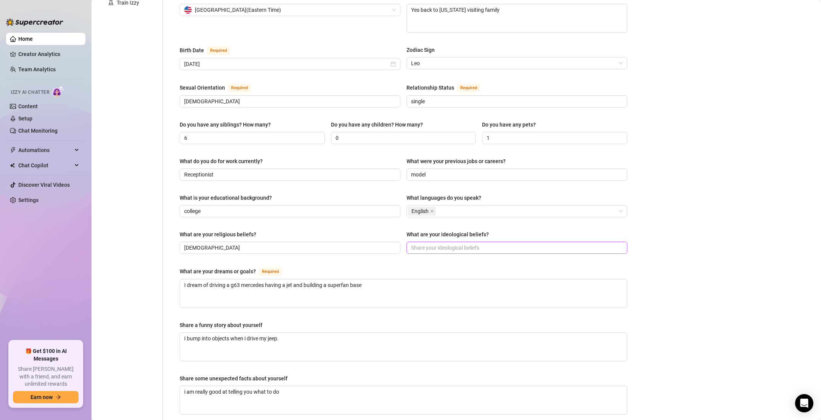
scroll to position [218, 0]
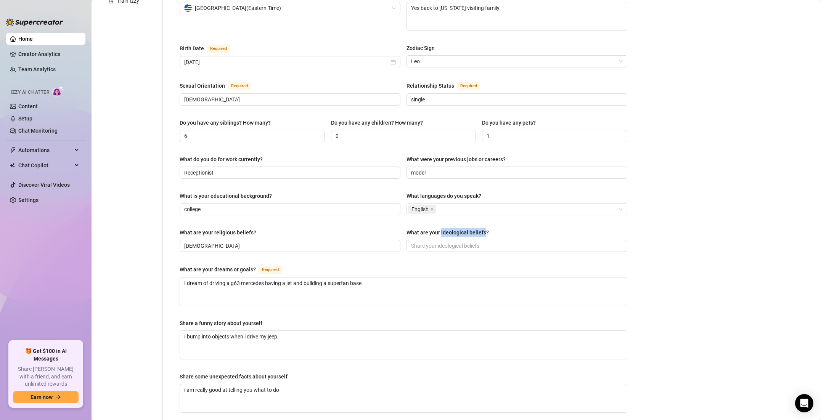
drag, startPoint x: 485, startPoint y: 216, endPoint x: 442, endPoint y: 218, distance: 43.1
click at [441, 229] on div "What are your ideological beliefs?" at bounding box center [448, 233] width 82 height 8
copy div "ideological beliefs"
click at [467, 242] on input "What are your ideological beliefs?" at bounding box center [516, 246] width 210 height 8
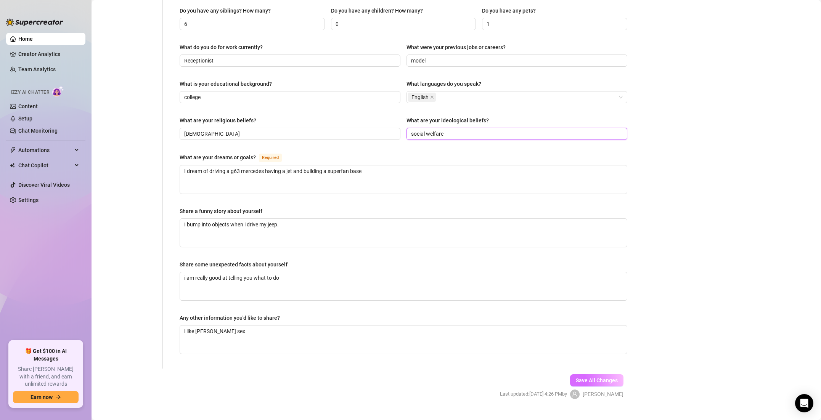
type input "social welfare"
click at [587, 378] on span "Save All Changes" at bounding box center [597, 381] width 42 height 6
click at [612, 378] on span "Save All Changes" at bounding box center [597, 381] width 42 height 6
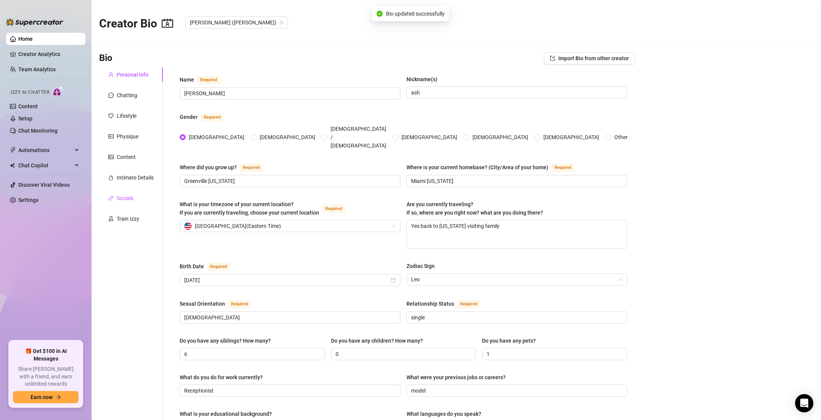
click at [130, 194] on div "Socials" at bounding box center [125, 198] width 17 height 8
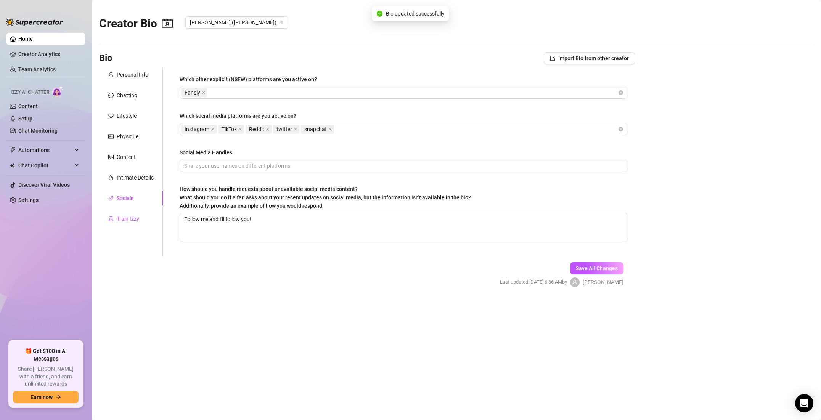
click at [135, 220] on div "Train Izzy" at bounding box center [128, 219] width 23 height 8
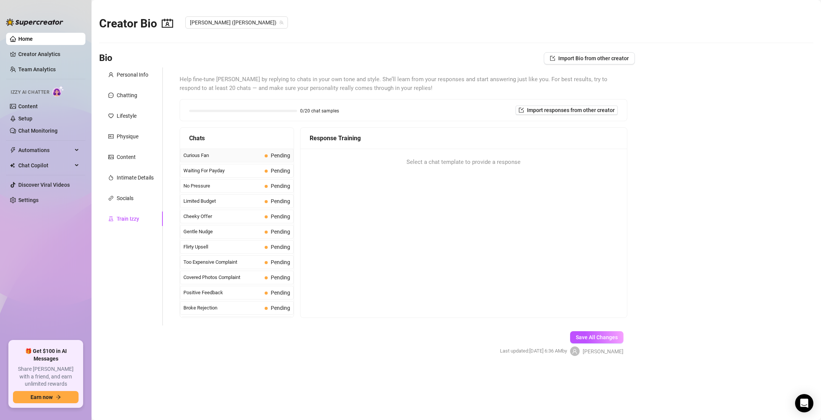
click at [234, 158] on span "Curious Fan" at bounding box center [223, 156] width 78 height 8
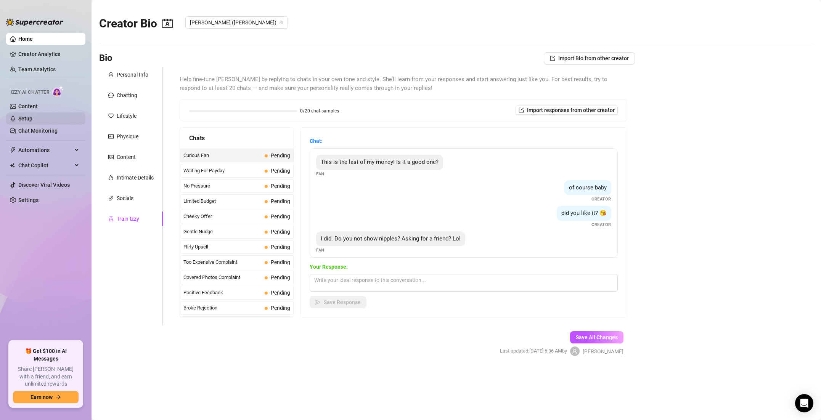
click at [32, 116] on link "Setup" at bounding box center [25, 119] width 14 height 6
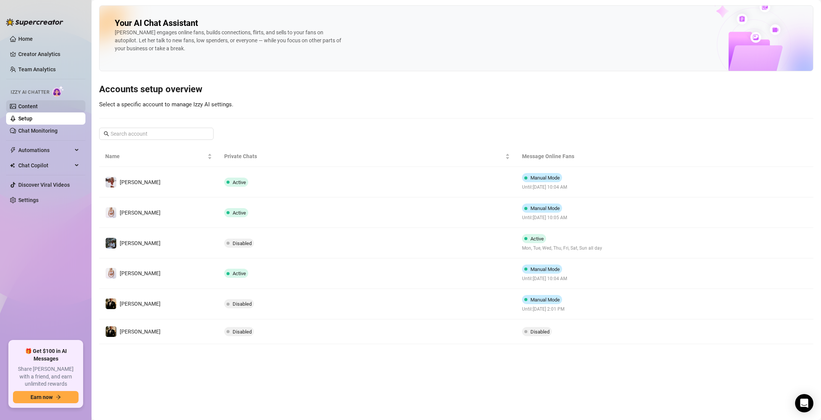
click at [38, 108] on link "Content" at bounding box center [27, 106] width 19 height 6
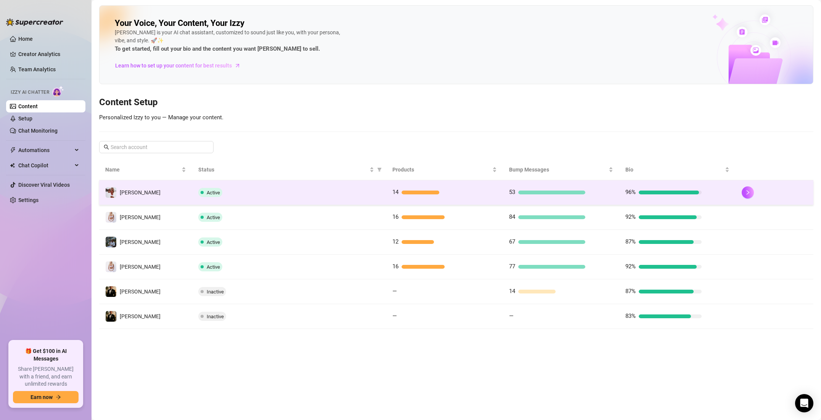
click at [707, 192] on div "96%" at bounding box center [678, 192] width 104 height 9
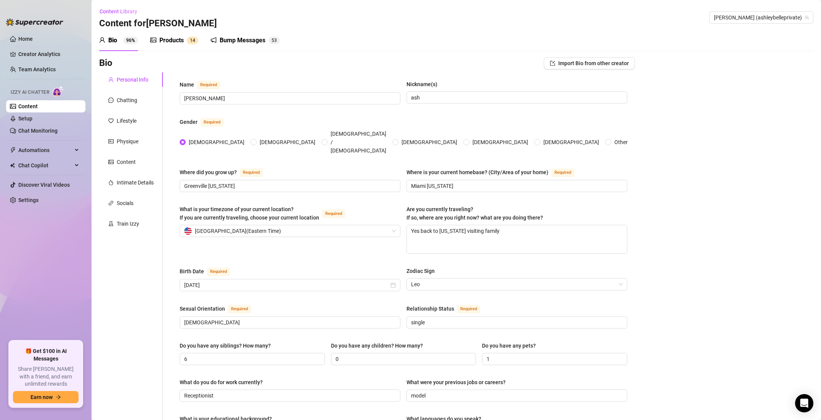
click at [168, 42] on div "Products" at bounding box center [171, 40] width 24 height 9
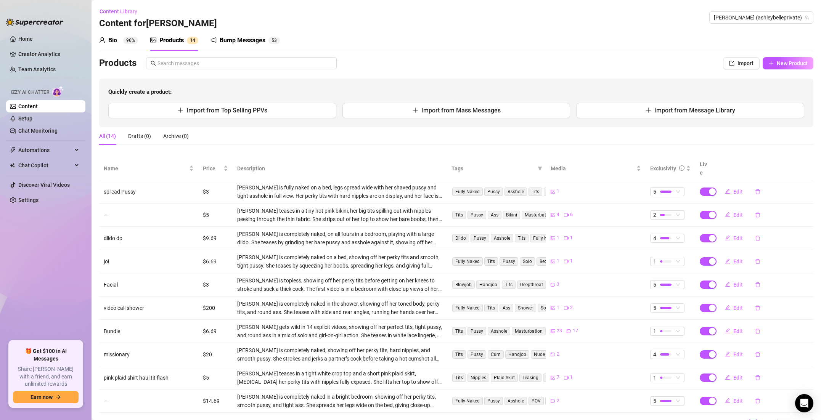
click at [224, 39] on div "Bump Messages" at bounding box center [243, 40] width 46 height 9
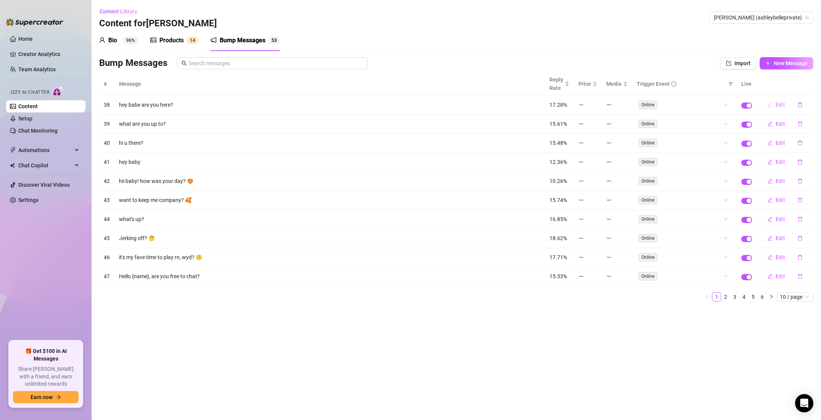
click at [779, 104] on span "Edit" at bounding box center [781, 105] width 10 height 6
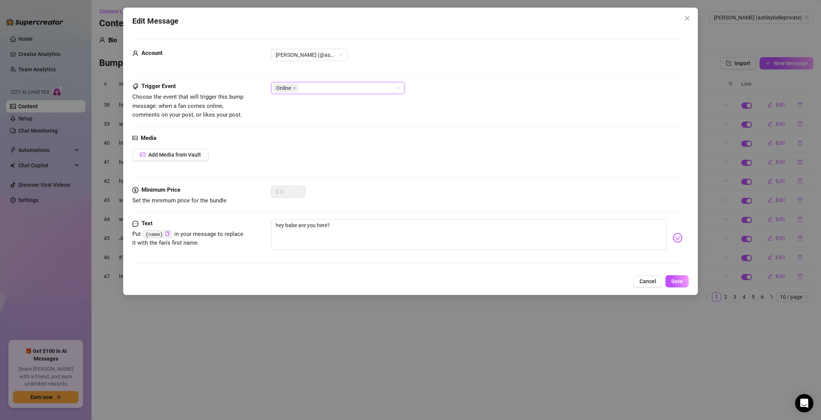
click at [364, 91] on div "Online" at bounding box center [334, 88] width 122 height 11
click at [323, 116] on div "Like" at bounding box center [337, 115] width 121 height 8
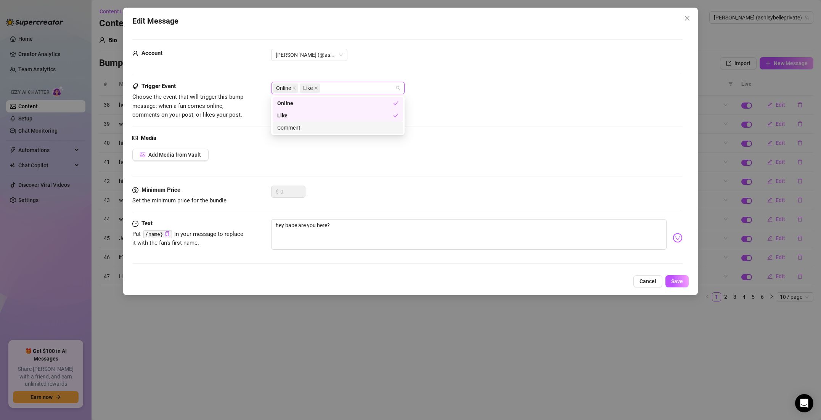
click at [316, 129] on div "Comment" at bounding box center [337, 128] width 121 height 8
click at [678, 284] on span "Save" at bounding box center [678, 282] width 12 height 6
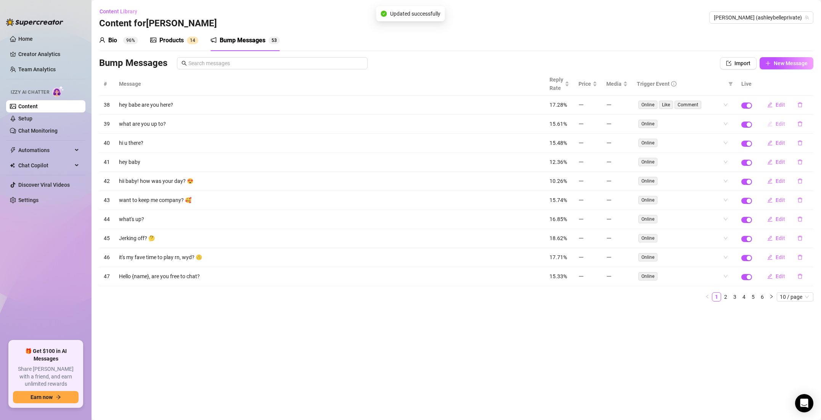
click at [778, 125] on span "Edit" at bounding box center [781, 124] width 10 height 6
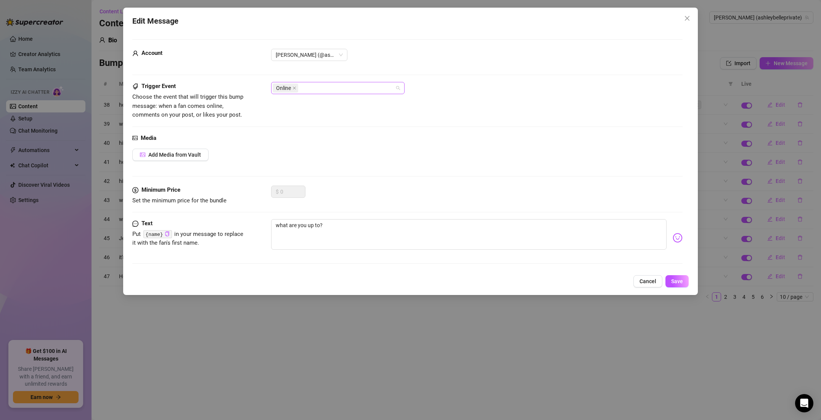
click at [318, 92] on div "Online" at bounding box center [334, 88] width 122 height 11
click at [303, 115] on div "Like" at bounding box center [337, 115] width 121 height 8
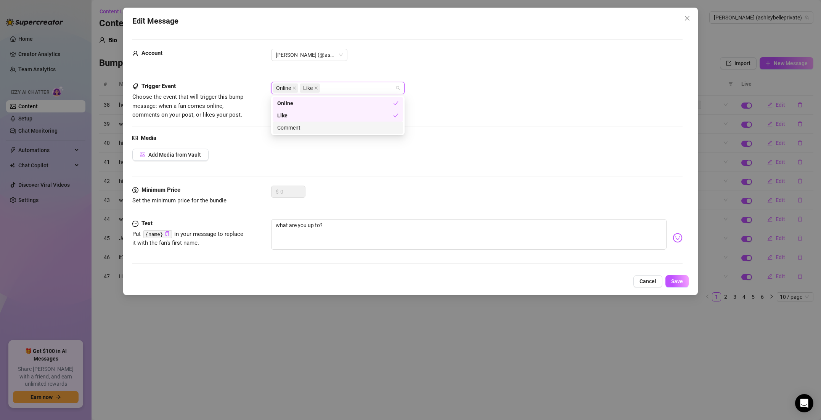
click at [297, 127] on div "Comment" at bounding box center [337, 128] width 121 height 8
click at [670, 281] on button "Save" at bounding box center [677, 281] width 23 height 12
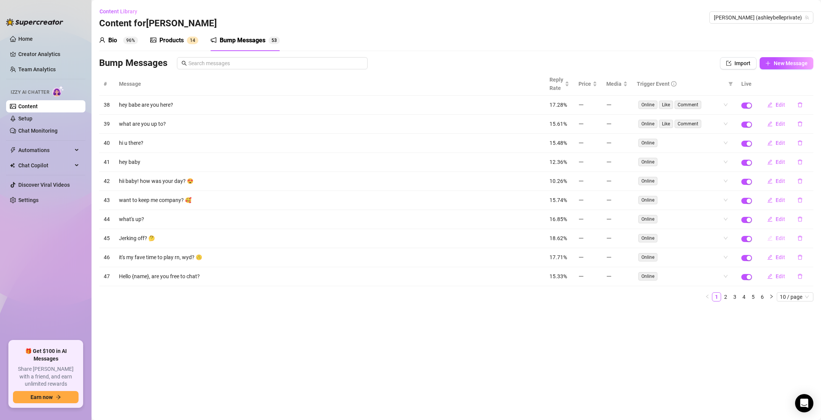
click at [777, 239] on span "Edit" at bounding box center [781, 238] width 10 height 6
type textarea "Jerking off? 🤔"
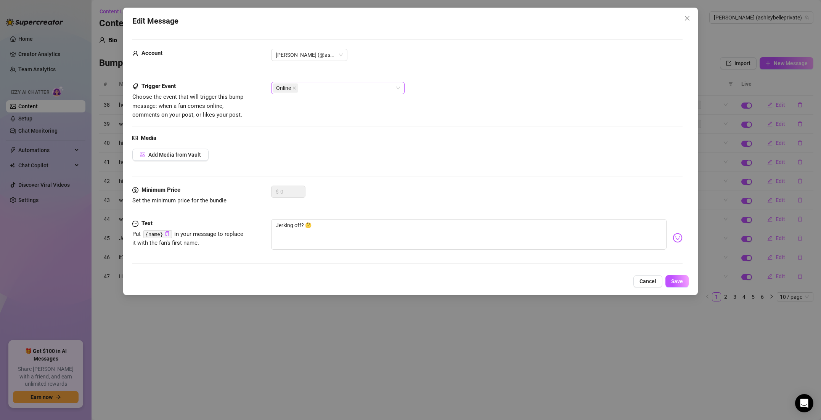
click at [319, 90] on div "Online" at bounding box center [334, 88] width 122 height 11
click at [302, 113] on div "Like" at bounding box center [337, 115] width 121 height 8
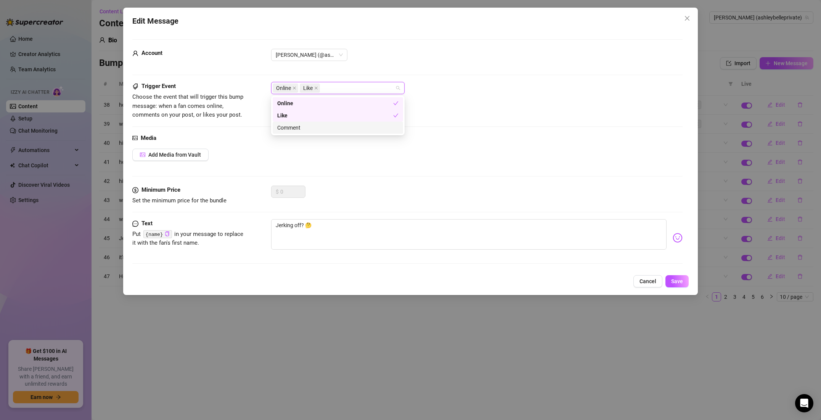
click at [298, 125] on div "Comment" at bounding box center [337, 128] width 121 height 8
click at [672, 278] on button "Save" at bounding box center [677, 281] width 23 height 12
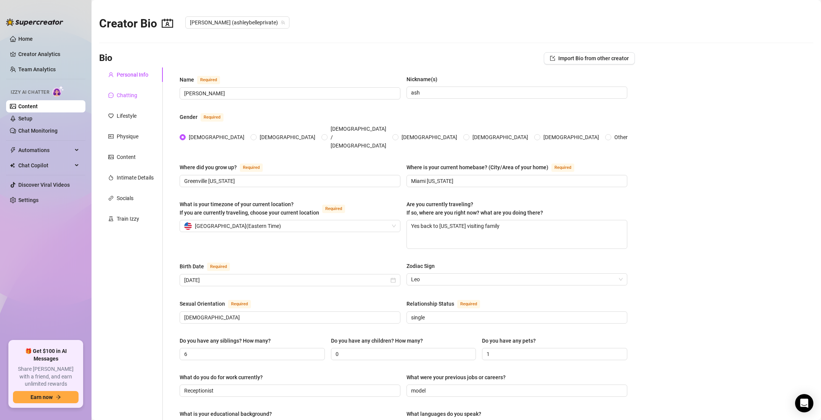
click at [125, 91] on div "Chatting" at bounding box center [127, 95] width 21 height 8
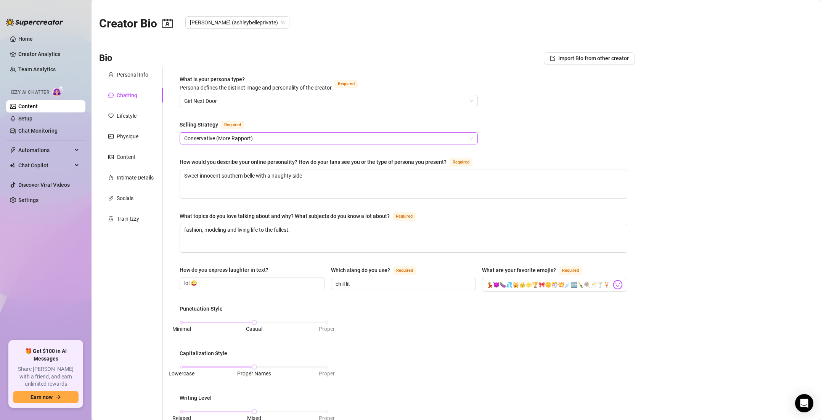
click at [212, 138] on span "Conservative (More Rapport)" at bounding box center [328, 138] width 289 height 11
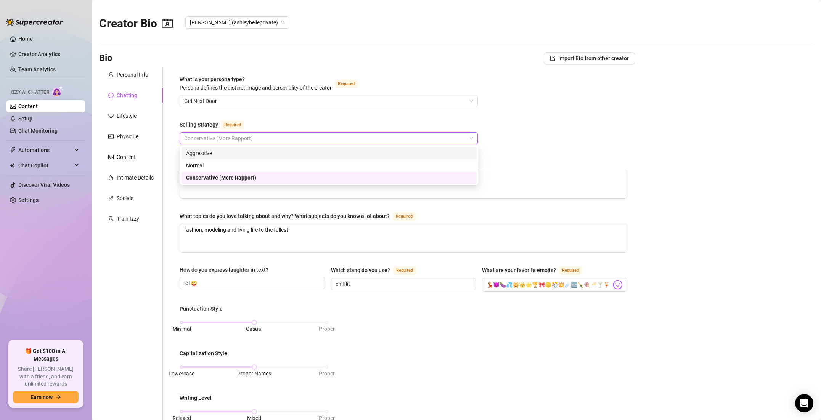
click at [210, 148] on div "Aggressive" at bounding box center [329, 153] width 295 height 12
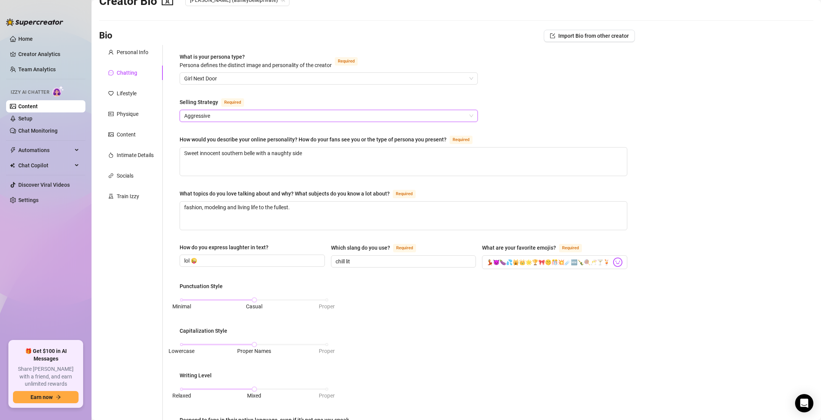
scroll to position [266, 0]
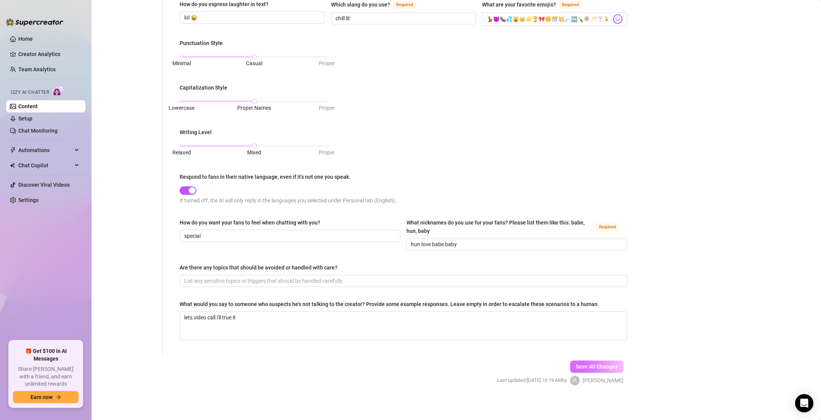
click at [585, 365] on span "Save All Changes" at bounding box center [597, 367] width 42 height 6
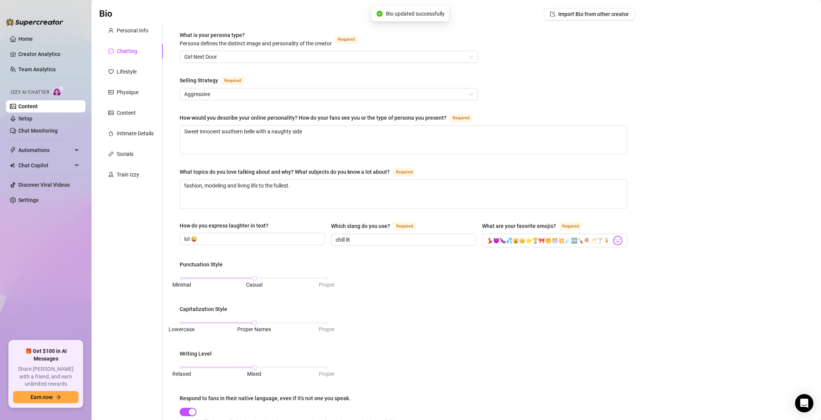
scroll to position [3, 0]
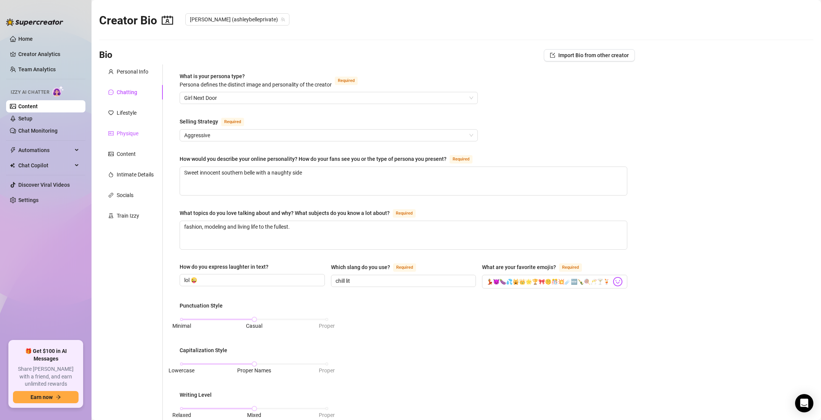
click at [131, 136] on div "Physique" at bounding box center [128, 133] width 22 height 8
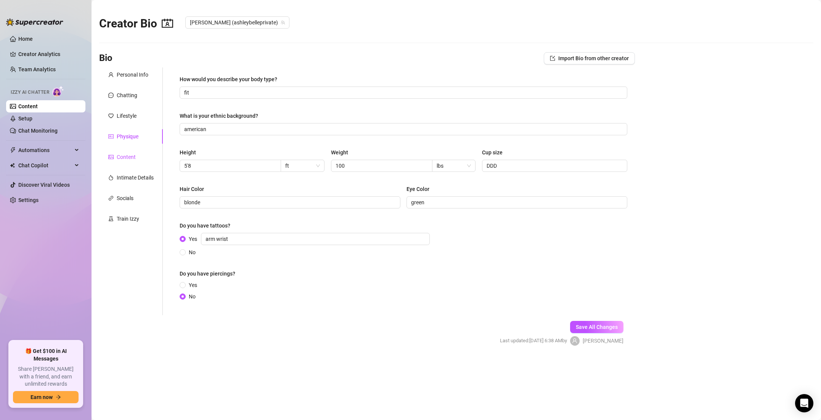
click at [132, 153] on div "Content" at bounding box center [126, 157] width 19 height 8
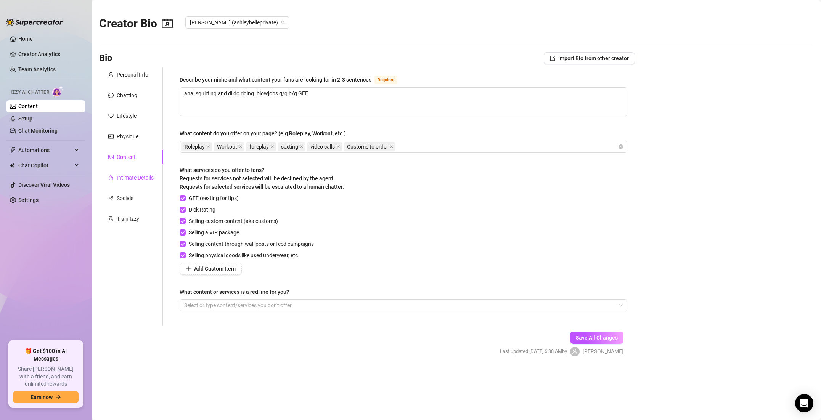
click at [138, 174] on div "Intimate Details" at bounding box center [135, 178] width 37 height 8
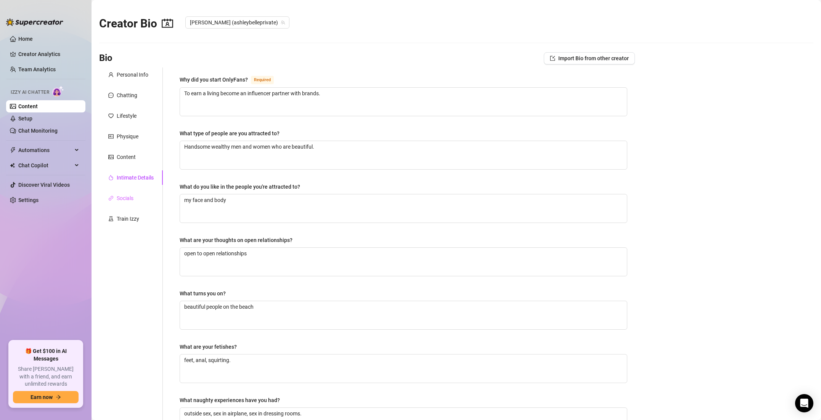
click at [135, 195] on div "Socials" at bounding box center [131, 198] width 64 height 14
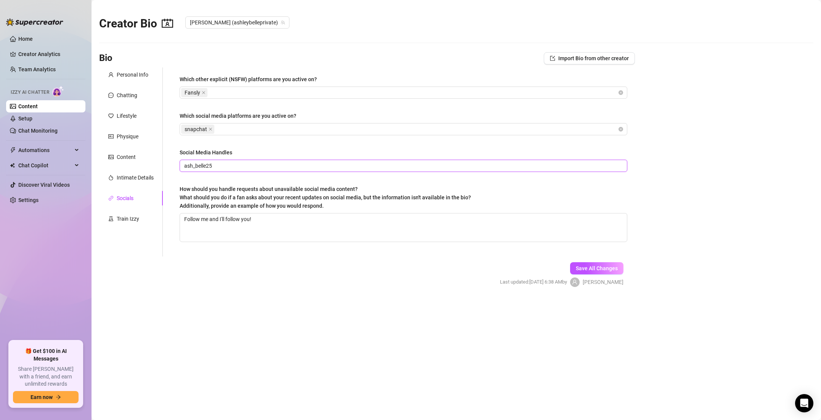
click at [242, 163] on input "ash_belle25" at bounding box center [402, 166] width 437 height 8
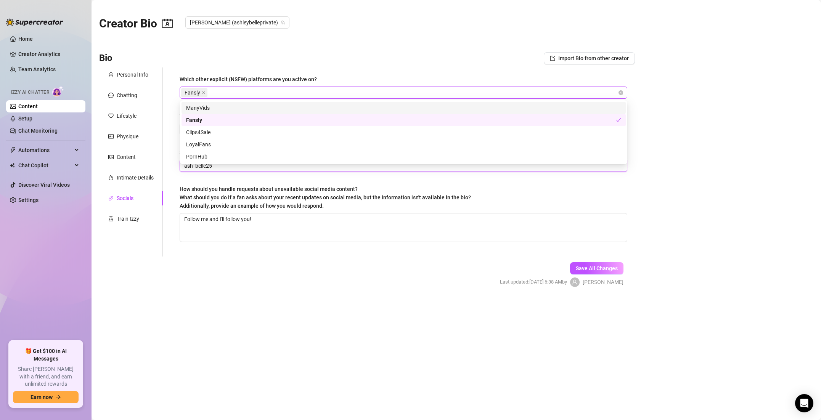
click at [219, 92] on div "Fansly" at bounding box center [399, 92] width 437 height 11
type input "ash_belle25"
click at [199, 155] on div "PornHub" at bounding box center [403, 157] width 435 height 8
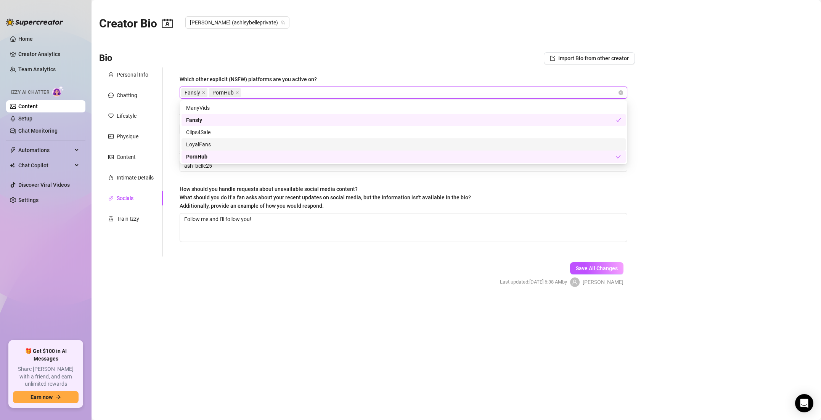
drag, startPoint x: 204, startPoint y: 143, endPoint x: 206, endPoint y: 135, distance: 8.0
click at [206, 141] on div "LoyalFans" at bounding box center [403, 144] width 435 height 8
click at [207, 131] on div "Clips4Sale" at bounding box center [403, 132] width 435 height 8
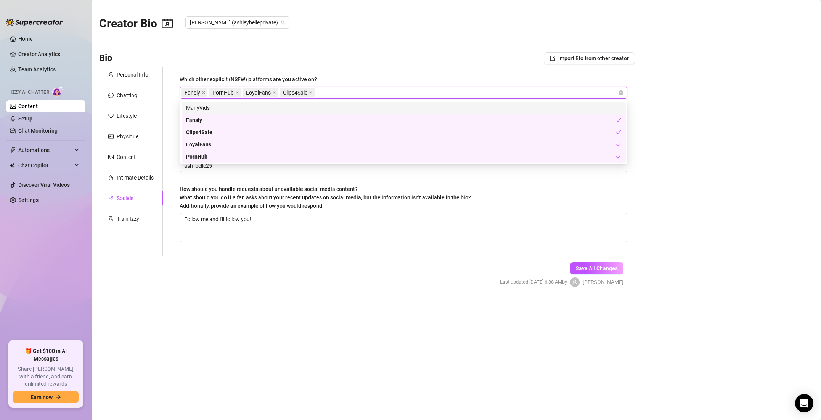
click at [211, 108] on div "ManyVids" at bounding box center [403, 108] width 435 height 8
click at [586, 264] on button "Save All Changes" at bounding box center [596, 269] width 53 height 12
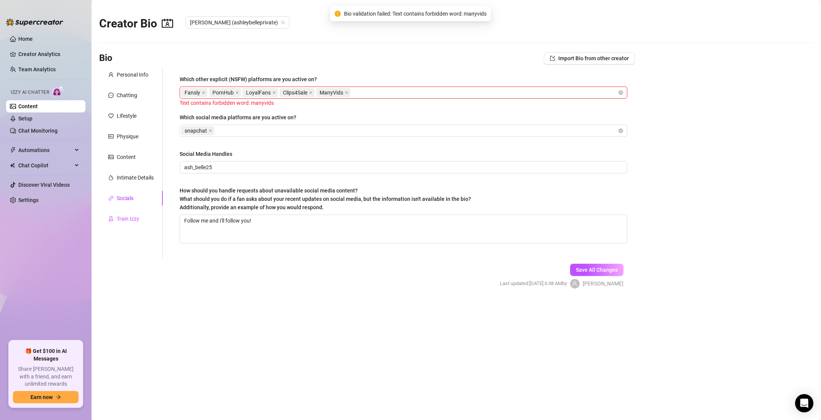
click at [121, 221] on div "Train Izzy" at bounding box center [128, 219] width 23 height 8
